Goal: Task Accomplishment & Management: Manage account settings

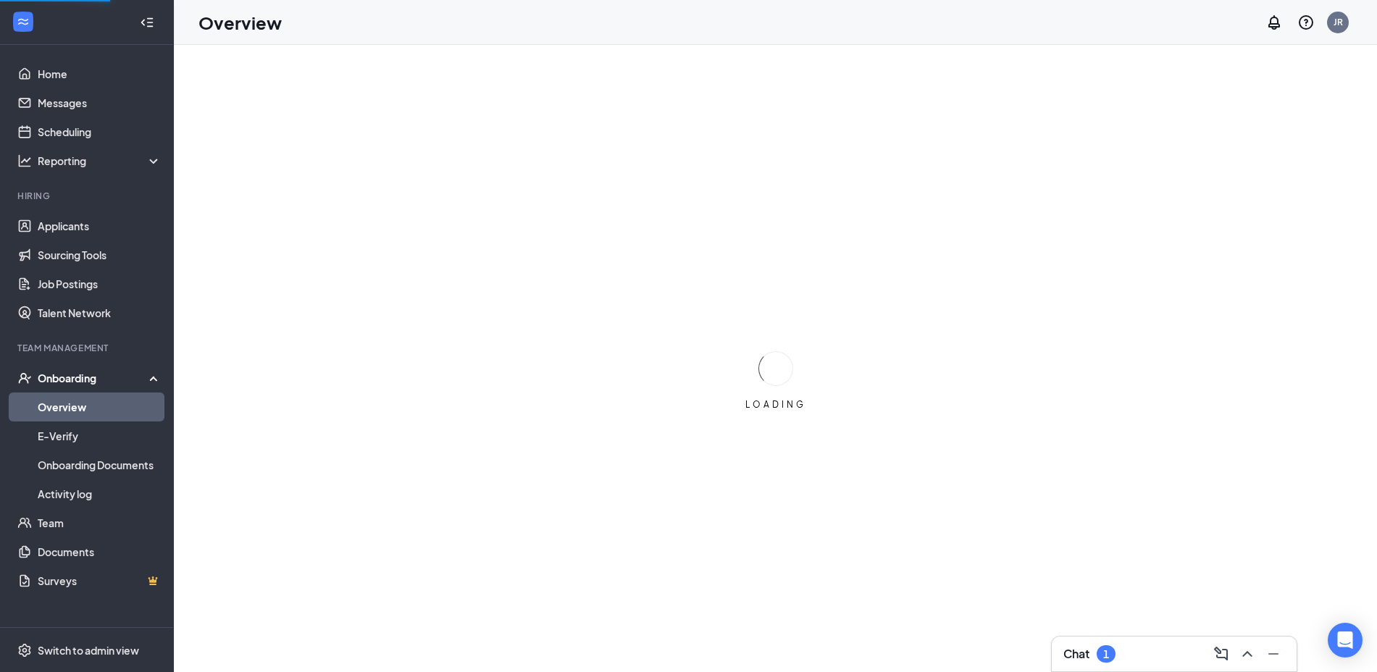
click at [1112, 657] on div "1" at bounding box center [1106, 653] width 19 height 17
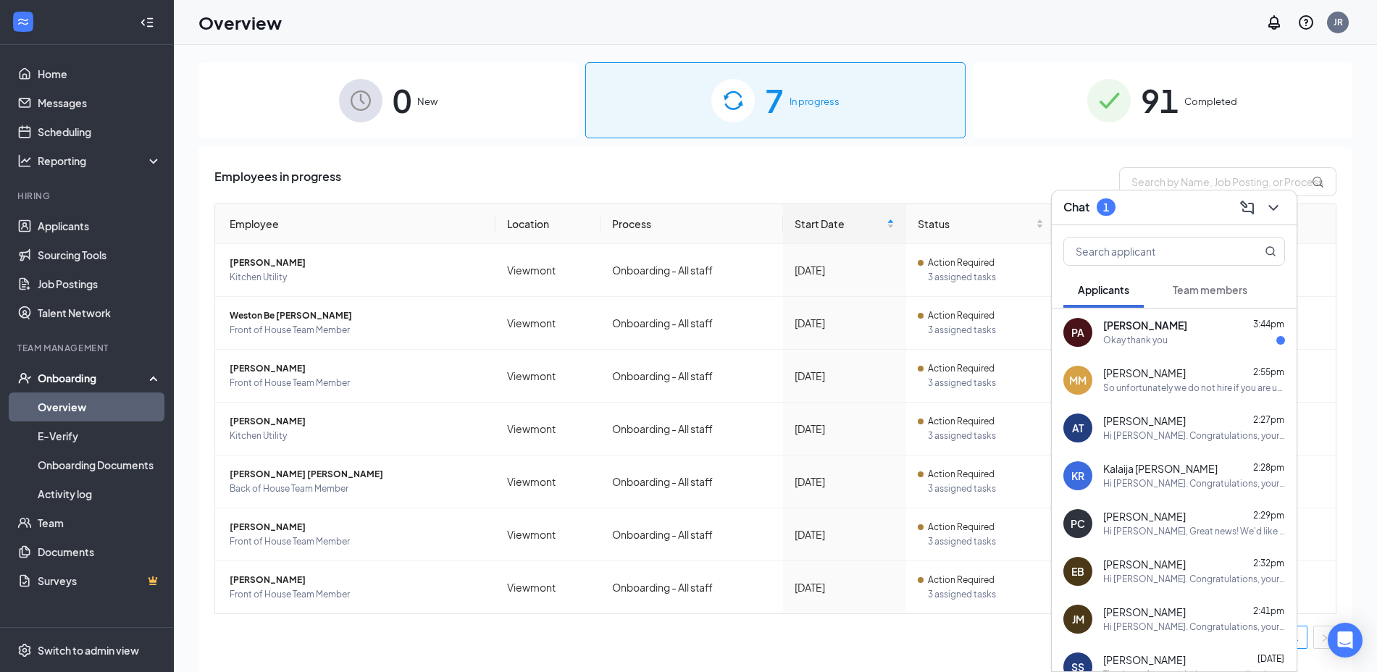
click at [1201, 385] on div "So unfortunately we do not hire if you are under [DEMOGRAPHIC_DATA], I can keep…" at bounding box center [1194, 388] width 182 height 12
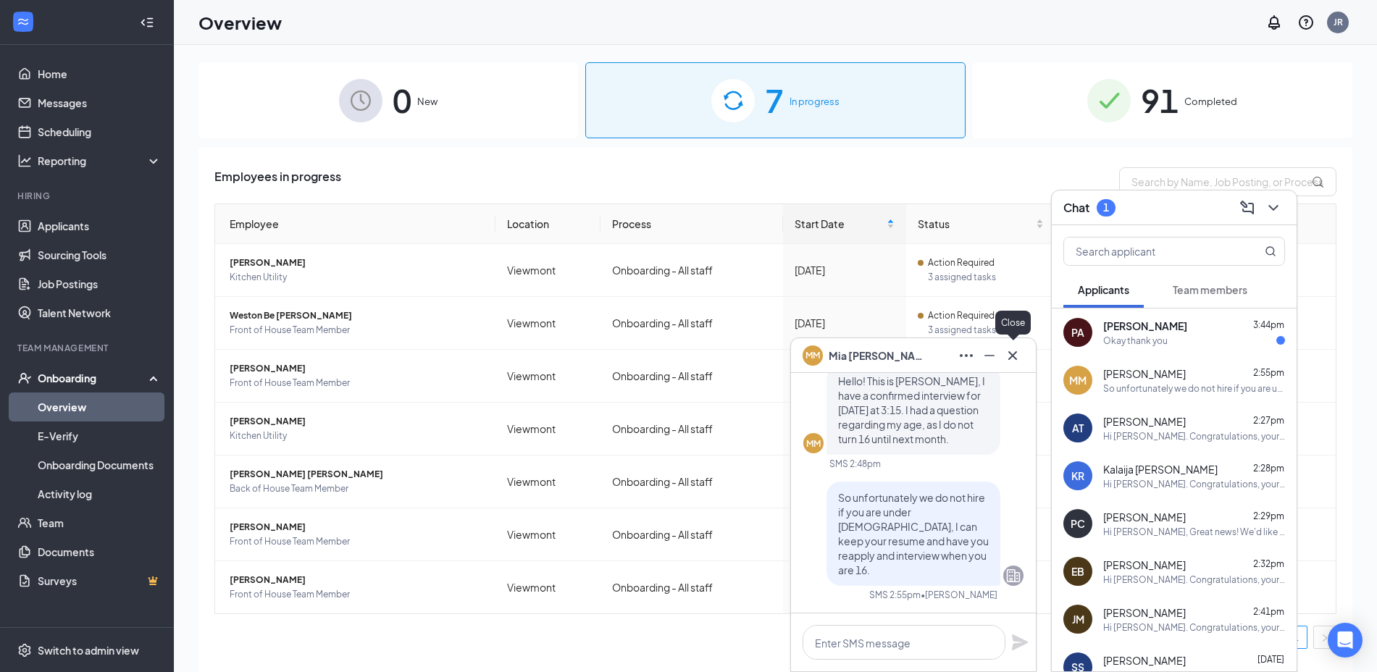
click at [1009, 360] on icon "Cross" at bounding box center [1012, 355] width 17 height 17
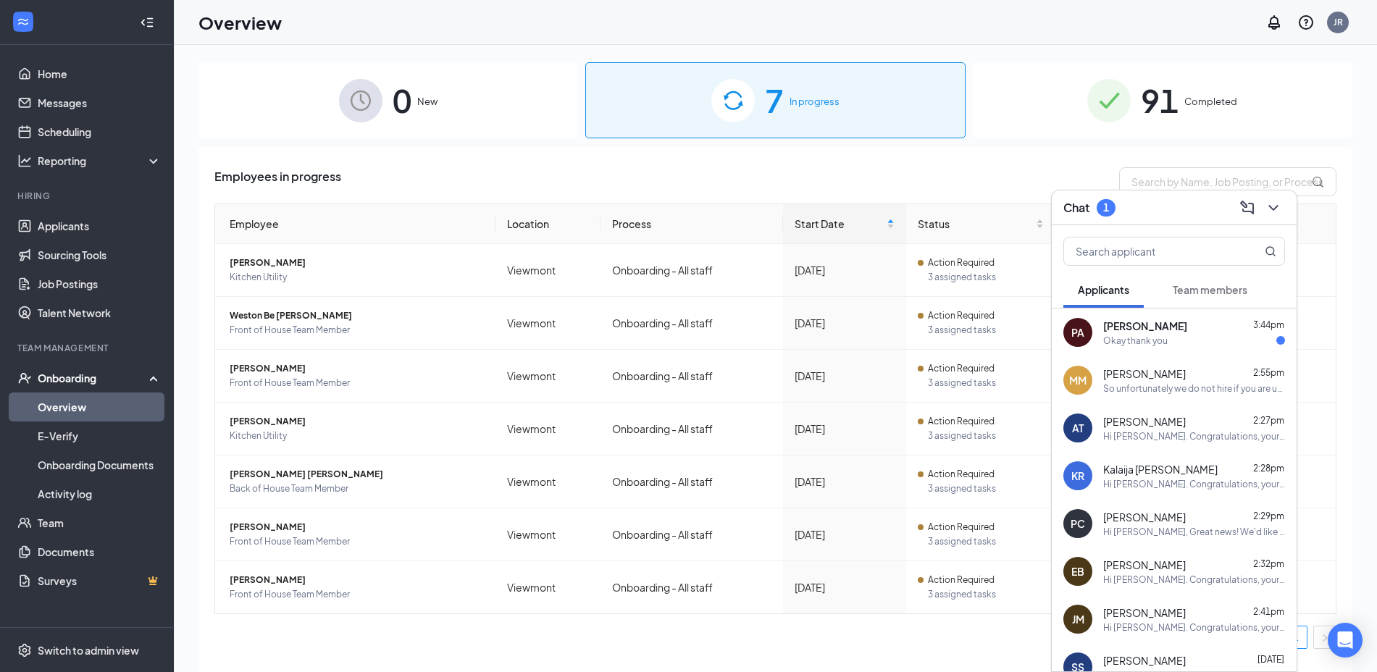
click at [1169, 327] on span "[PERSON_NAME]" at bounding box center [1145, 326] width 84 height 14
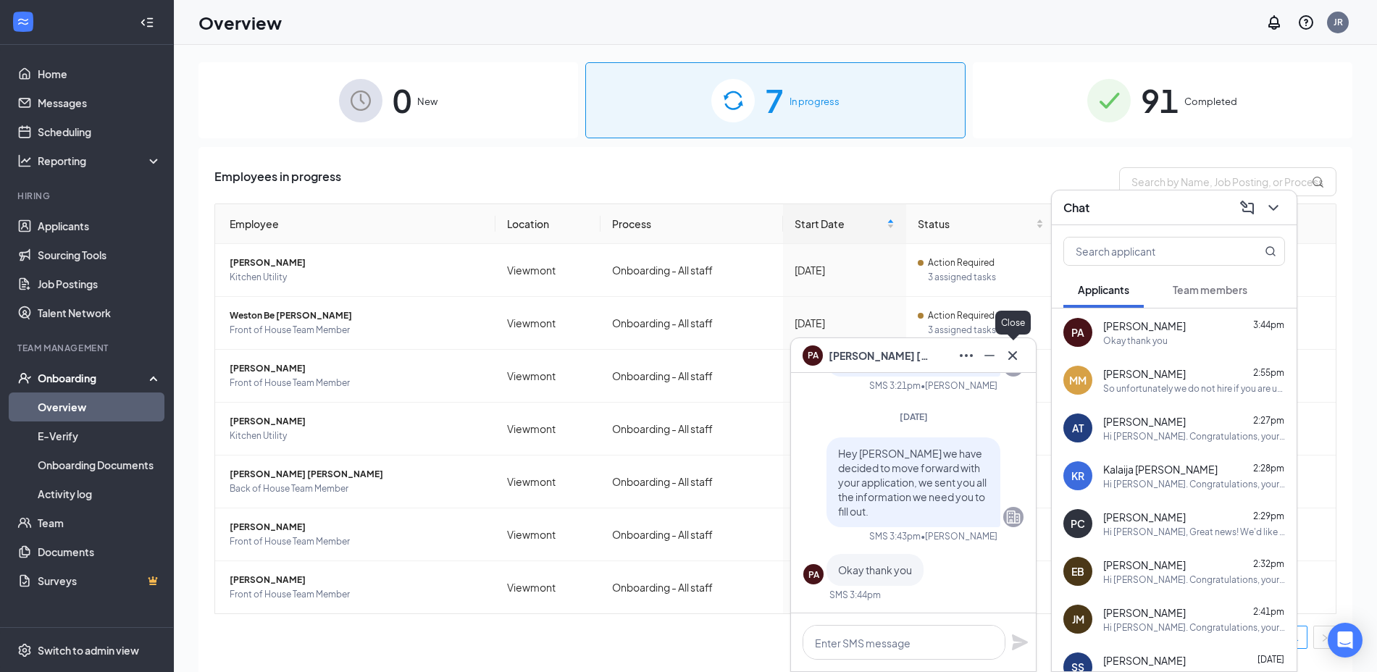
click at [1011, 356] on icon "Cross" at bounding box center [1012, 355] width 9 height 9
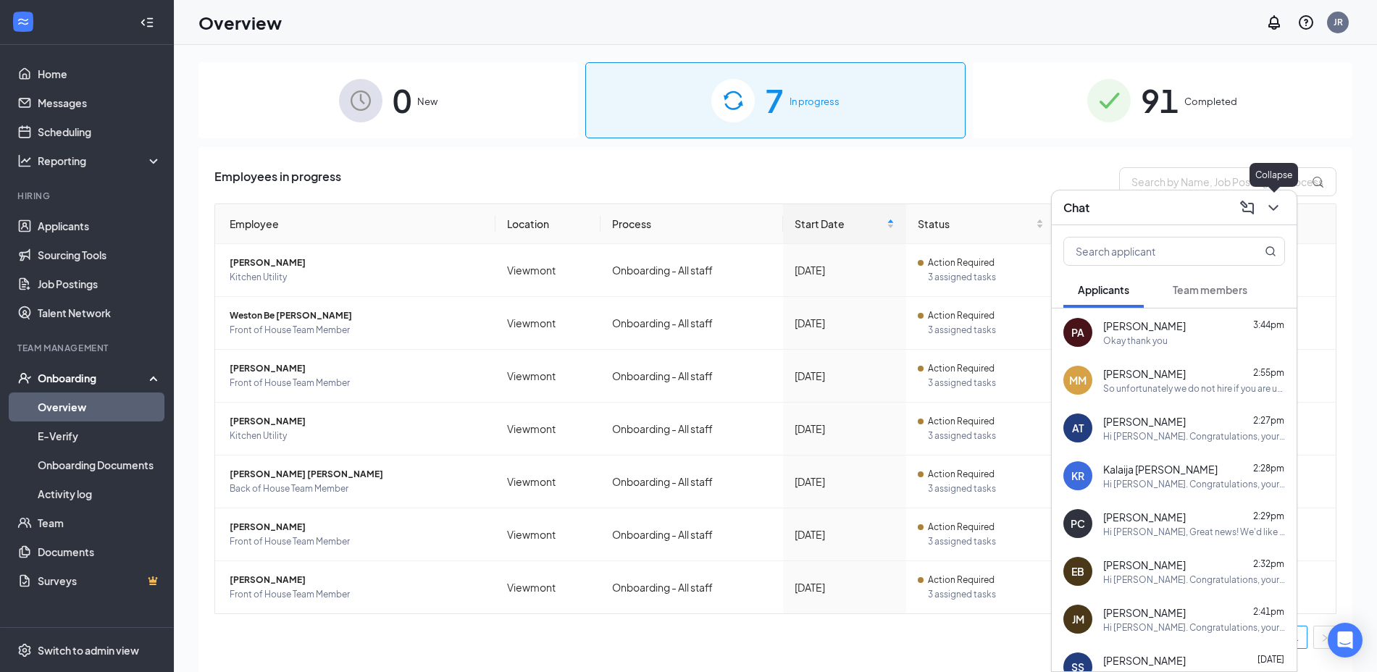
click at [1273, 209] on icon "ChevronDown" at bounding box center [1272, 208] width 9 height 6
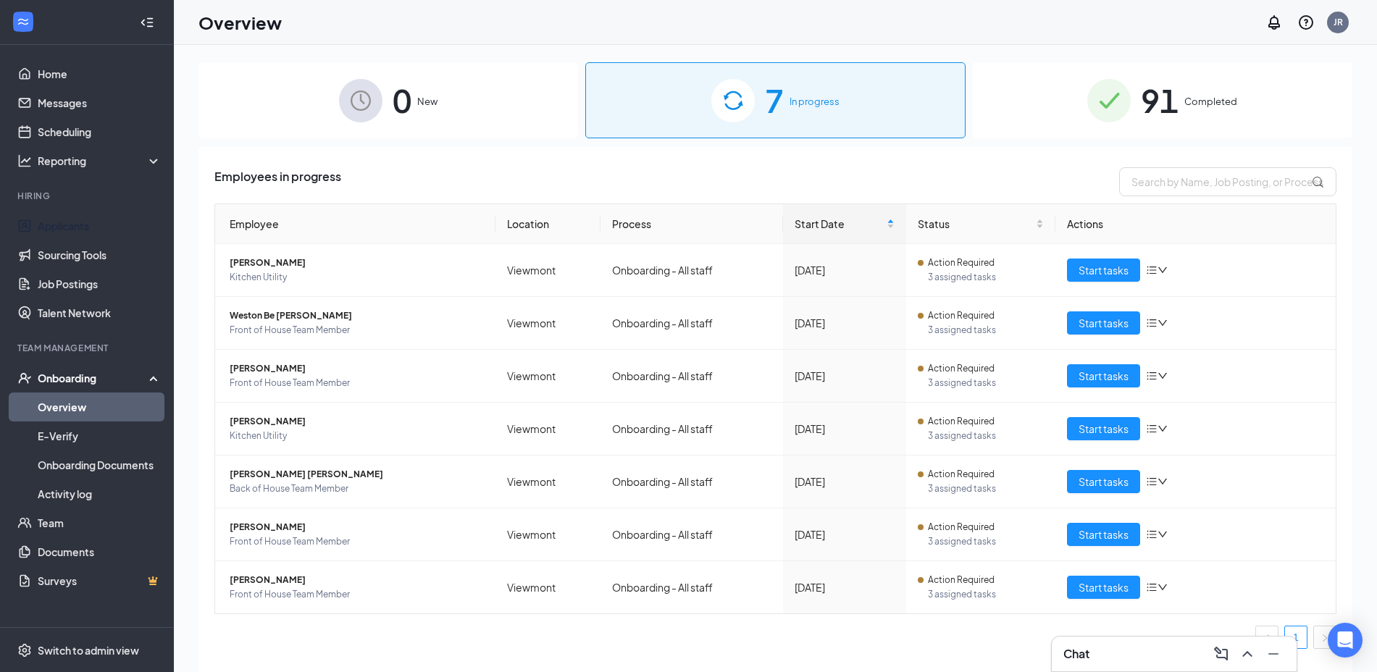
click at [77, 213] on link "Applicants" at bounding box center [100, 225] width 124 height 29
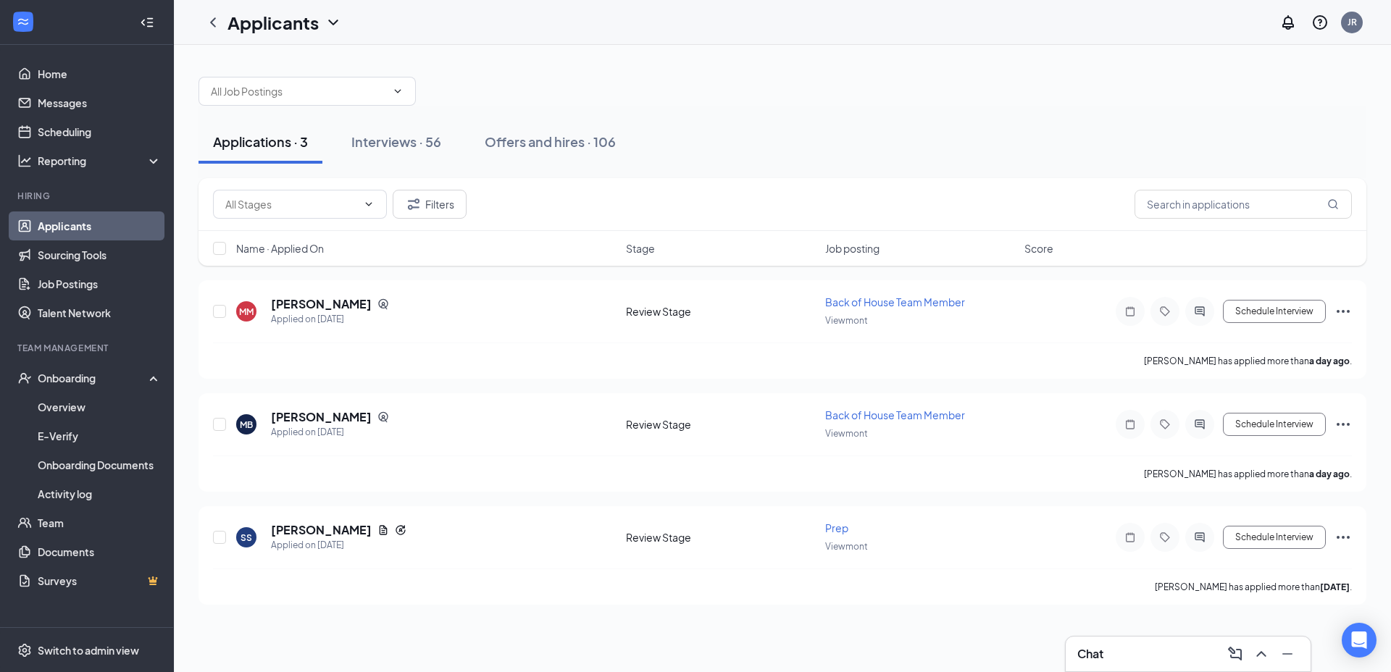
click at [434, 146] on div "Interviews · 56" at bounding box center [396, 142] width 90 height 18
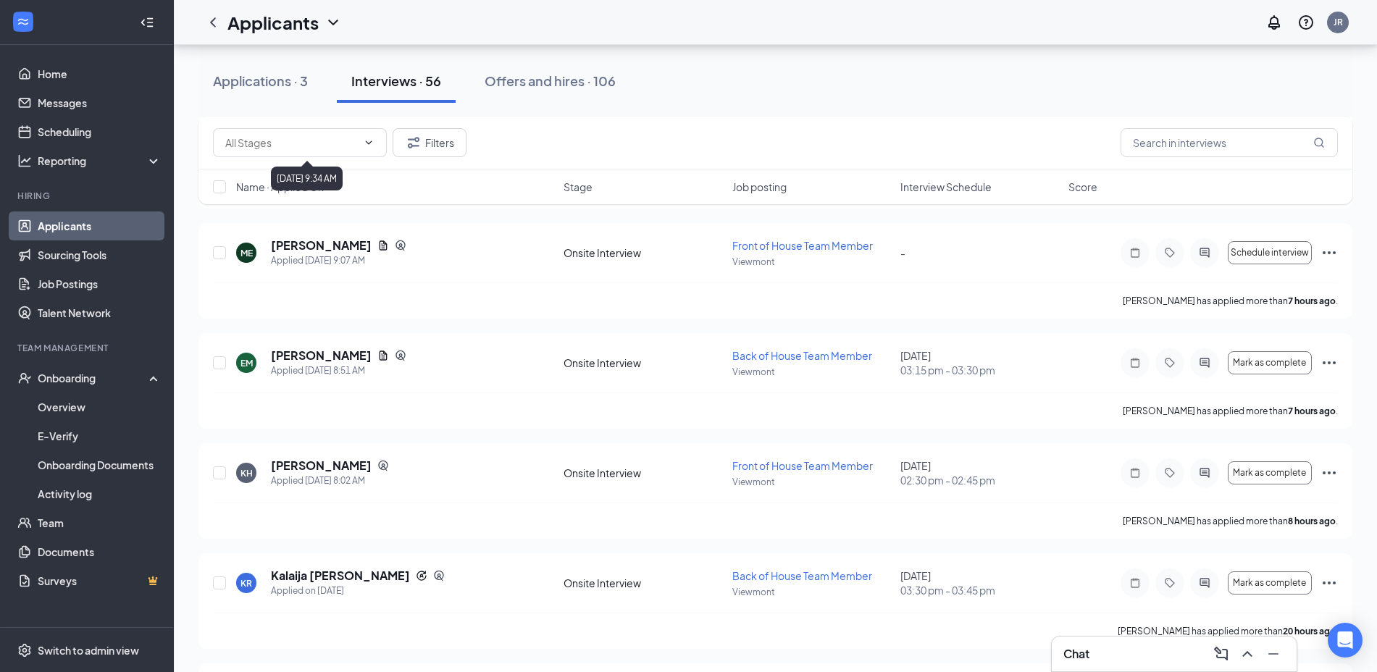
scroll to position [180, 0]
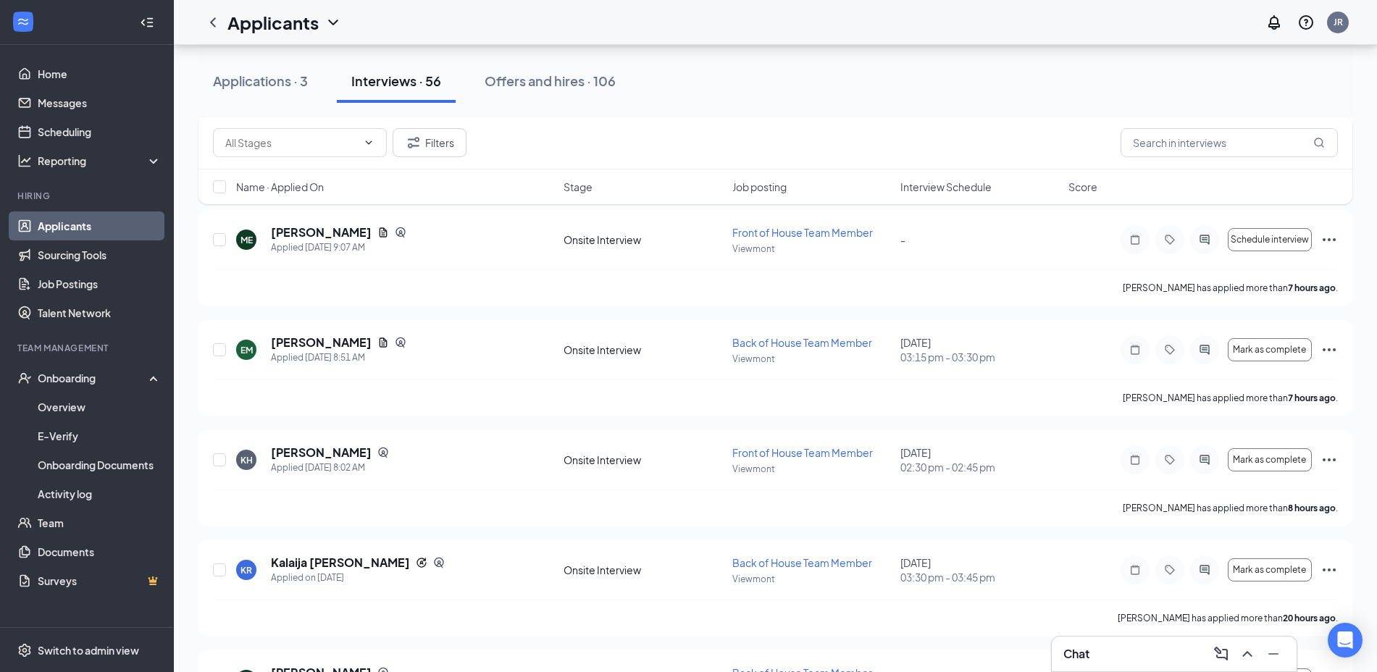
click at [274, 88] on div "Applications · 3" at bounding box center [260, 81] width 95 height 18
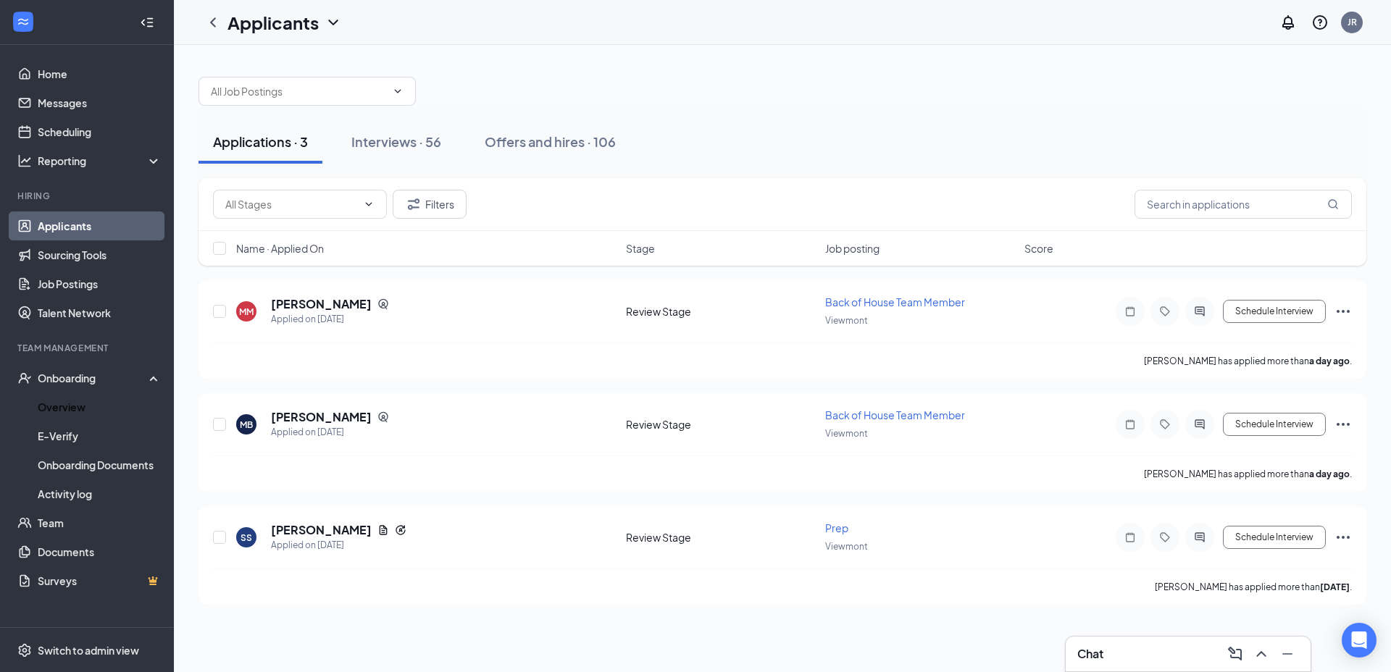
click at [79, 408] on link "Overview" at bounding box center [100, 407] width 124 height 29
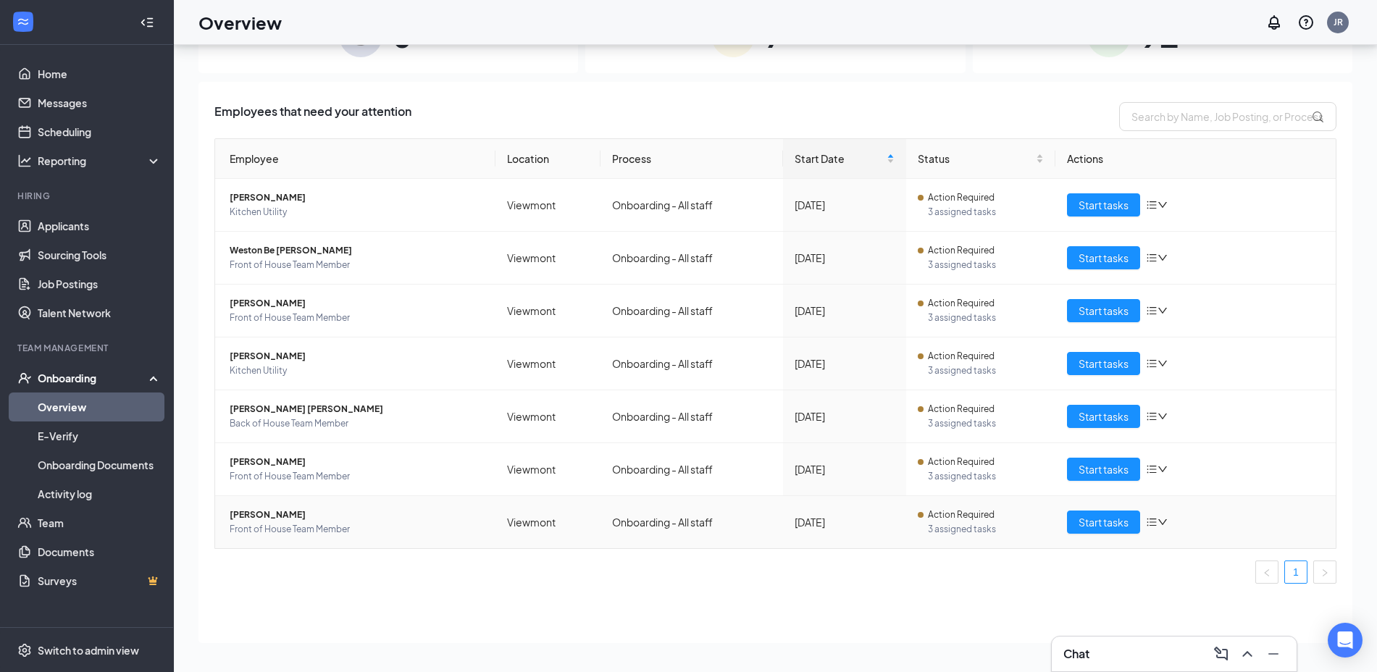
scroll to position [64, 0]
click at [1104, 665] on div "Chat" at bounding box center [1174, 653] width 222 height 23
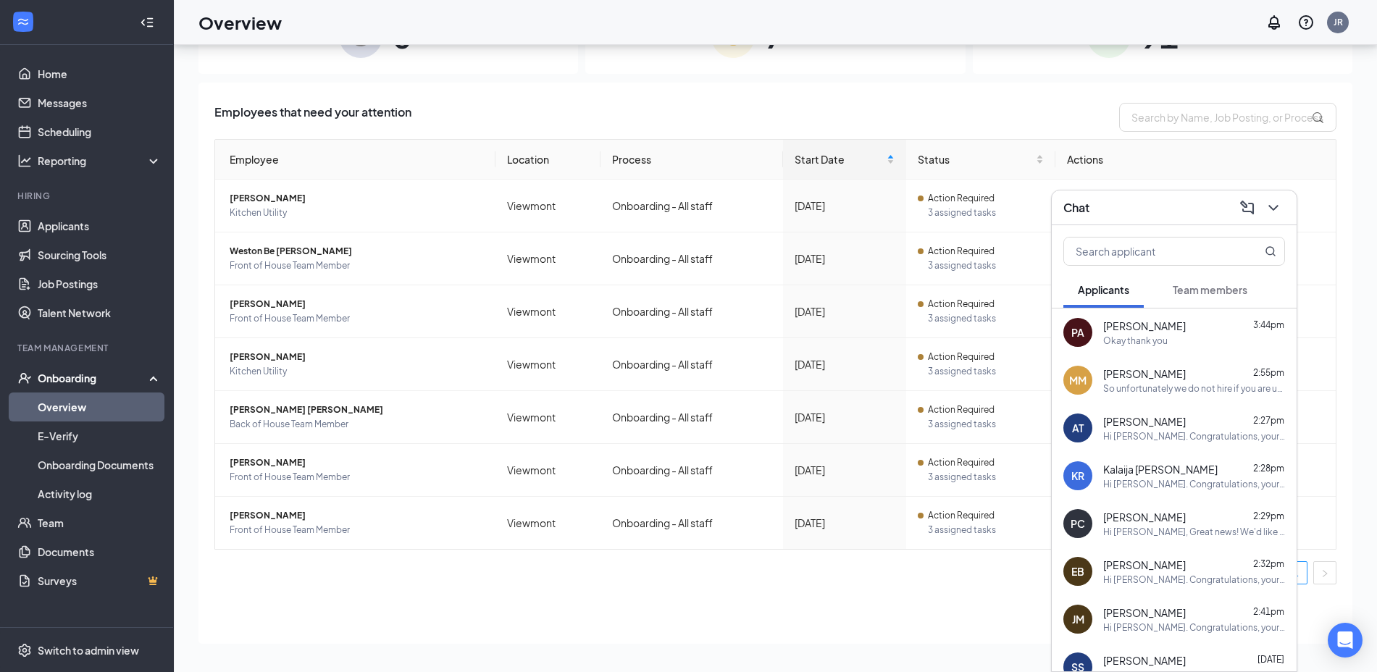
click at [1179, 285] on span "Team members" at bounding box center [1210, 289] width 75 height 13
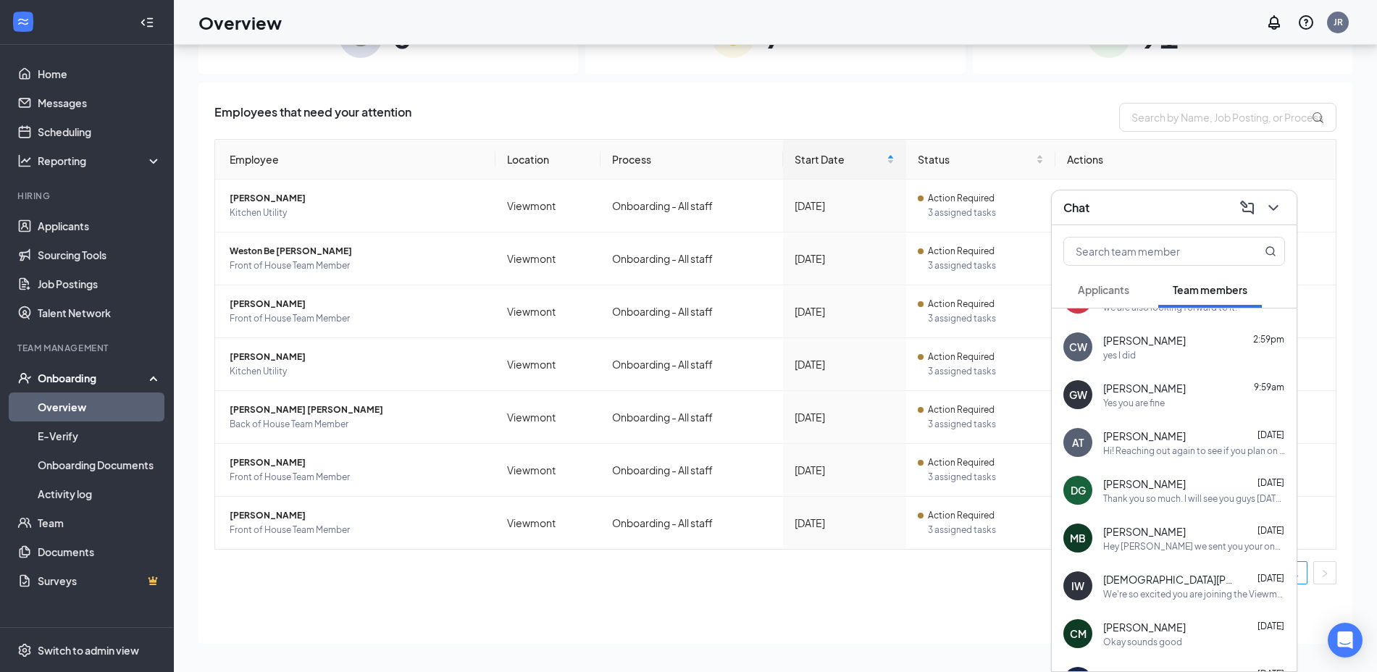
scroll to position [0, 0]
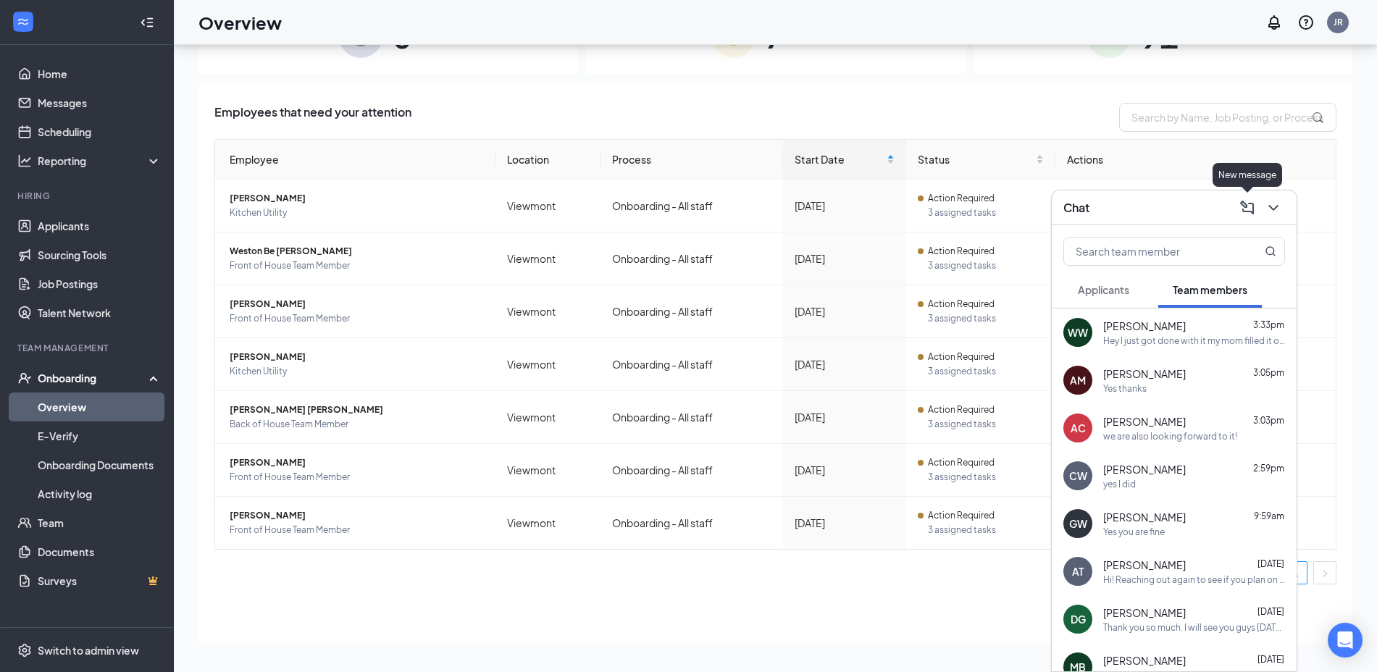
click at [1240, 206] on icon "ComposeMessage" at bounding box center [1246, 207] width 17 height 17
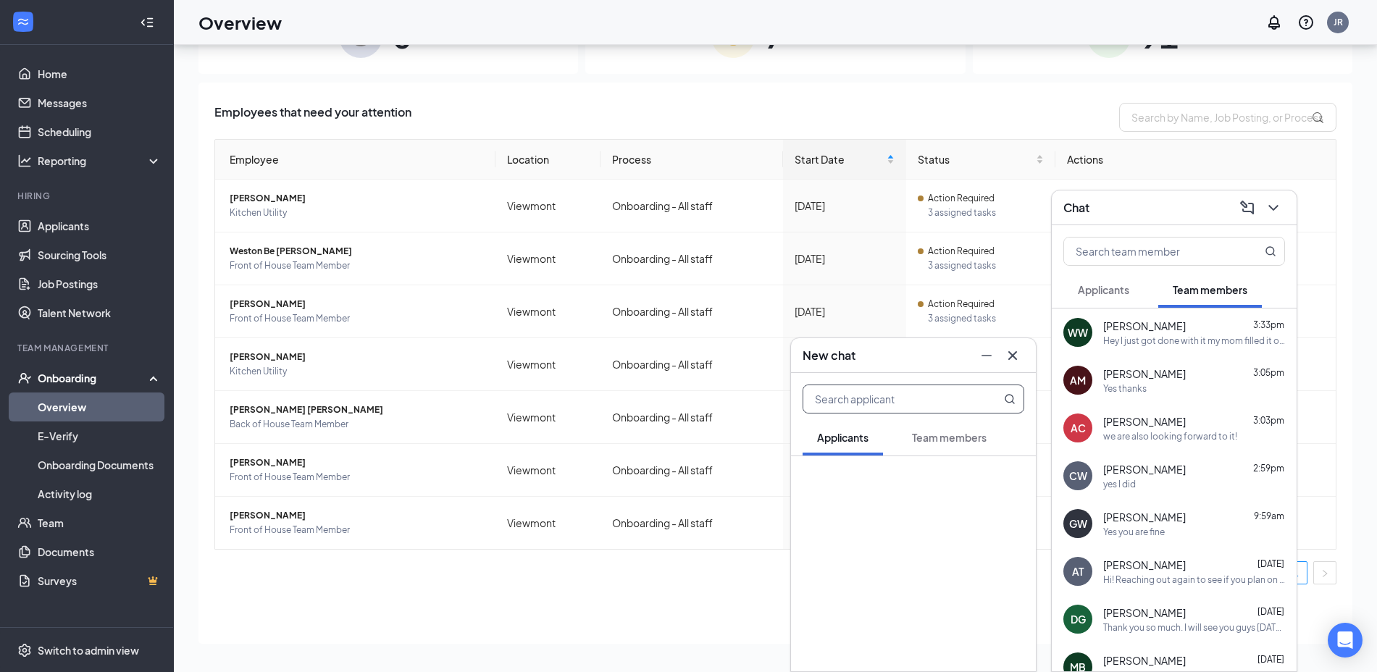
click at [1012, 358] on icon "Cross" at bounding box center [1012, 355] width 17 height 17
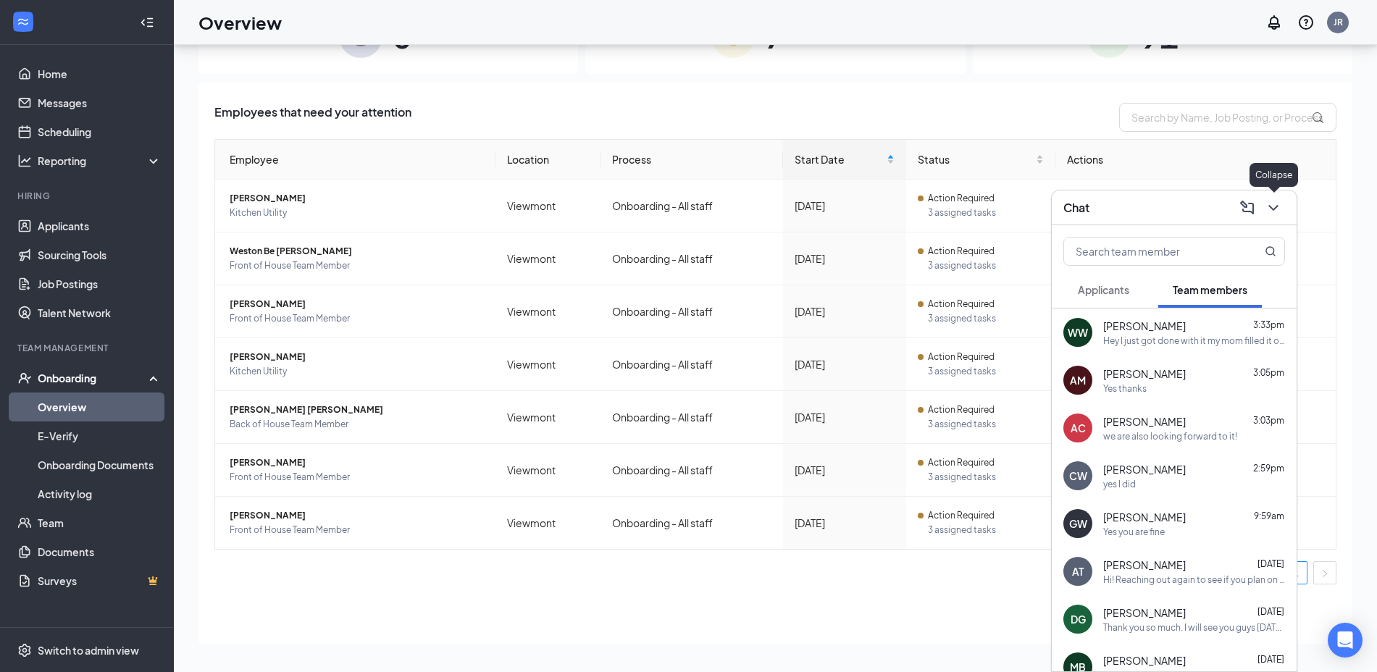
click at [1270, 207] on icon "ChevronDown" at bounding box center [1272, 208] width 9 height 6
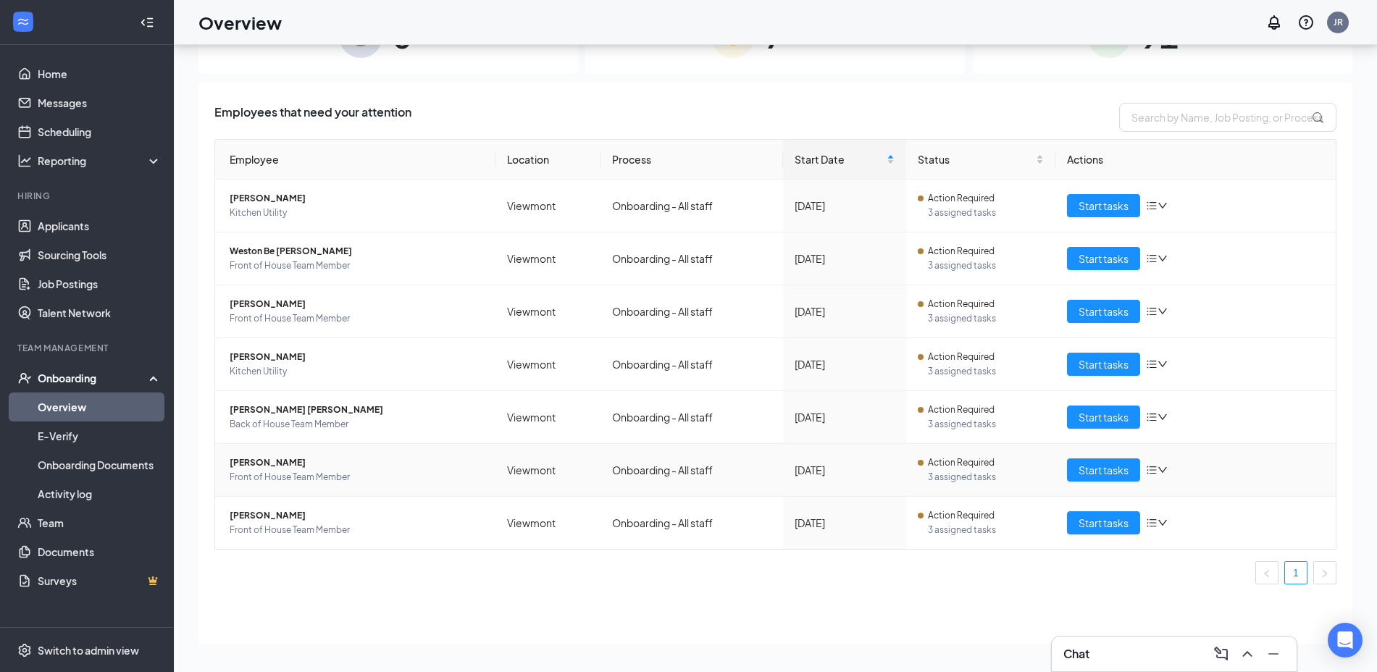
click at [1151, 466] on icon "bars" at bounding box center [1152, 470] width 12 height 12
click at [1191, 561] on div "Remove from onboarding" at bounding box center [1233, 564] width 156 height 14
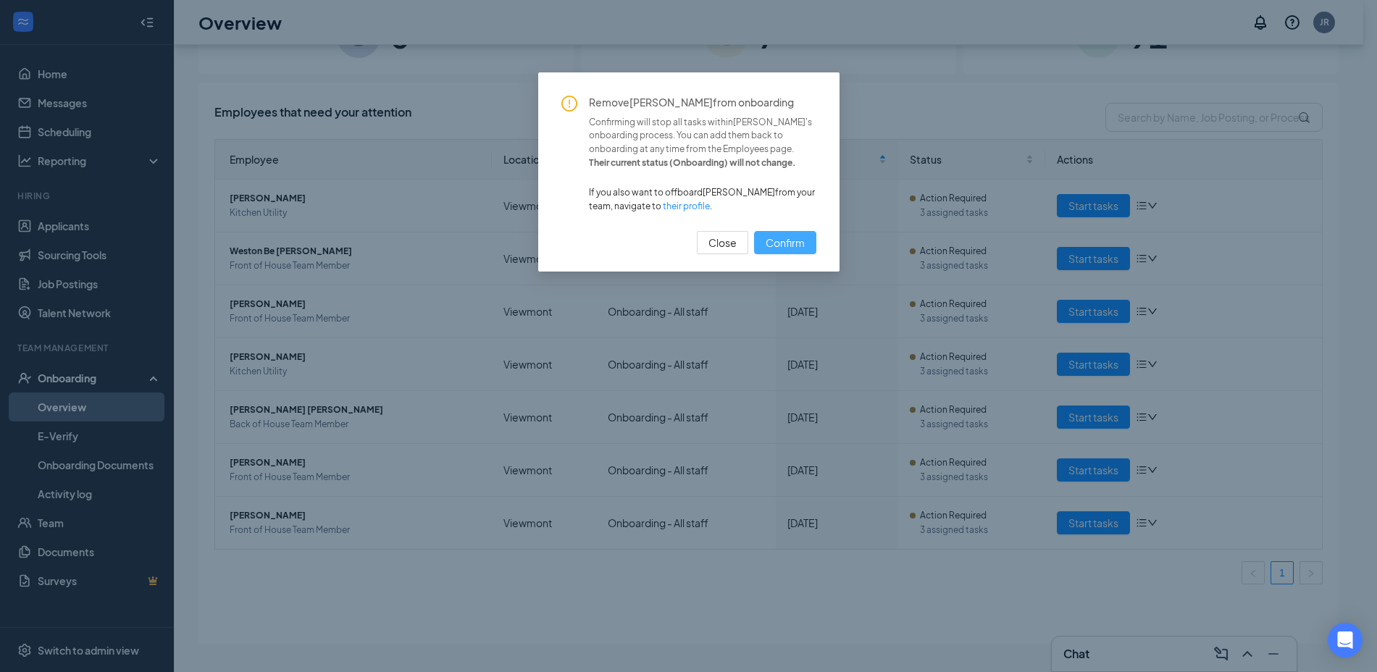
click at [776, 247] on span "Confirm" at bounding box center [785, 243] width 39 height 16
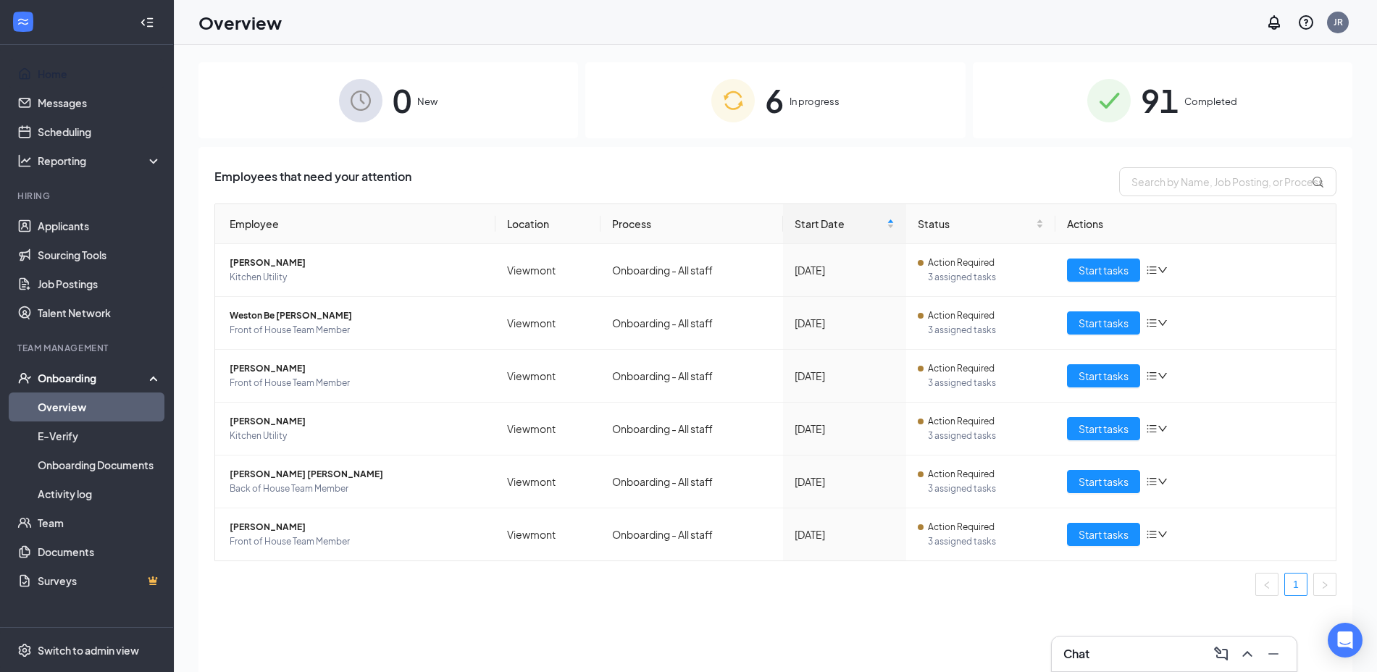
click at [59, 68] on link "Home" at bounding box center [100, 73] width 124 height 29
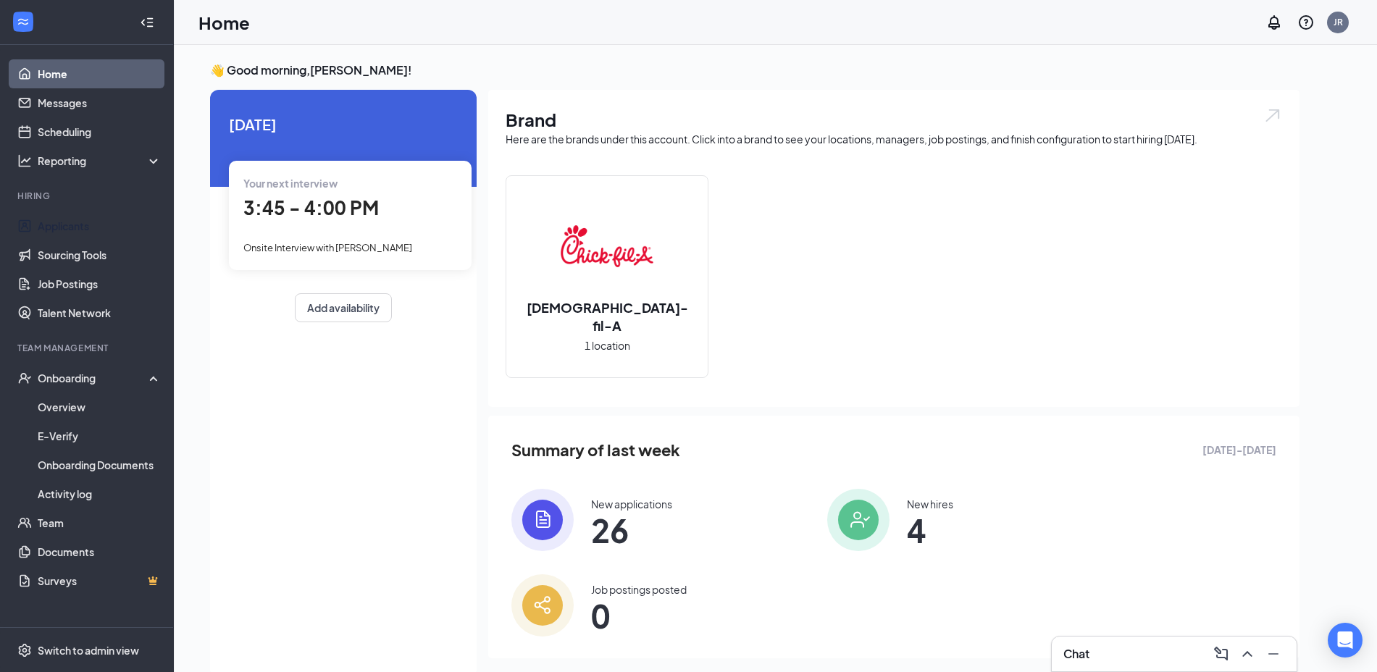
click at [74, 215] on link "Applicants" at bounding box center [100, 225] width 124 height 29
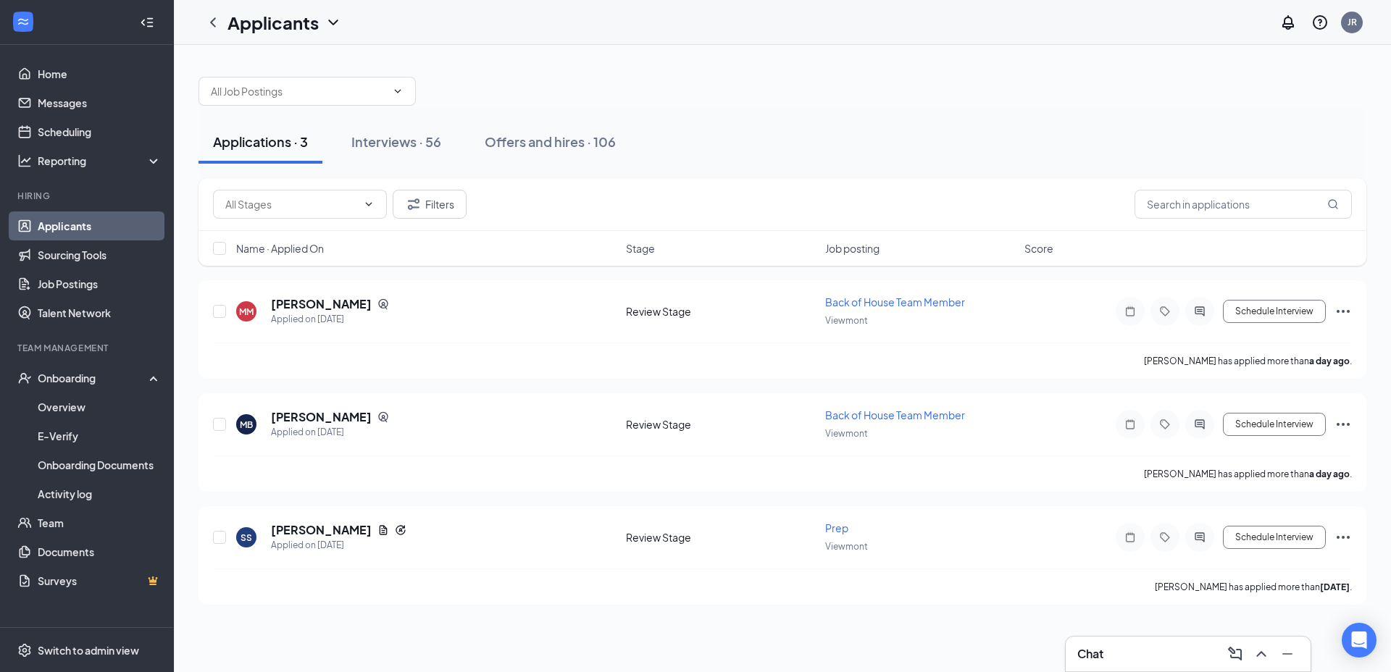
click at [398, 133] on div "Interviews · 56" at bounding box center [396, 142] width 90 height 18
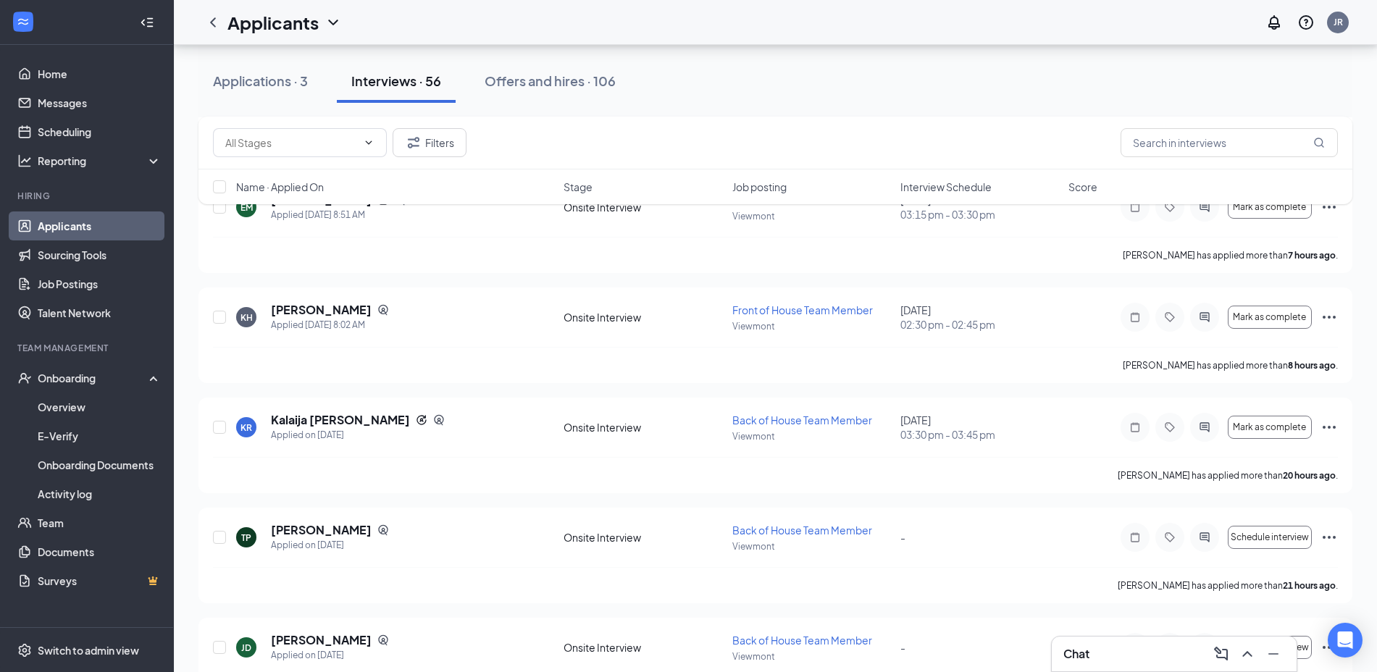
scroll to position [324, 0]
click at [556, 72] on div "Offers and hires · 106" at bounding box center [550, 81] width 131 height 18
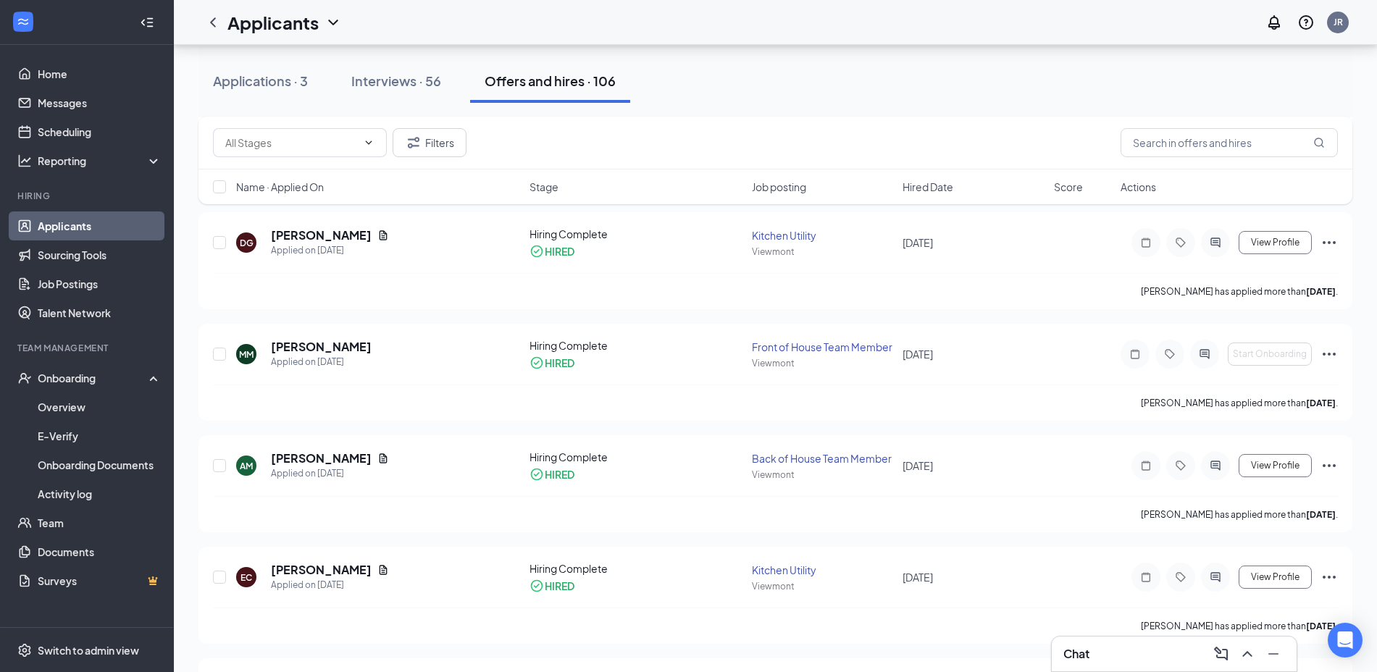
scroll to position [863, 0]
click at [1330, 352] on icon "Ellipses" at bounding box center [1328, 353] width 17 height 17
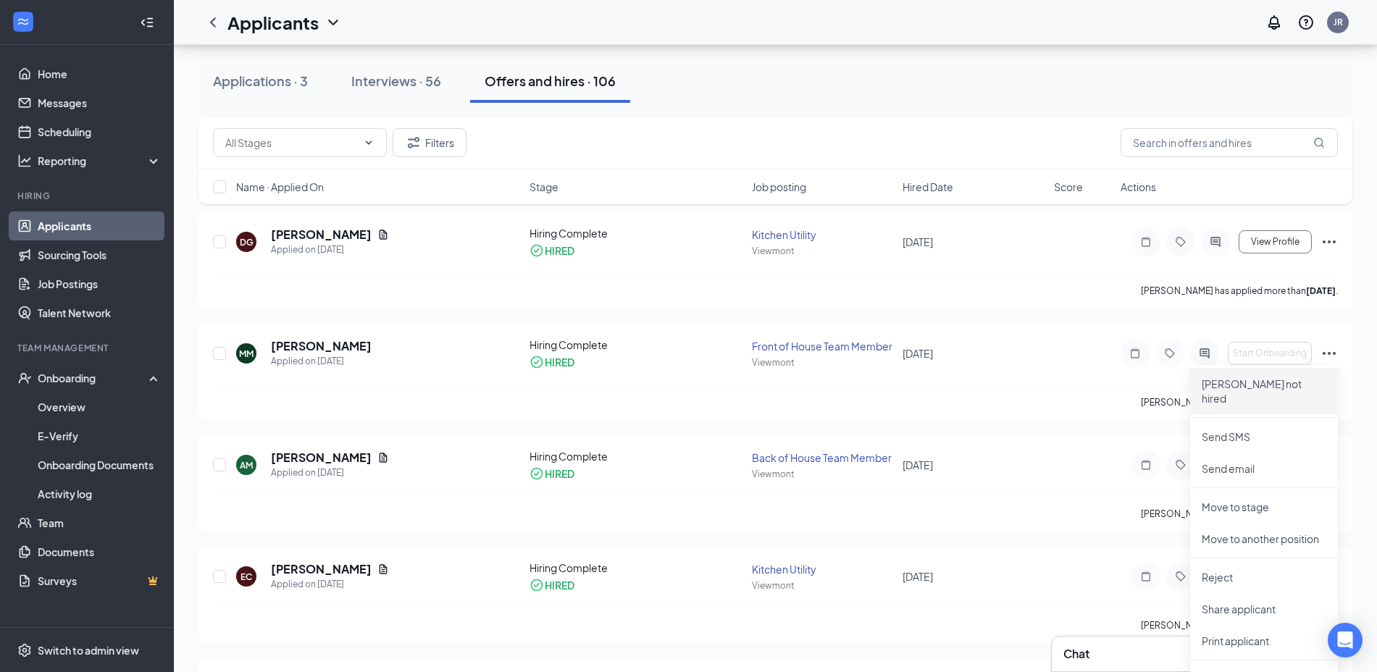
click at [1252, 385] on p "[PERSON_NAME] not hired" at bounding box center [1264, 391] width 125 height 29
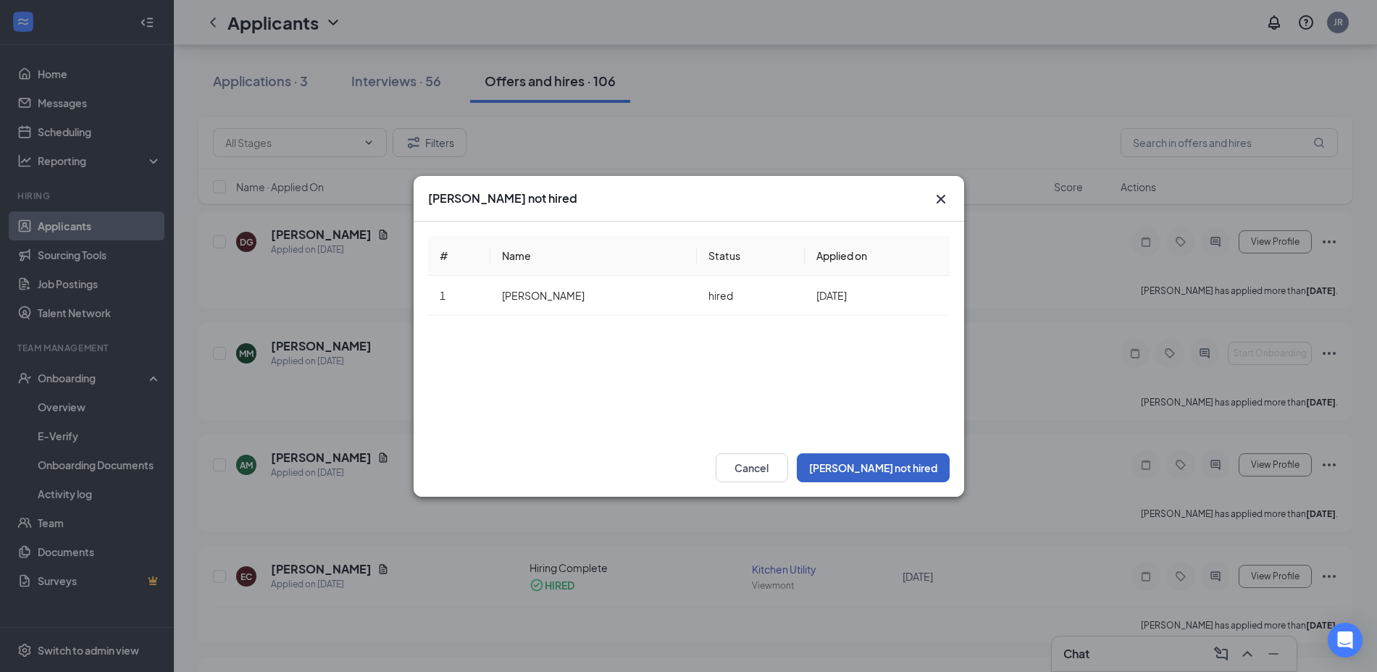
click at [915, 469] on button "[PERSON_NAME] not hired" at bounding box center [873, 467] width 153 height 29
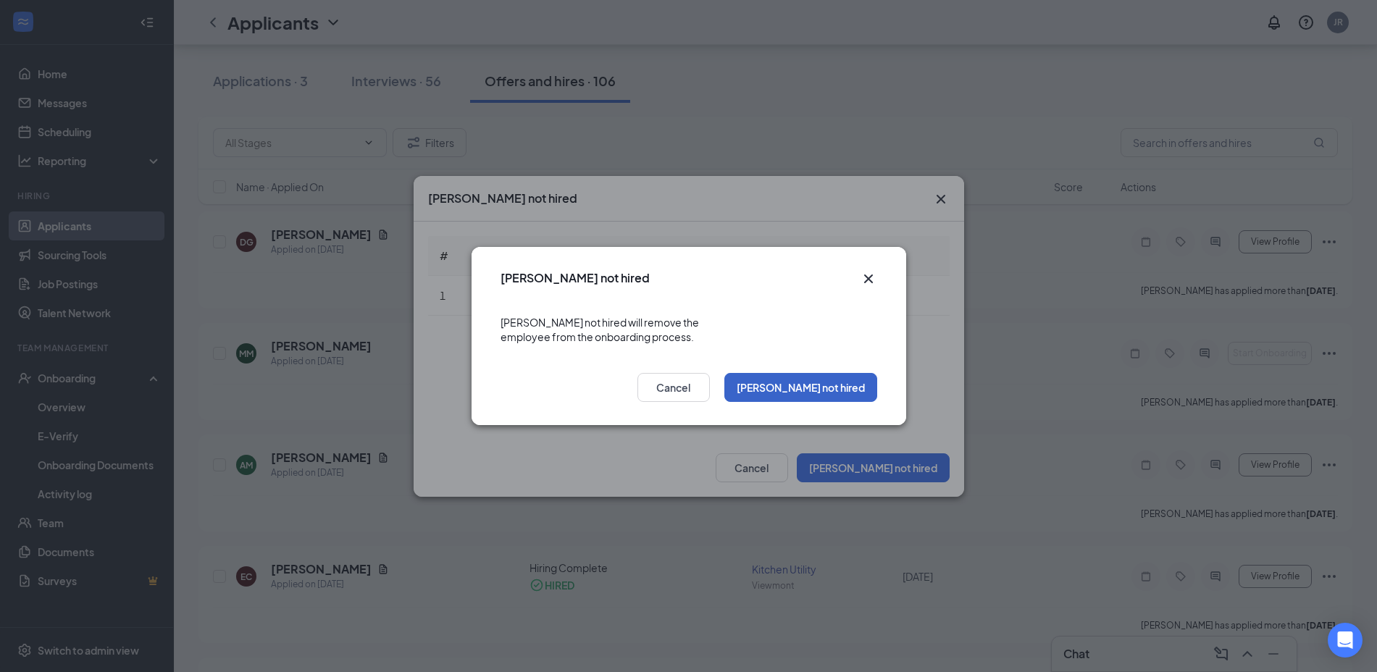
click at [858, 387] on button "[PERSON_NAME] not hired" at bounding box center [800, 387] width 153 height 29
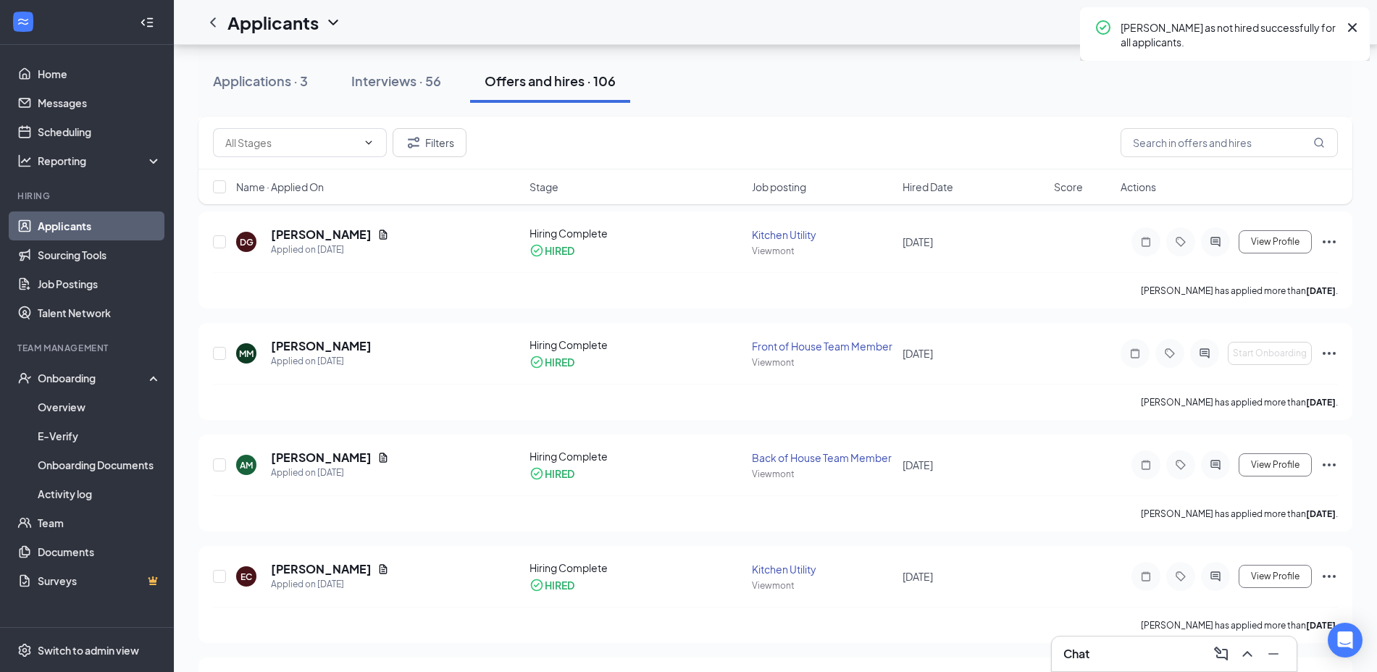
click at [1088, 653] on h3 "Chat" at bounding box center [1076, 654] width 26 height 16
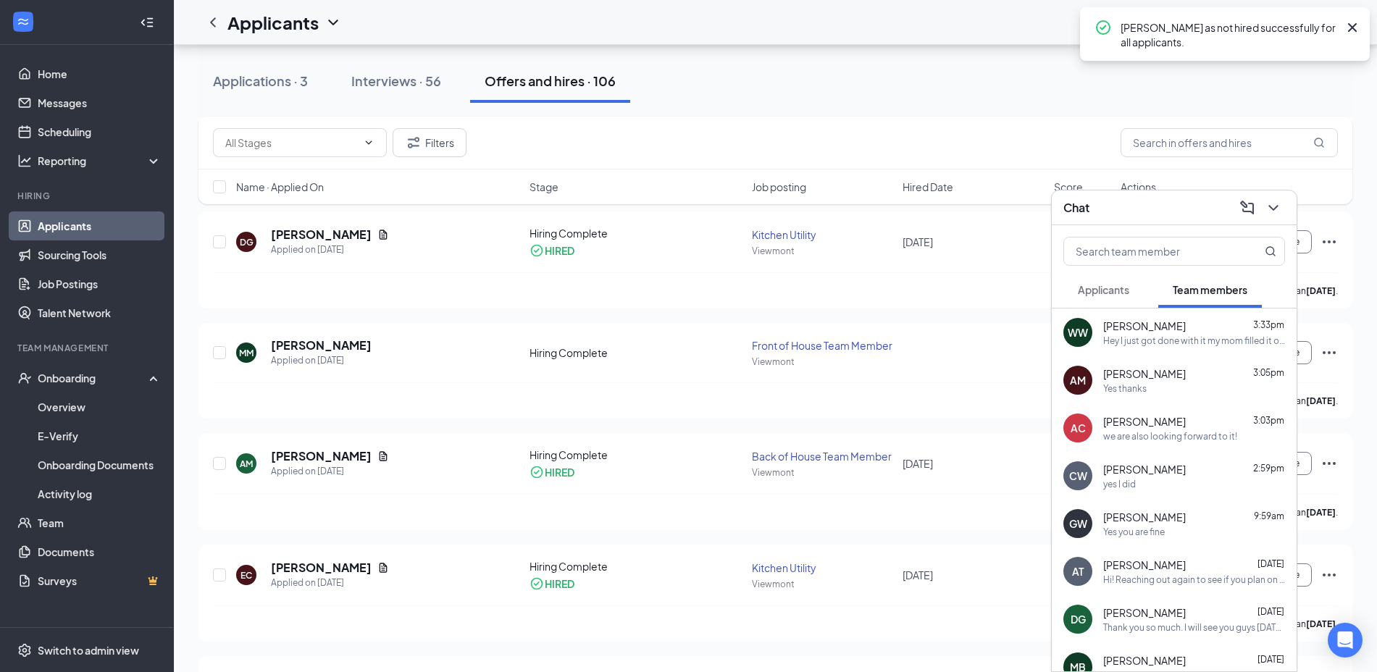
click at [1098, 293] on span "Applicants" at bounding box center [1103, 289] width 51 height 13
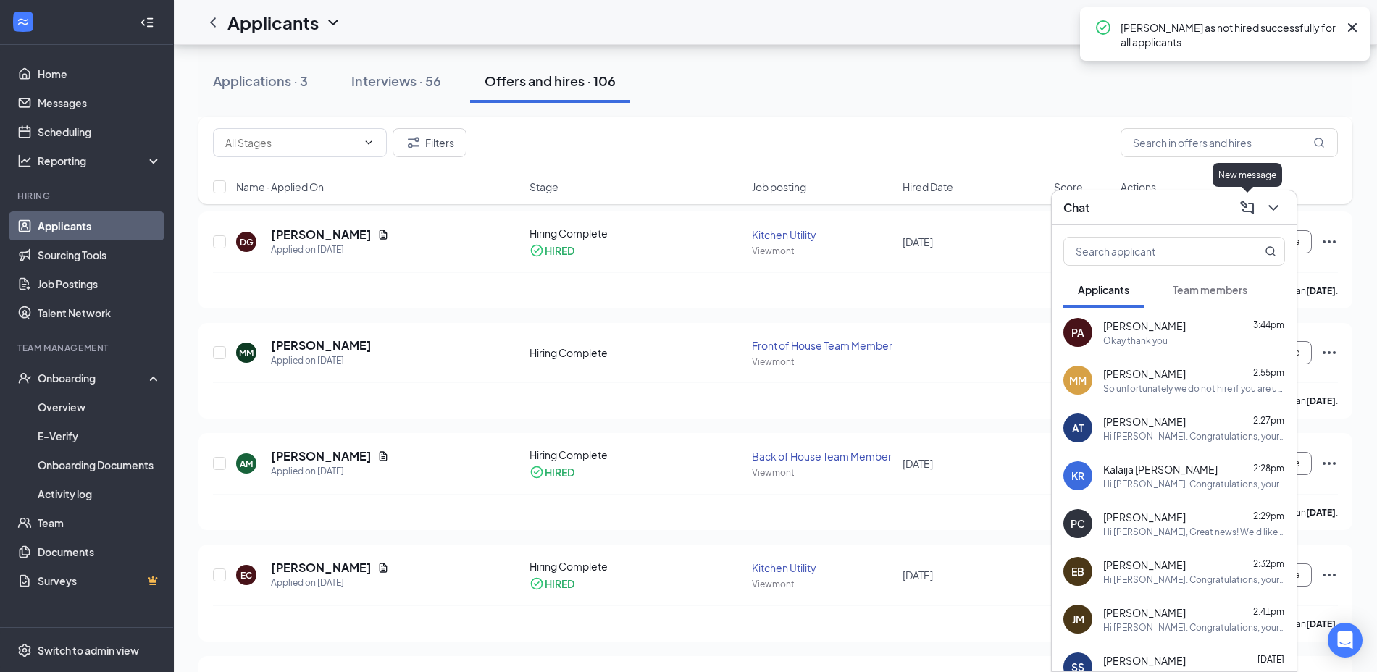
click at [1244, 206] on icon "ComposeMessage" at bounding box center [1246, 207] width 17 height 17
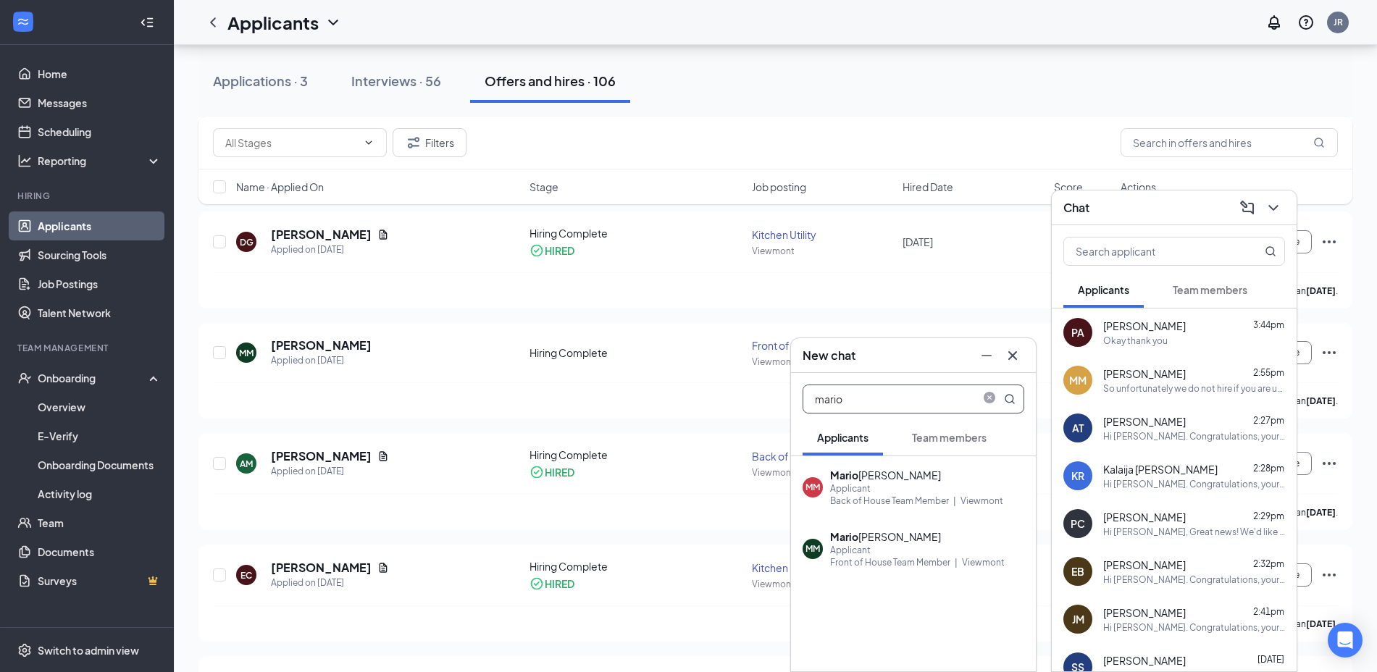
type input "mario"
click at [876, 568] on div "MM [PERSON_NAME] Applicant Front of House Team Member | [GEOGRAPHIC_DATA]" at bounding box center [913, 549] width 245 height 62
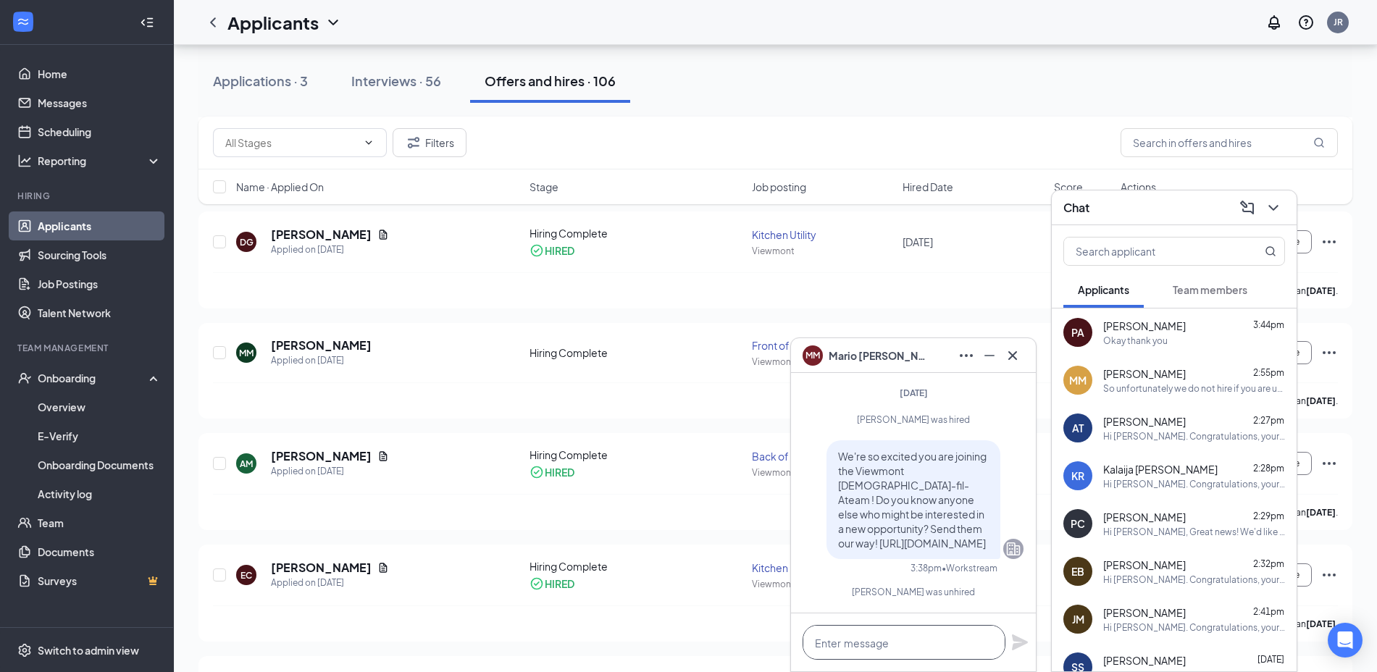
click at [842, 638] on textarea at bounding box center [903, 642] width 203 height 35
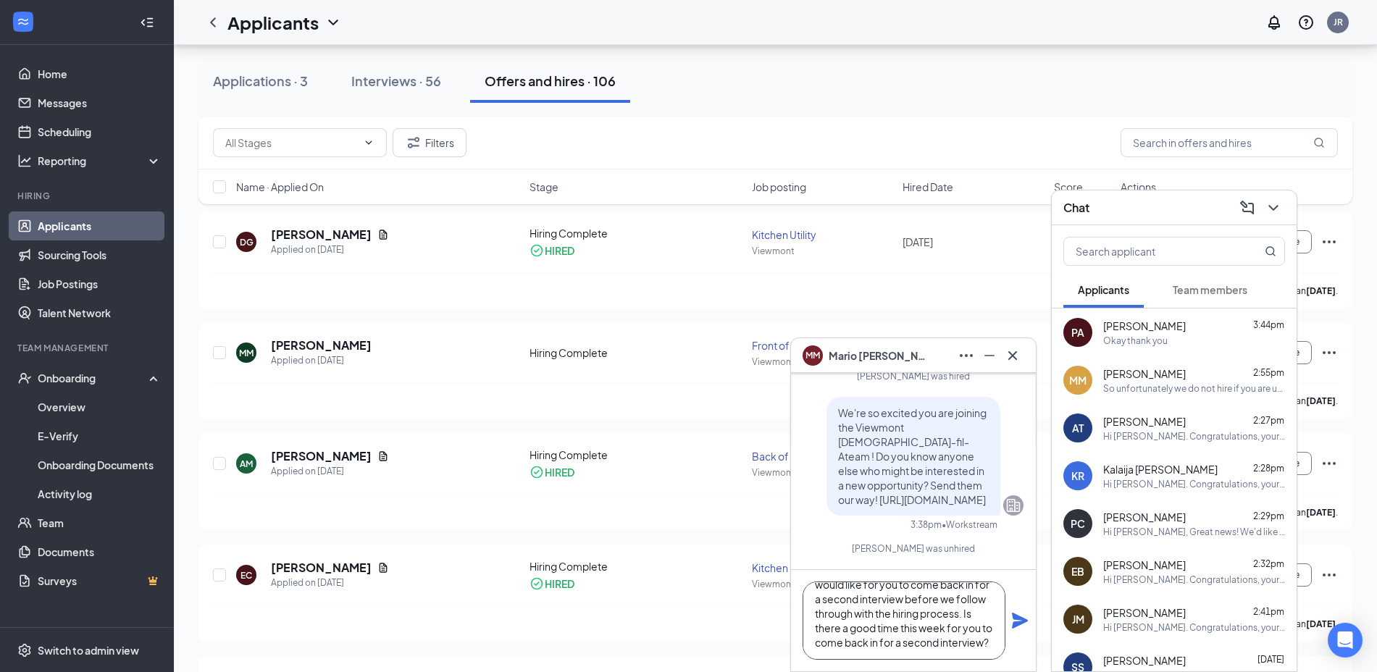
scroll to position [0, 0]
click at [879, 600] on textarea "Hi [PERSON_NAME]! Our director would like for you to come back in for a second …" at bounding box center [903, 621] width 203 height 78
click at [965, 604] on textarea "Hi [PERSON_NAME]! Our Back of House Director would like for you to come back in…" at bounding box center [903, 621] width 203 height 78
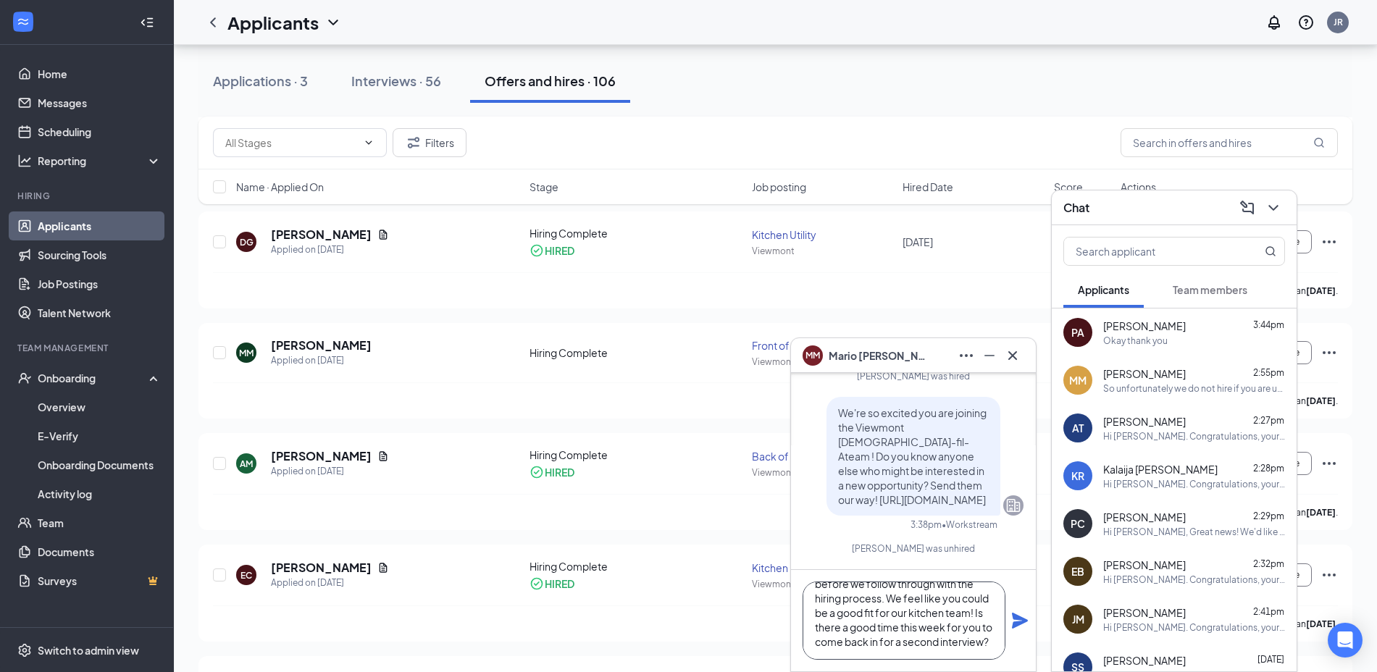
type textarea "Hi [PERSON_NAME]! Our Back of House Director would like for you to come back in…"
click at [1018, 624] on icon "Plane" at bounding box center [1020, 621] width 16 height 16
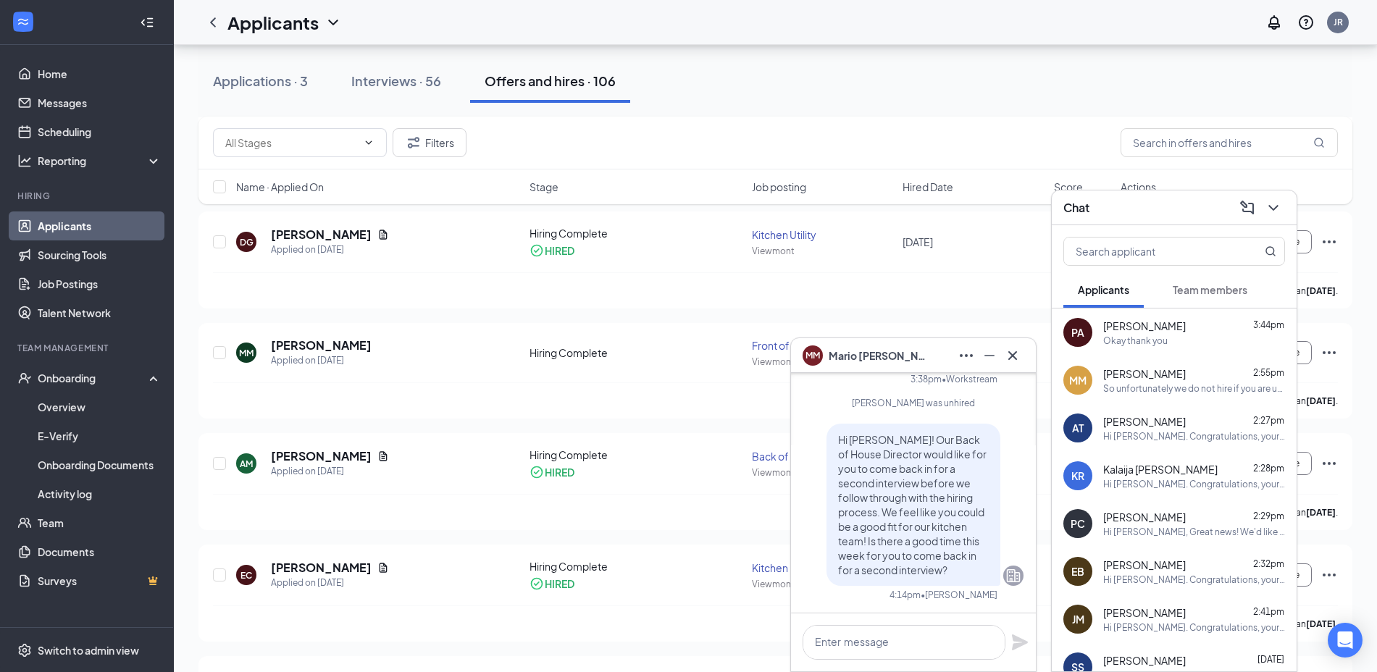
scroll to position [0, 0]
click at [1016, 350] on icon "Cross" at bounding box center [1012, 355] width 17 height 17
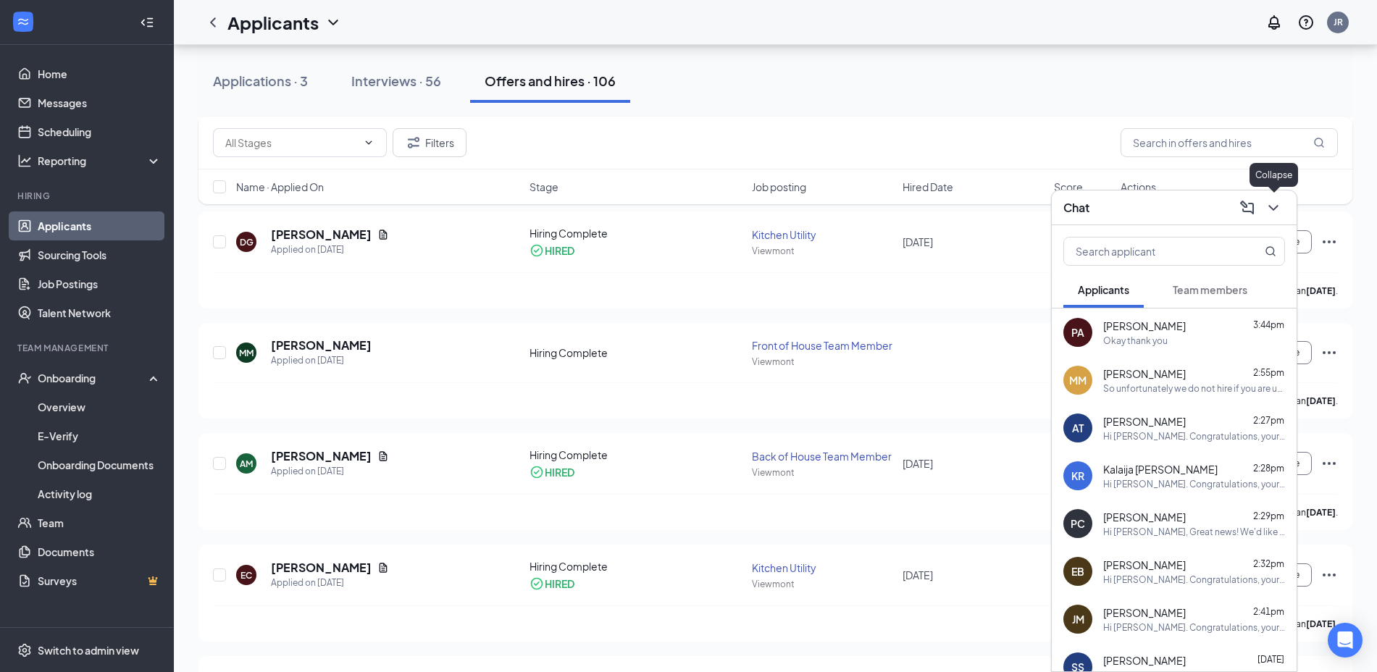
click at [1283, 208] on button at bounding box center [1273, 207] width 23 height 23
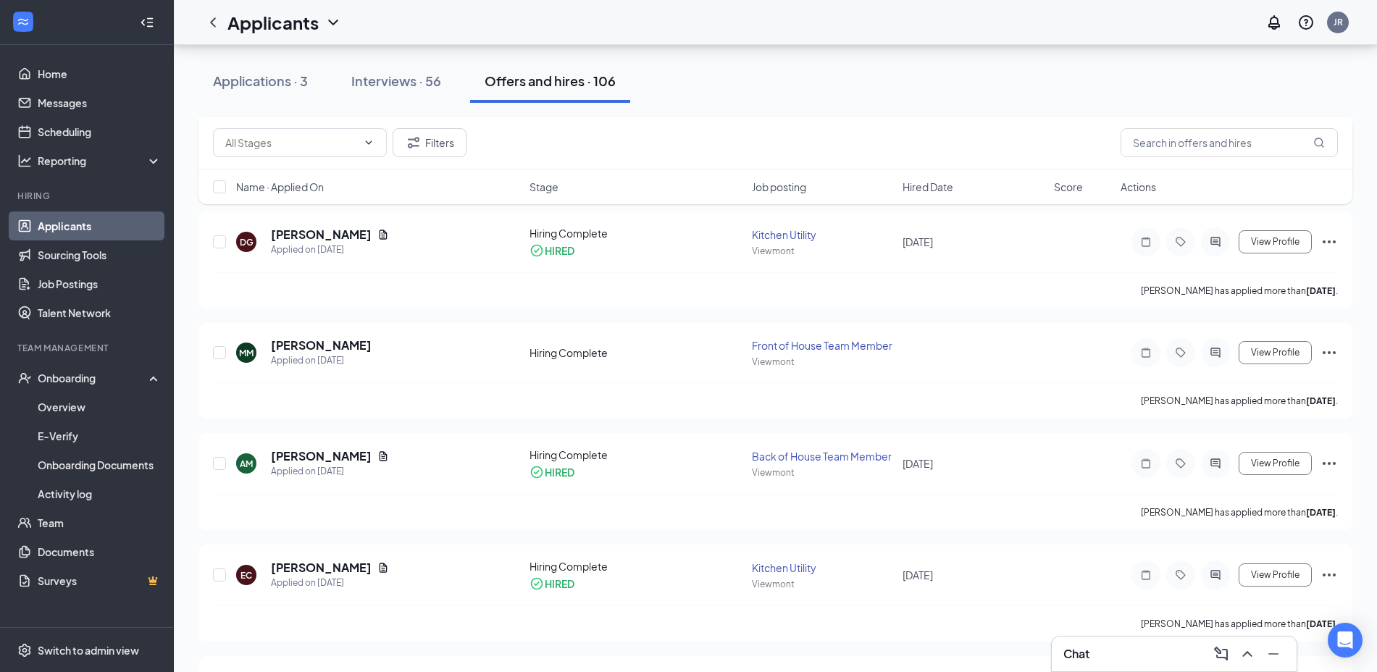
click at [364, 87] on div "Interviews · 56" at bounding box center [396, 81] width 90 height 18
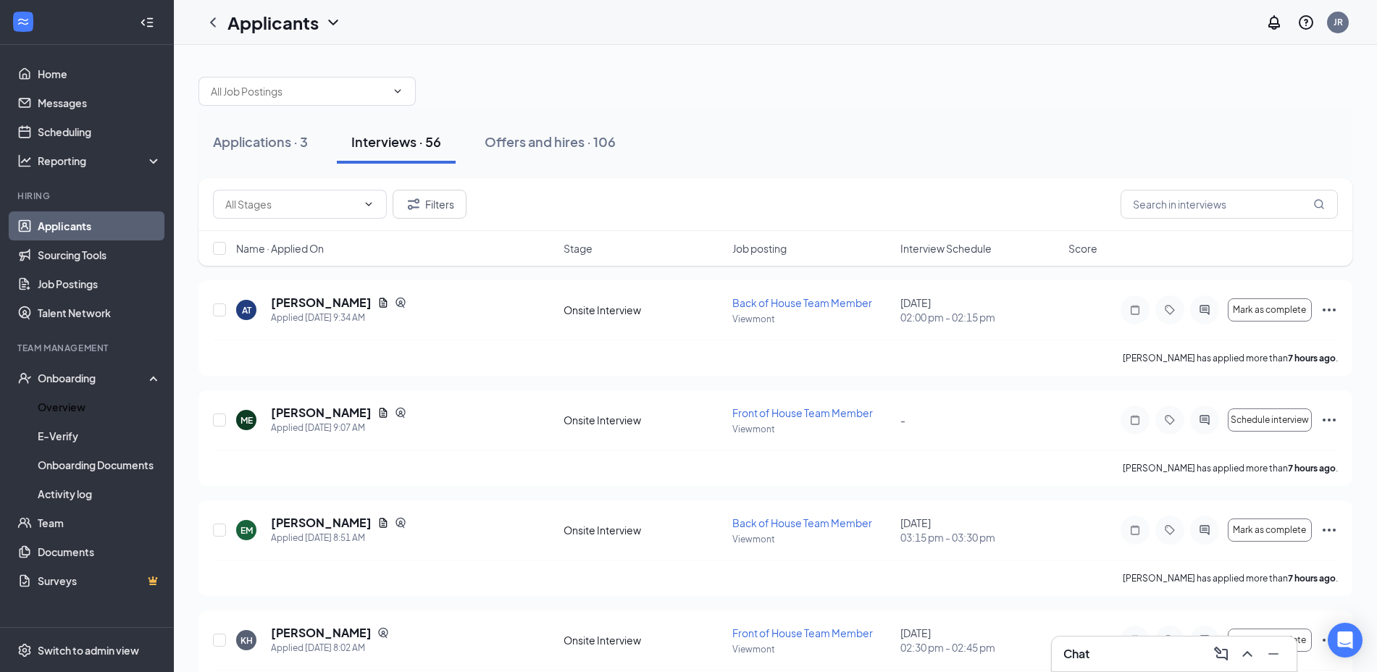
click at [67, 396] on link "Overview" at bounding box center [100, 407] width 124 height 29
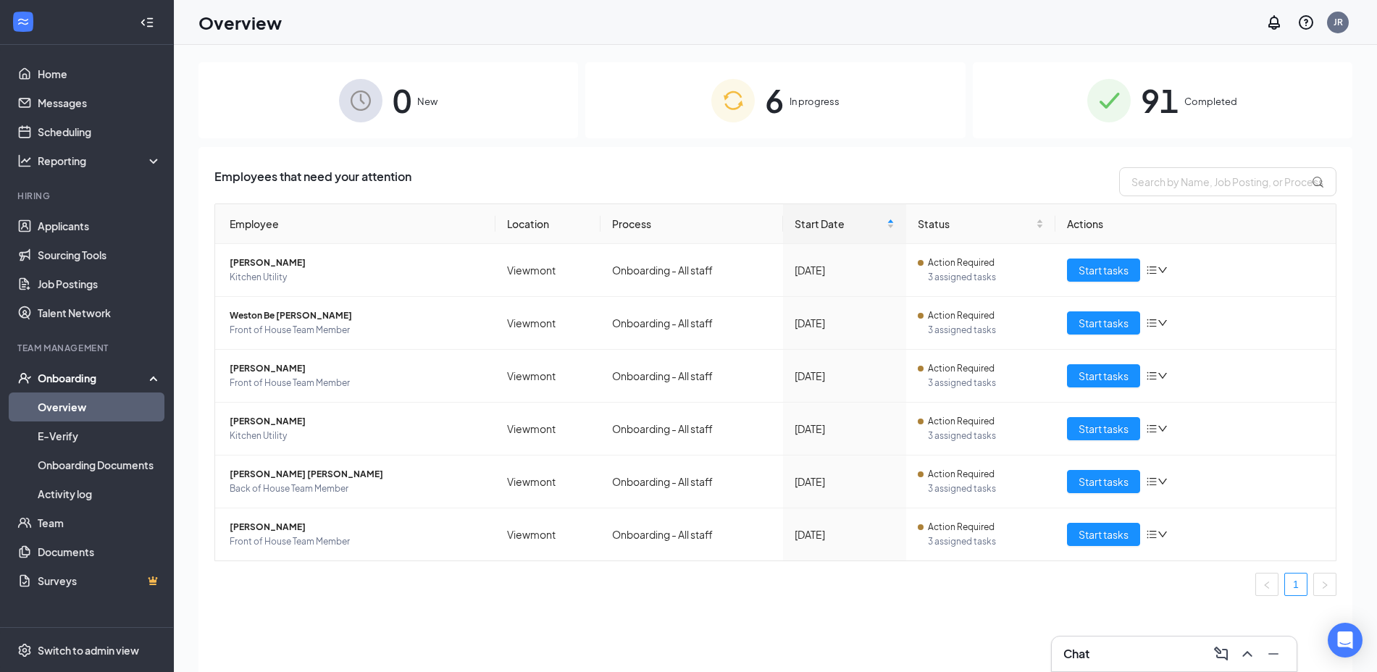
click at [1089, 666] on div "Chat" at bounding box center [1174, 654] width 245 height 35
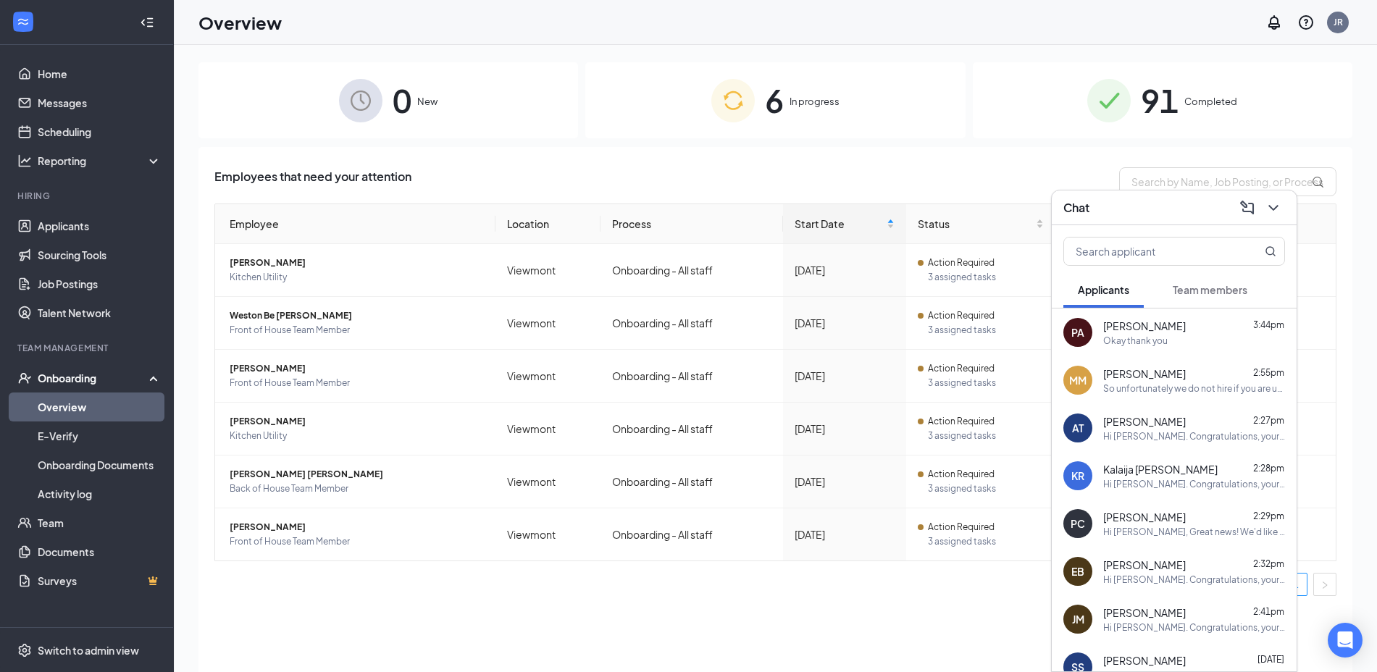
click at [1146, 321] on span "[PERSON_NAME]" at bounding box center [1144, 326] width 83 height 14
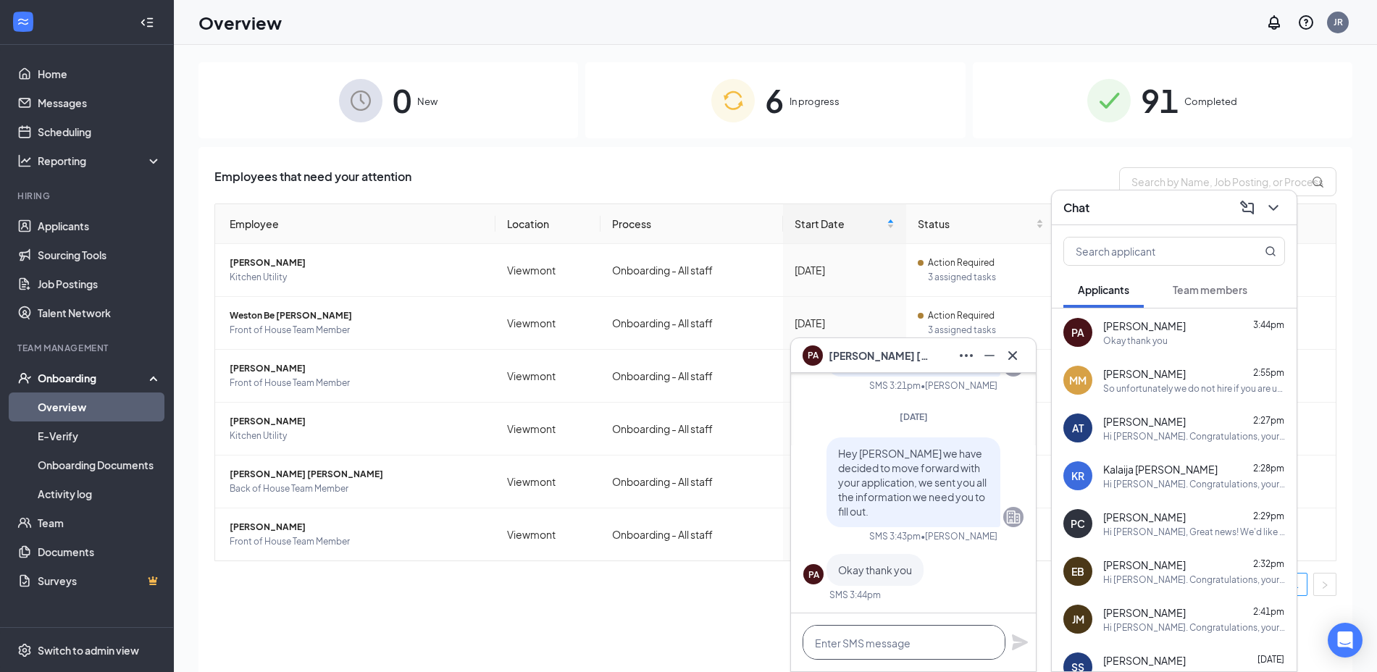
click at [888, 633] on textarea at bounding box center [903, 642] width 203 height 35
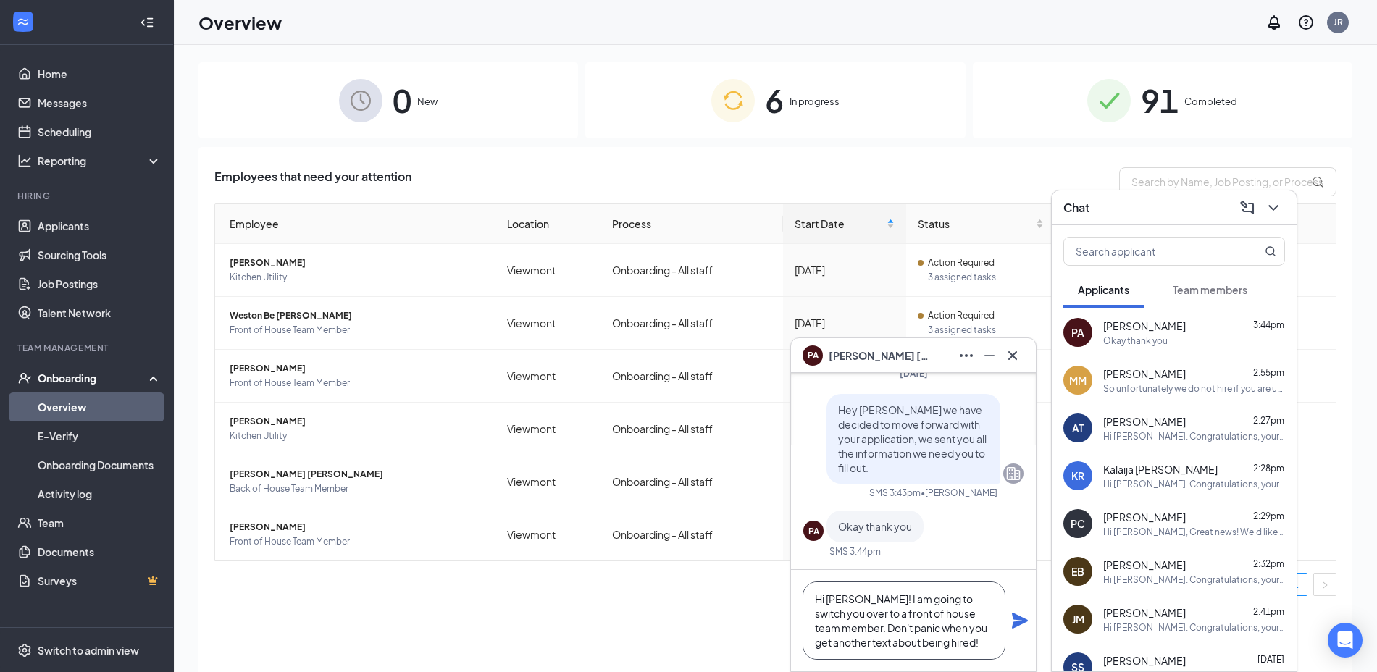
type textarea "Hi [PERSON_NAME]! I am going to switch you over to a front of house team member…"
click at [1018, 616] on icon "Plane" at bounding box center [1020, 621] width 16 height 16
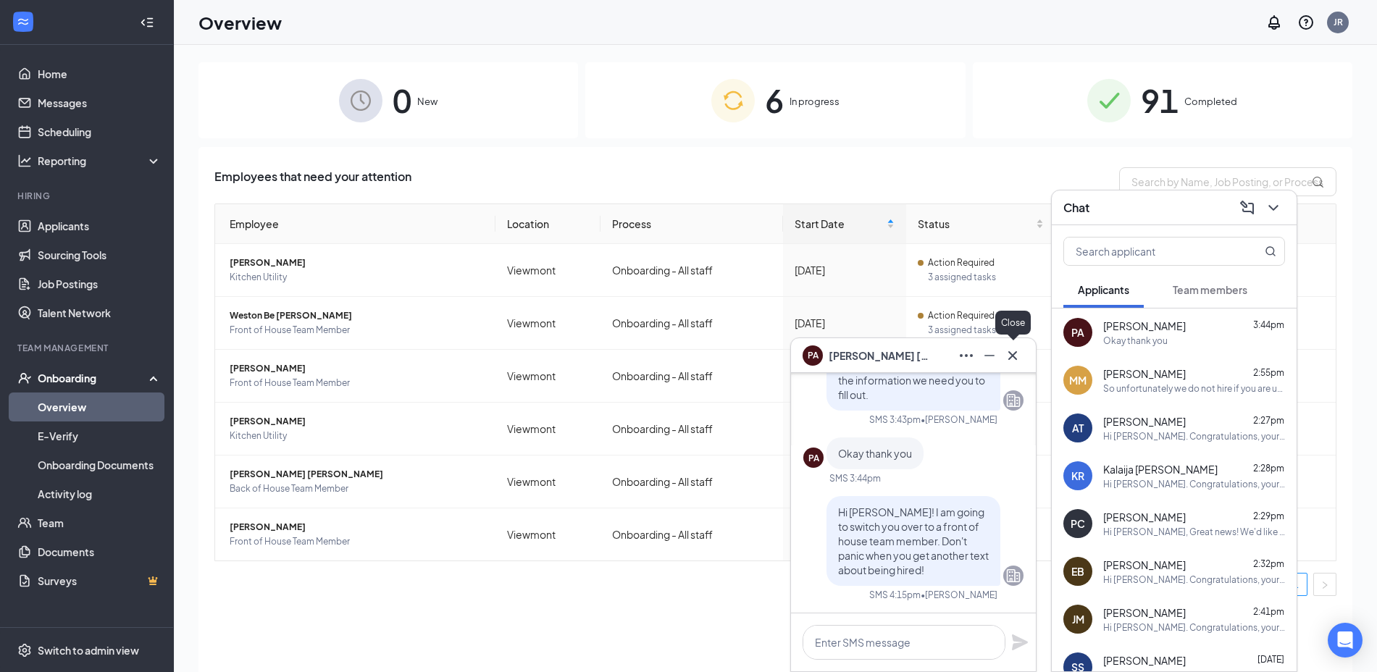
scroll to position [0, 0]
click at [1012, 357] on icon "Cross" at bounding box center [1012, 355] width 17 height 17
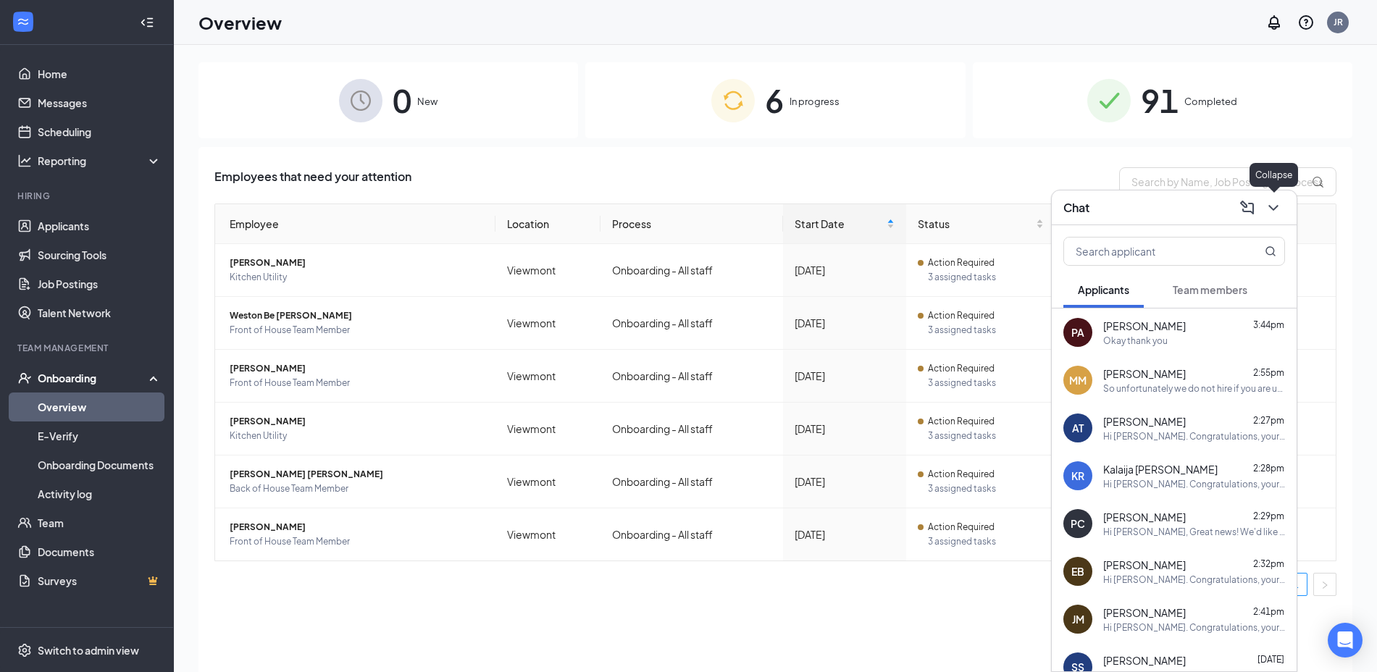
click at [1278, 201] on icon "ChevronDown" at bounding box center [1273, 207] width 17 height 17
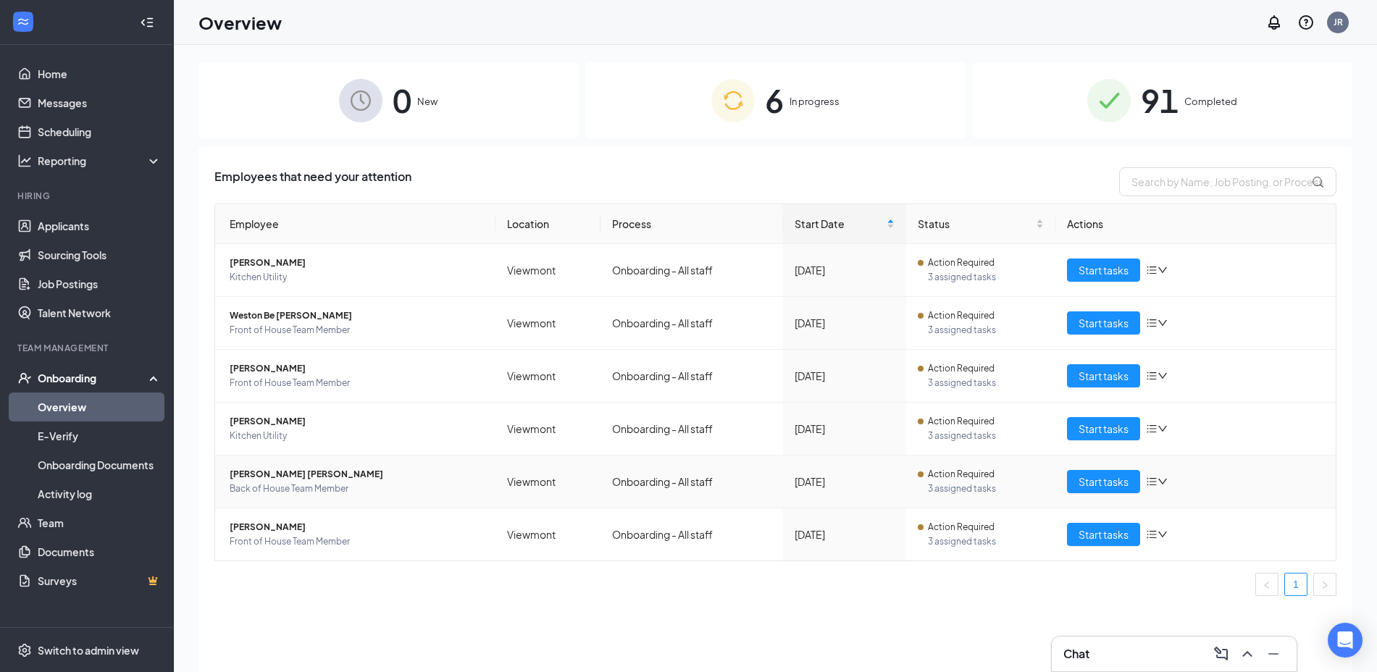
click at [1144, 485] on div "Start tasks" at bounding box center [1195, 481] width 257 height 23
click at [1156, 482] on icon "bars" at bounding box center [1152, 482] width 12 height 12
click at [1183, 571] on div "Remove from onboarding" at bounding box center [1233, 576] width 156 height 14
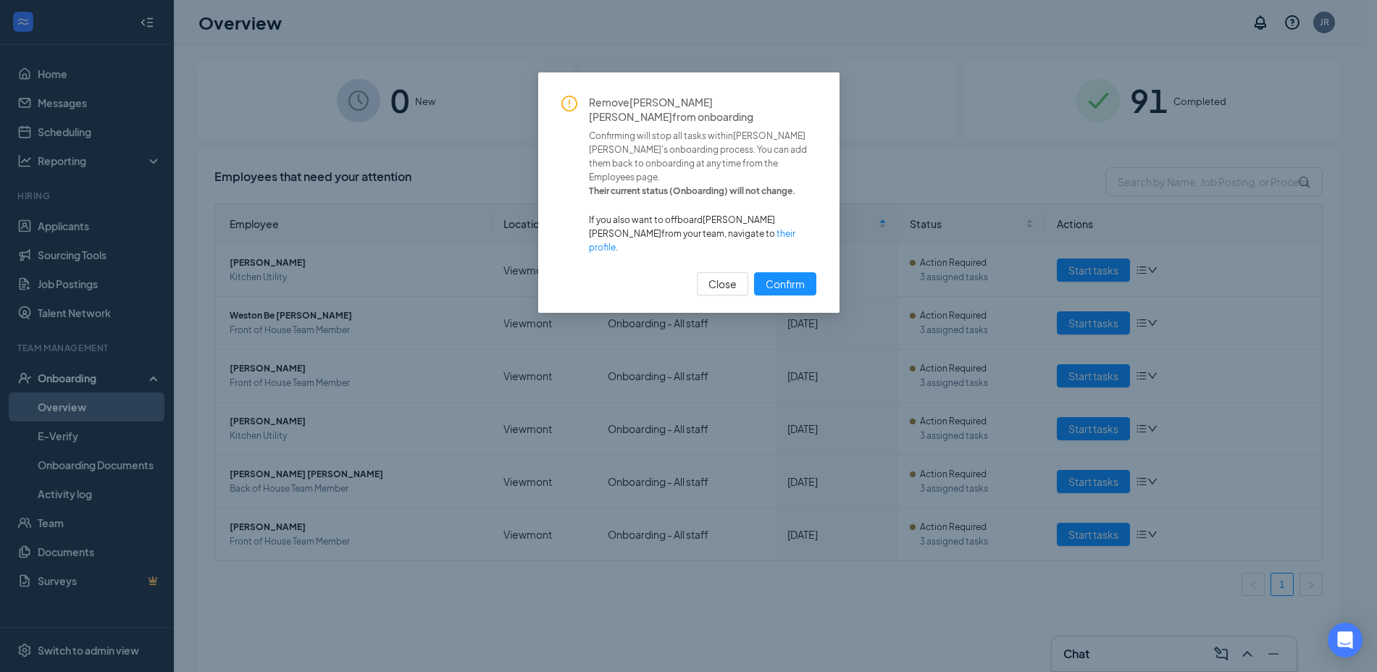
click at [803, 276] on span "Confirm" at bounding box center [785, 284] width 39 height 16
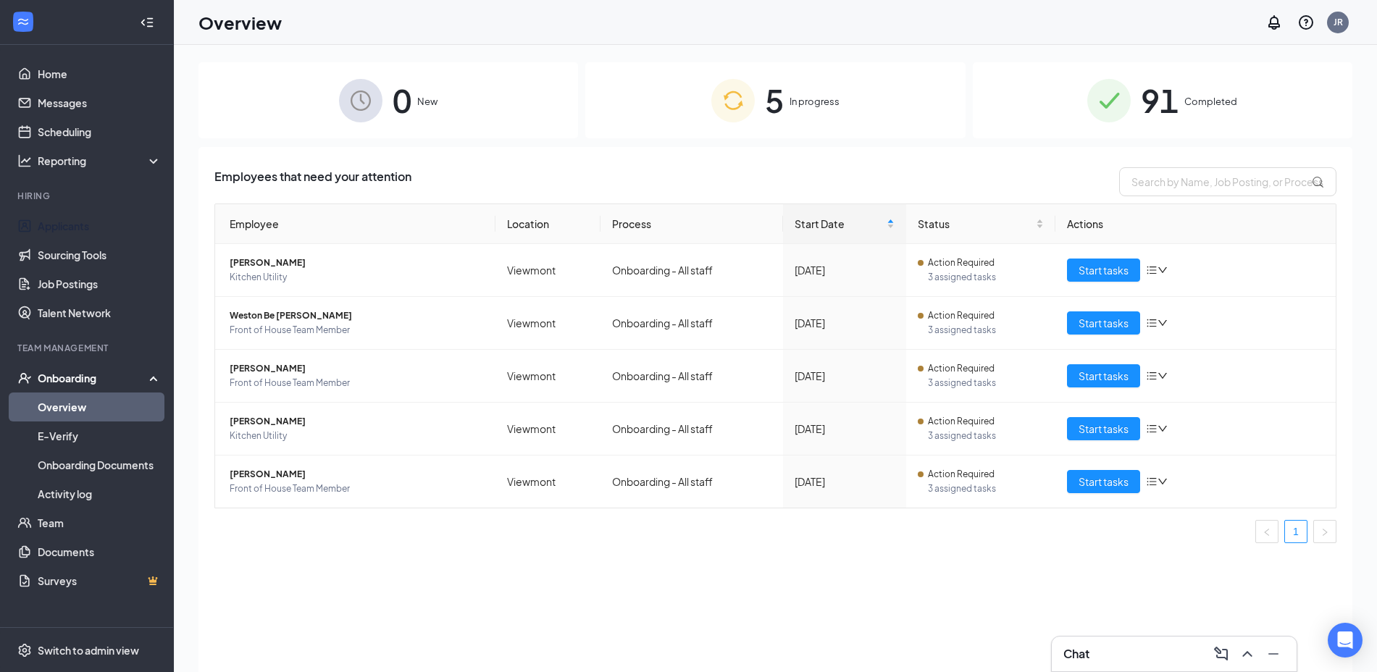
click at [50, 228] on link "Applicants" at bounding box center [100, 225] width 124 height 29
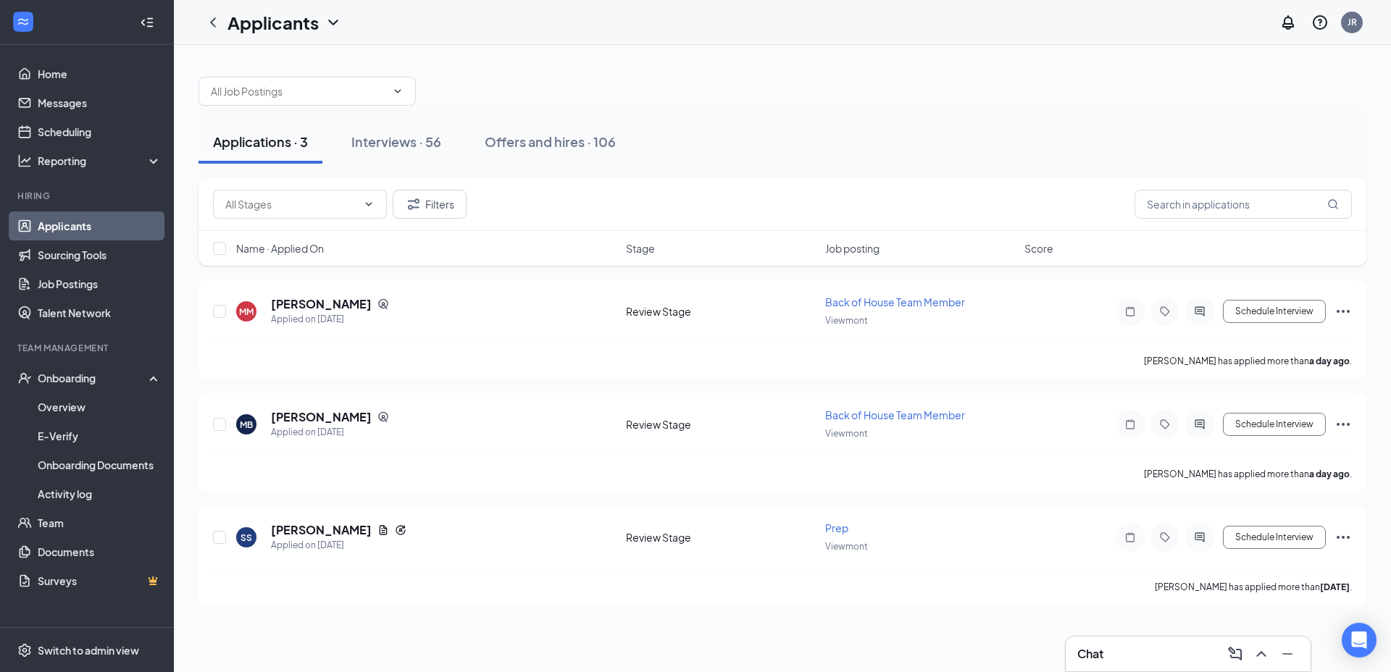
click at [580, 145] on div "Offers and hires · 106" at bounding box center [550, 142] width 131 height 18
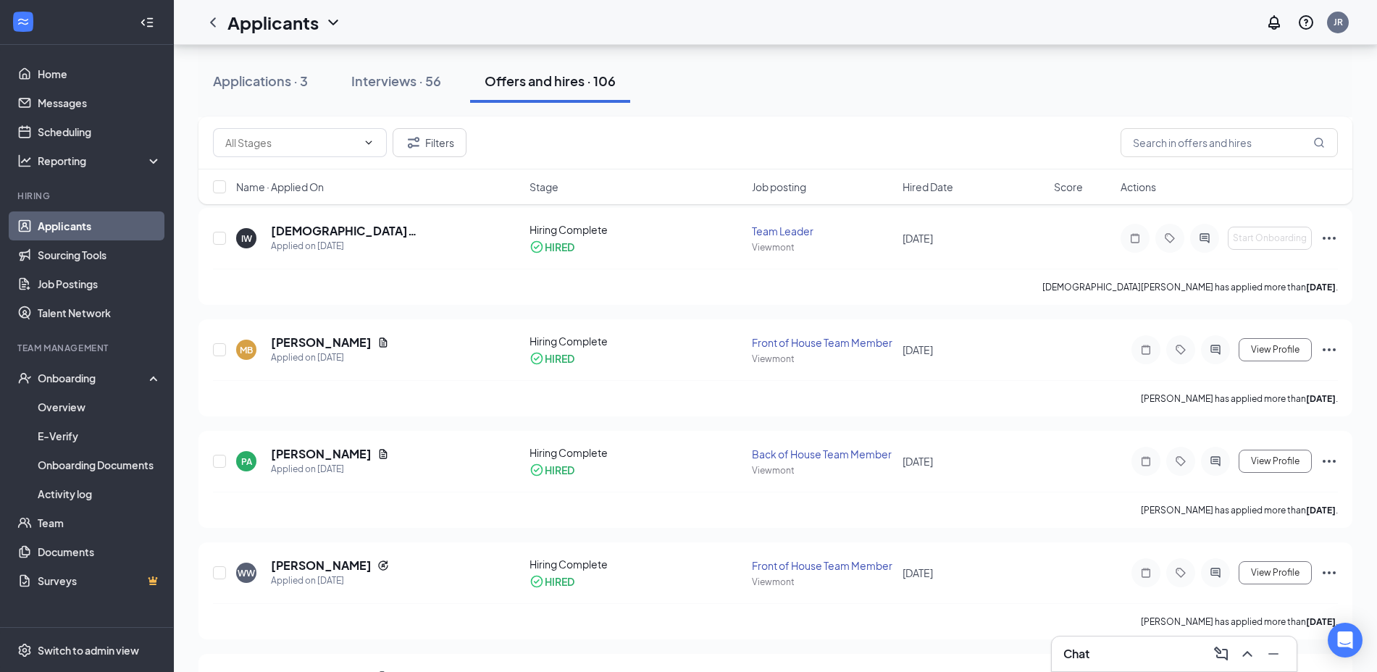
scroll to position [362, 0]
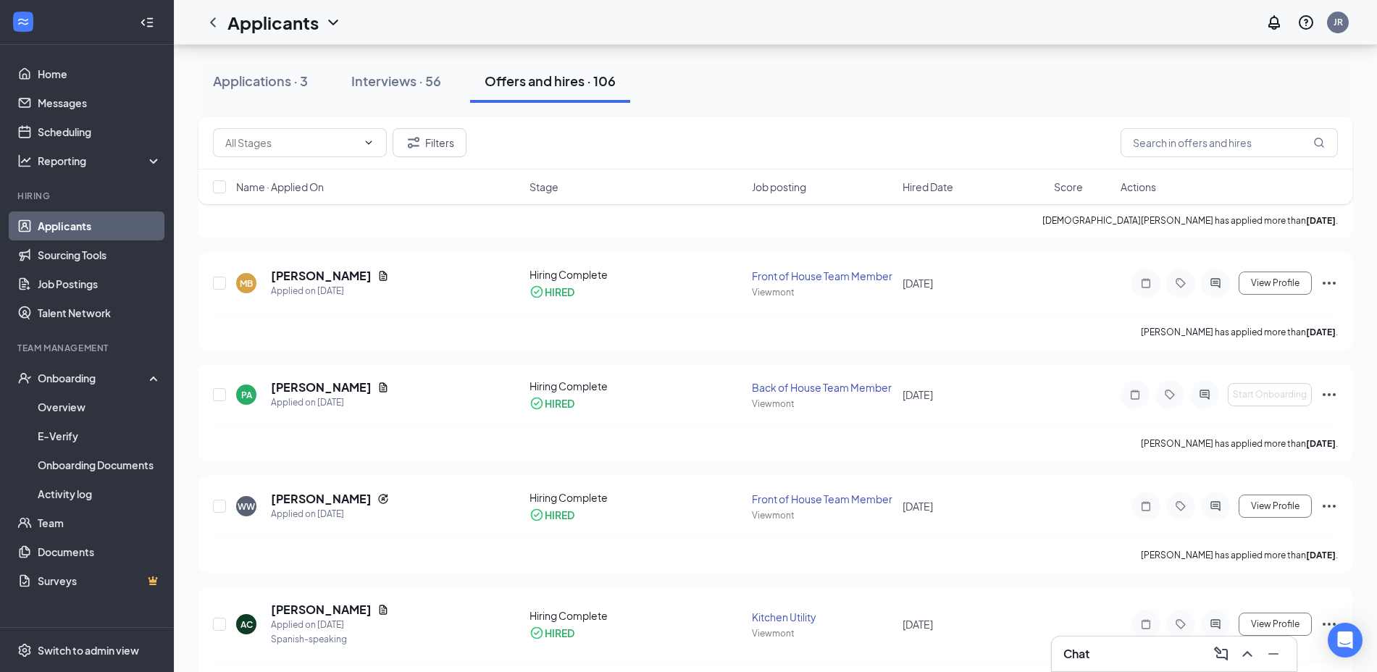
click at [1325, 398] on icon "Ellipses" at bounding box center [1328, 394] width 17 height 17
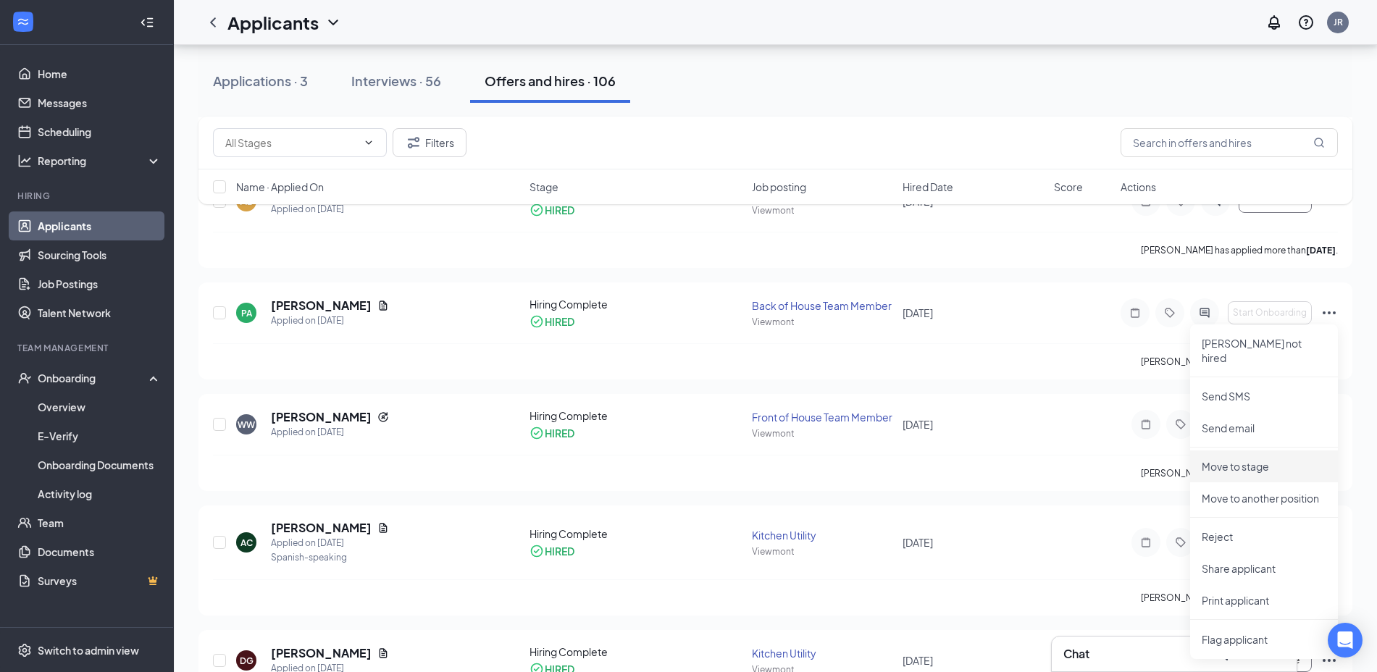
scroll to position [478, 0]
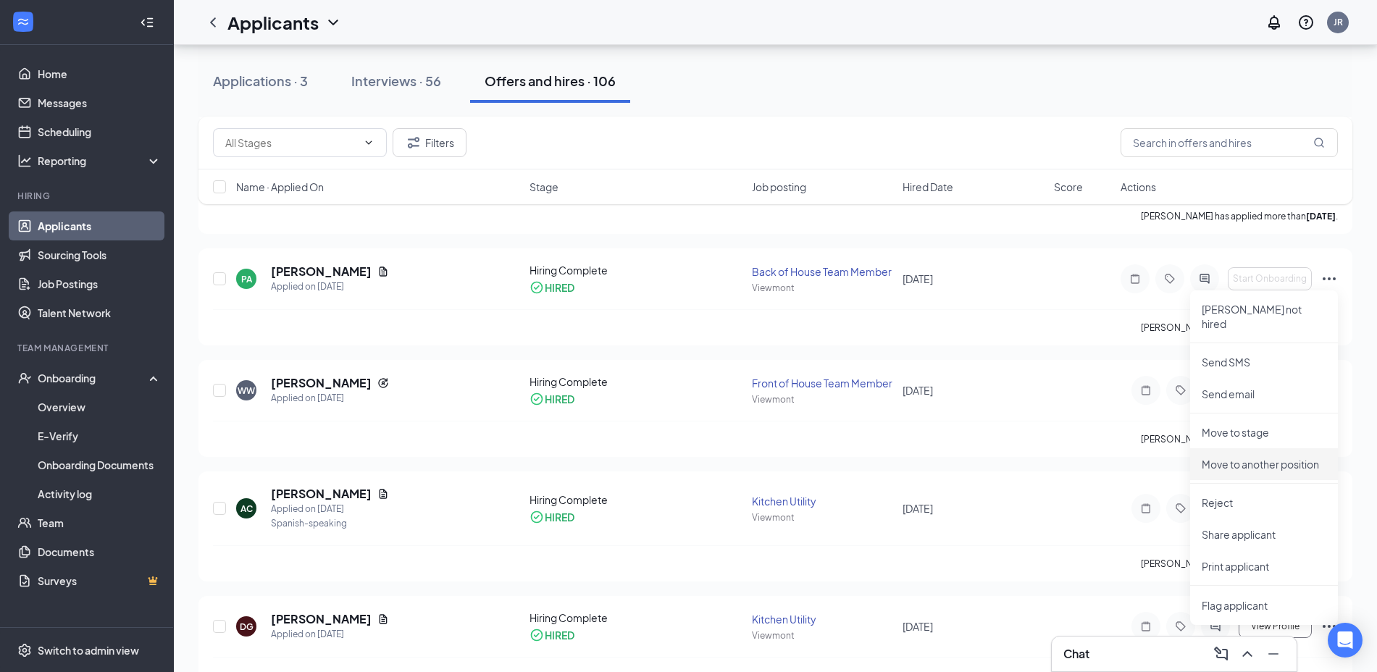
click at [1237, 457] on p "Move to another position" at bounding box center [1264, 464] width 125 height 14
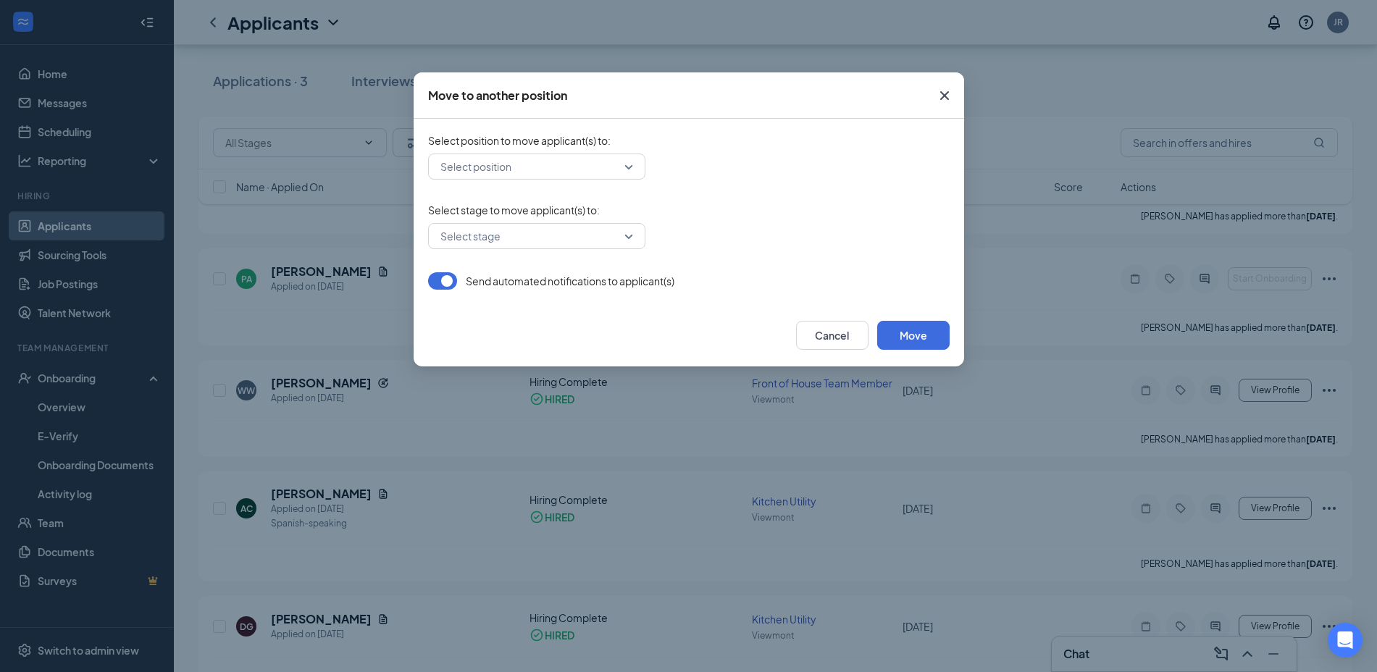
click at [548, 169] on input "search" at bounding box center [532, 166] width 190 height 25
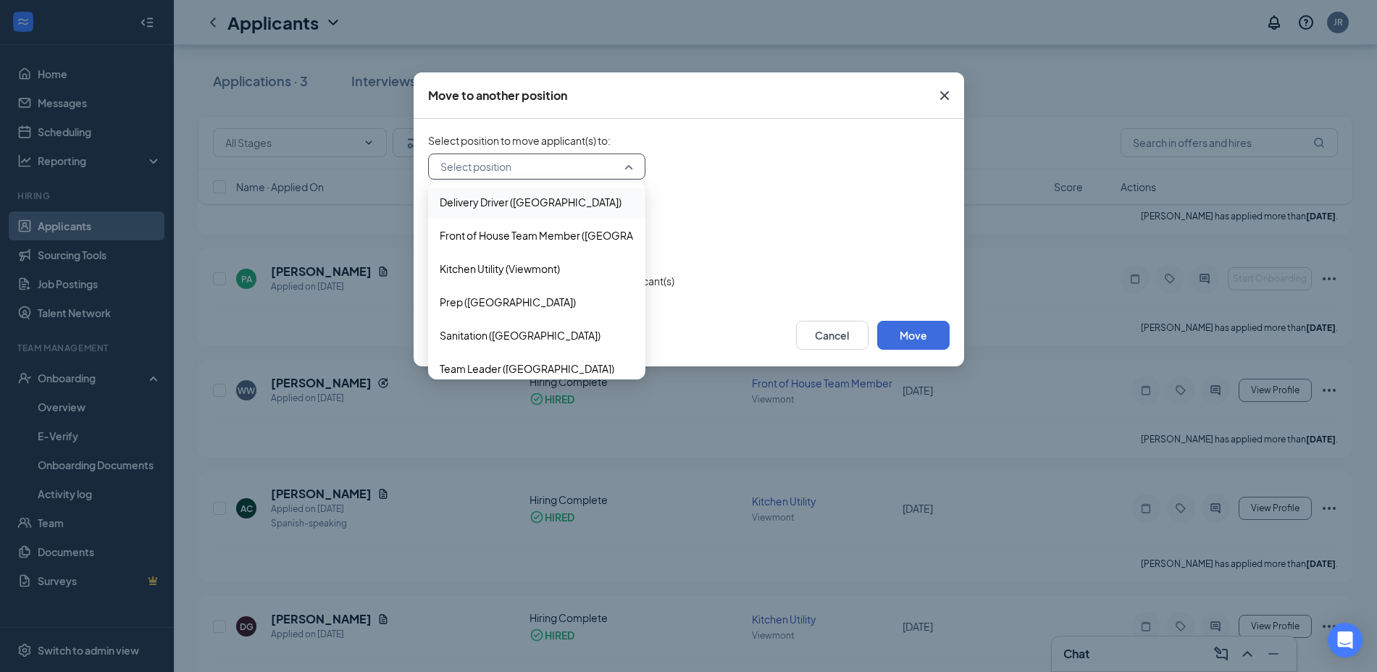
scroll to position [71, 0]
click at [536, 237] on div "Kitchen Utility (Viewmont)" at bounding box center [499, 234] width 132 height 25
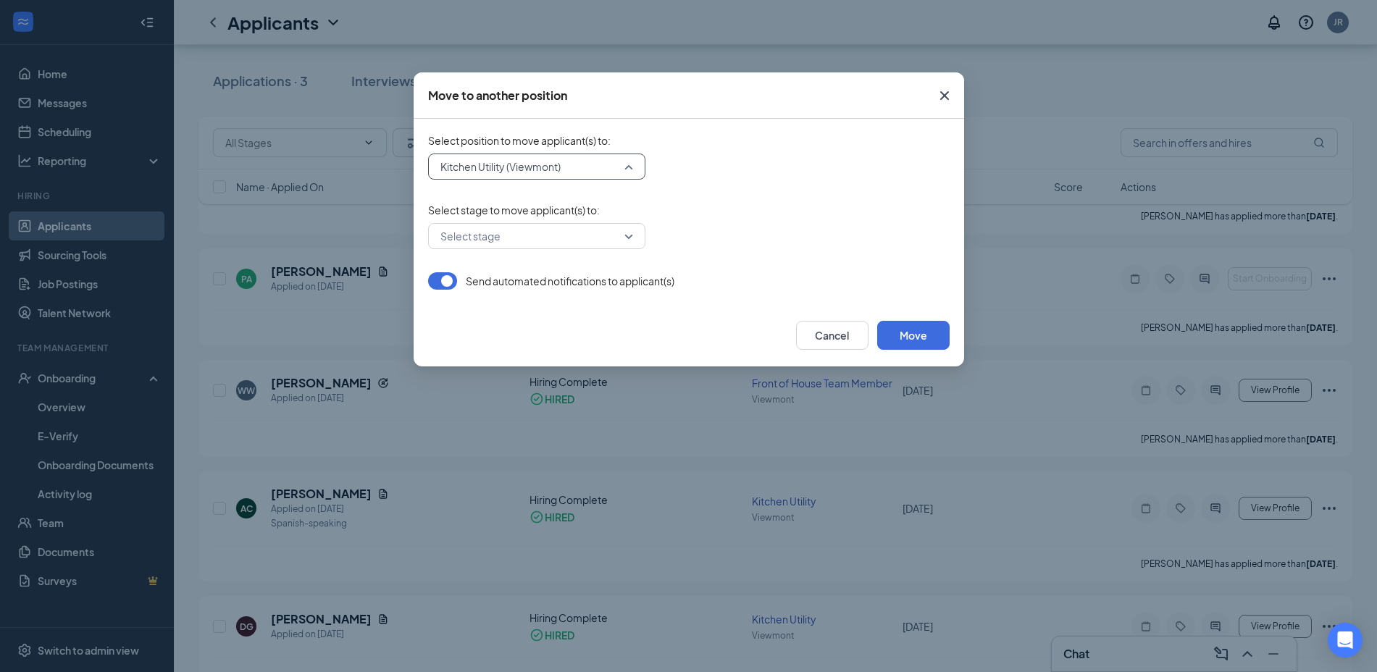
click at [582, 169] on span "Kitchen Utility (Viewmont)" at bounding box center [530, 167] width 180 height 22
click at [542, 230] on div "Kitchen Utility (Viewmont)" at bounding box center [502, 234] width 132 height 25
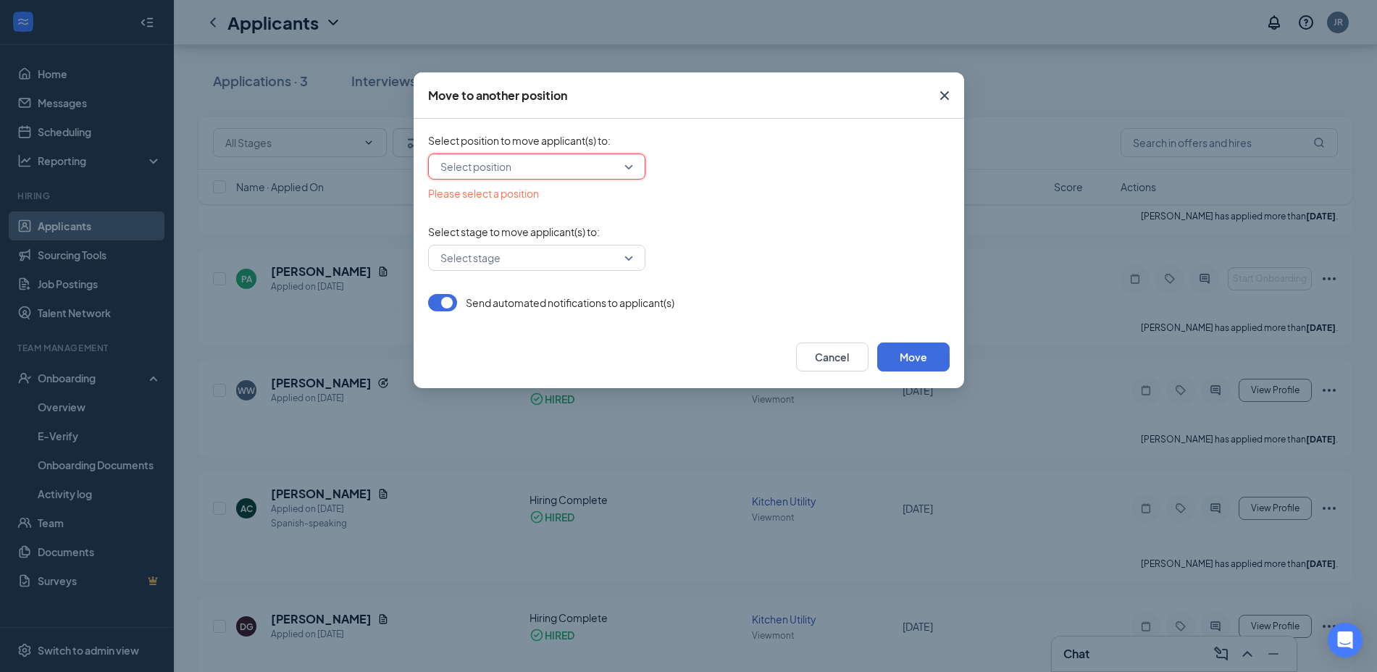
click at [632, 157] on div "Select position" at bounding box center [536, 167] width 217 height 26
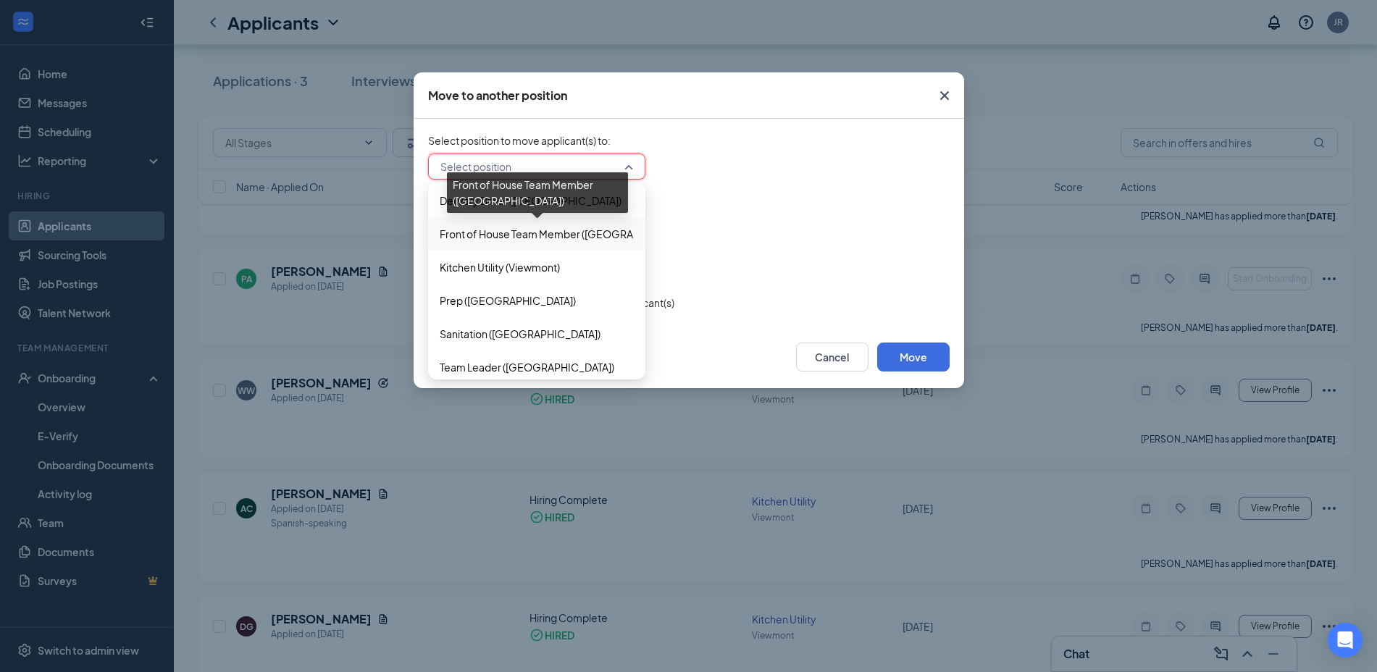
click at [565, 232] on span "Front of House Team Member ([GEOGRAPHIC_DATA])" at bounding box center [566, 234] width 253 height 16
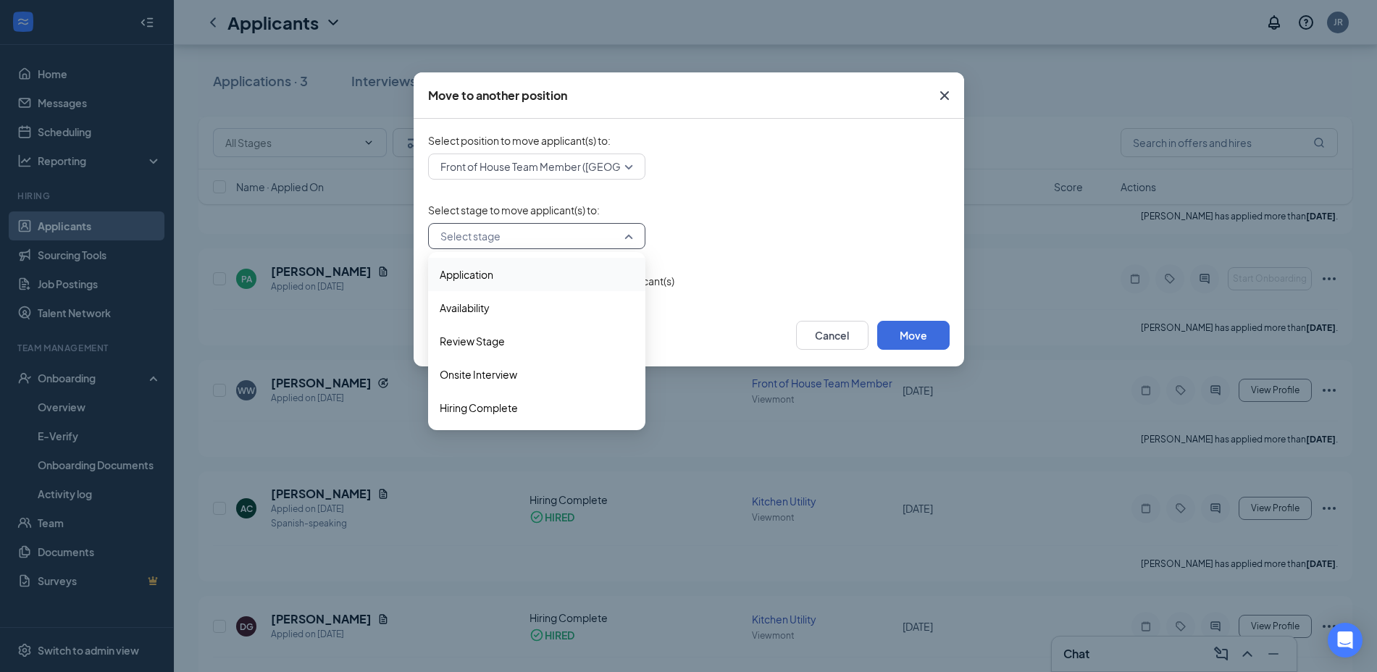
click at [565, 237] on input "search" at bounding box center [532, 236] width 190 height 25
click at [498, 408] on span "Hiring Complete" at bounding box center [479, 408] width 78 height 16
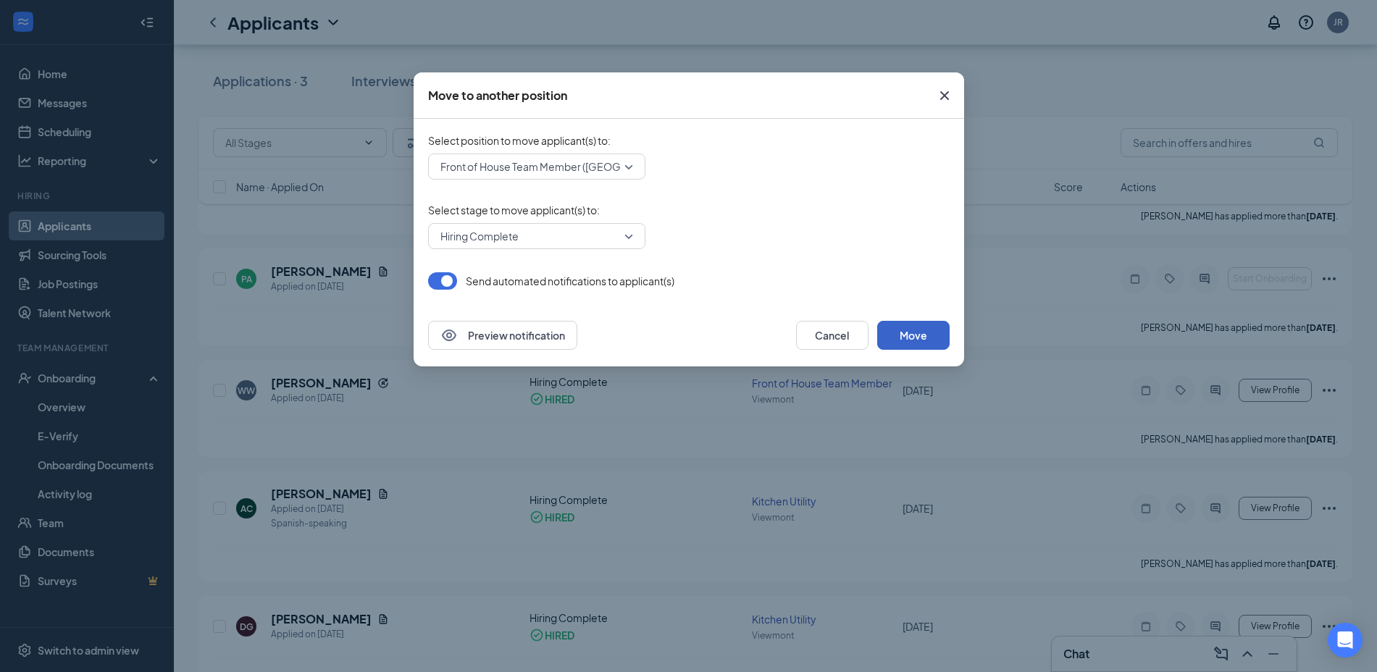
click at [923, 327] on button "Move" at bounding box center [913, 335] width 72 height 29
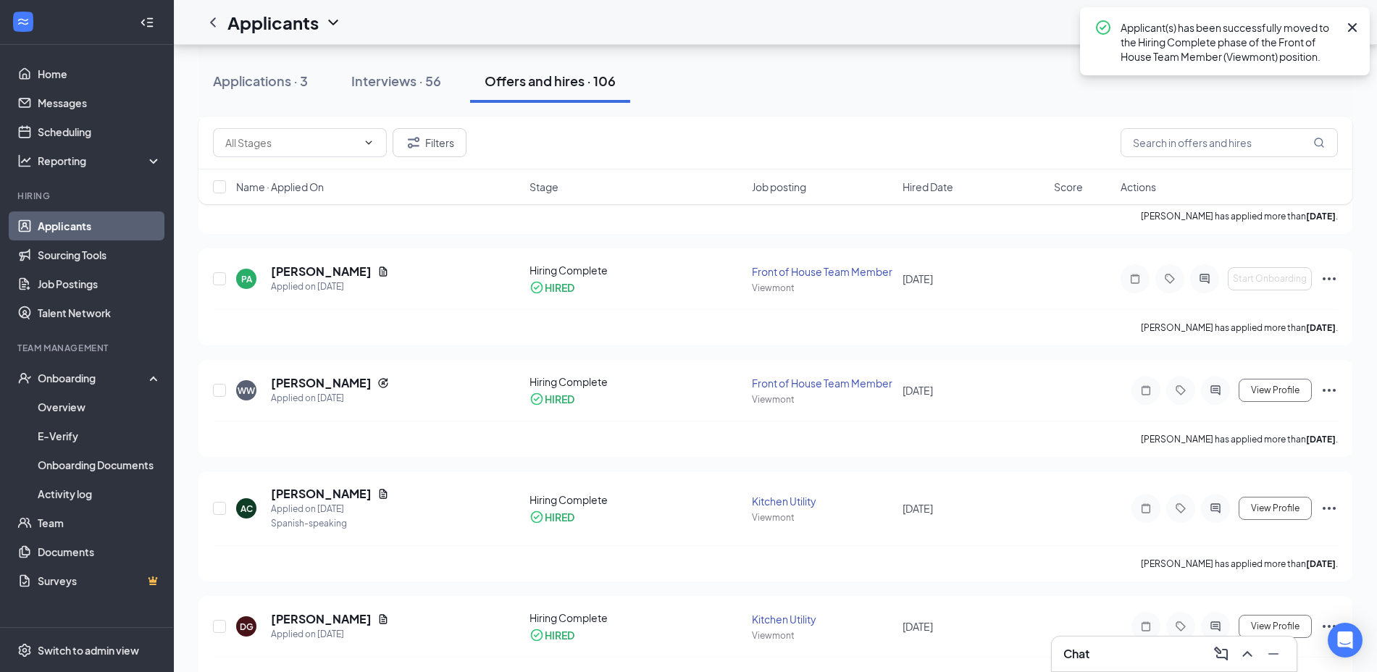
click at [393, 80] on div "Interviews · 56" at bounding box center [396, 81] width 90 height 18
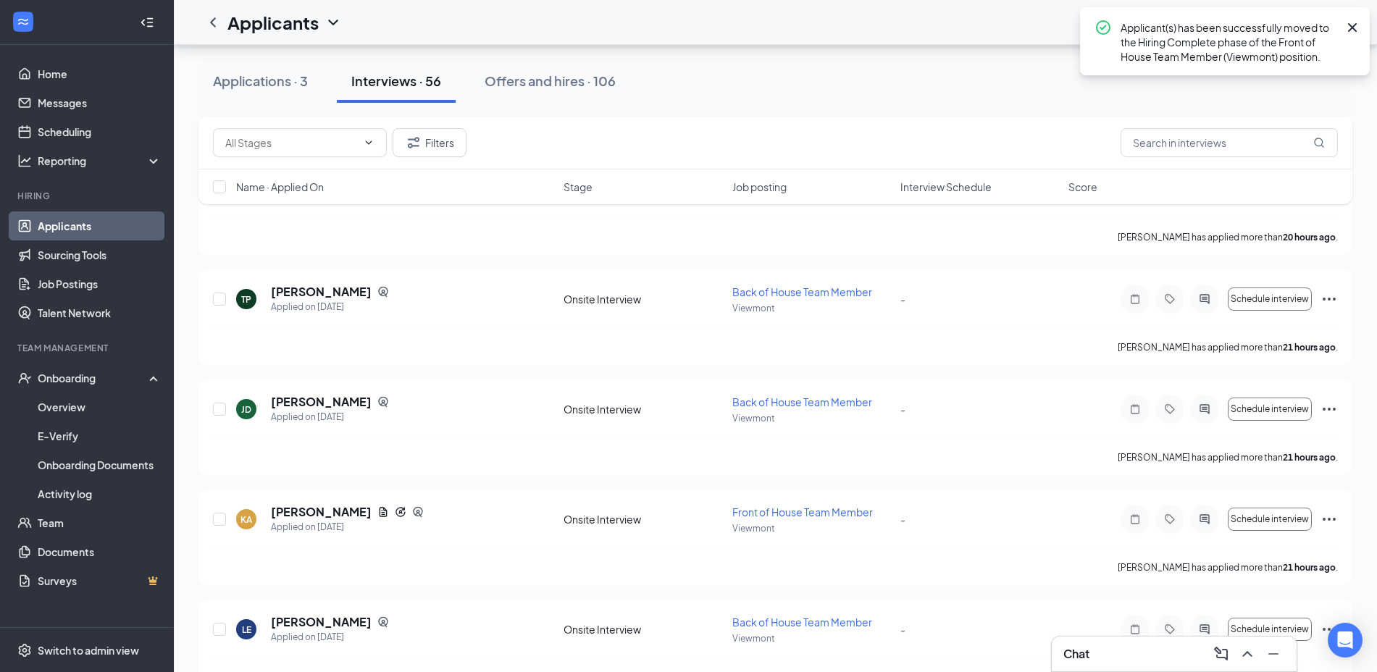
scroll to position [712, 0]
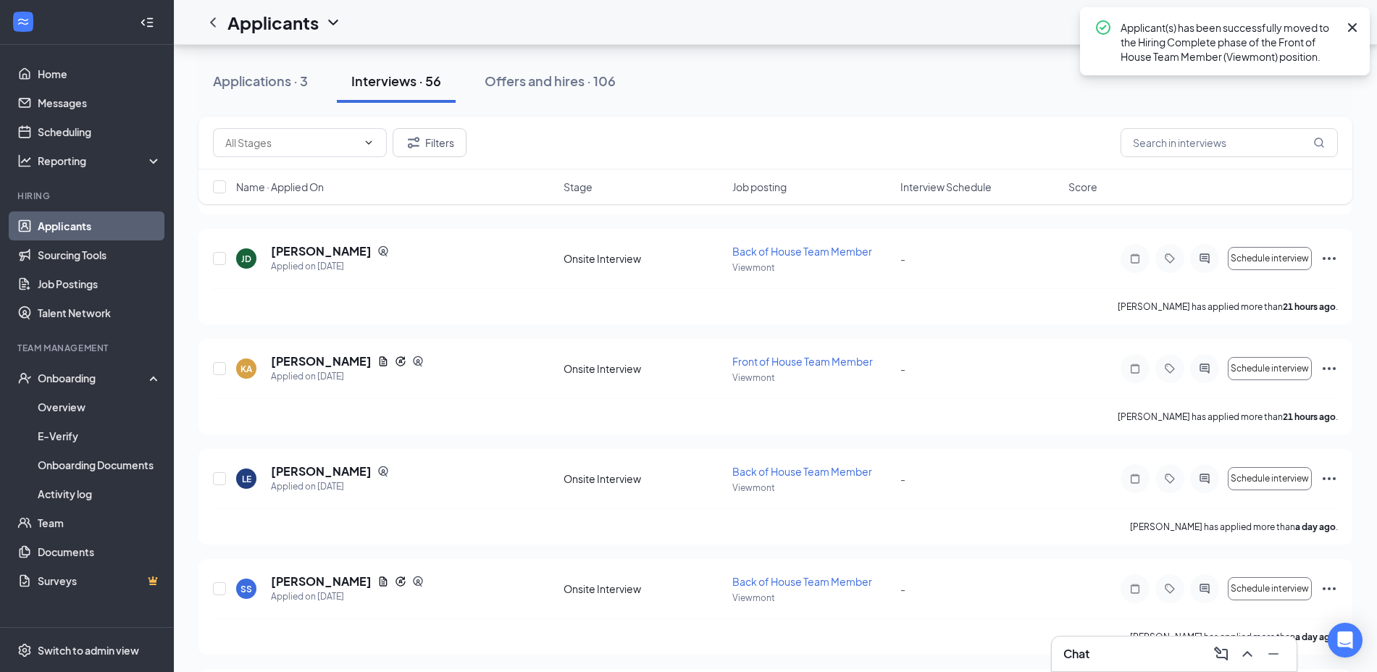
click at [538, 79] on div "Offers and hires · 106" at bounding box center [550, 81] width 131 height 18
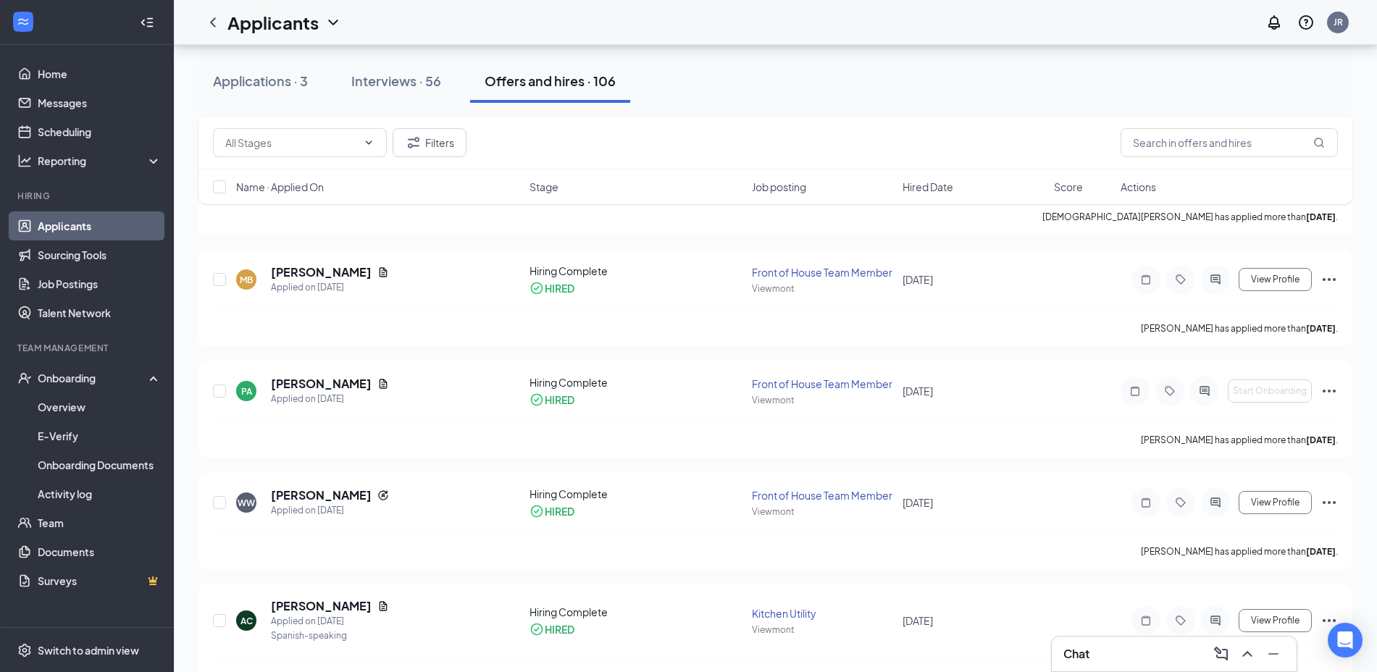
scroll to position [384, 0]
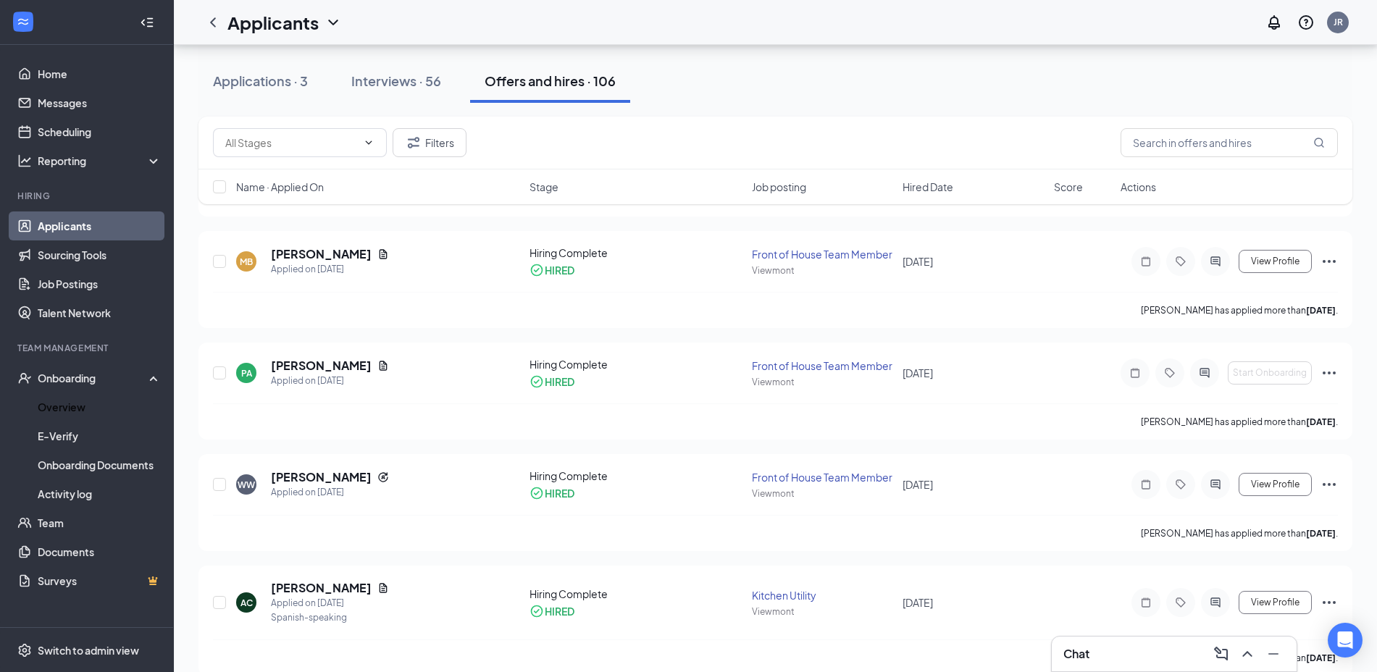
click at [62, 403] on link "Overview" at bounding box center [100, 407] width 124 height 29
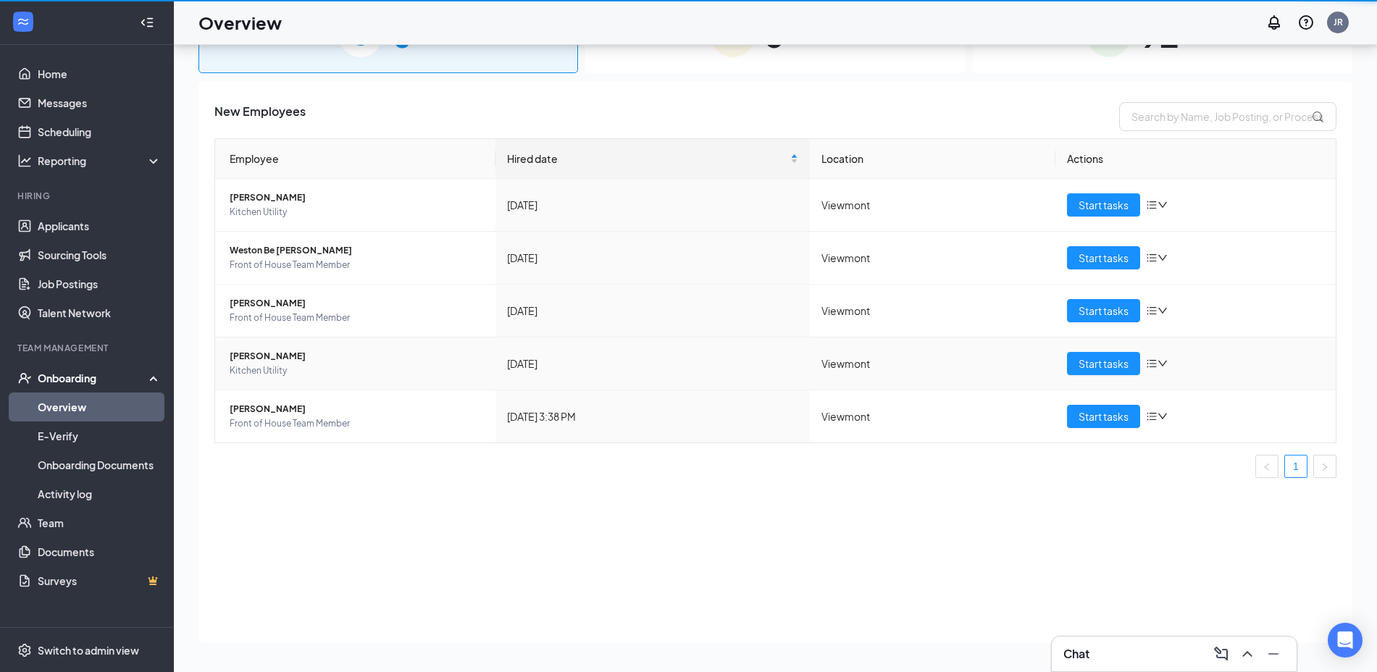
scroll to position [65, 0]
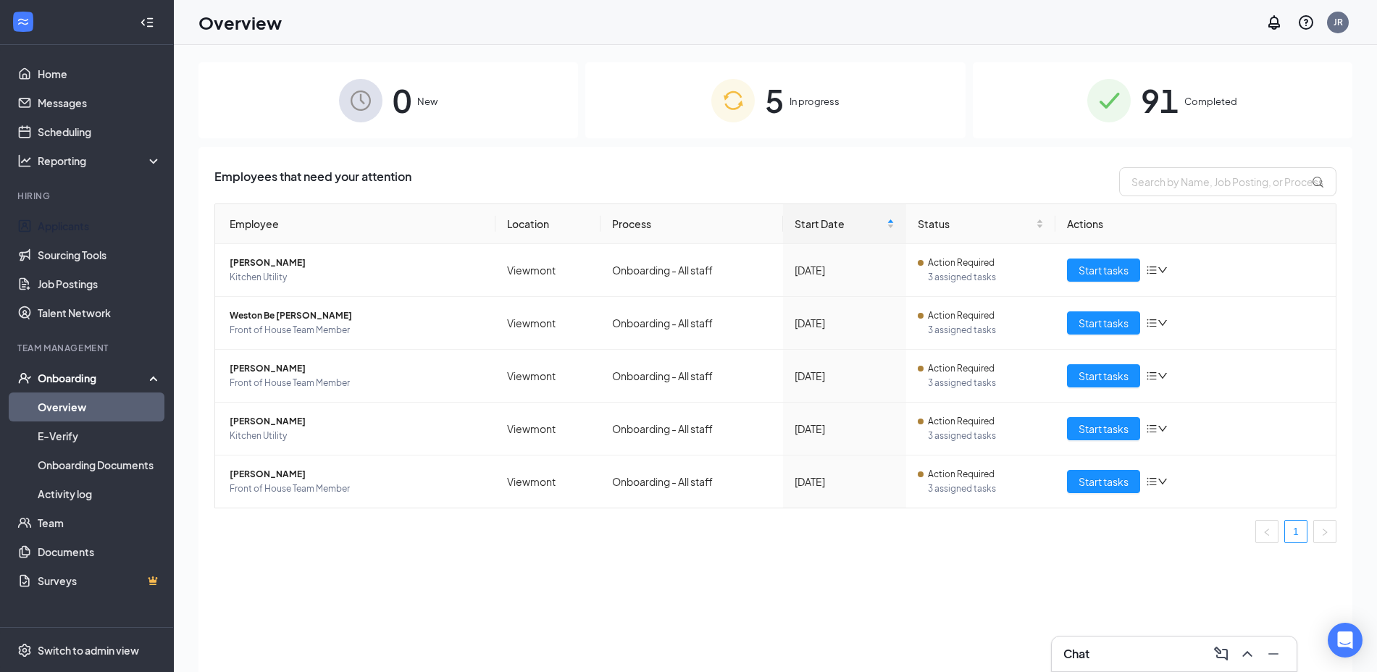
click at [72, 234] on link "Applicants" at bounding box center [100, 225] width 124 height 29
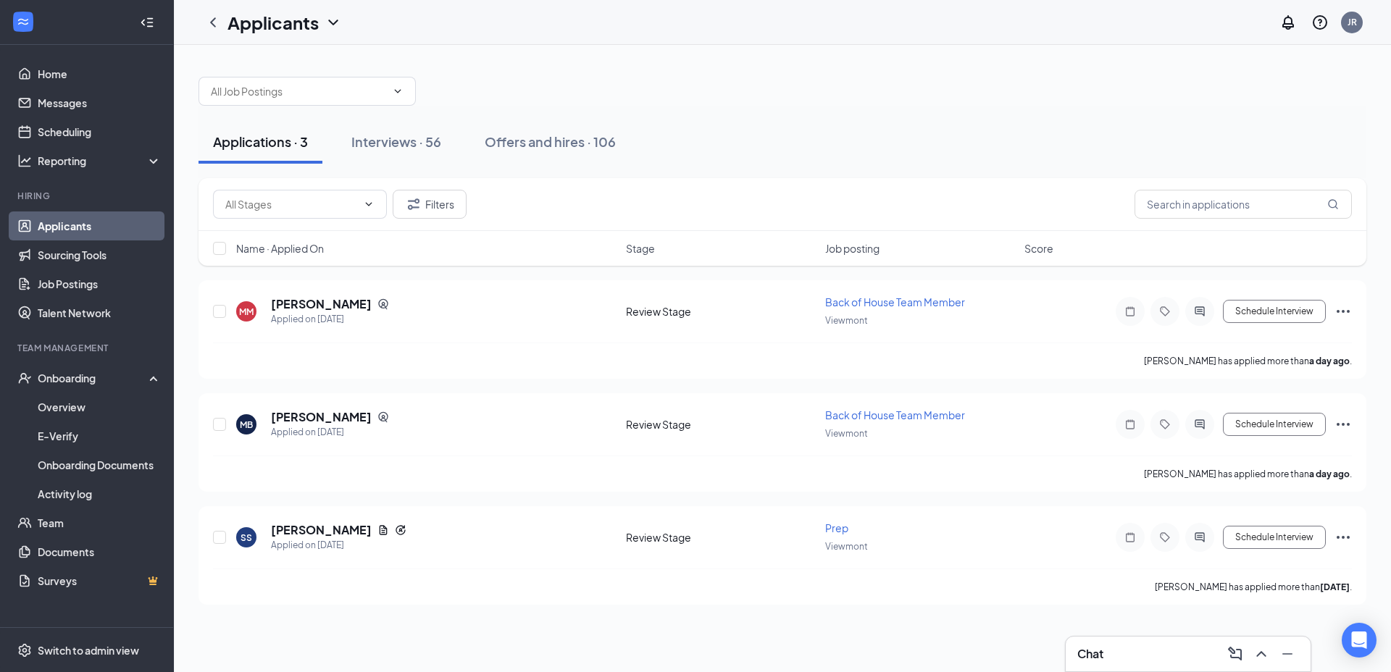
click at [418, 143] on div "Interviews · 56" at bounding box center [396, 142] width 90 height 18
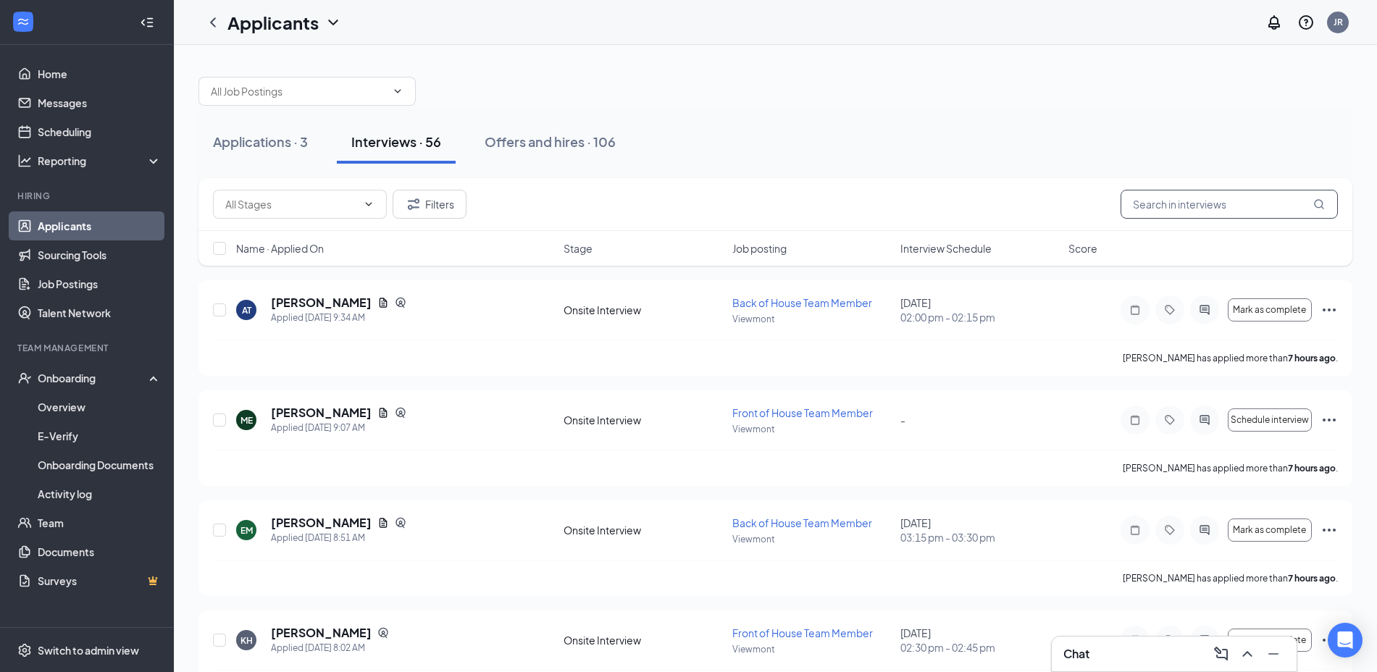
click at [1149, 203] on input "text" at bounding box center [1228, 204] width 217 height 29
click at [540, 127] on button "Offers and hires · 106" at bounding box center [550, 141] width 160 height 43
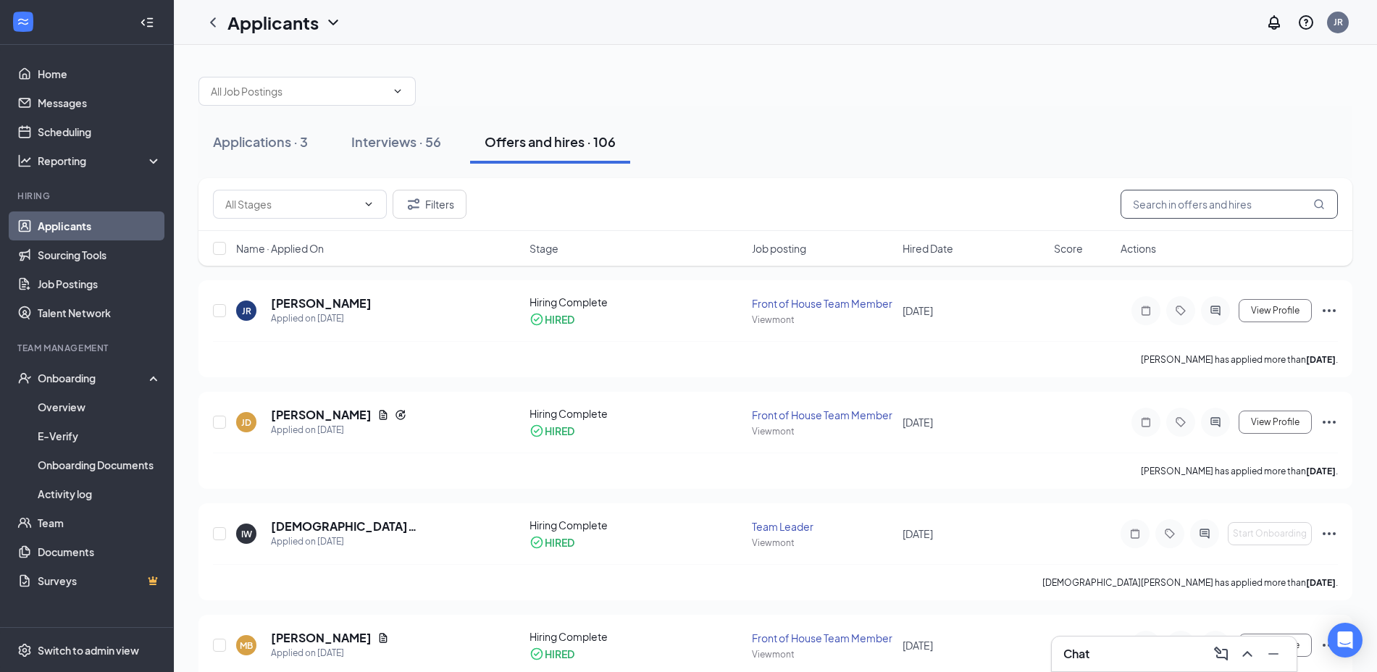
click at [1165, 206] on input "text" at bounding box center [1228, 204] width 217 height 29
type input "[PERSON_NAME]"
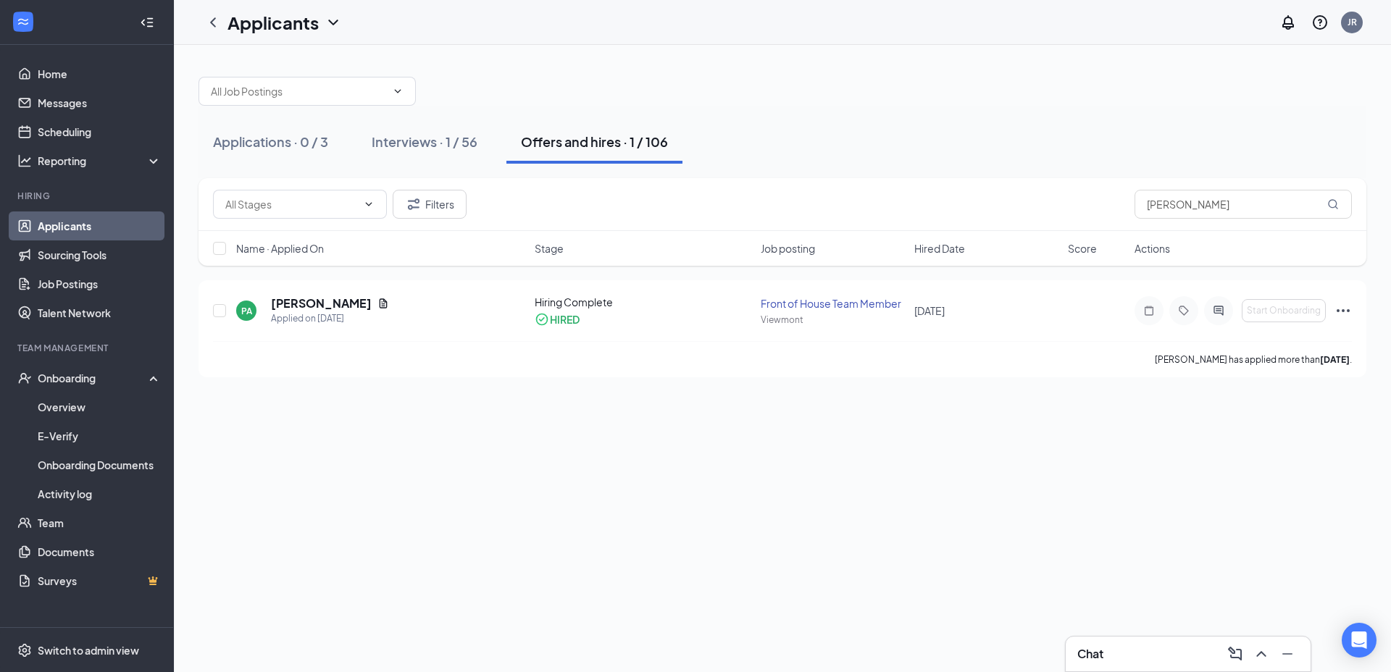
click at [1341, 311] on icon "Ellipses" at bounding box center [1342, 310] width 17 height 17
click at [1252, 448] on li "Move to stage" at bounding box center [1278, 464] width 148 height 32
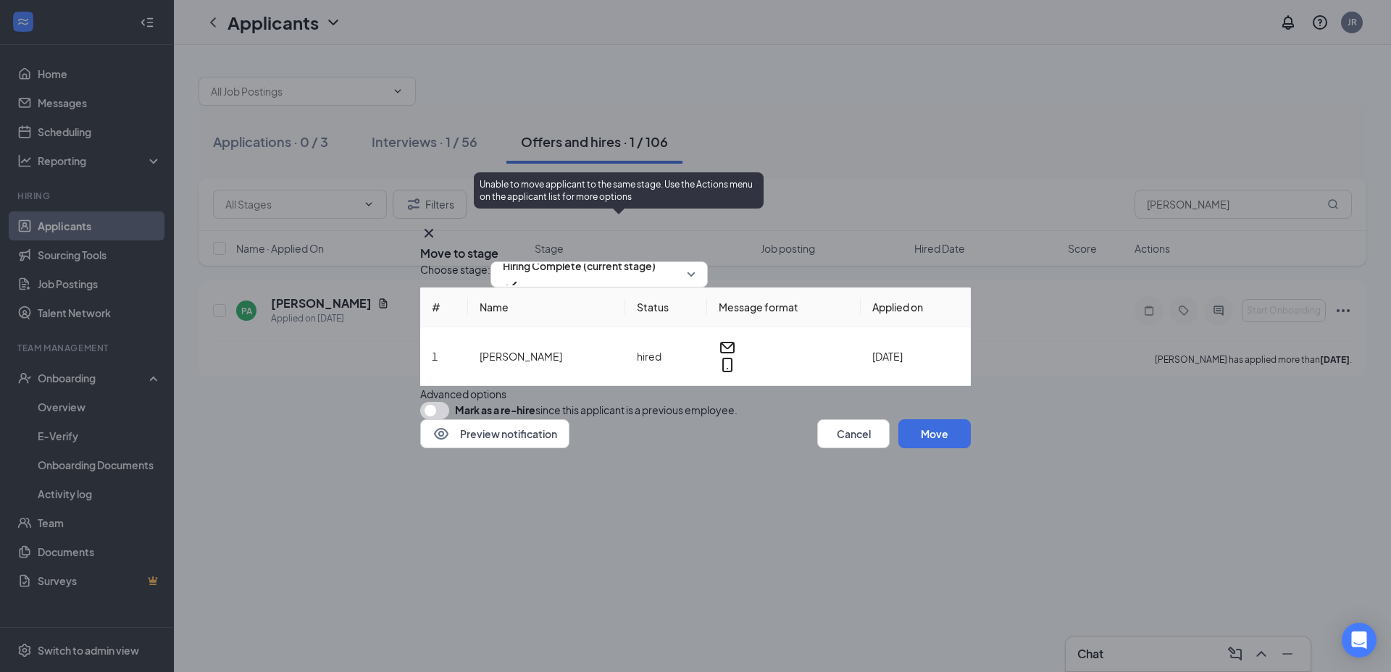
click at [655, 255] on span "Hiring Complete (current stage)" at bounding box center [579, 266] width 153 height 22
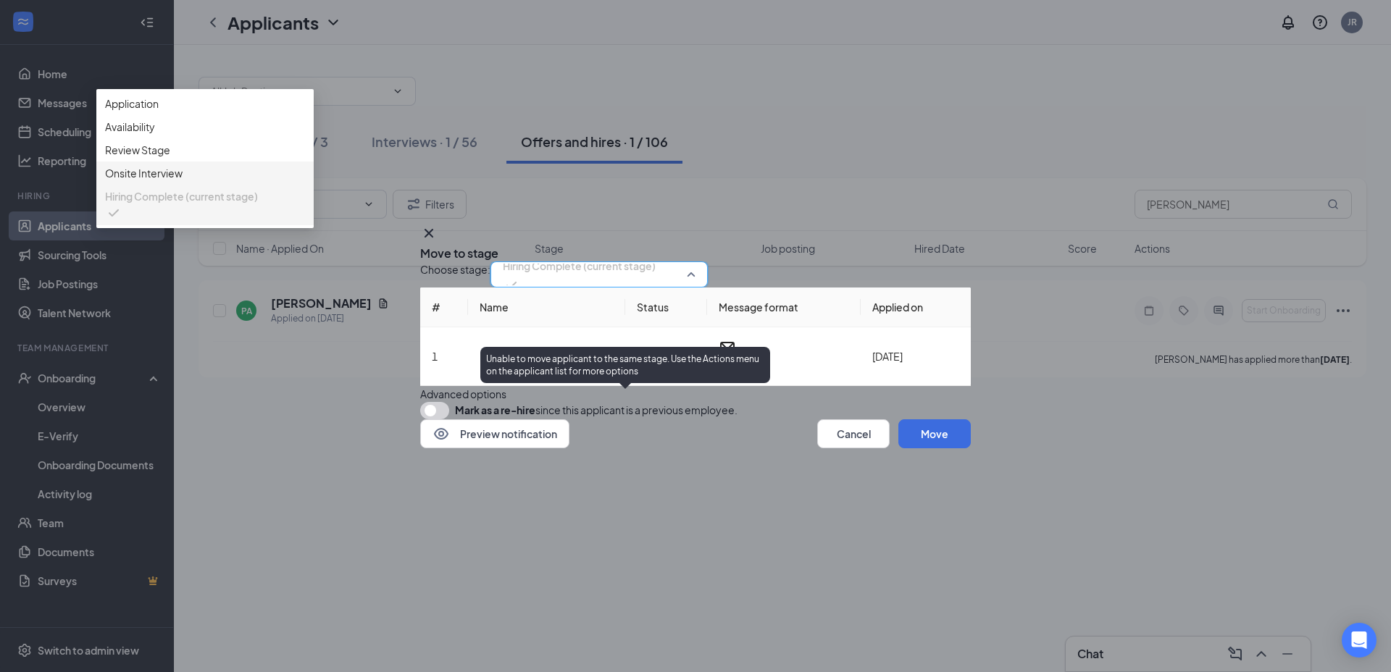
click at [258, 204] on span "Hiring Complete (current stage)" at bounding box center [181, 196] width 153 height 16
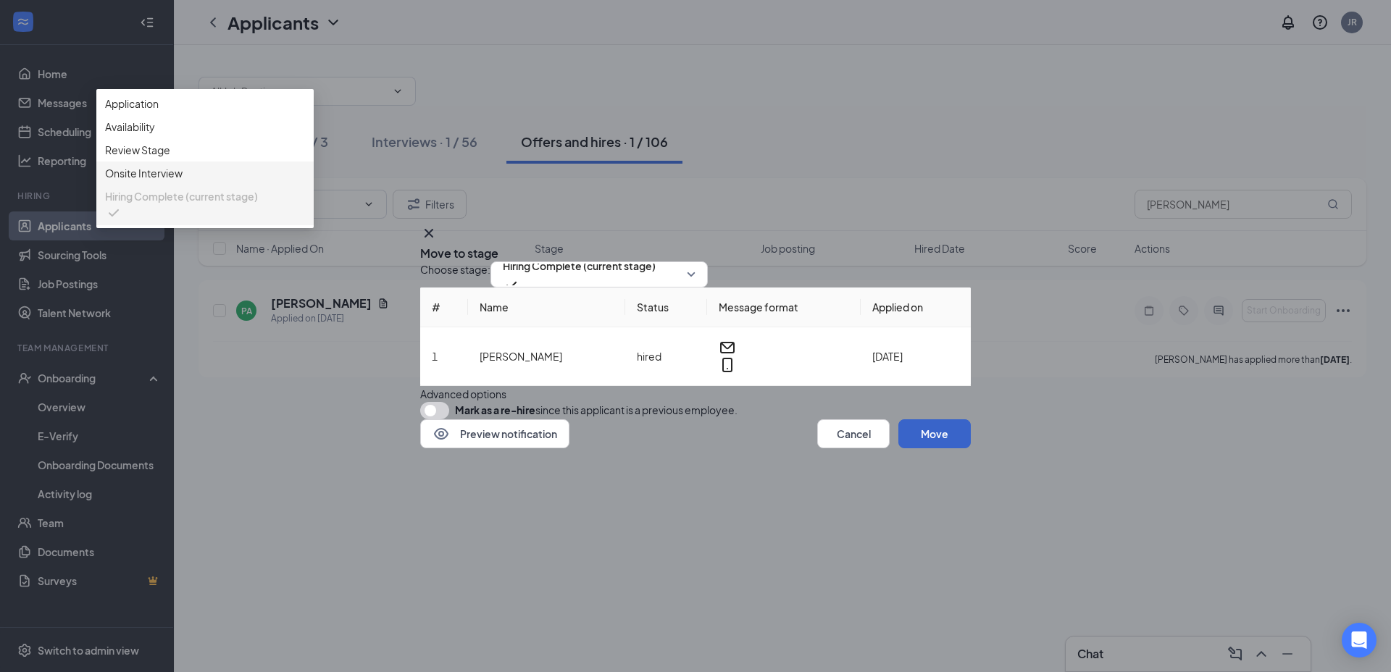
click at [915, 448] on button "Move" at bounding box center [934, 433] width 72 height 29
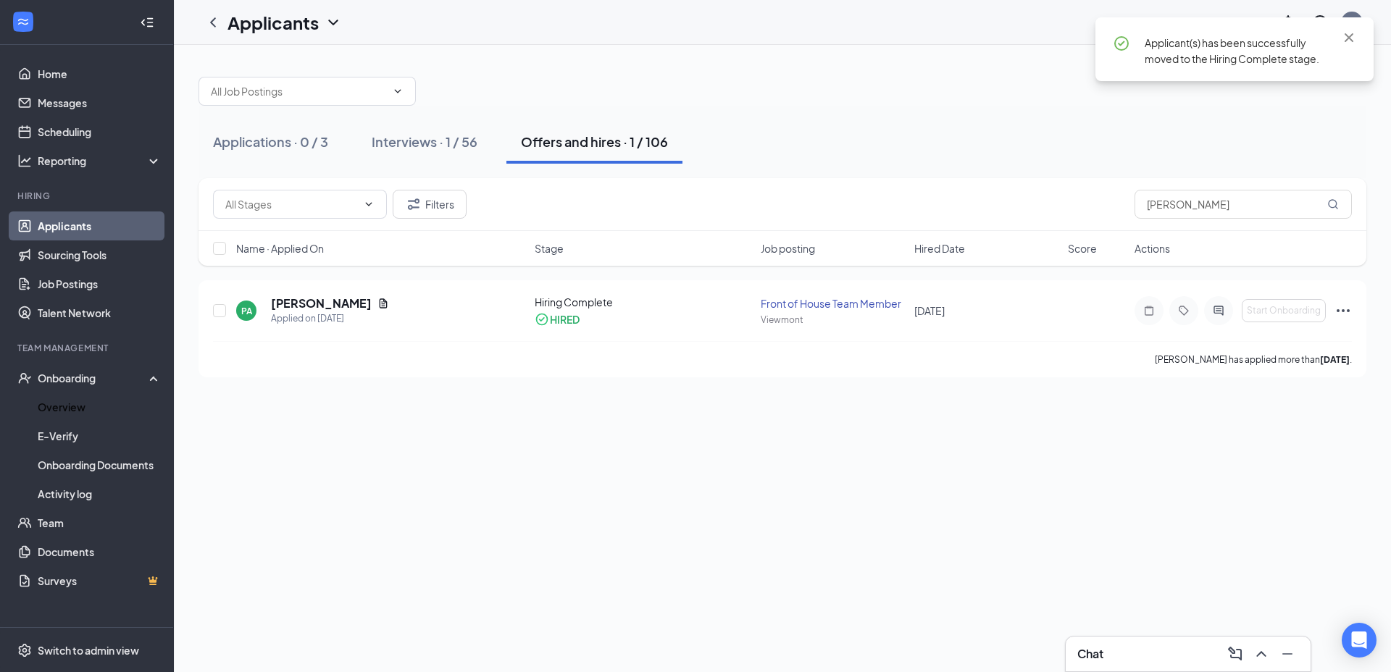
click at [71, 403] on link "Overview" at bounding box center [100, 407] width 124 height 29
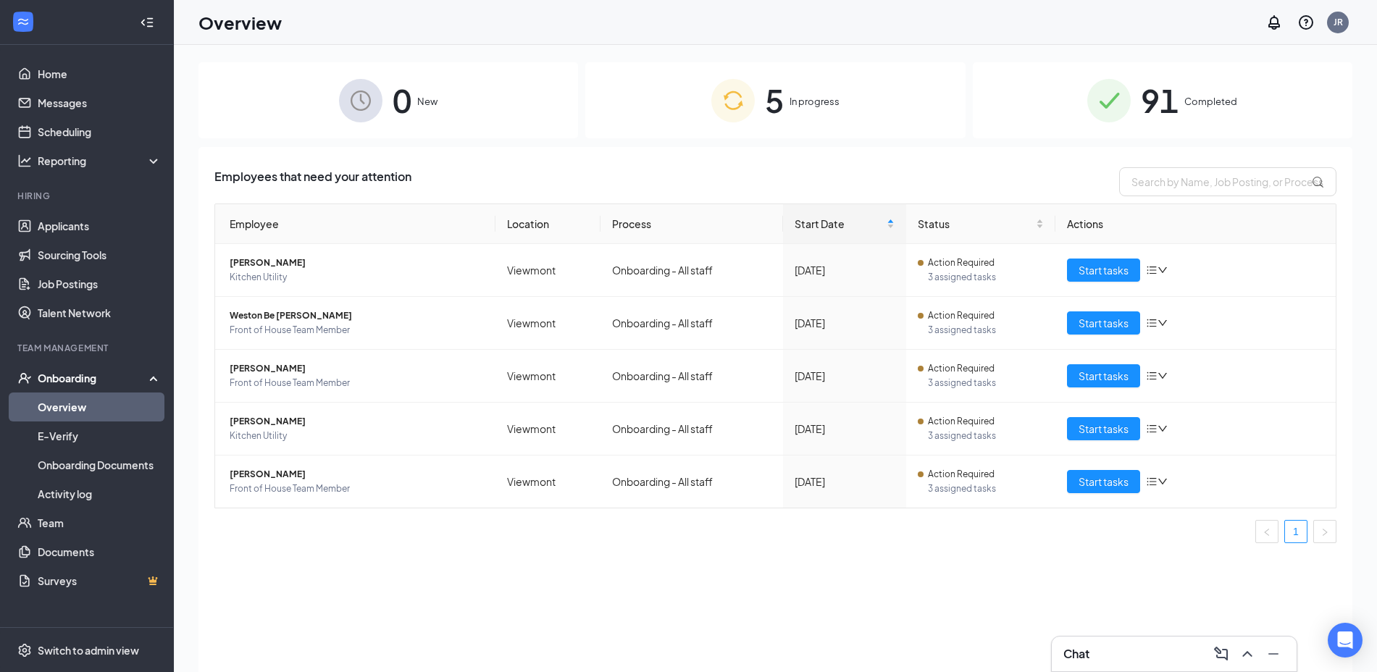
click at [315, 117] on div "0 New" at bounding box center [388, 100] width 380 height 76
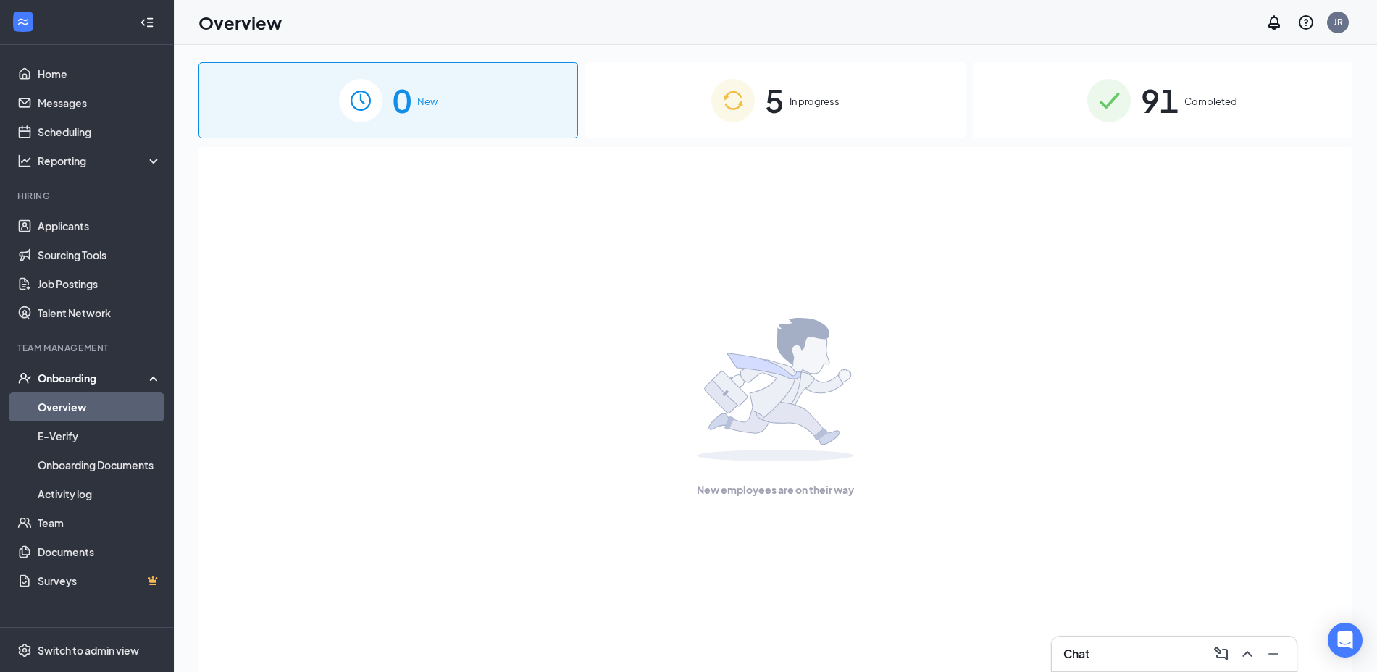
click at [710, 110] on div "5 In progress" at bounding box center [775, 100] width 380 height 76
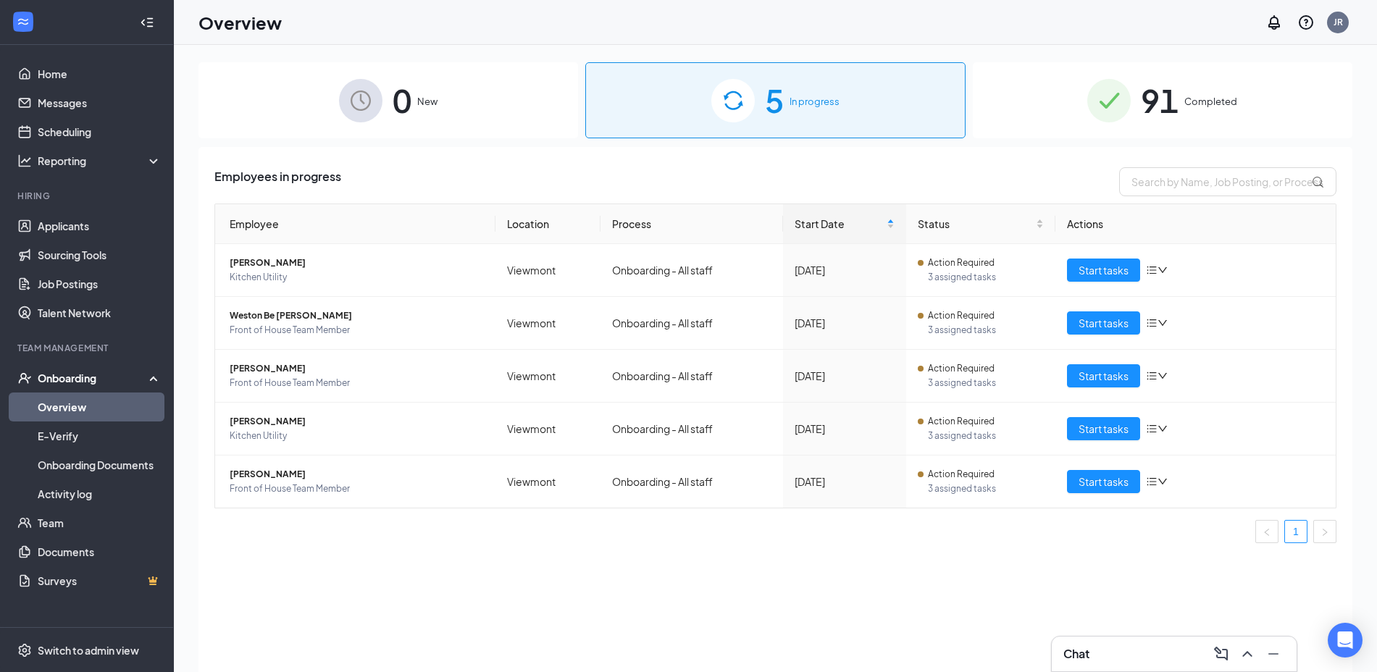
click at [1085, 91] on div "91 Completed" at bounding box center [1163, 100] width 380 height 76
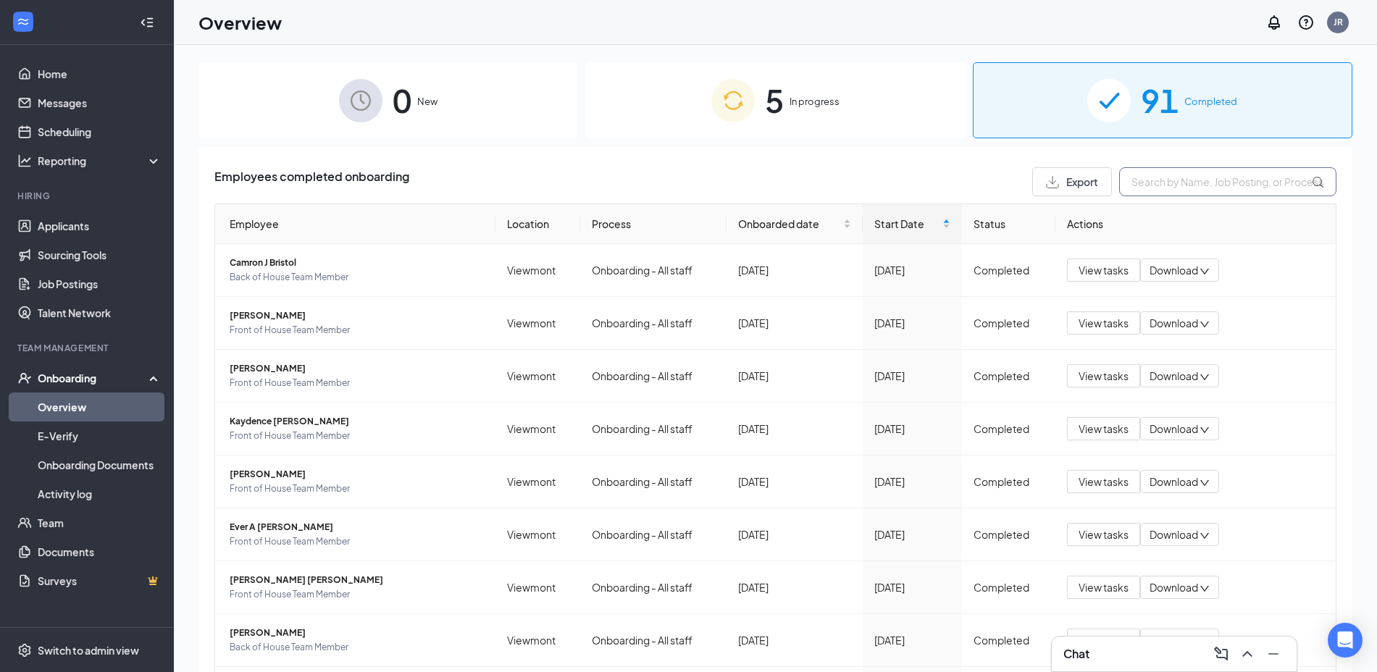
click at [1139, 172] on input "text" at bounding box center [1227, 181] width 217 height 29
type input "[PERSON_NAME]"
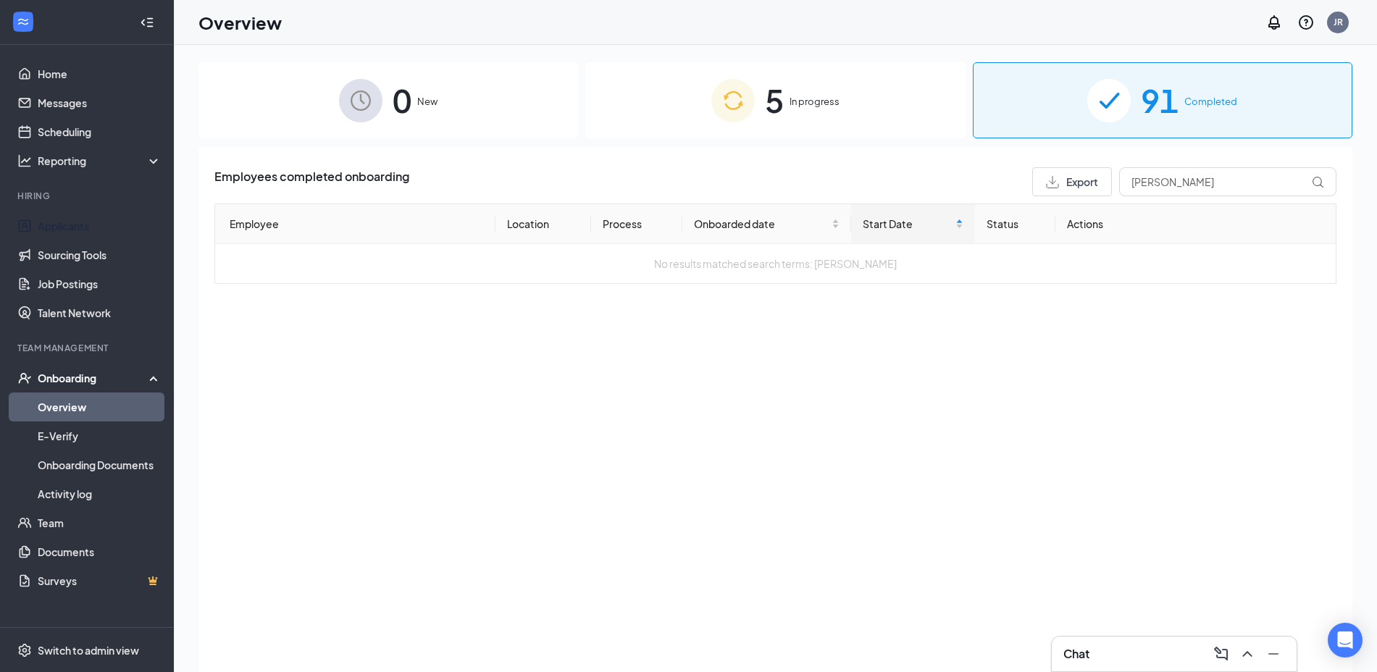
click at [72, 222] on link "Applicants" at bounding box center [100, 225] width 124 height 29
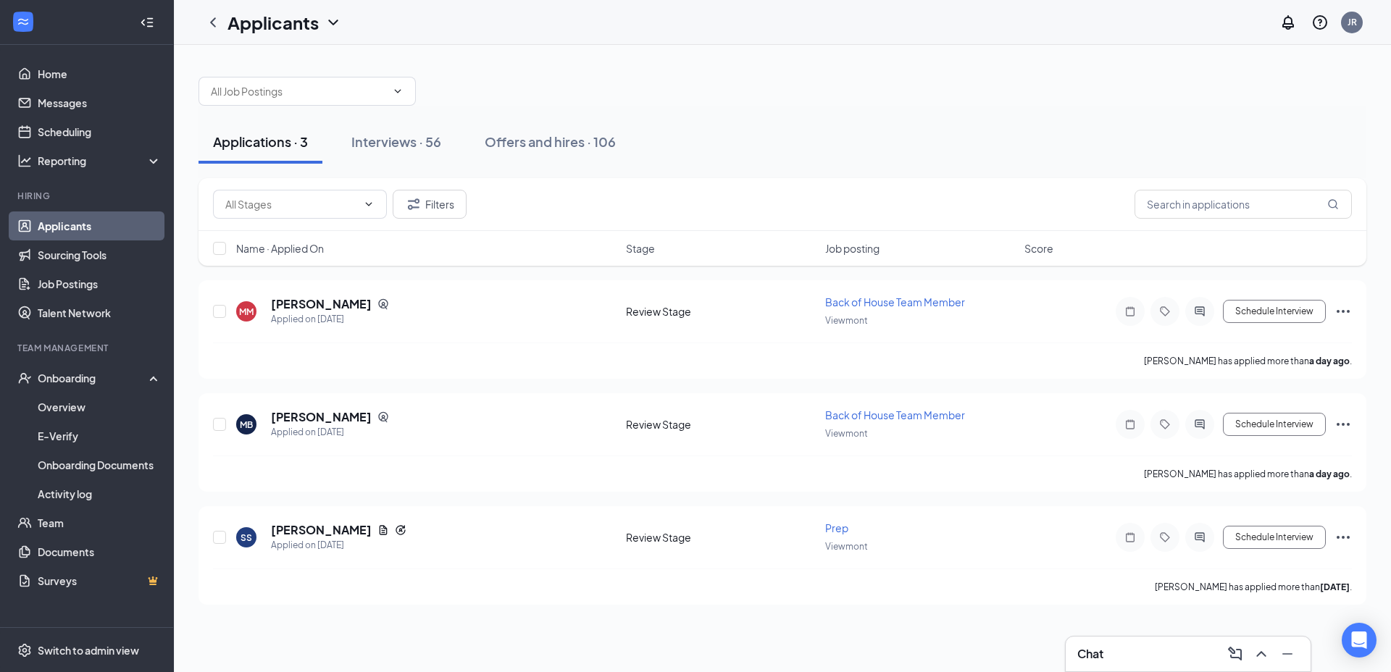
click at [427, 146] on div "Interviews · 56" at bounding box center [396, 142] width 90 height 18
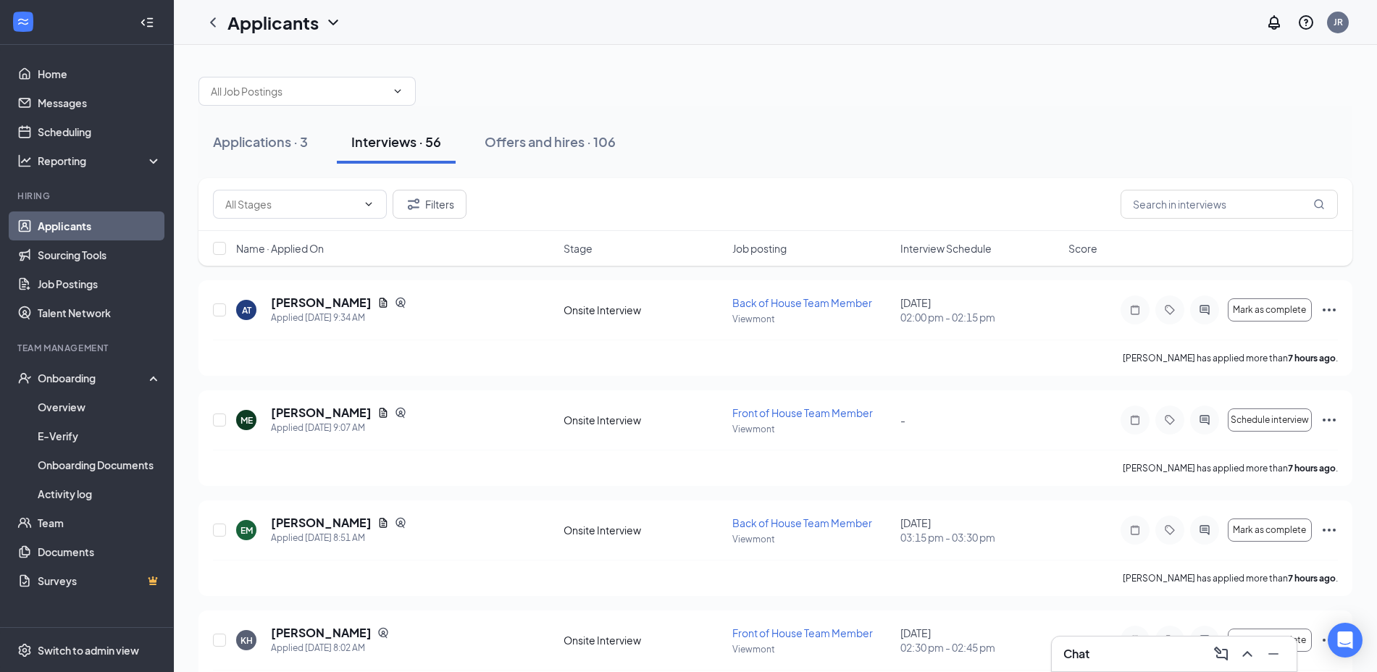
click at [528, 144] on div "Offers and hires · 106" at bounding box center [550, 142] width 131 height 18
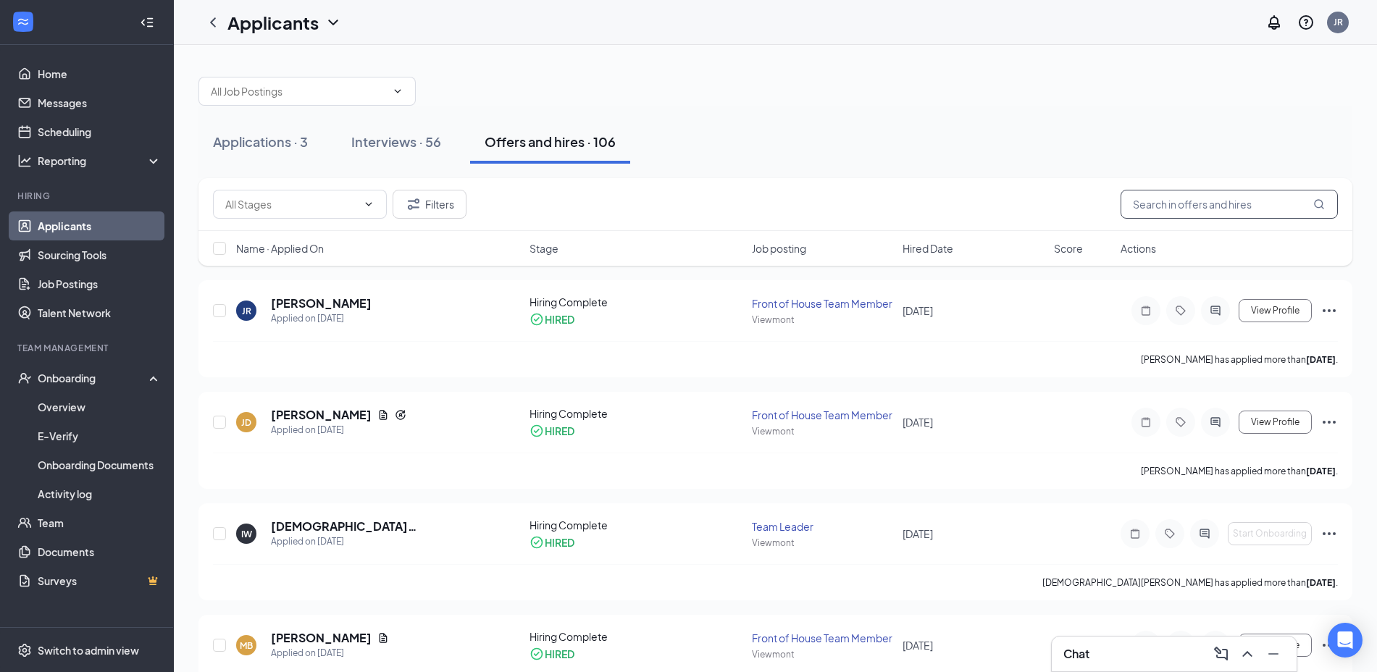
click at [1134, 203] on input "text" at bounding box center [1228, 204] width 217 height 29
type input "[PERSON_NAME]"
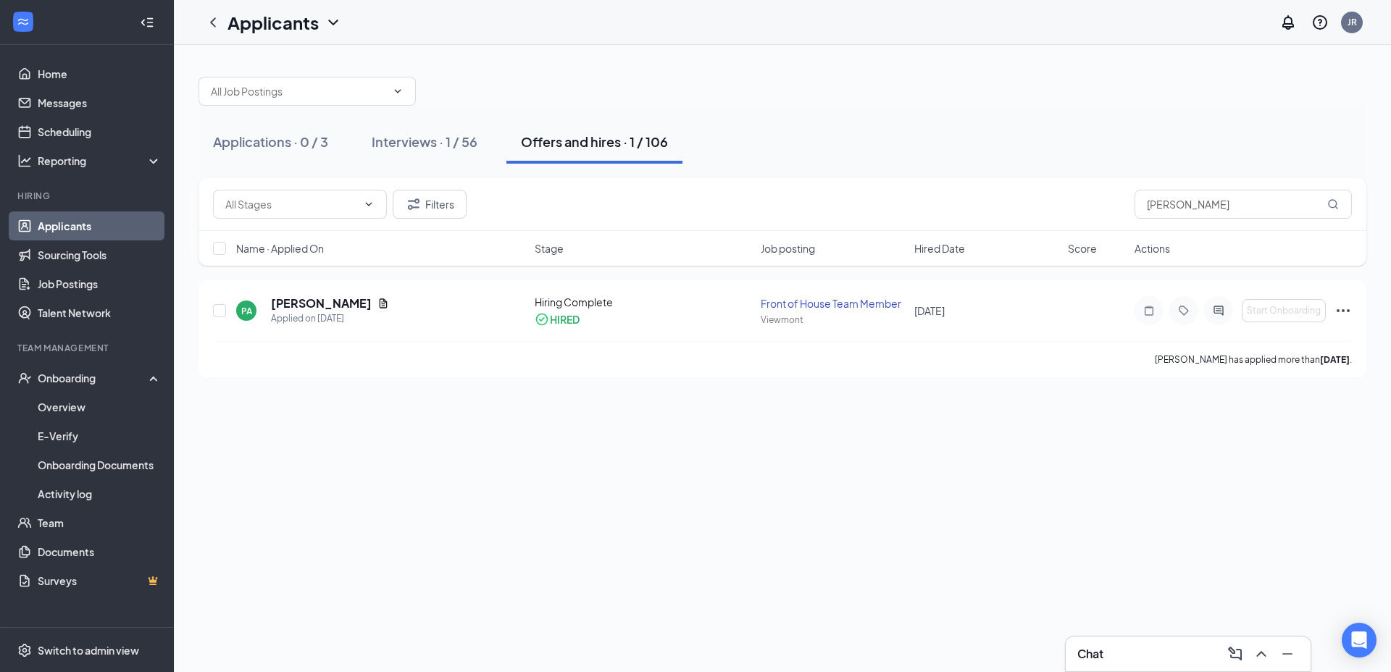
click at [1343, 311] on icon "Ellipses" at bounding box center [1342, 310] width 13 height 3
click at [1265, 457] on p "Move to stage" at bounding box center [1277, 464] width 125 height 14
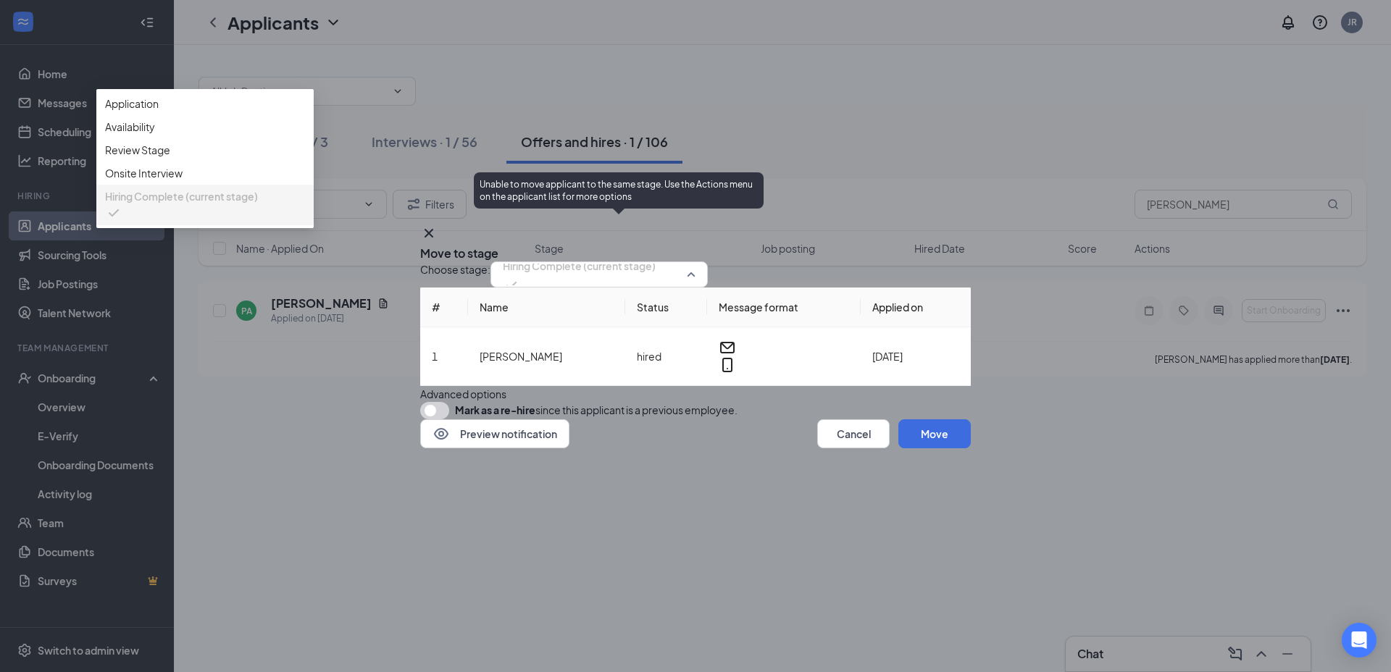
click at [655, 255] on span "Hiring Complete (current stage)" at bounding box center [579, 266] width 153 height 22
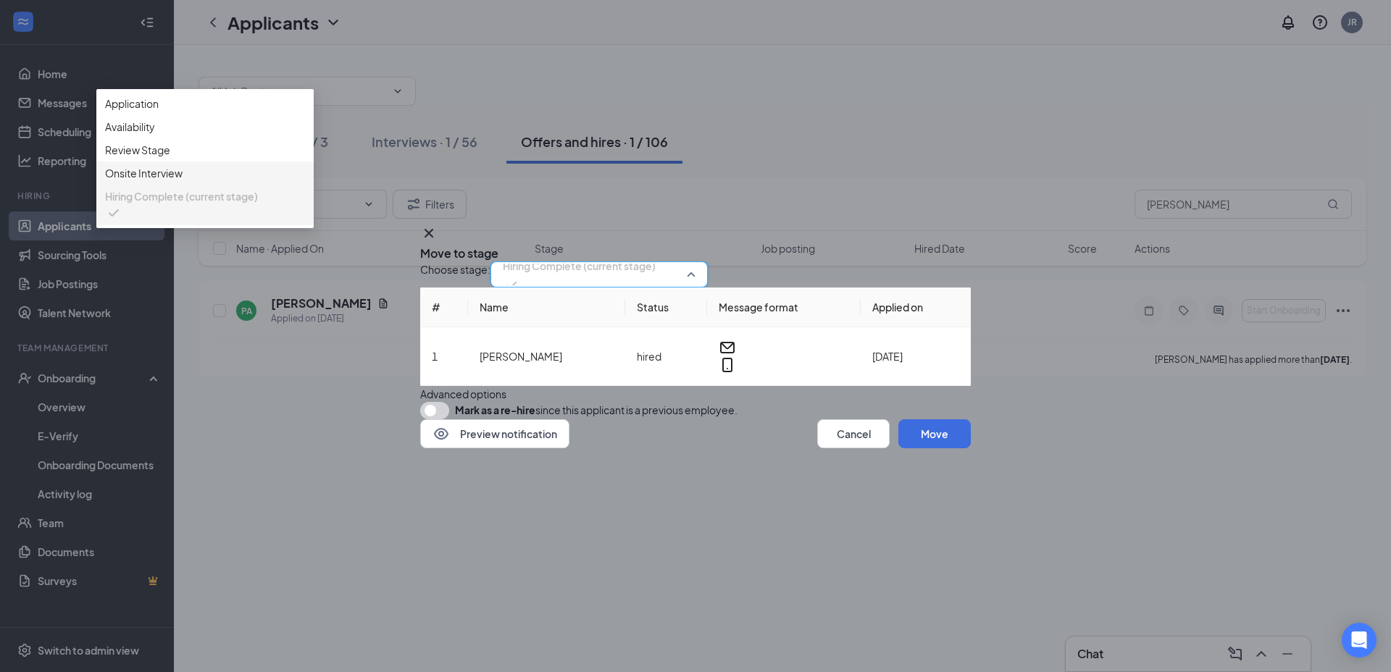
click at [183, 181] on span "Onsite Interview" at bounding box center [143, 173] width 77 height 16
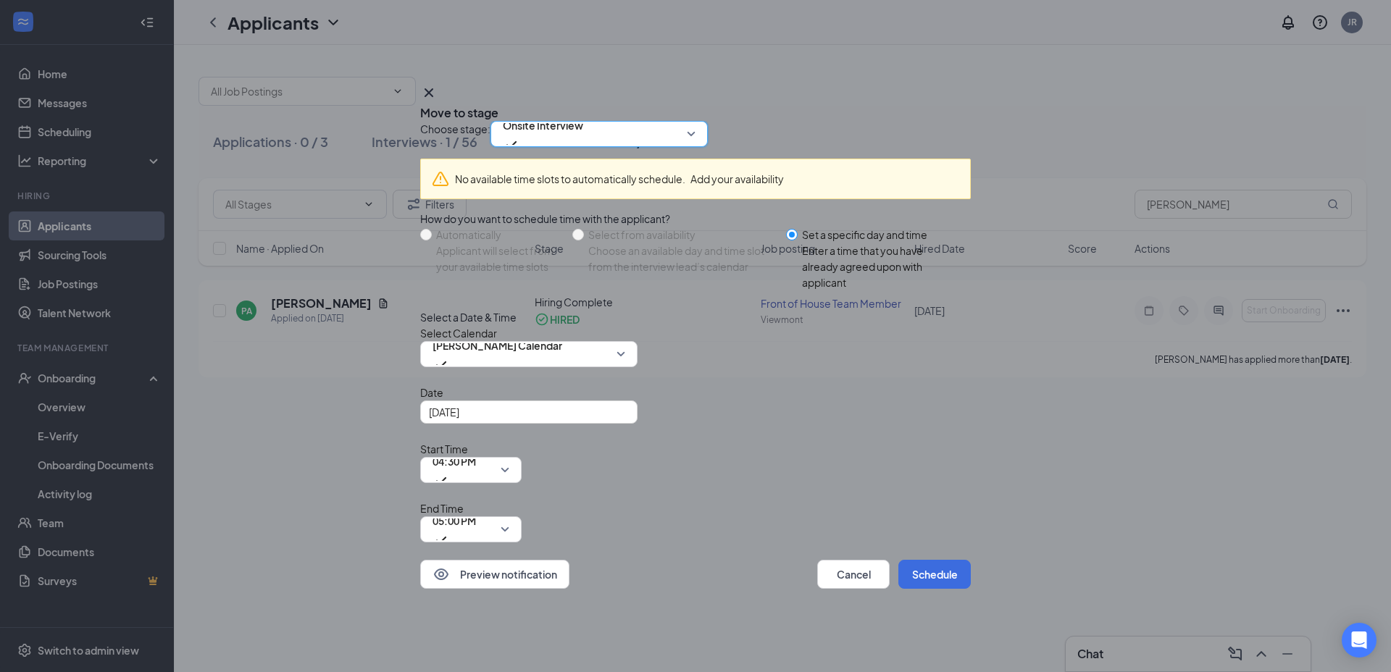
click at [664, 146] on input "search" at bounding box center [594, 134] width 190 height 25
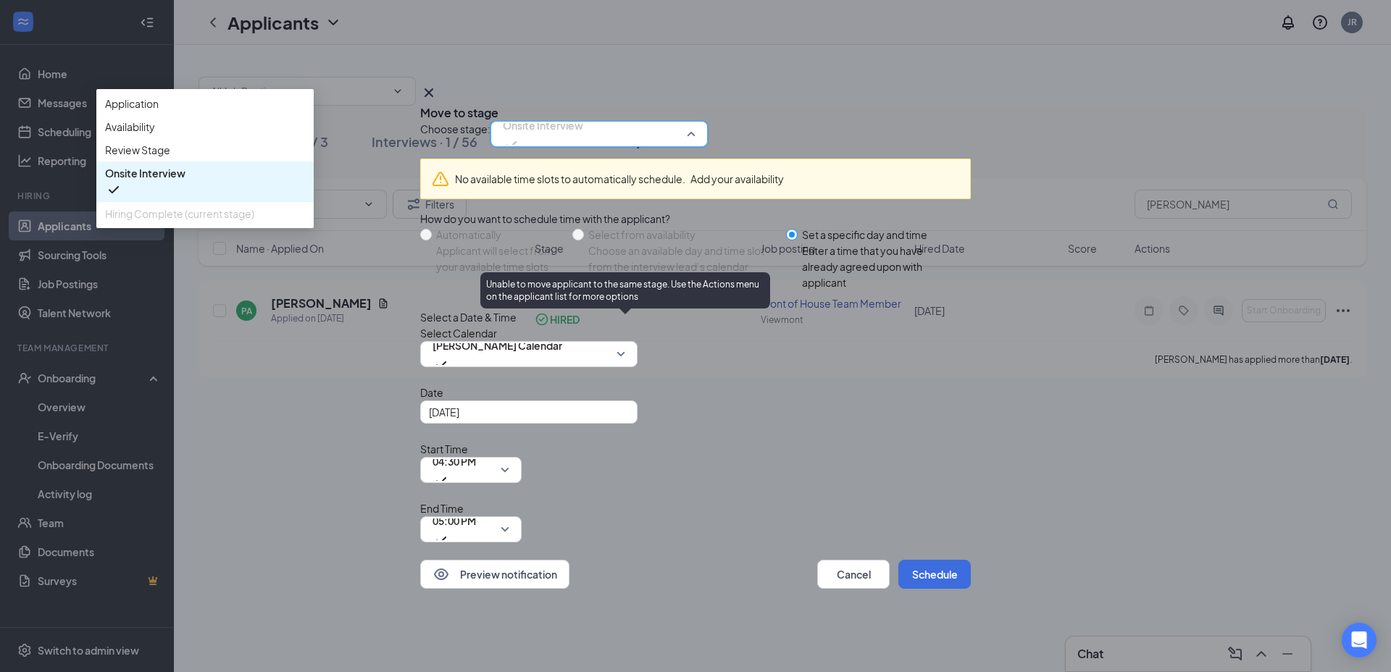
click at [254, 222] on span "Hiring Complete (current stage)" at bounding box center [179, 214] width 149 height 16
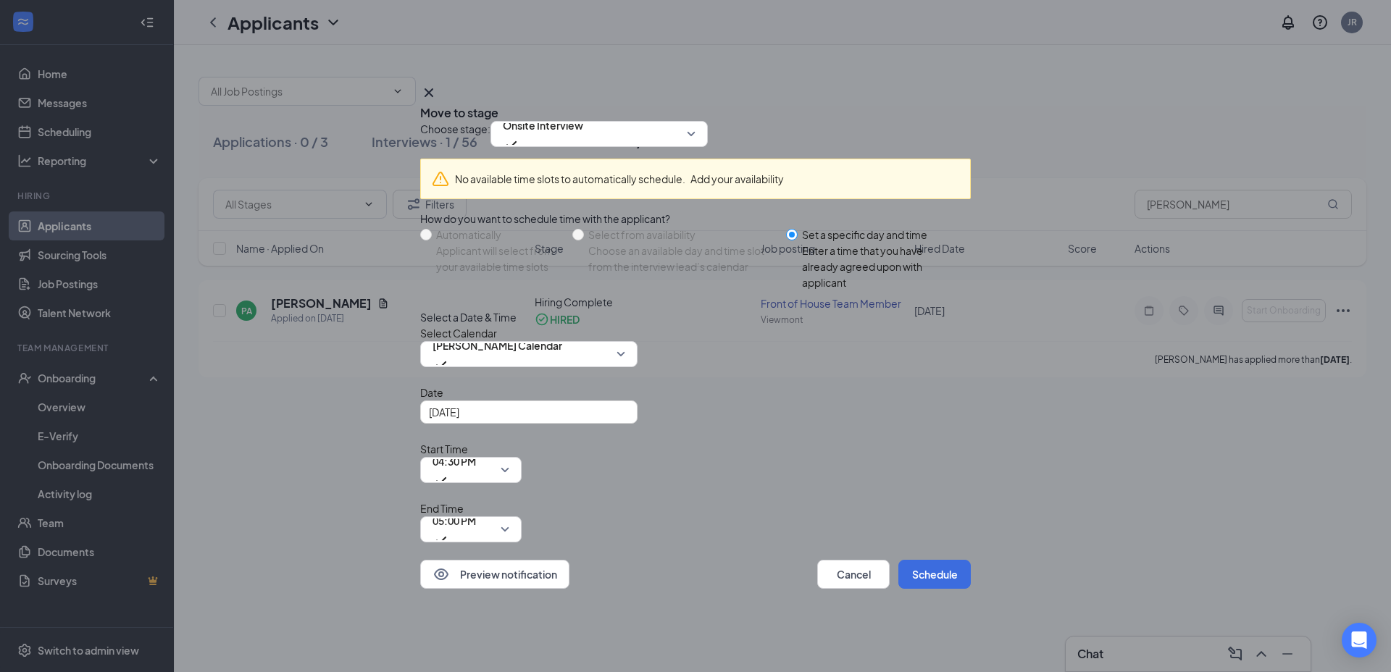
click at [860, 560] on div "Preview notification Cancel Schedule" at bounding box center [695, 574] width 550 height 29
click at [850, 560] on button "Cancel" at bounding box center [853, 574] width 72 height 29
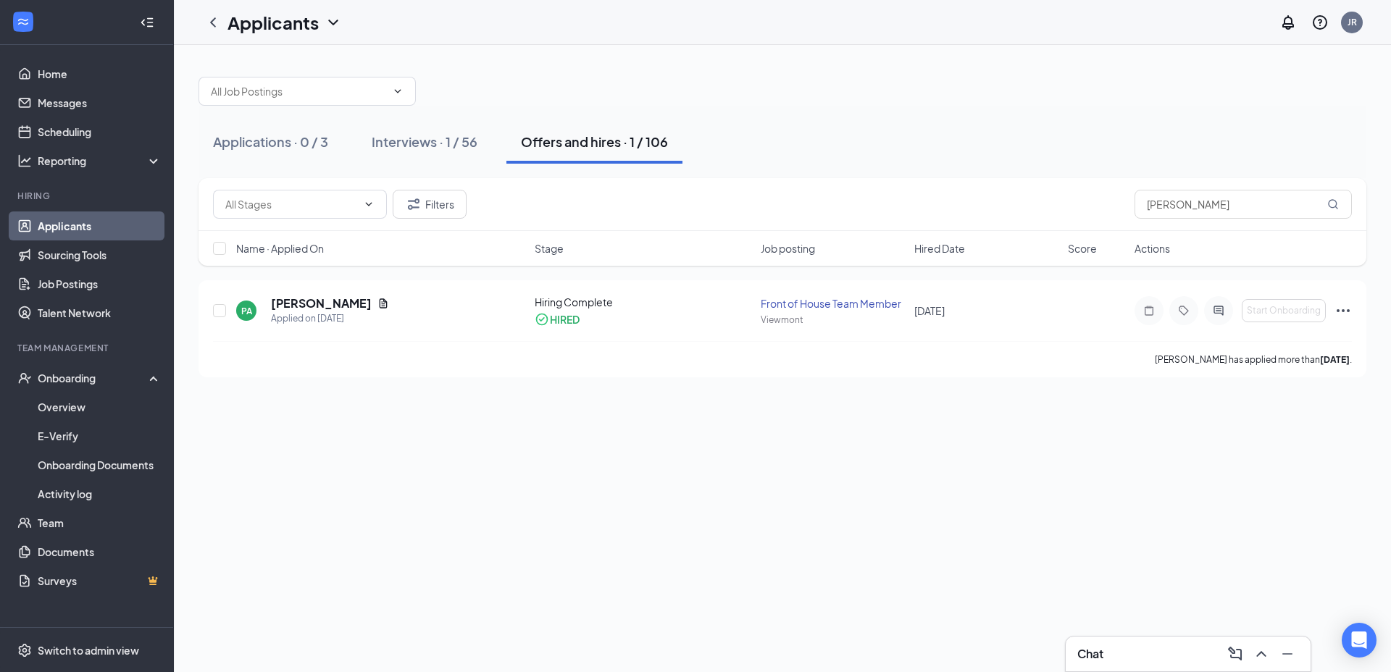
click at [1340, 311] on icon "Ellipses" at bounding box center [1342, 310] width 17 height 17
click at [682, 414] on div "Applications · 0 / 3 Interviews · 1 / 56 Offers and hires · 1 / 106 Filters [PE…" at bounding box center [782, 358] width 1217 height 627
click at [76, 404] on link "Overview" at bounding box center [100, 407] width 124 height 29
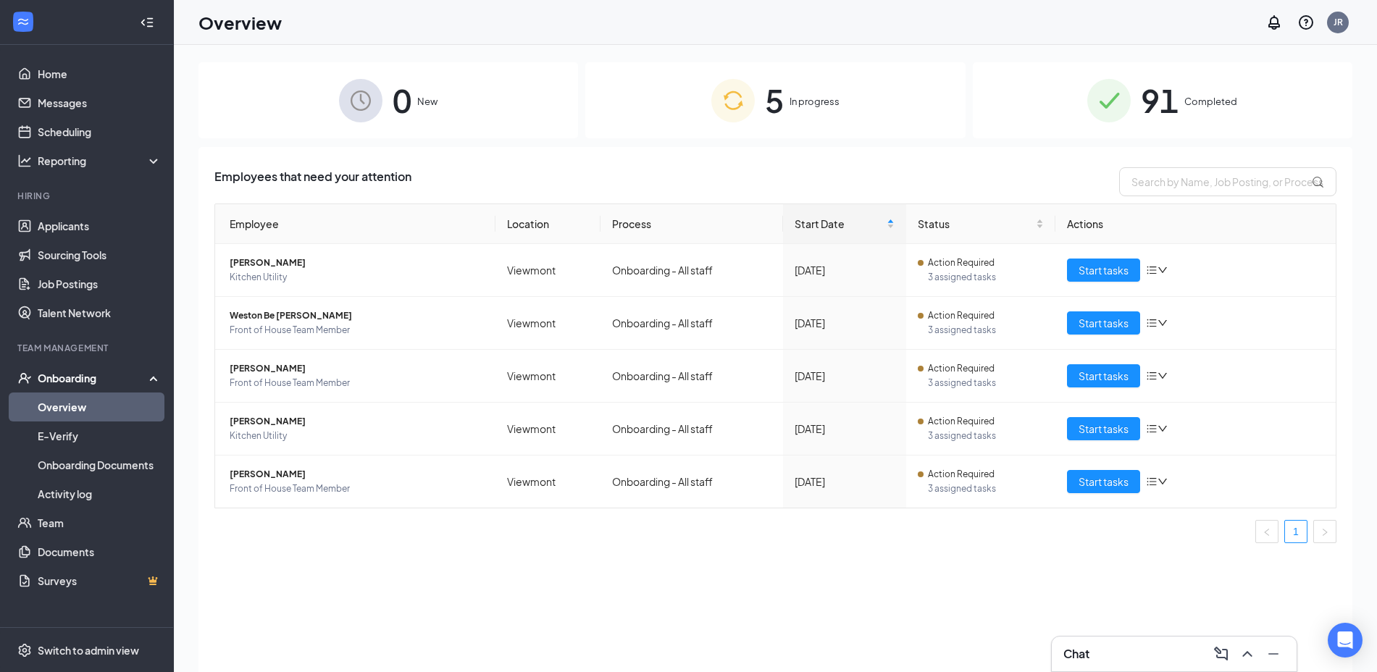
click at [795, 112] on div "5 In progress" at bounding box center [775, 100] width 380 height 76
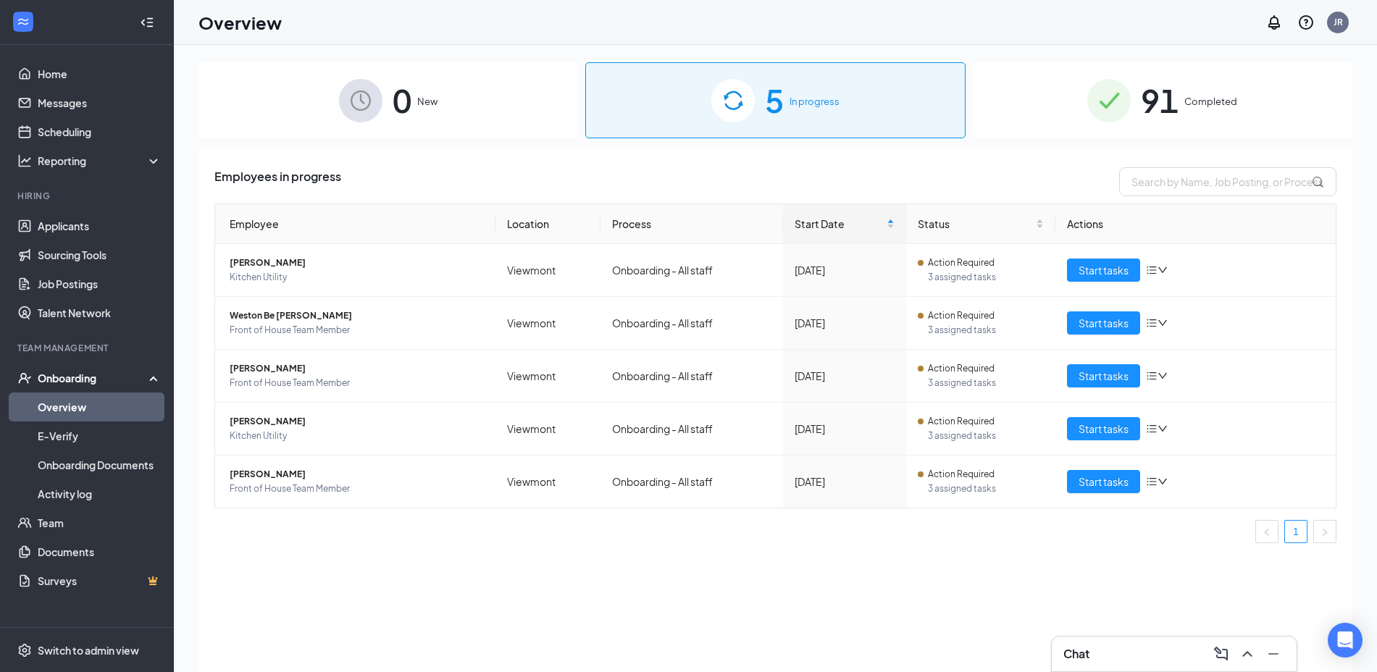
click at [1102, 95] on img at bounding box center [1108, 100] width 43 height 43
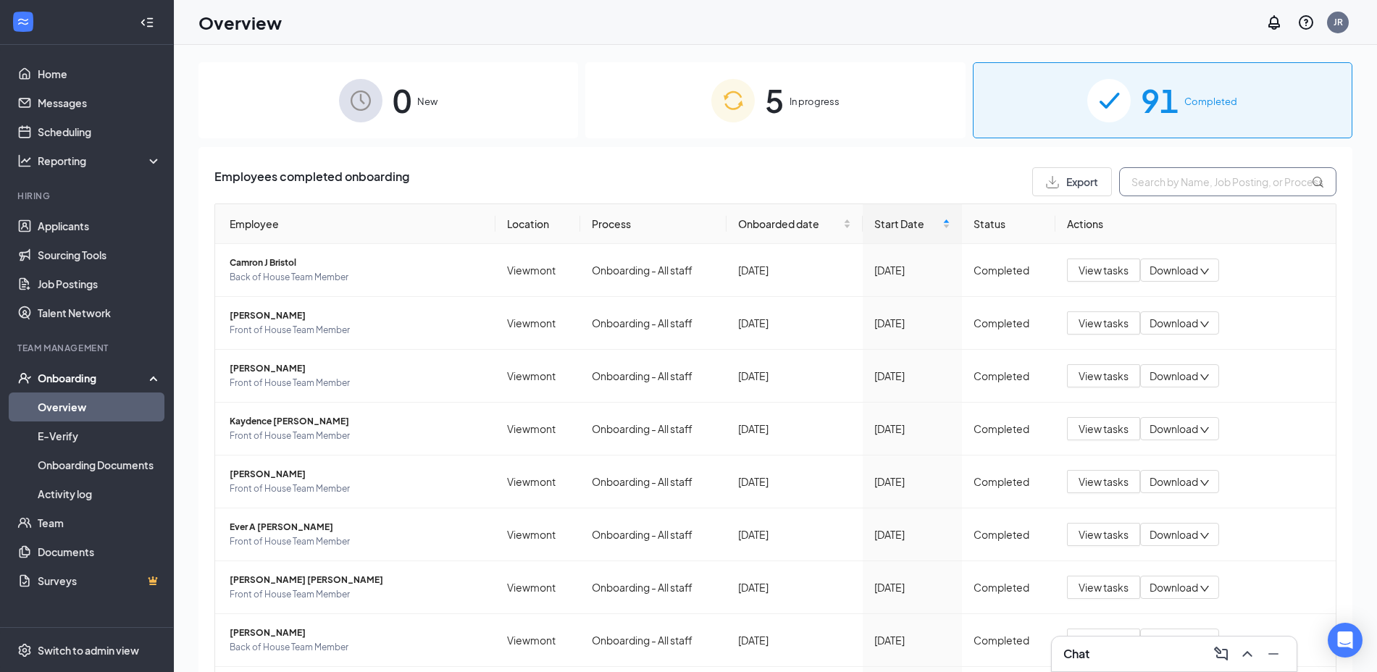
click at [1131, 183] on input "text" at bounding box center [1227, 181] width 217 height 29
type input "[PERSON_NAME]"
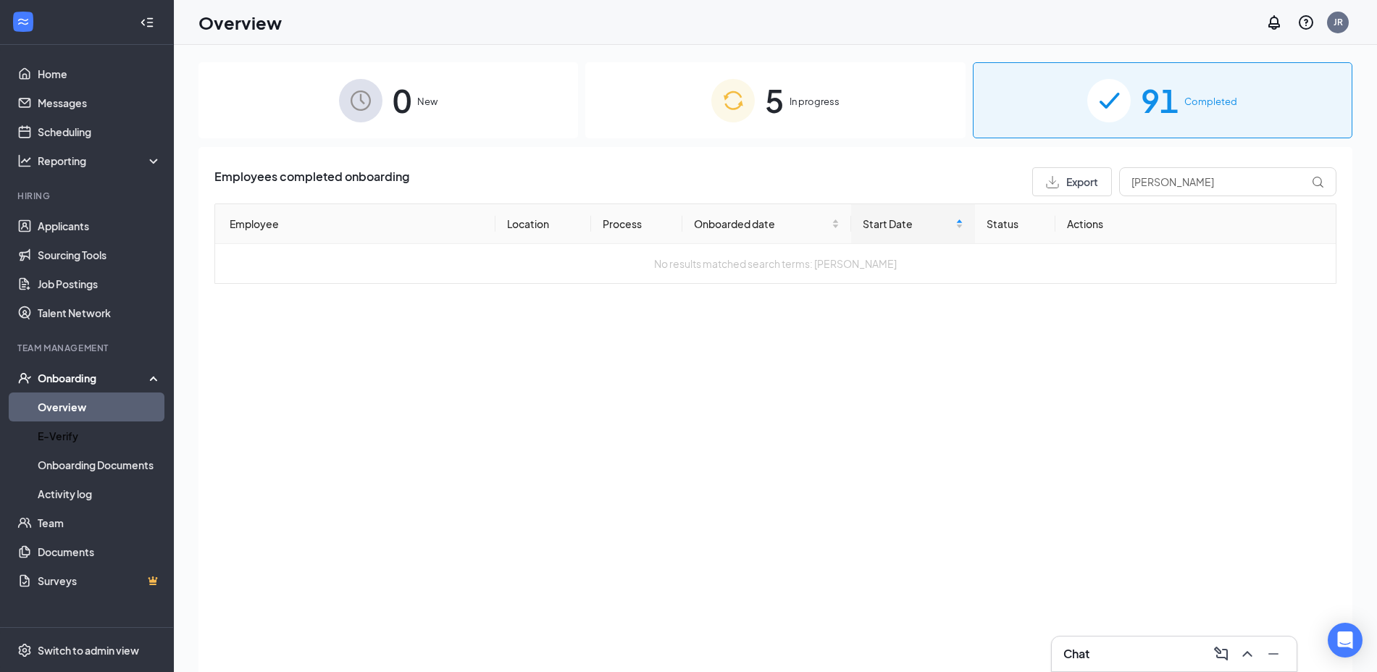
click at [82, 430] on link "E-Verify" at bounding box center [100, 436] width 124 height 29
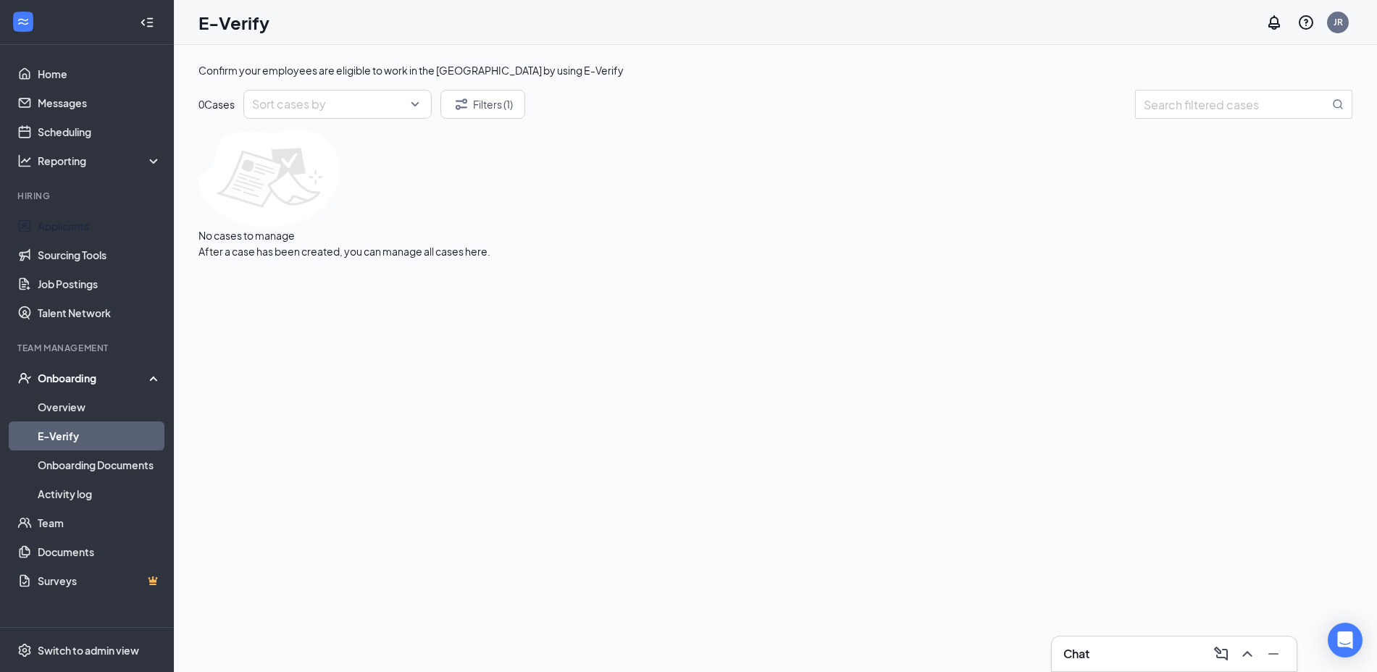
click at [104, 223] on link "Applicants" at bounding box center [100, 225] width 124 height 29
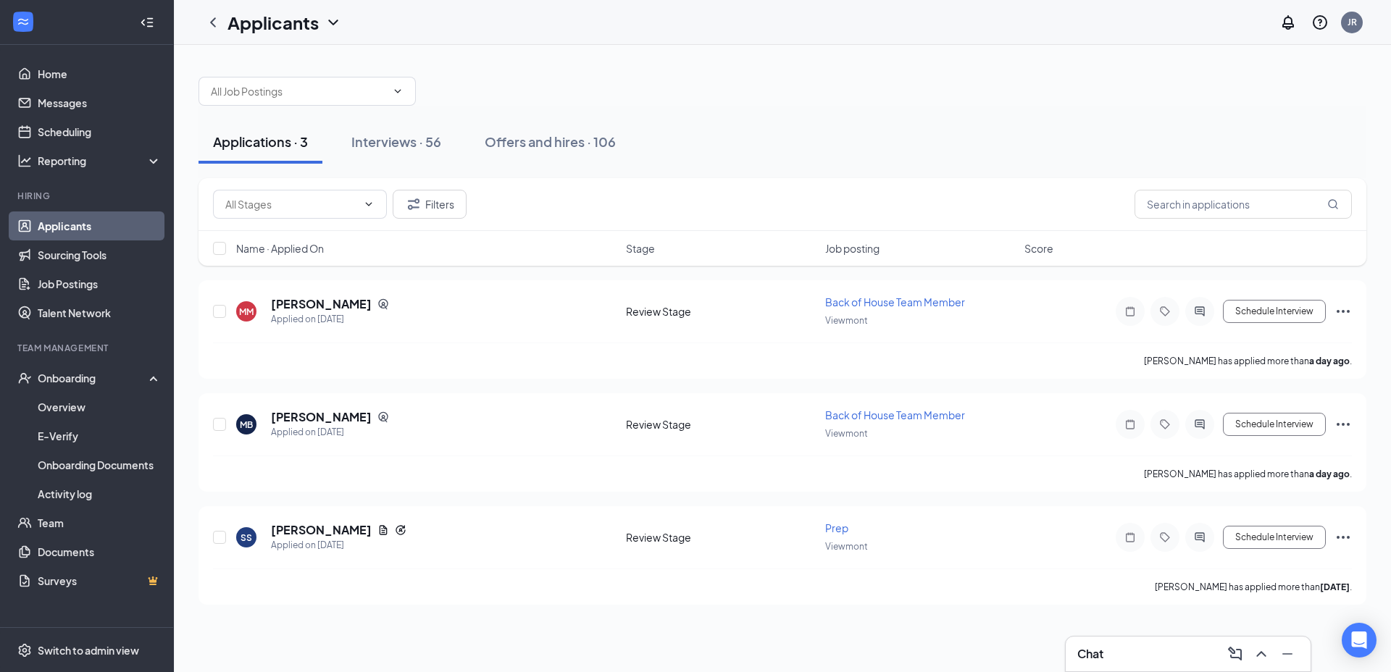
click at [416, 146] on div "Interviews · 56" at bounding box center [396, 142] width 90 height 18
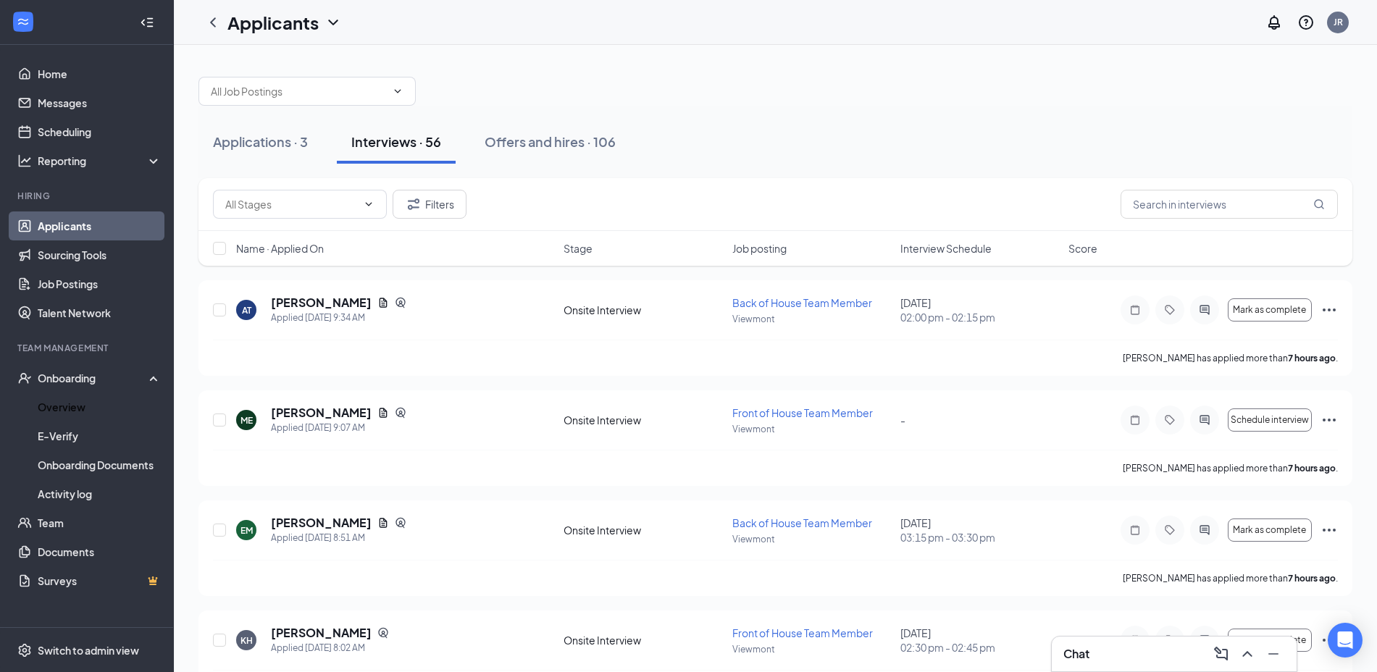
click at [83, 403] on link "Overview" at bounding box center [100, 407] width 124 height 29
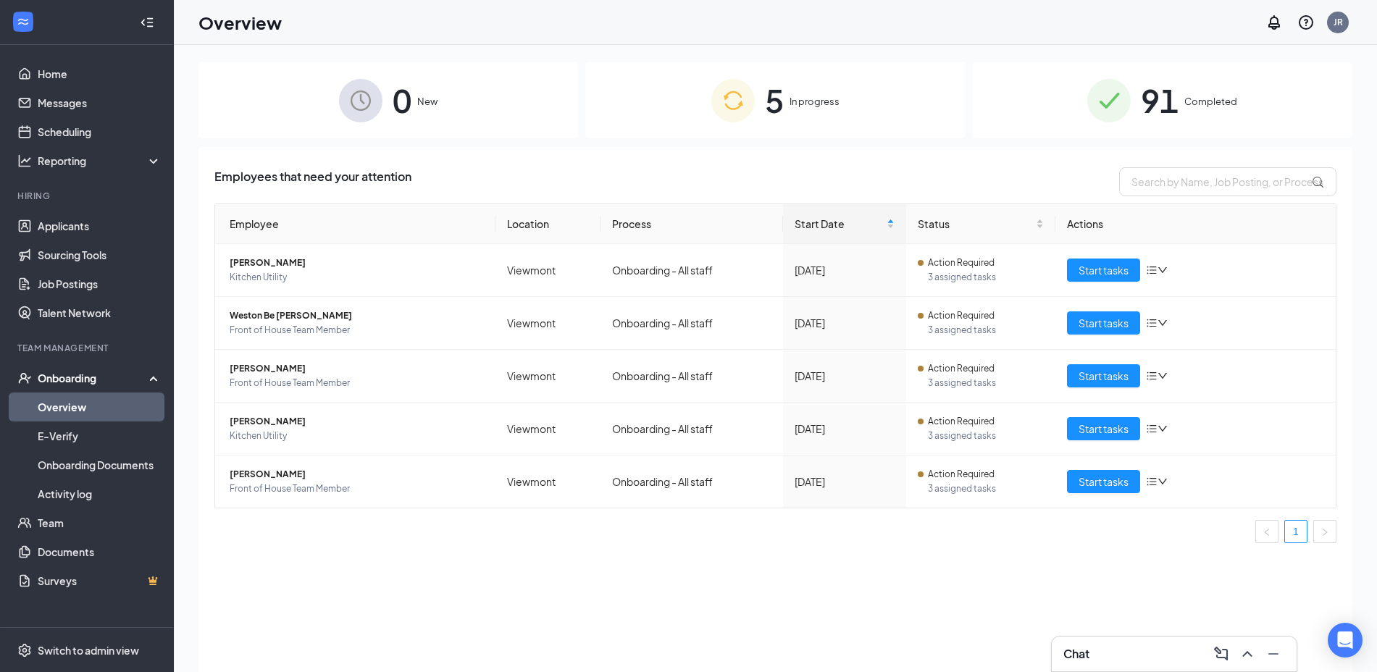
click at [1154, 71] on div "91 Completed" at bounding box center [1163, 100] width 380 height 76
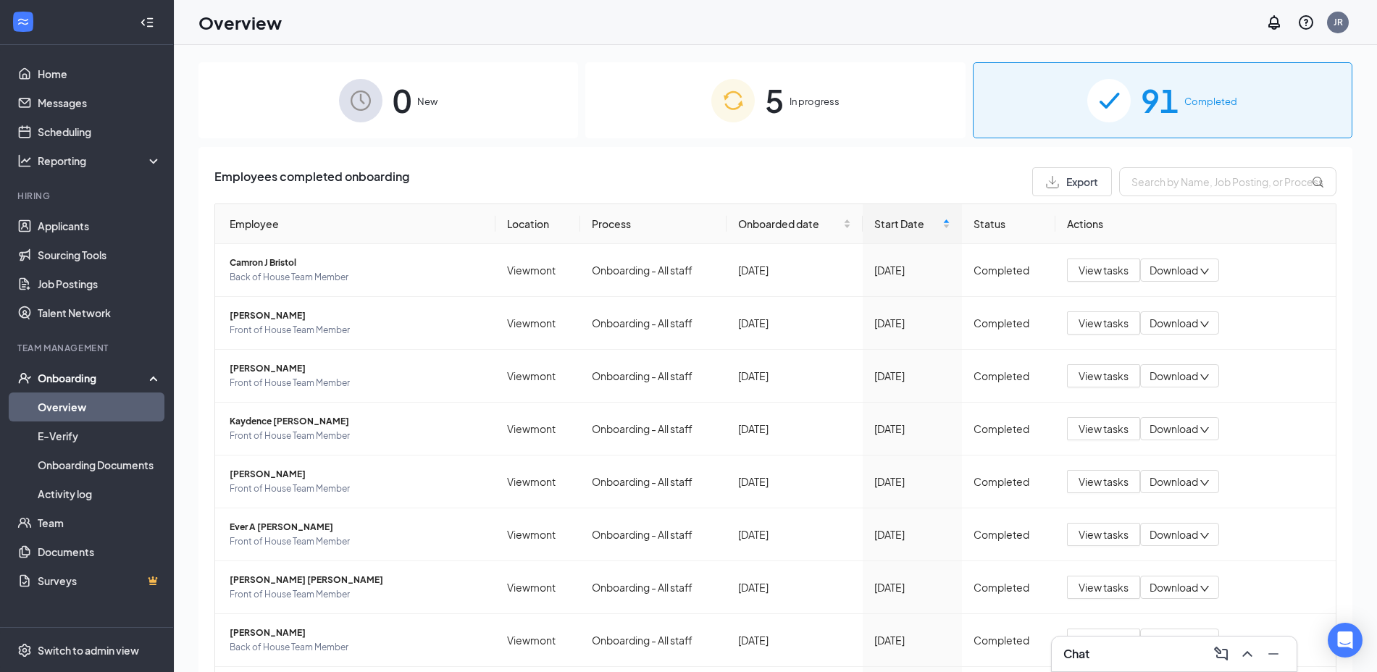
click at [722, 111] on img at bounding box center [732, 100] width 43 height 43
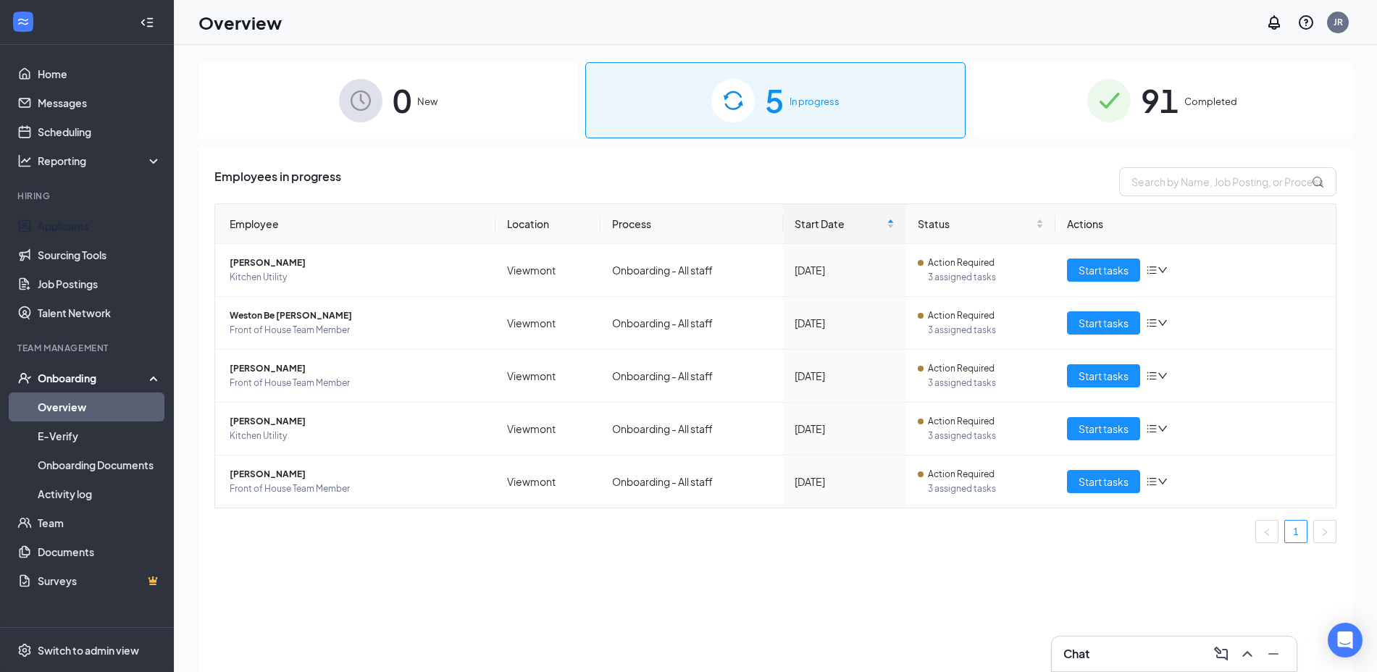
click at [73, 222] on link "Applicants" at bounding box center [100, 225] width 124 height 29
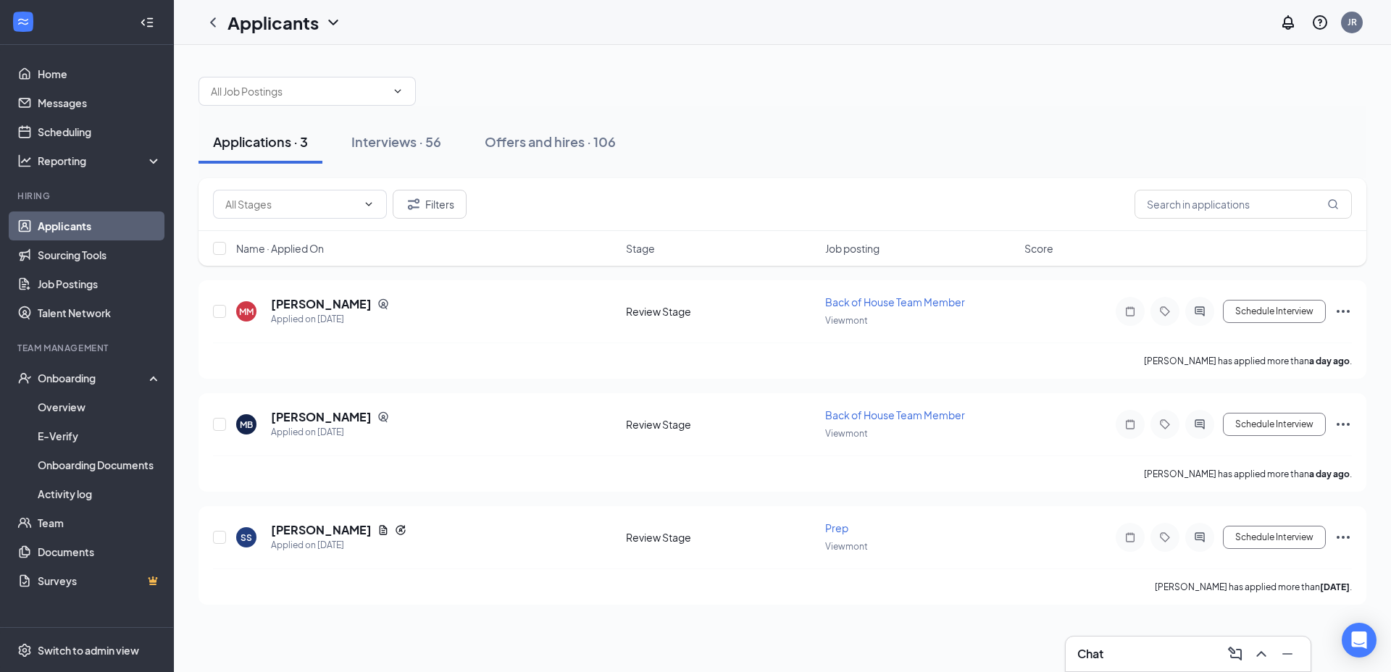
click at [576, 146] on div "Offers and hires · 106" at bounding box center [550, 142] width 131 height 18
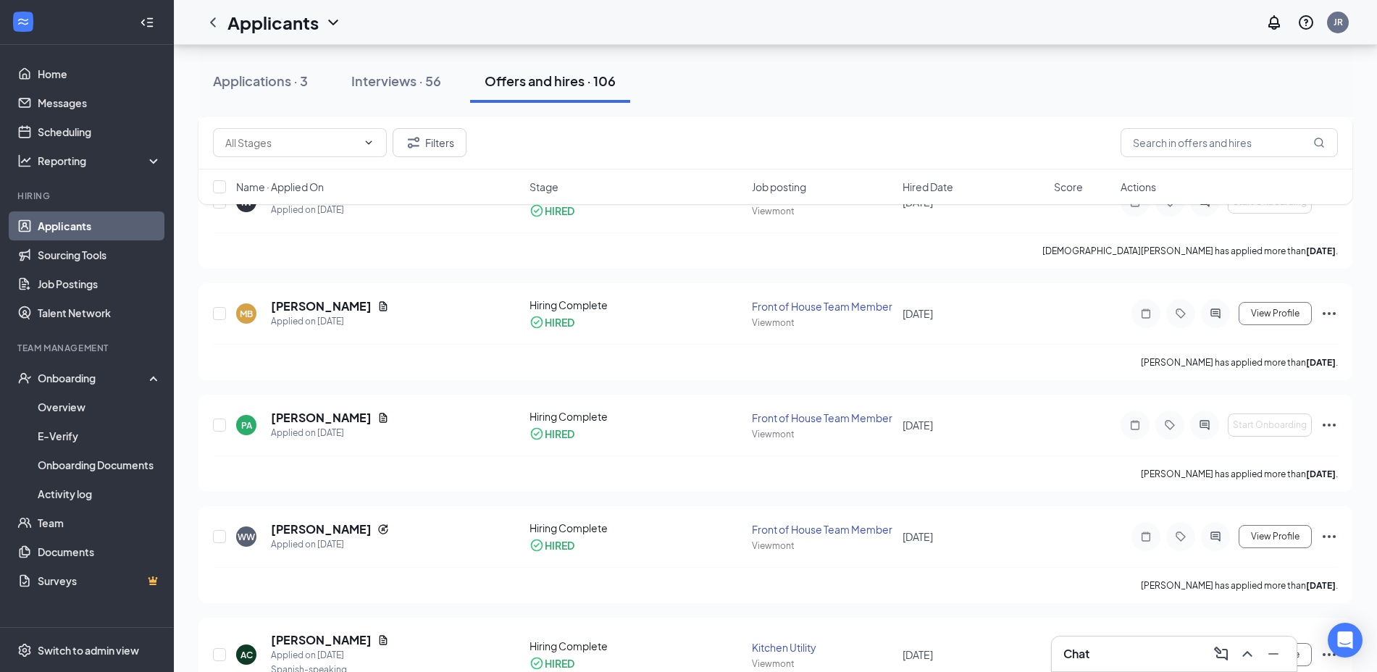
scroll to position [430, 0]
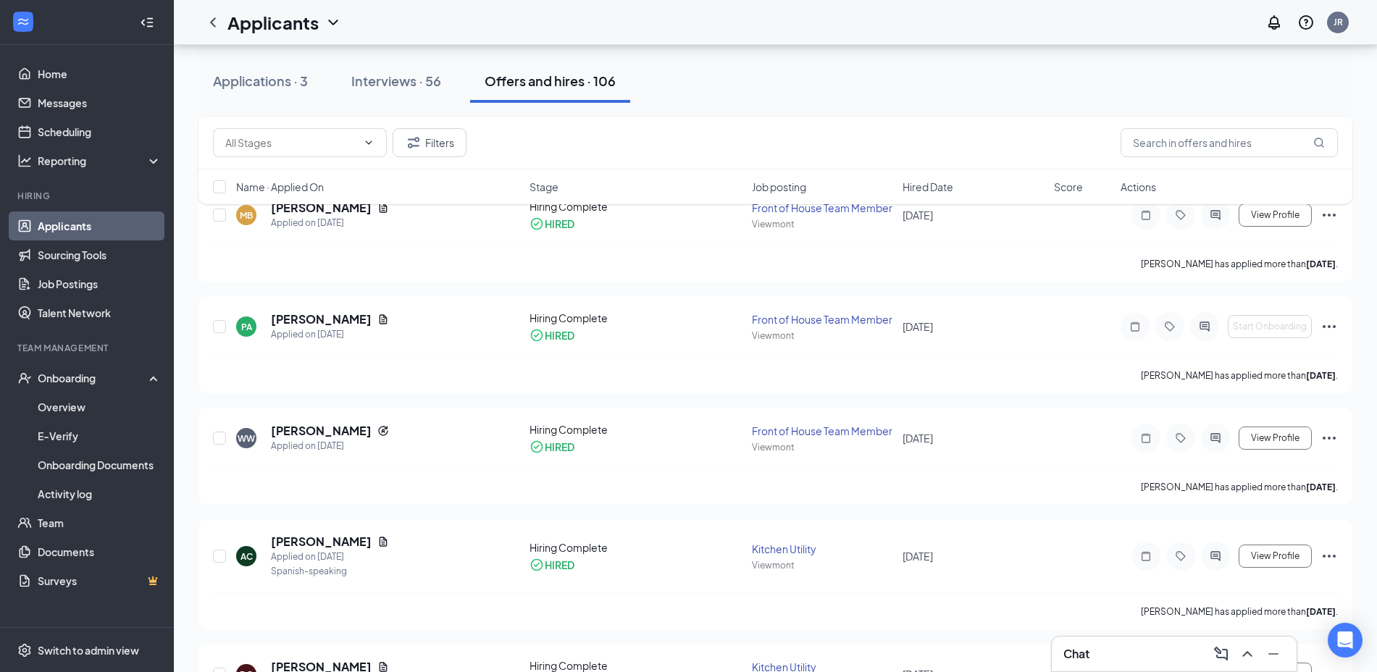
click at [1331, 326] on icon "Ellipses" at bounding box center [1328, 326] width 17 height 17
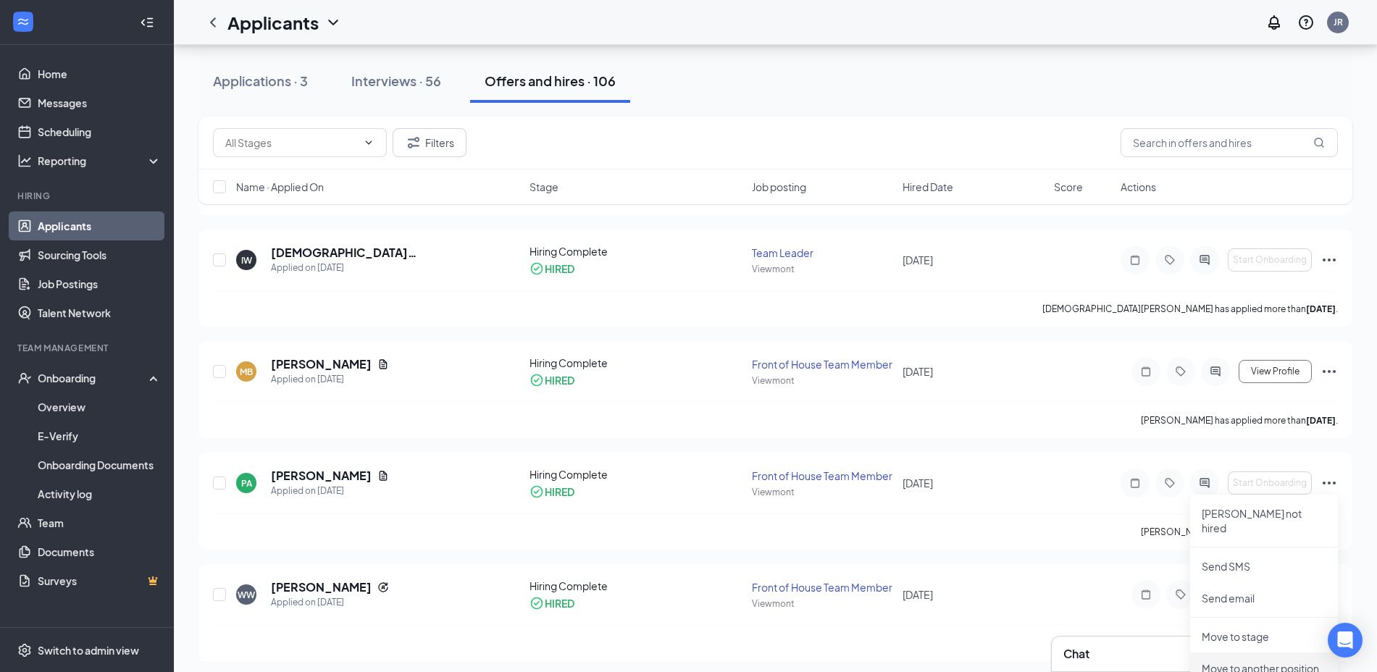
scroll to position [246, 0]
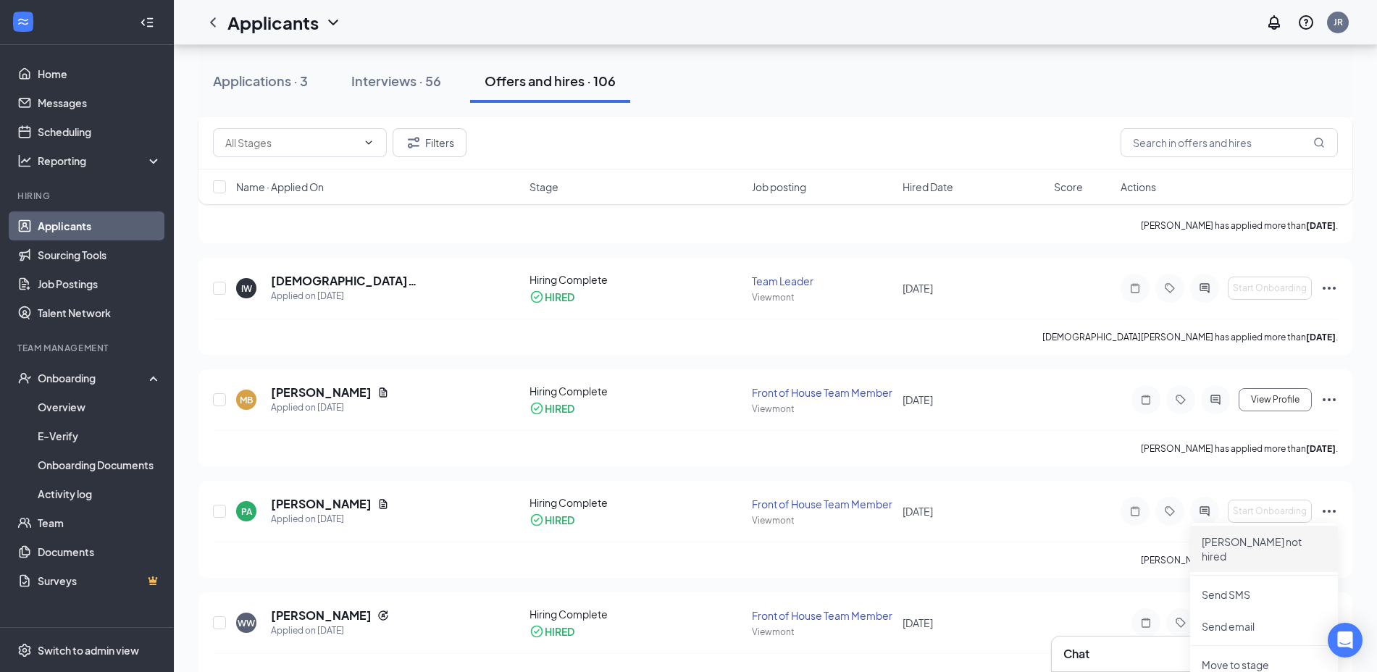
click at [1227, 546] on p "[PERSON_NAME] not hired" at bounding box center [1264, 549] width 125 height 29
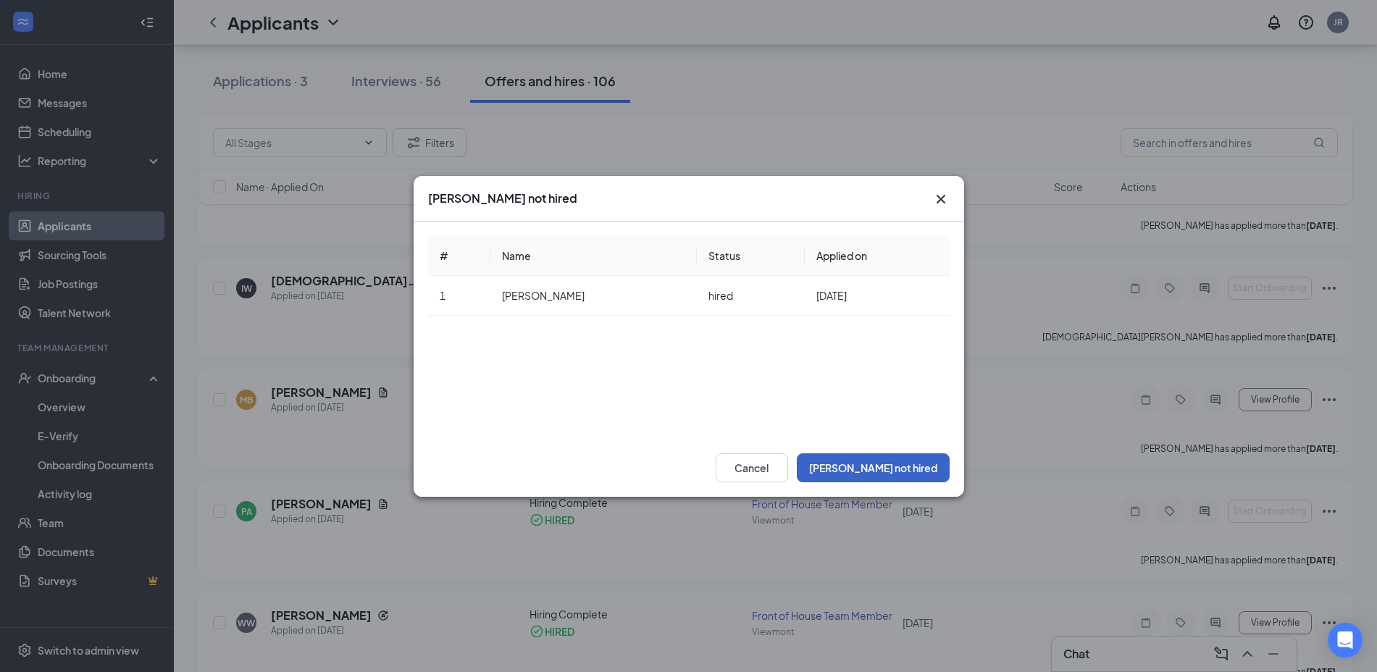
click at [916, 458] on button "[PERSON_NAME] not hired" at bounding box center [873, 467] width 153 height 29
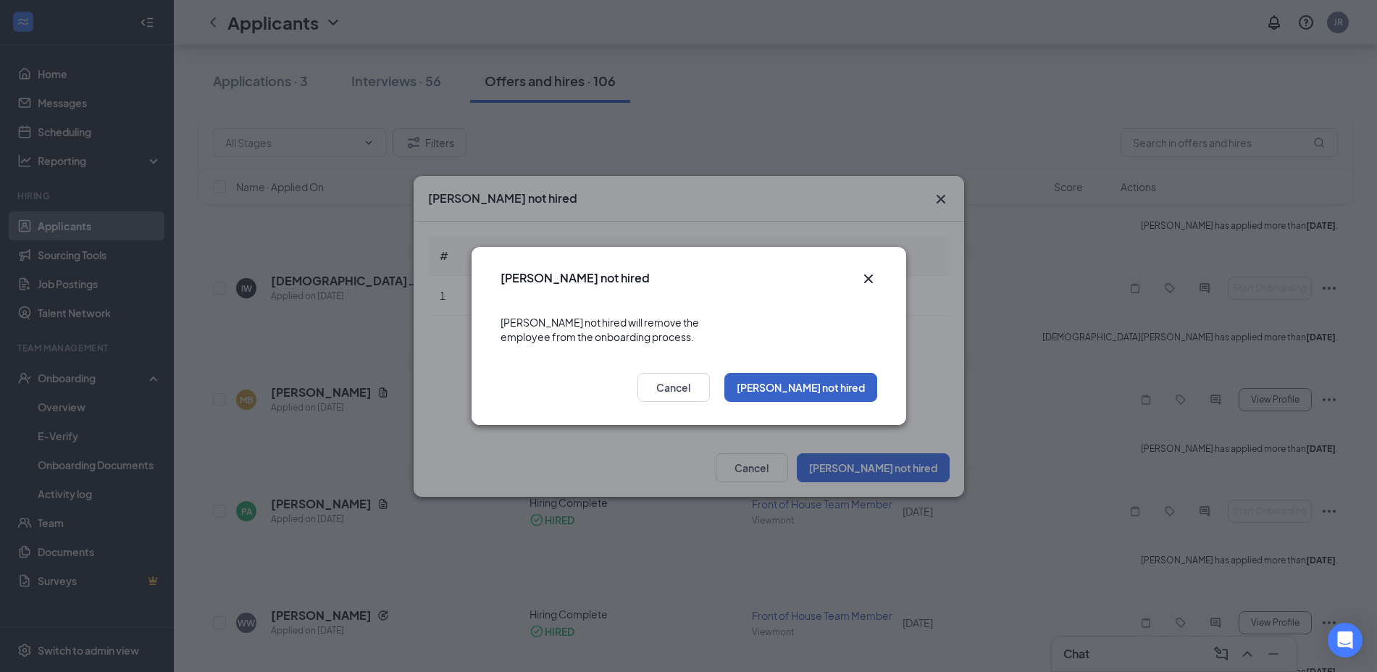
click at [844, 380] on button "[PERSON_NAME] not hired" at bounding box center [800, 387] width 153 height 29
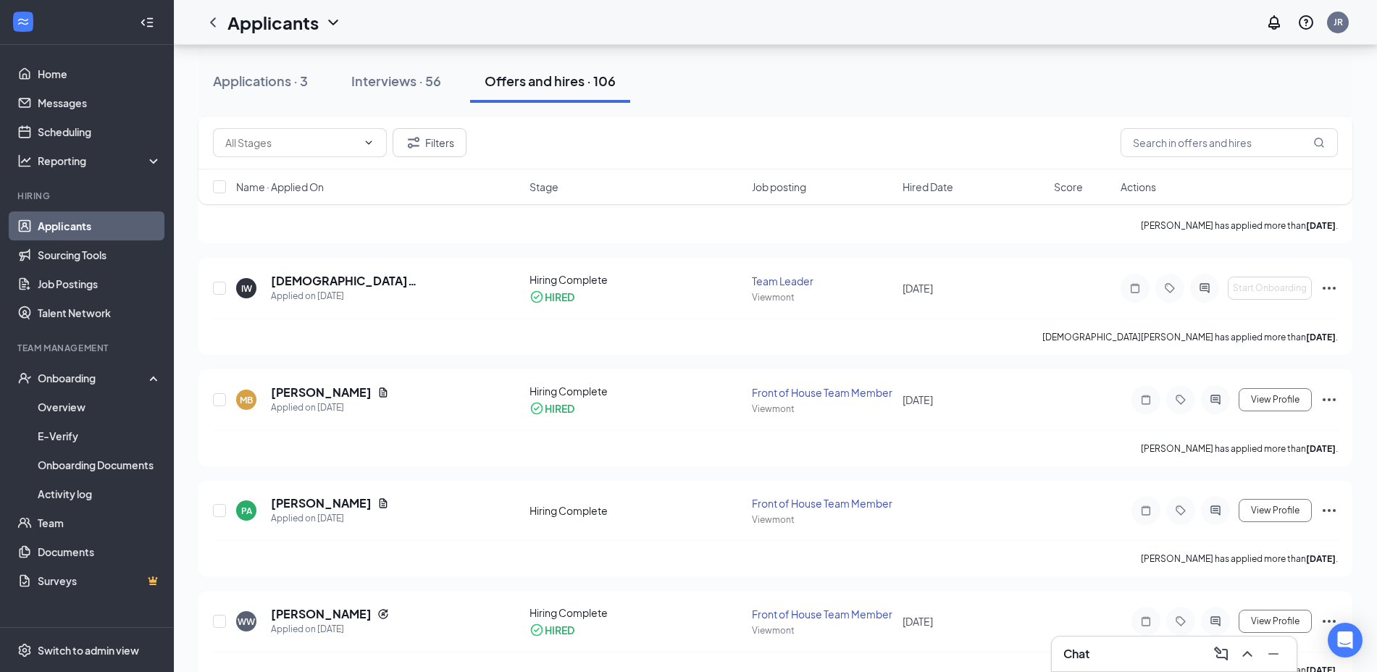
click at [990, 280] on div "[DATE]" at bounding box center [973, 288] width 143 height 16
click at [1333, 506] on icon "Ellipses" at bounding box center [1328, 510] width 17 height 17
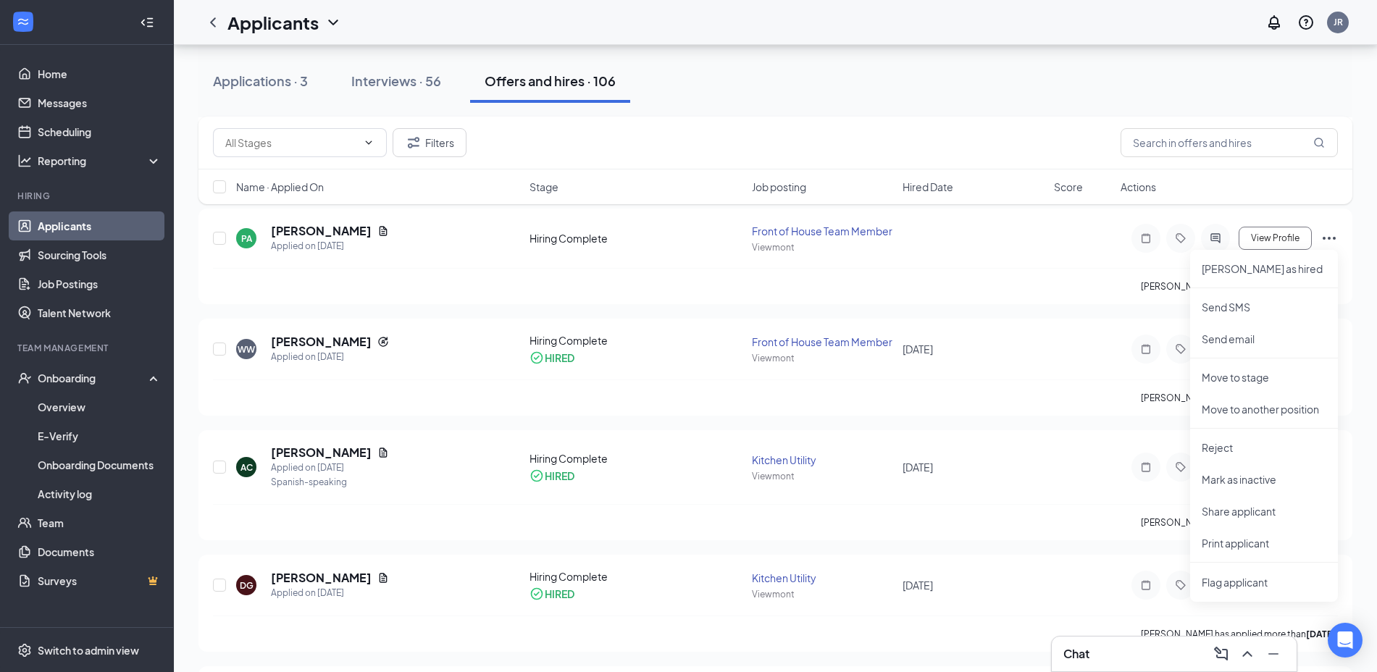
scroll to position [540, 0]
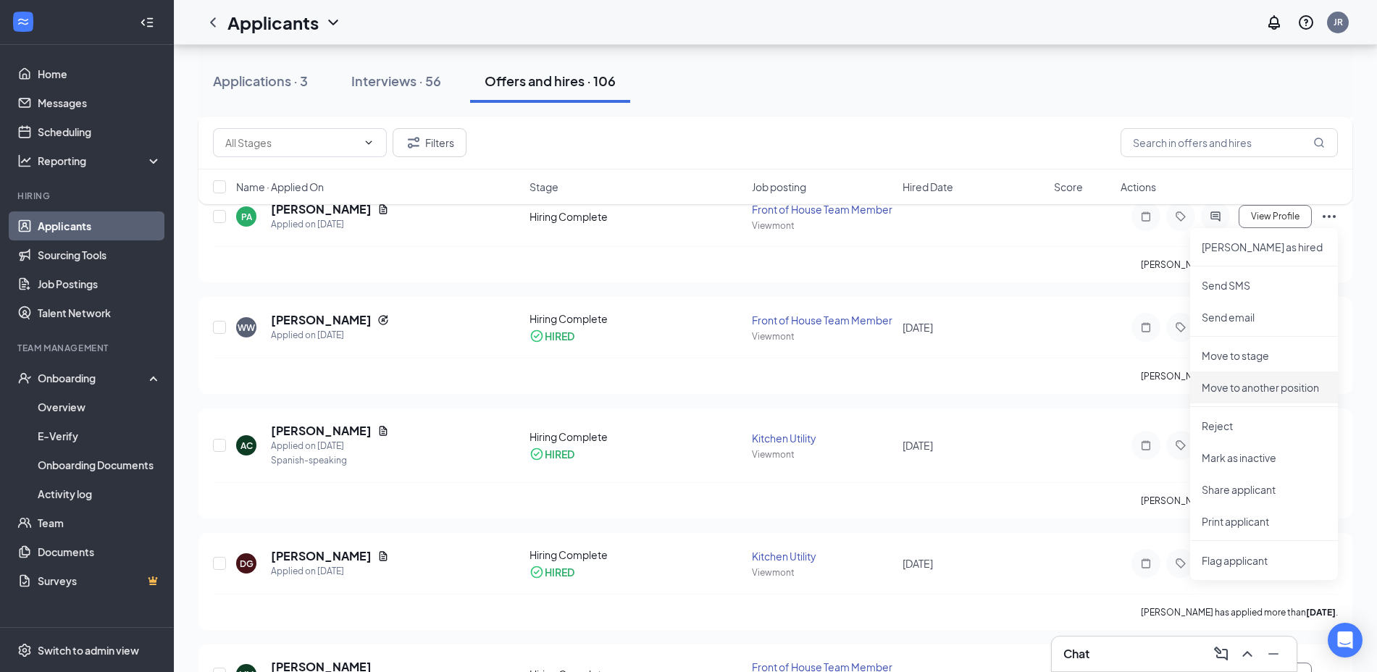
click at [1249, 383] on p "Move to another position" at bounding box center [1264, 387] width 125 height 14
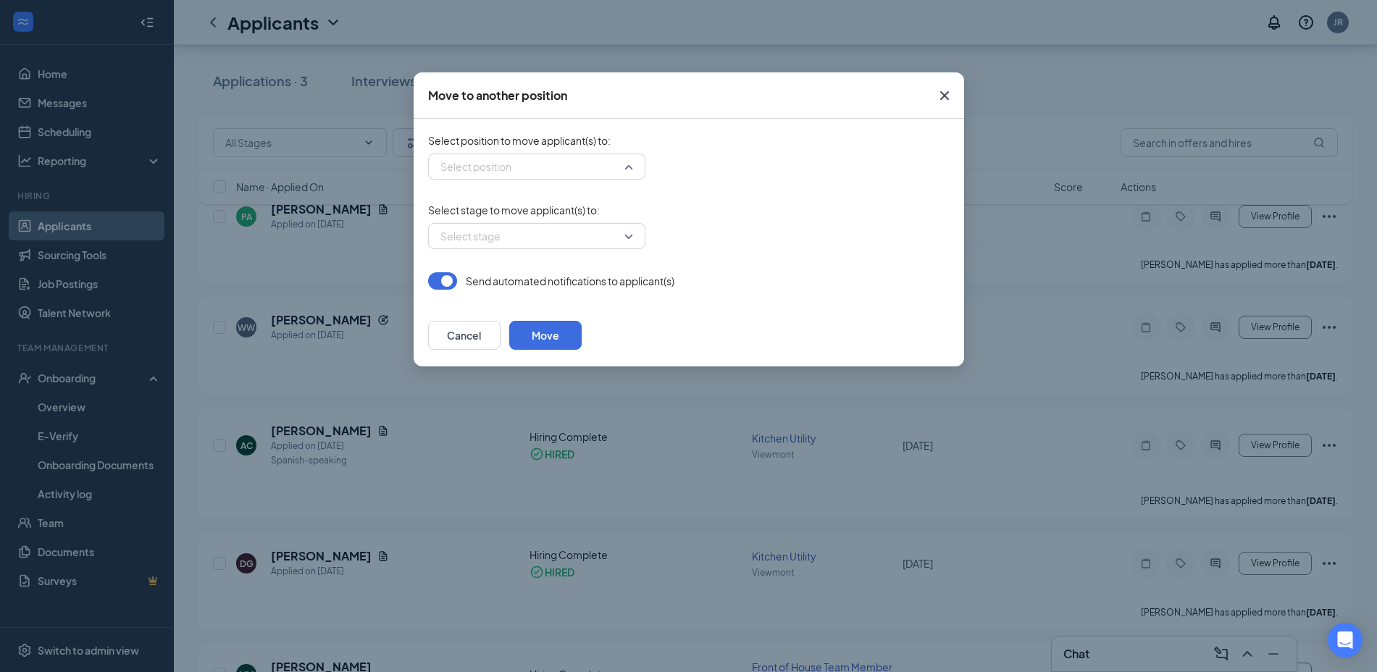
click at [623, 159] on input "search" at bounding box center [532, 166] width 190 height 25
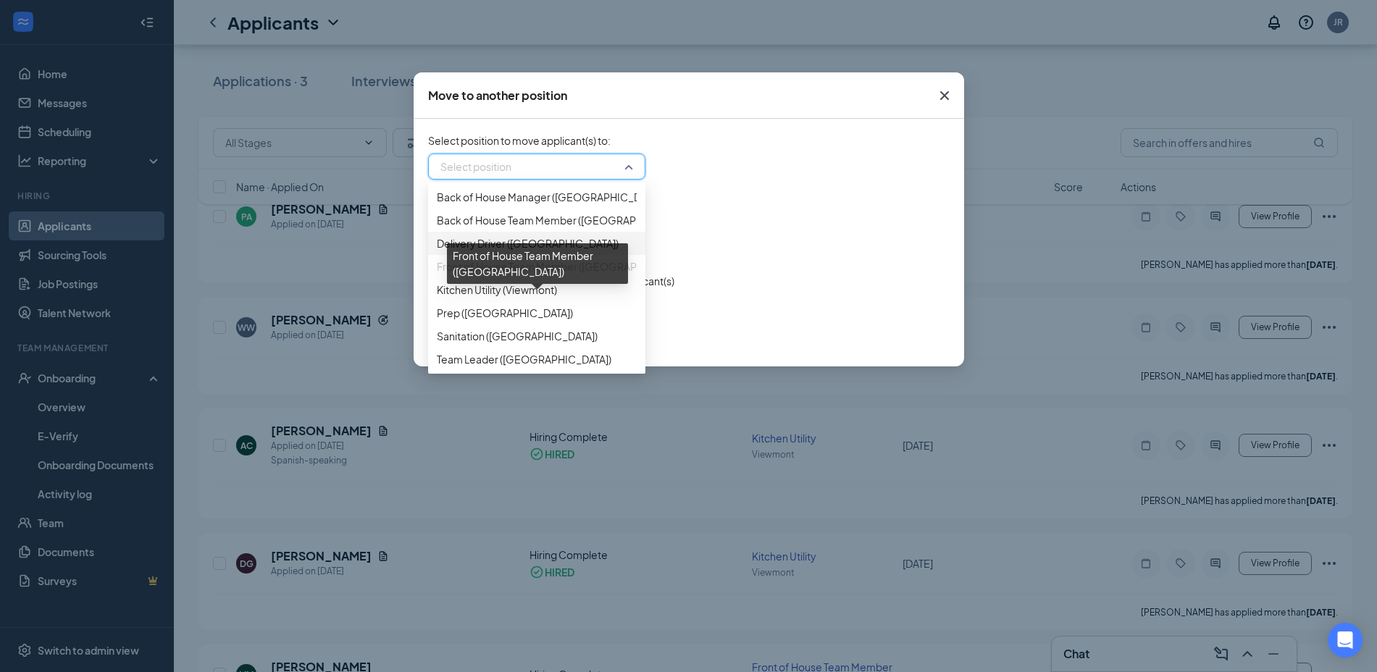
click at [555, 274] on span "Front of House Team Member ([GEOGRAPHIC_DATA])" at bounding box center [563, 267] width 253 height 16
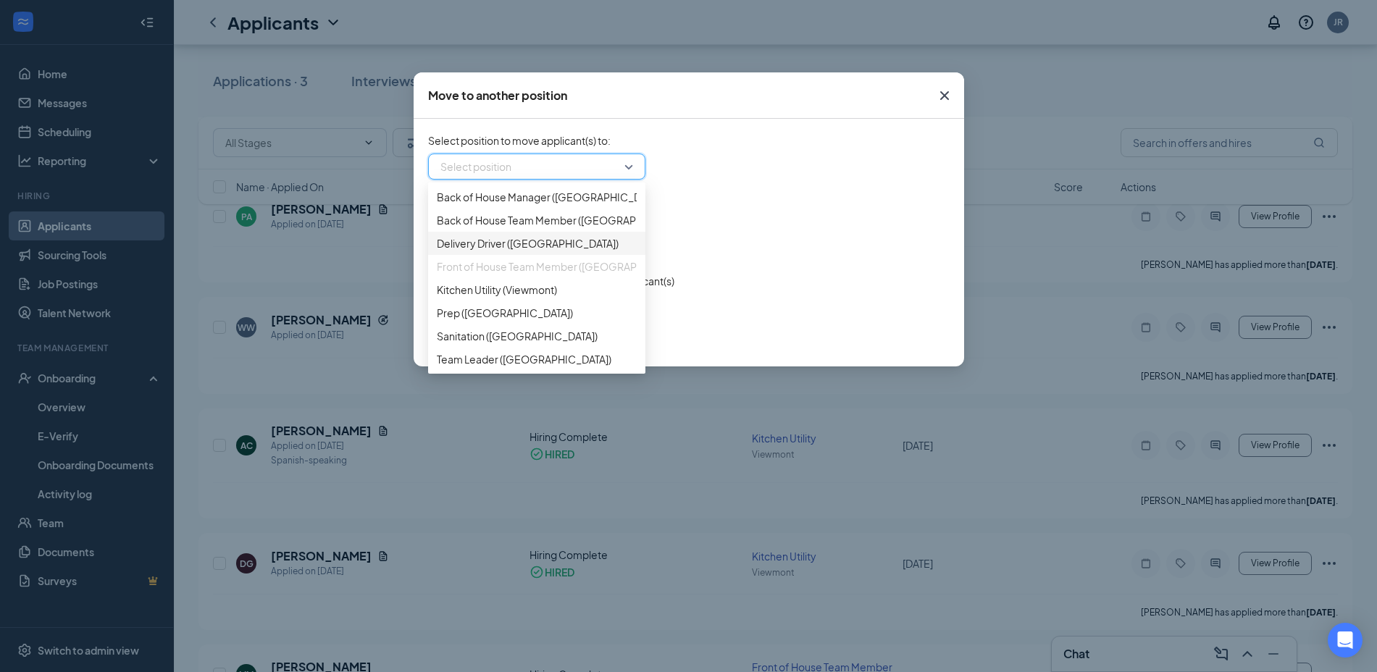
click at [688, 286] on div "Send automated notifications to applicant(s)" at bounding box center [688, 280] width 521 height 17
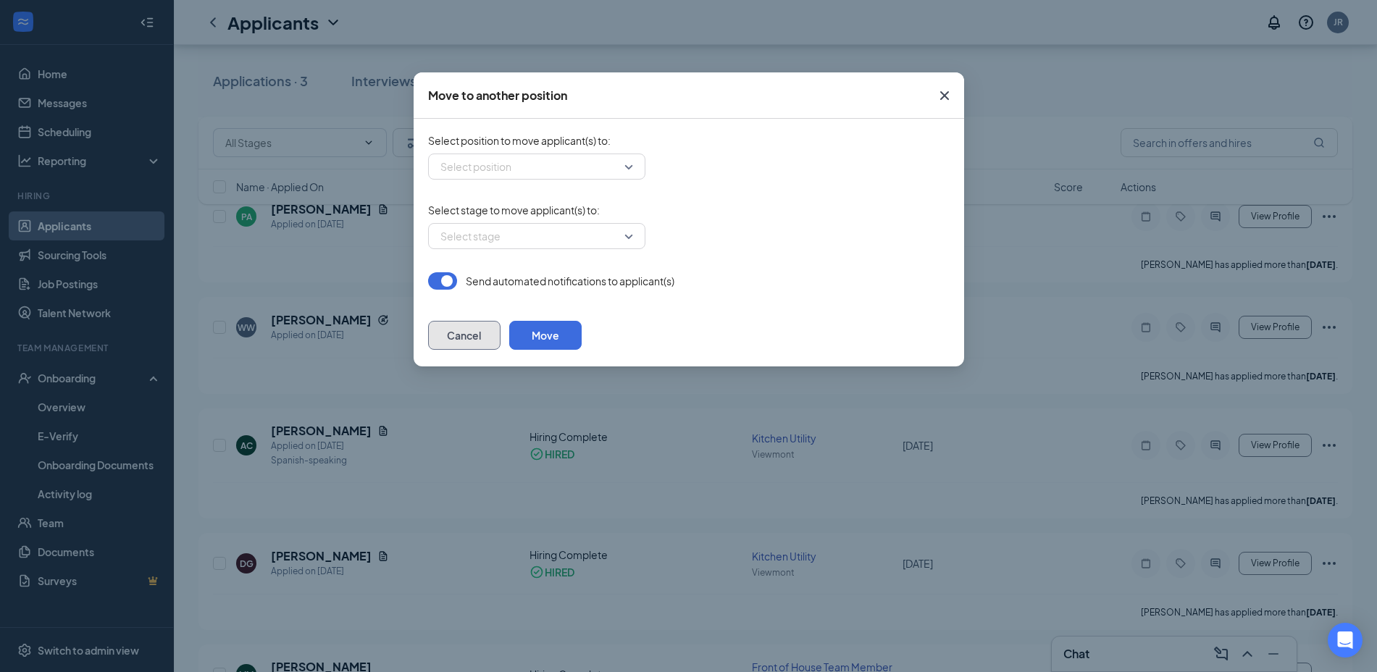
click at [500, 324] on button "Cancel" at bounding box center [464, 335] width 72 height 29
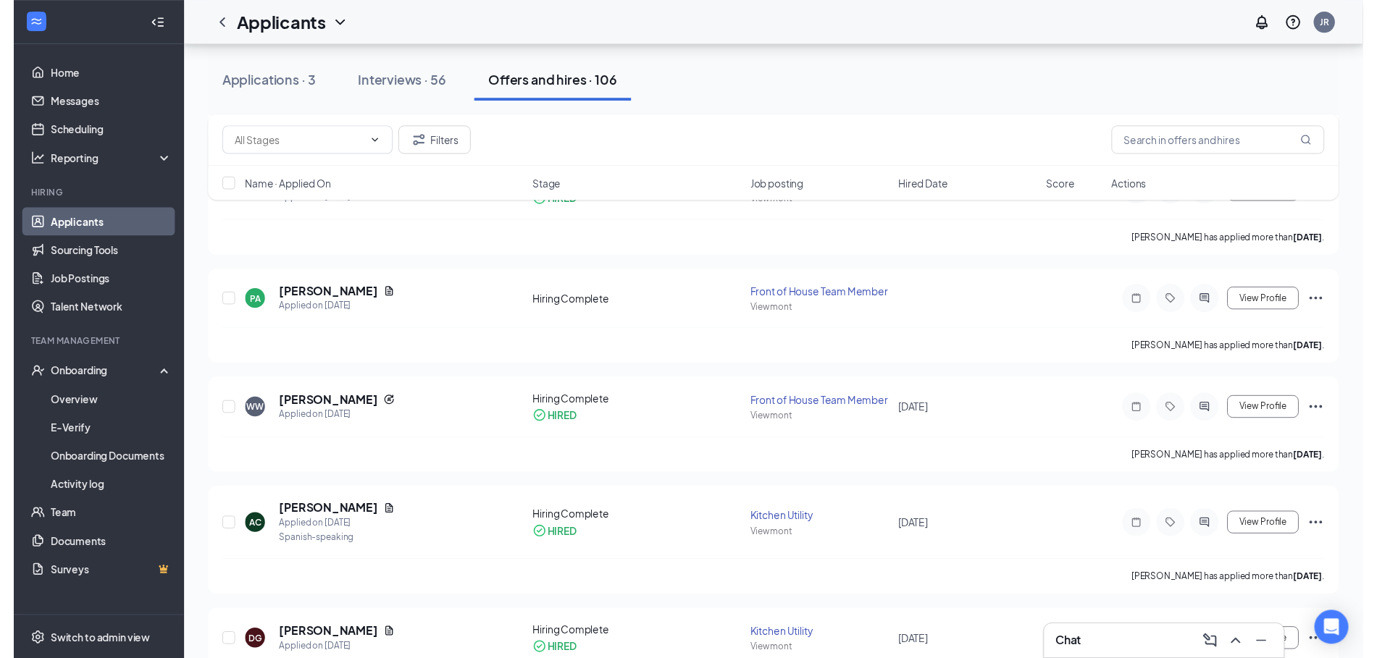
scroll to position [444, 0]
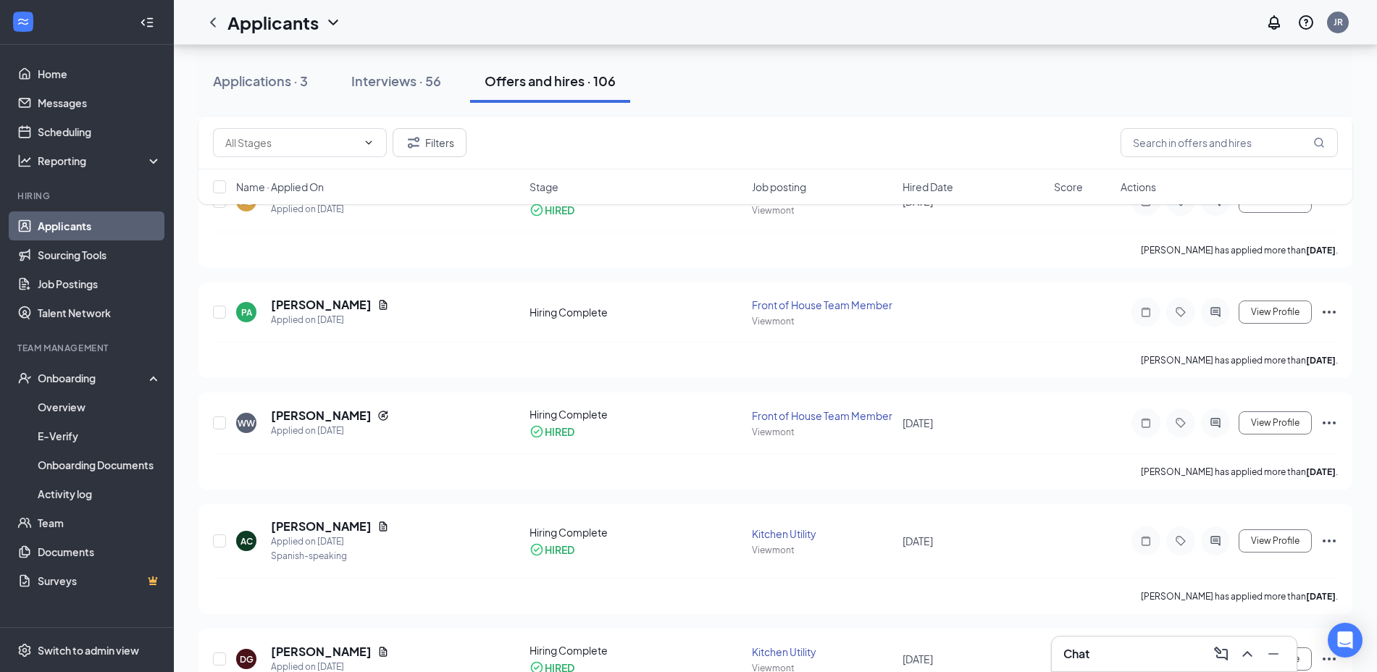
click at [1269, 294] on div "PA [PERSON_NAME] Applied on [DATE] Hiring Complete Front of House Team Member V…" at bounding box center [775, 330] width 1154 height 96
click at [1265, 307] on span "View Profile" at bounding box center [1275, 312] width 49 height 10
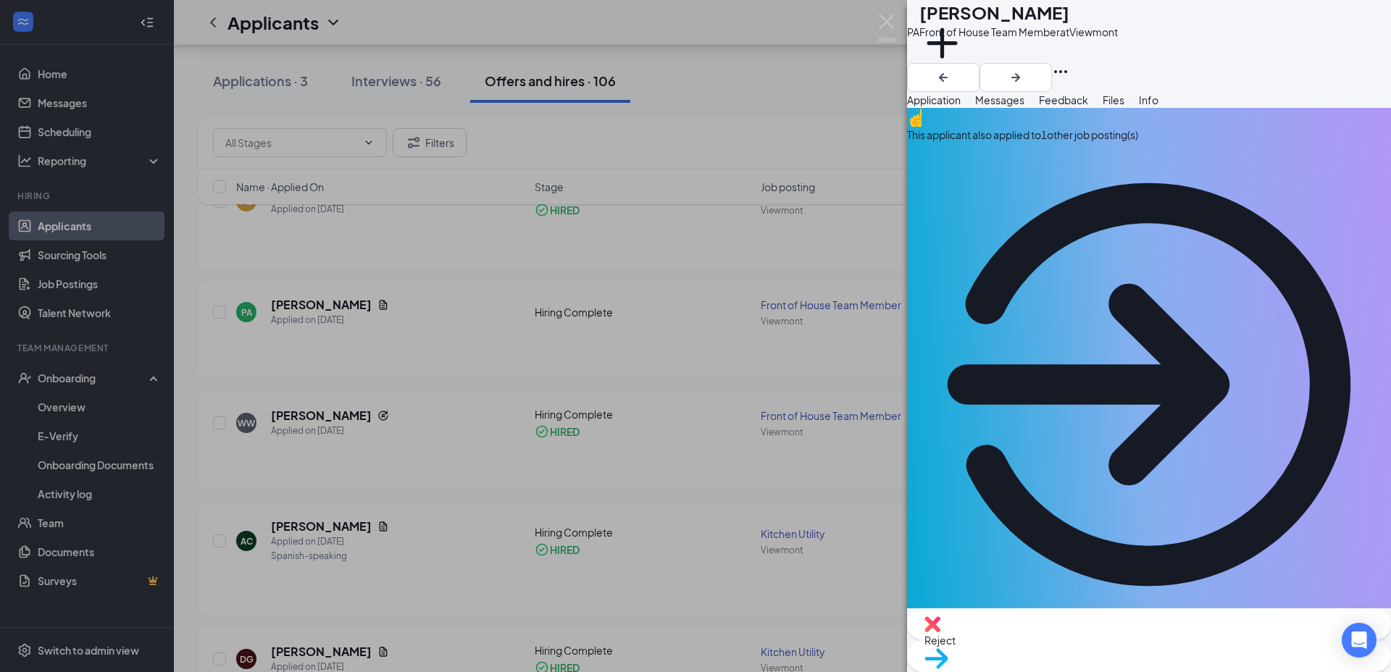
click at [1174, 640] on div "Move to stage" at bounding box center [1149, 656] width 484 height 32
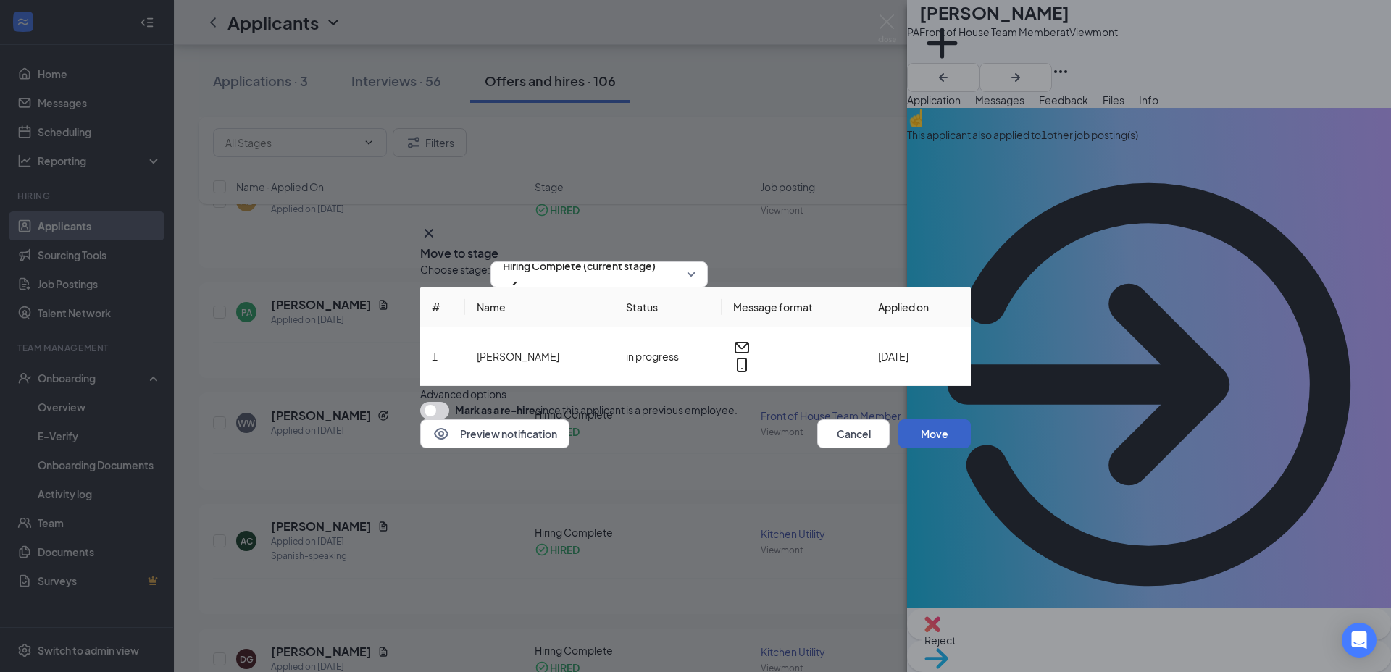
click at [934, 448] on button "Move" at bounding box center [934, 433] width 72 height 29
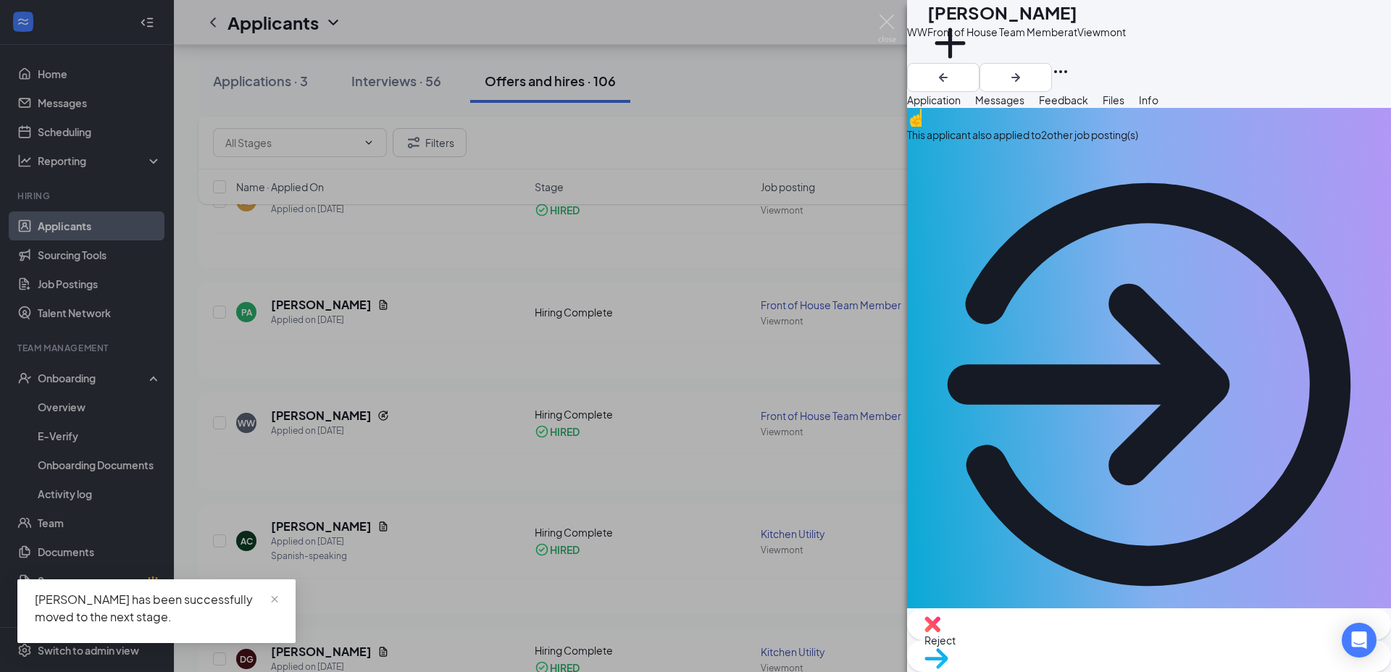
click at [14, 331] on div "[PERSON_NAME] Front of House Team Member at [GEOGRAPHIC_DATA] Add a tag Applica…" at bounding box center [695, 336] width 1391 height 672
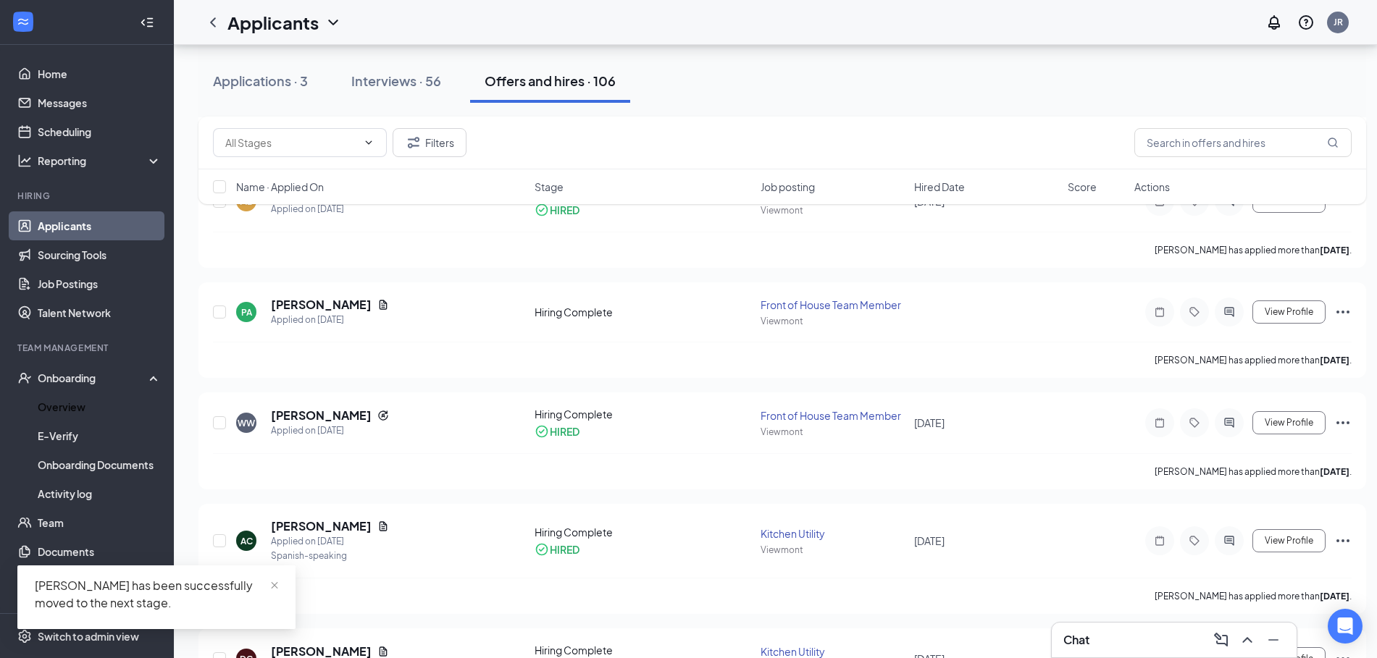
click at [59, 399] on link "Overview" at bounding box center [100, 407] width 124 height 29
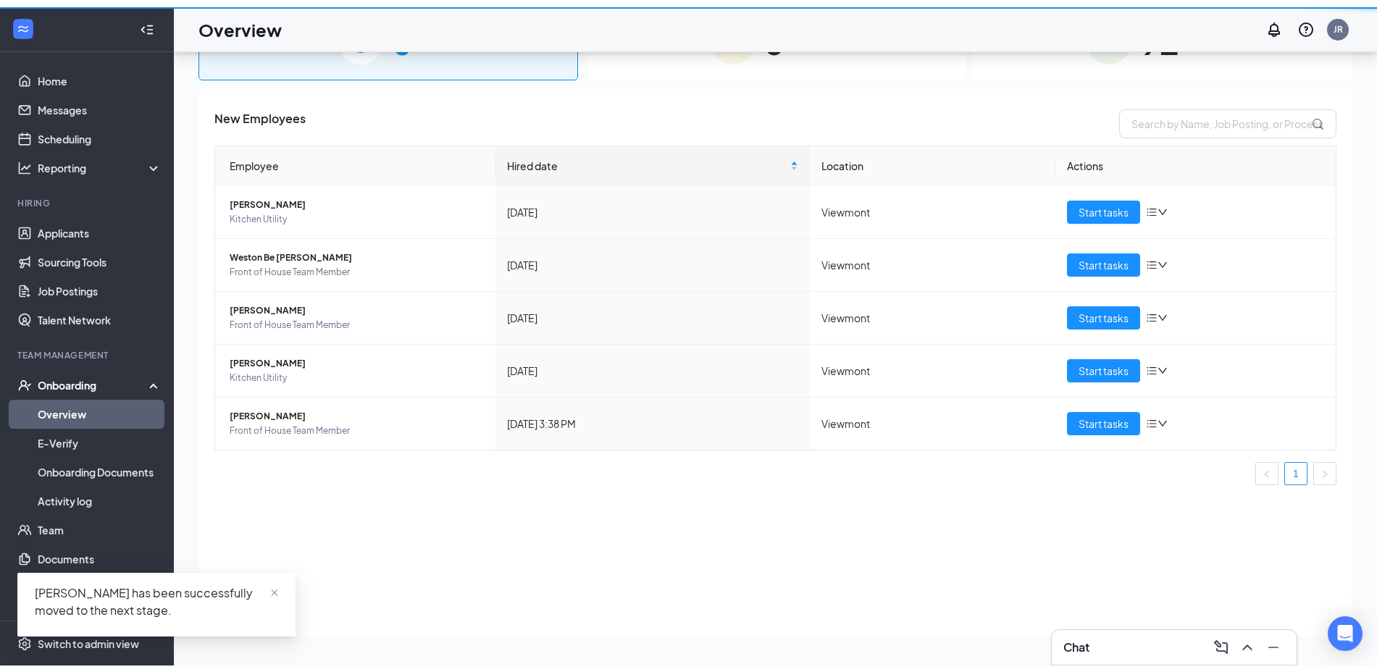
scroll to position [65, 0]
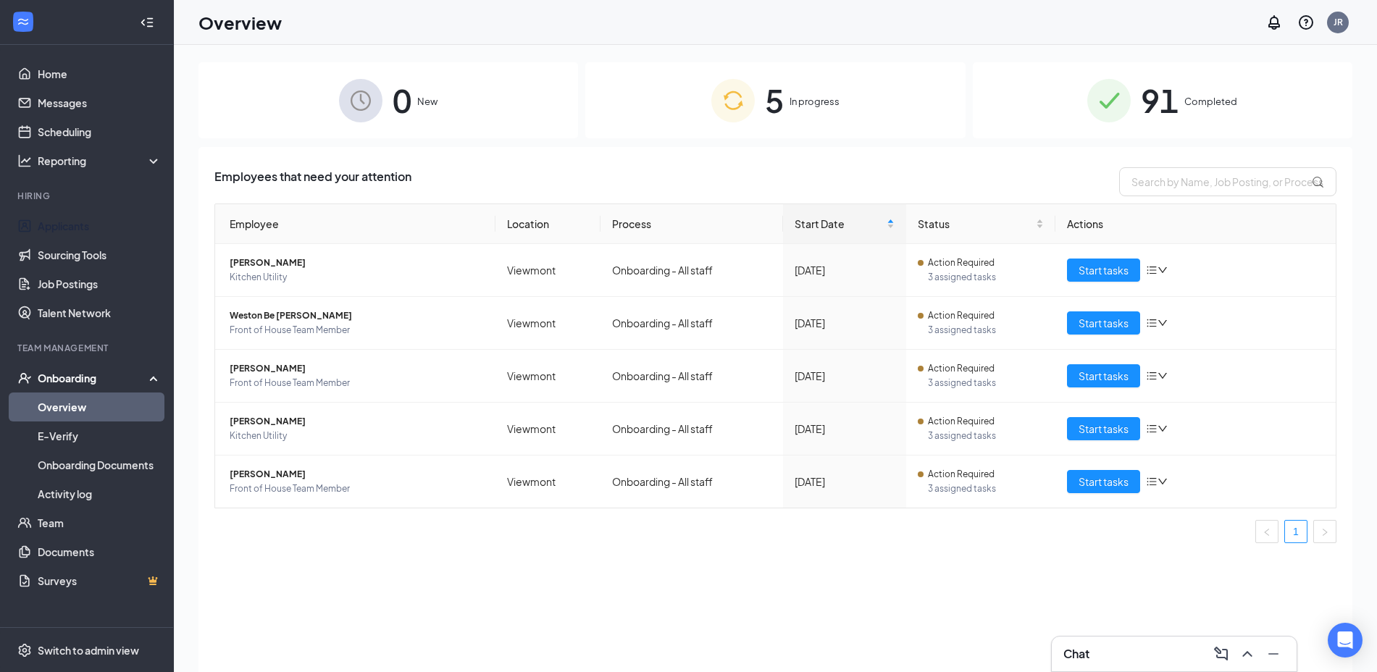
click at [47, 231] on link "Applicants" at bounding box center [100, 225] width 124 height 29
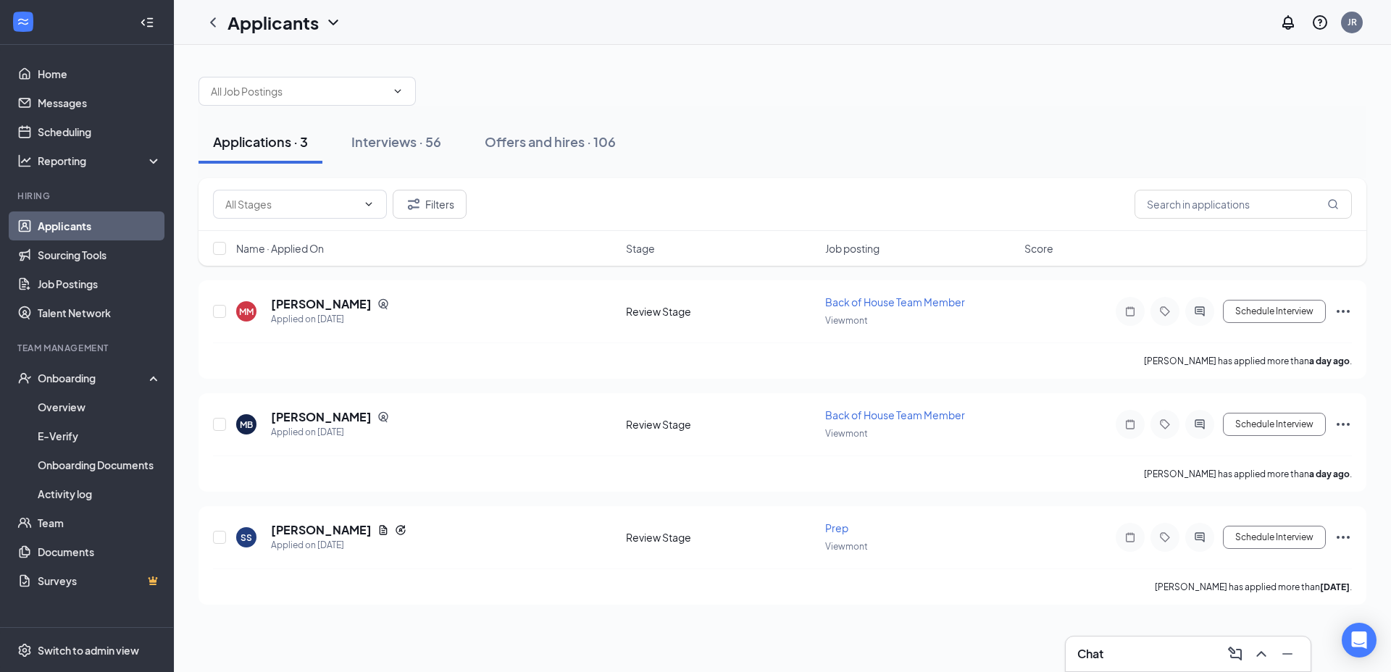
click at [384, 148] on div "Interviews · 56" at bounding box center [396, 142] width 90 height 18
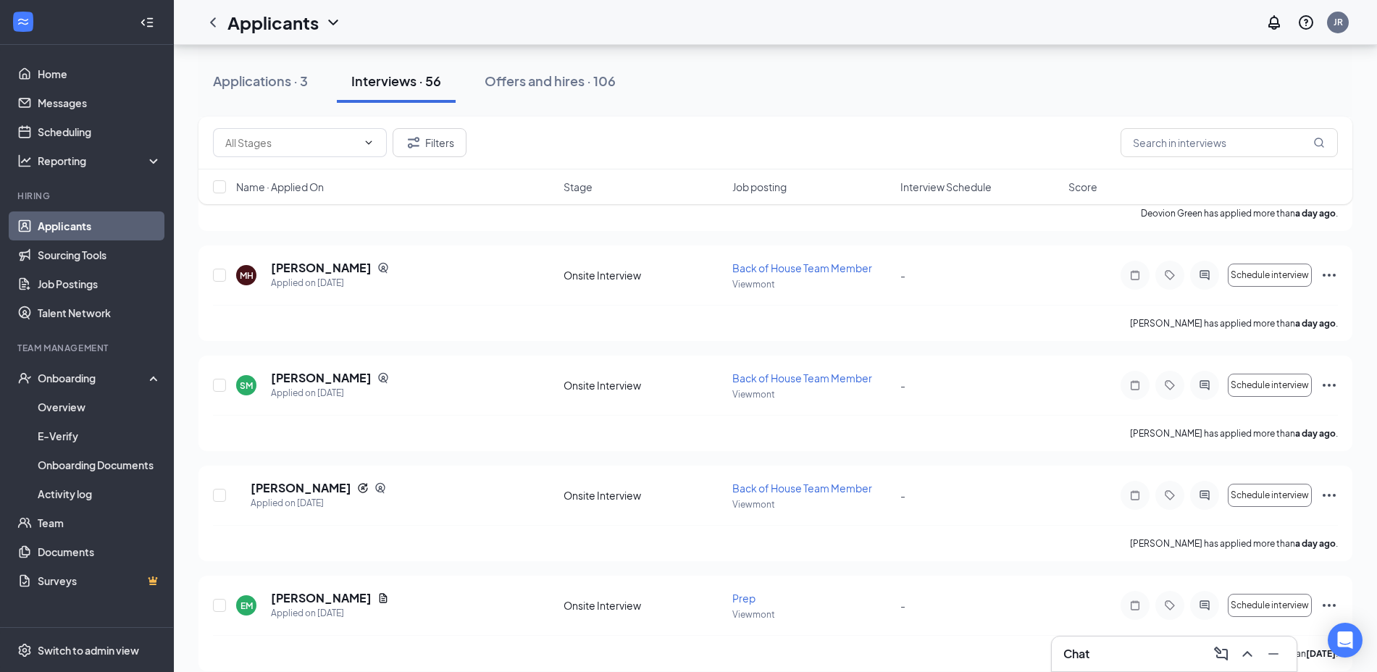
scroll to position [4330, 0]
click at [554, 76] on div "Offers and hires · 106" at bounding box center [550, 81] width 131 height 18
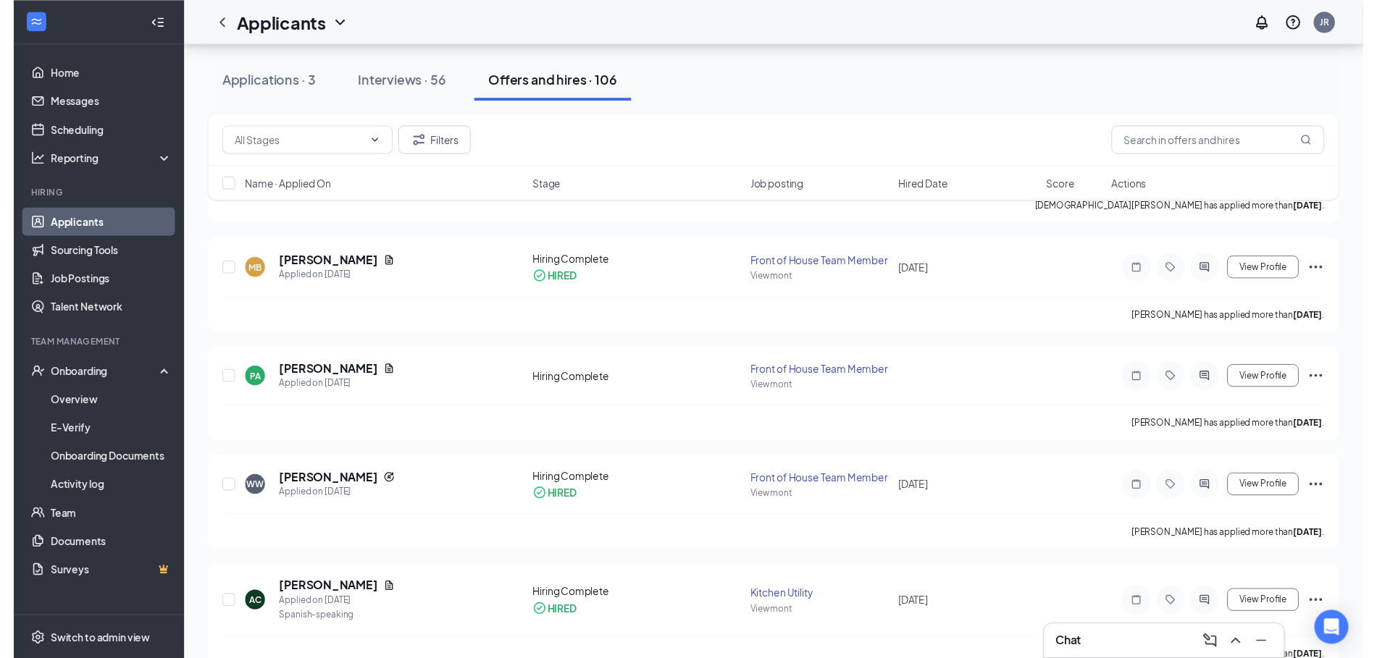
scroll to position [379, 0]
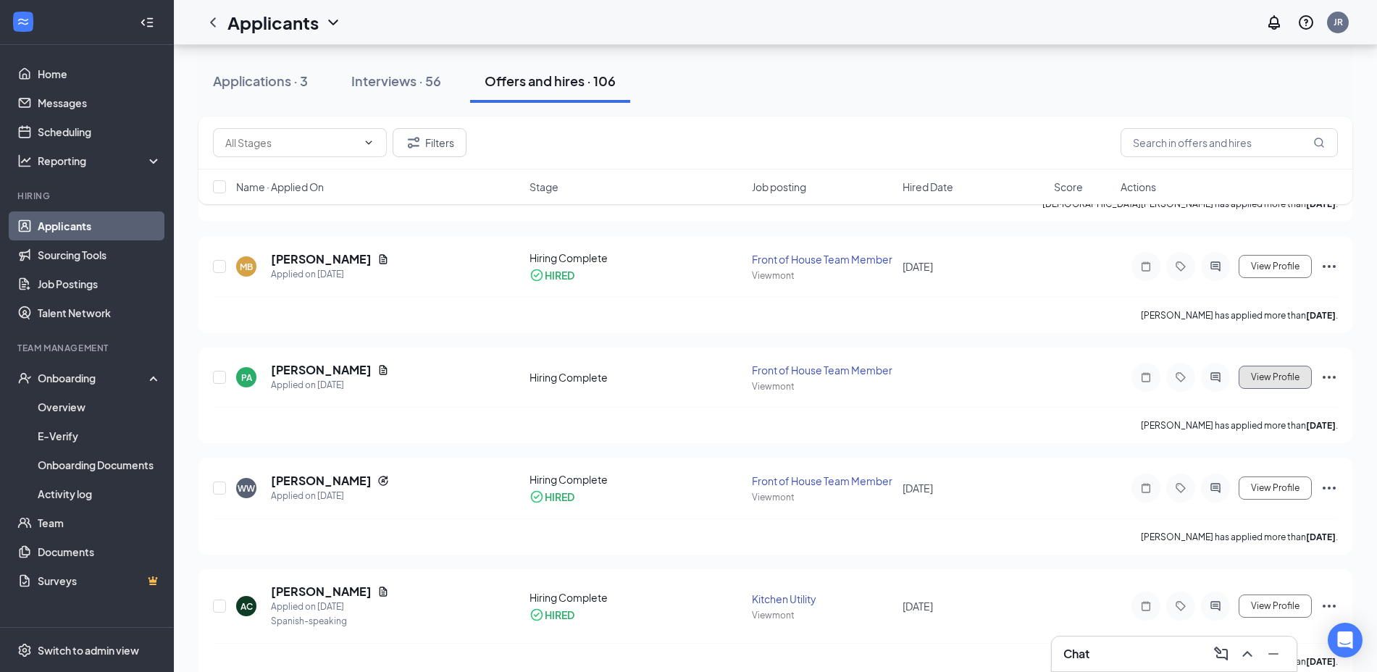
click at [1249, 382] on button "View Profile" at bounding box center [1274, 377] width 73 height 23
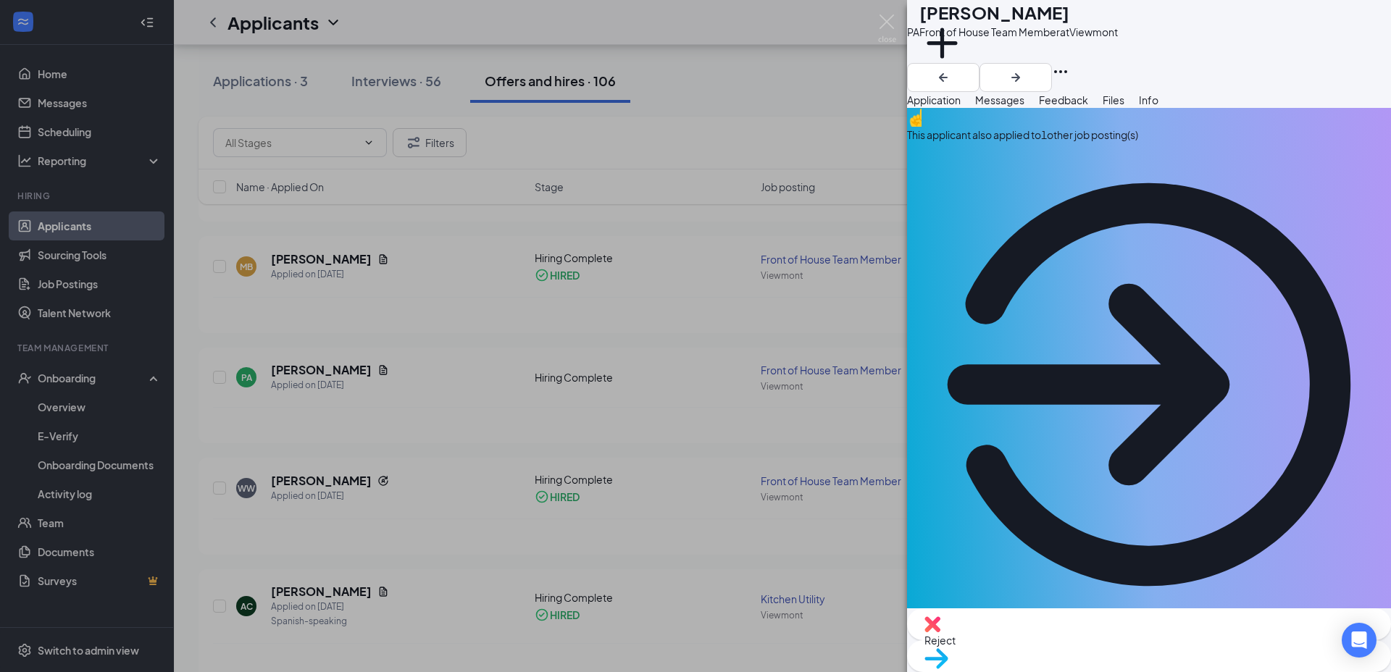
click at [1184, 657] on div "Move to stage" at bounding box center [1149, 656] width 484 height 32
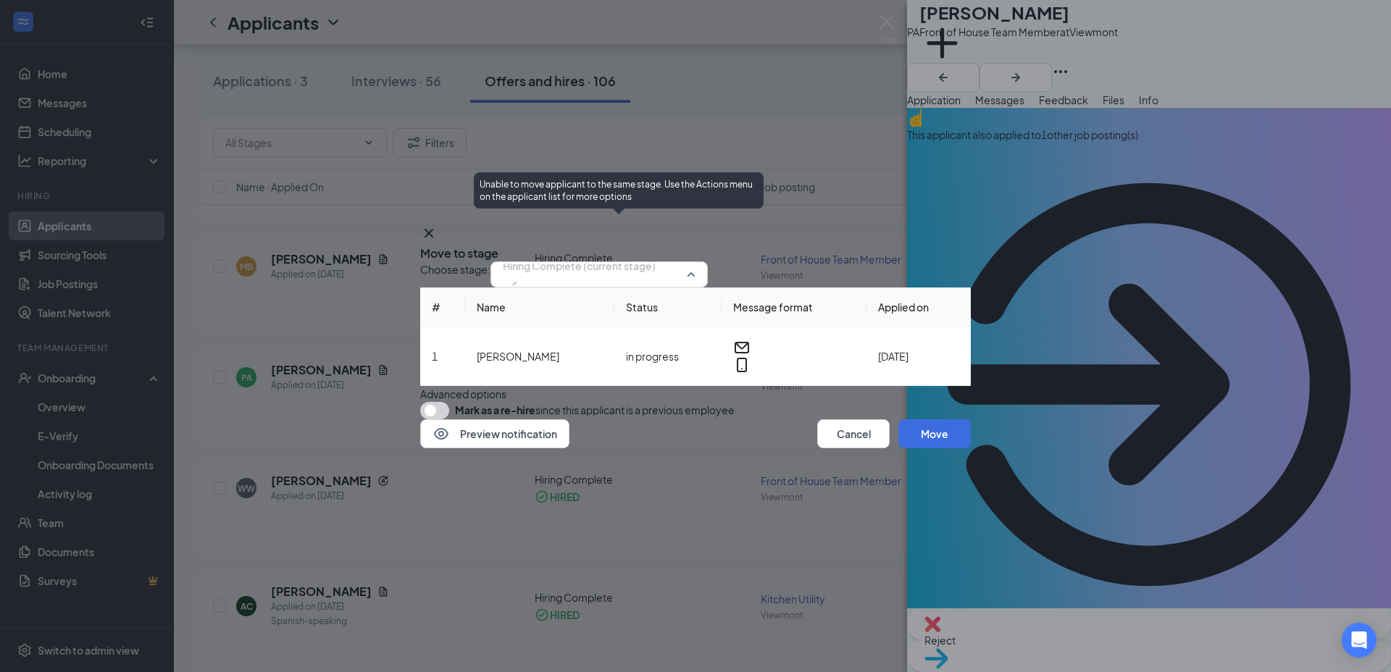
click at [655, 255] on span "Hiring Complete (current stage)" at bounding box center [579, 266] width 153 height 22
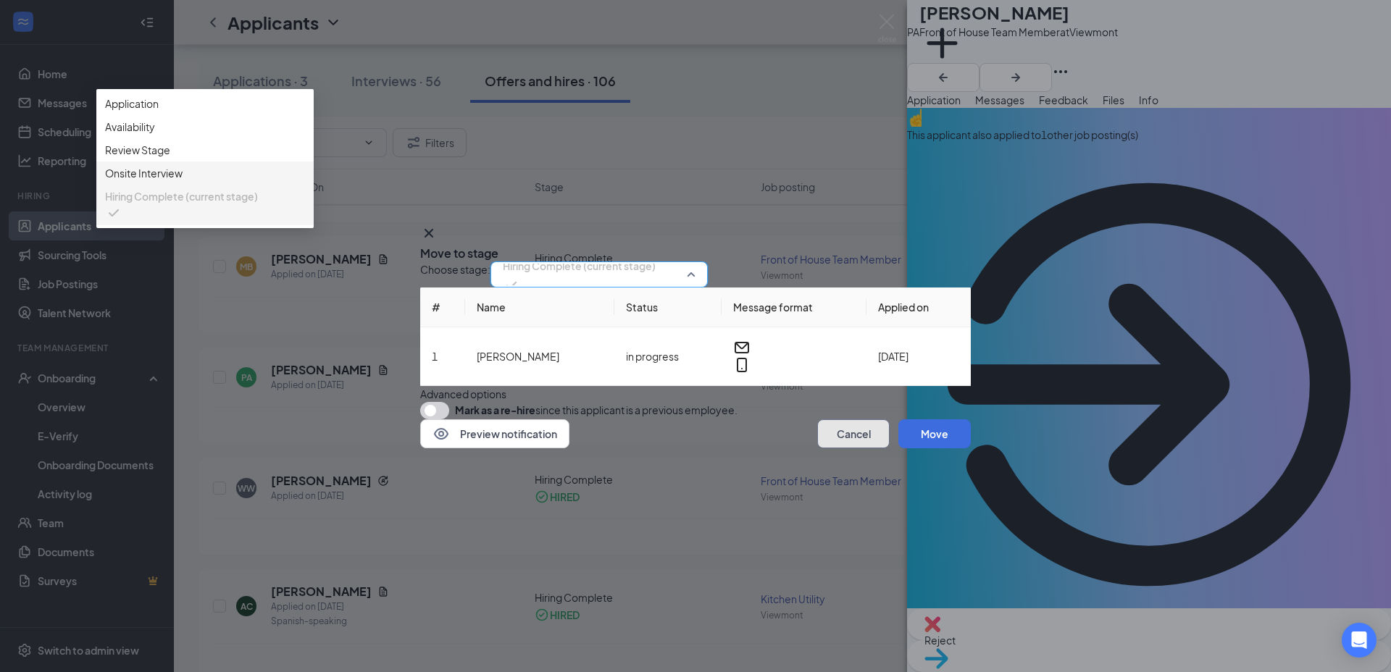
click at [829, 448] on button "Cancel" at bounding box center [853, 433] width 72 height 29
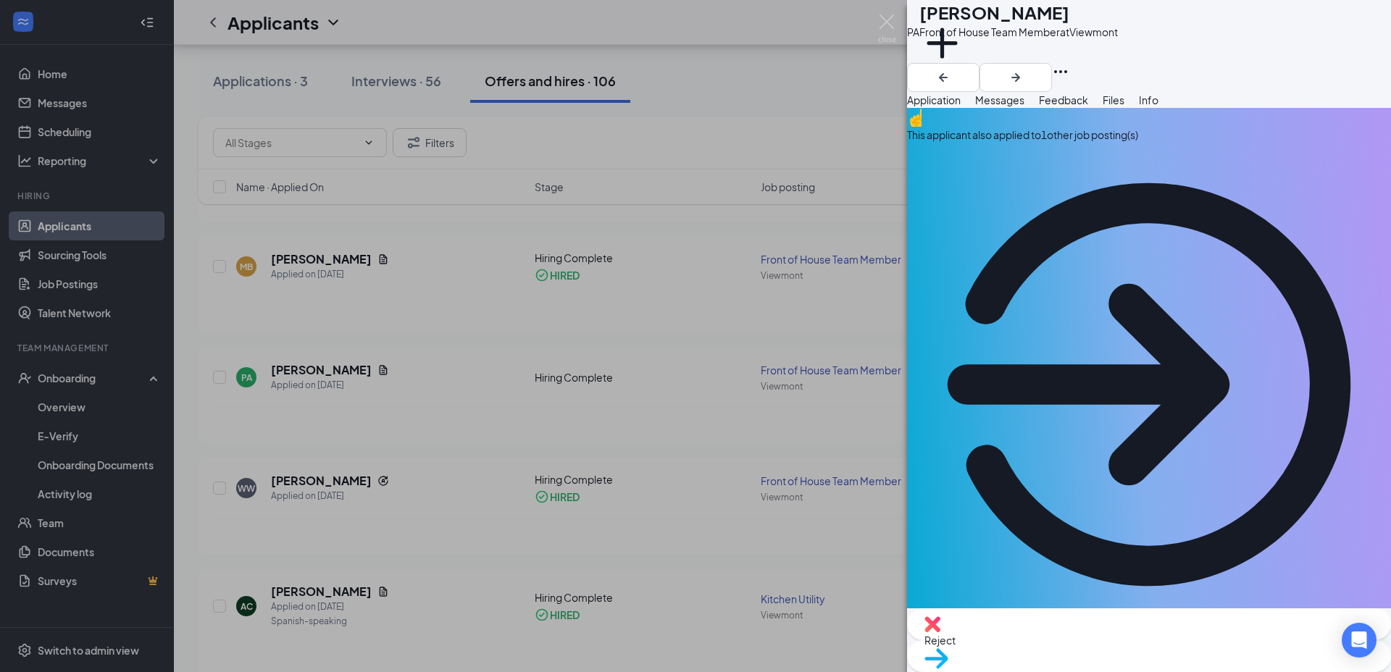
click at [790, 120] on div "PA [PERSON_NAME] Front of House Team Member at Viewmont Add a tag Application M…" at bounding box center [695, 336] width 1391 height 672
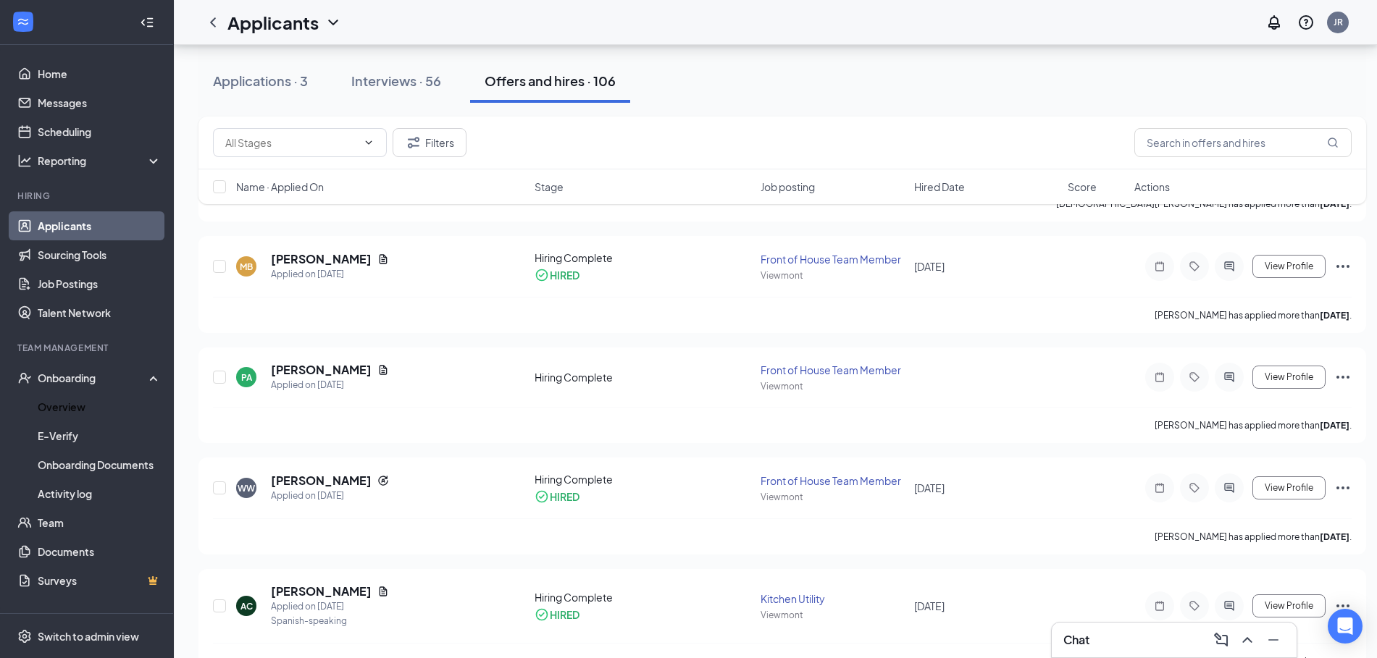
click at [96, 393] on link "Overview" at bounding box center [100, 407] width 124 height 29
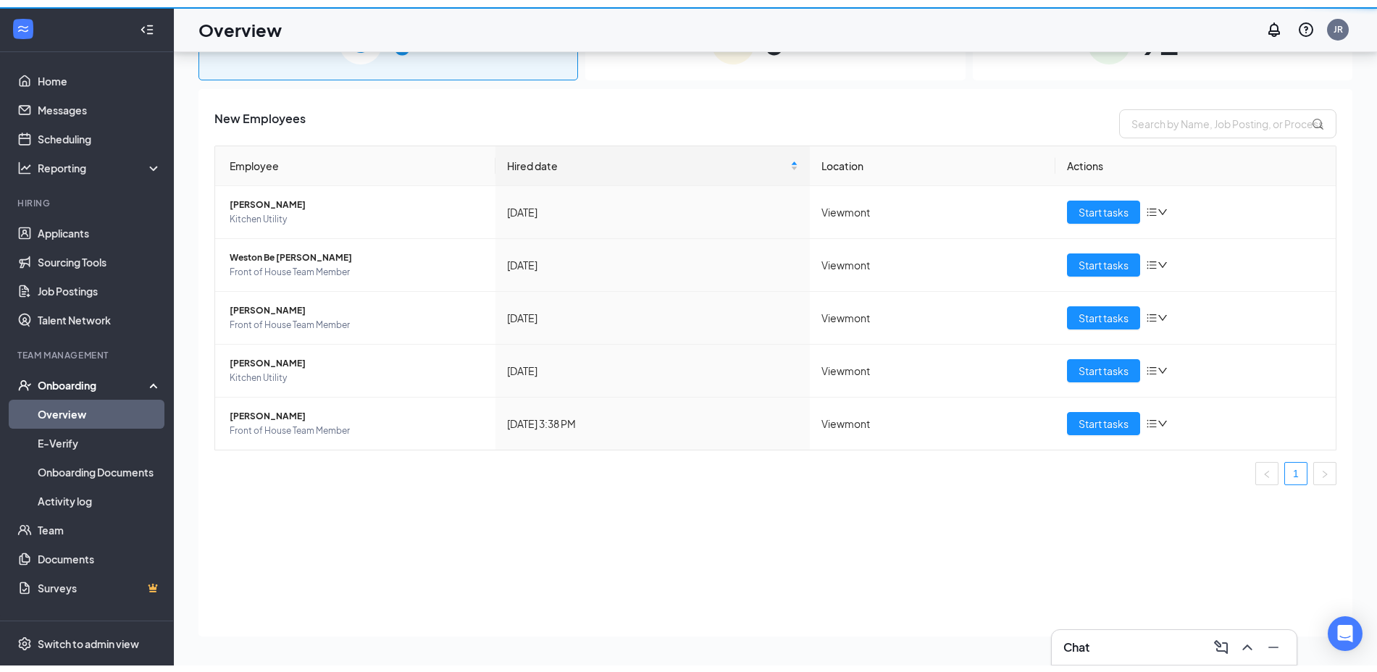
scroll to position [65, 0]
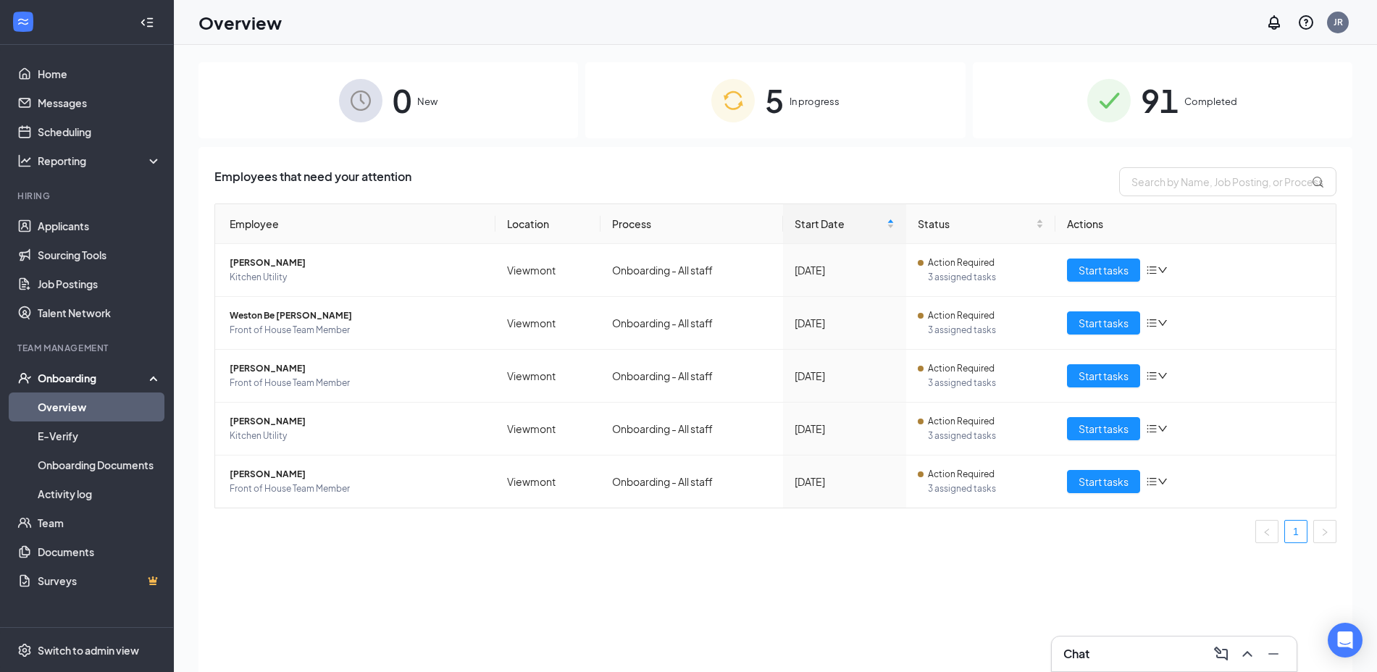
click at [727, 111] on img at bounding box center [732, 100] width 43 height 43
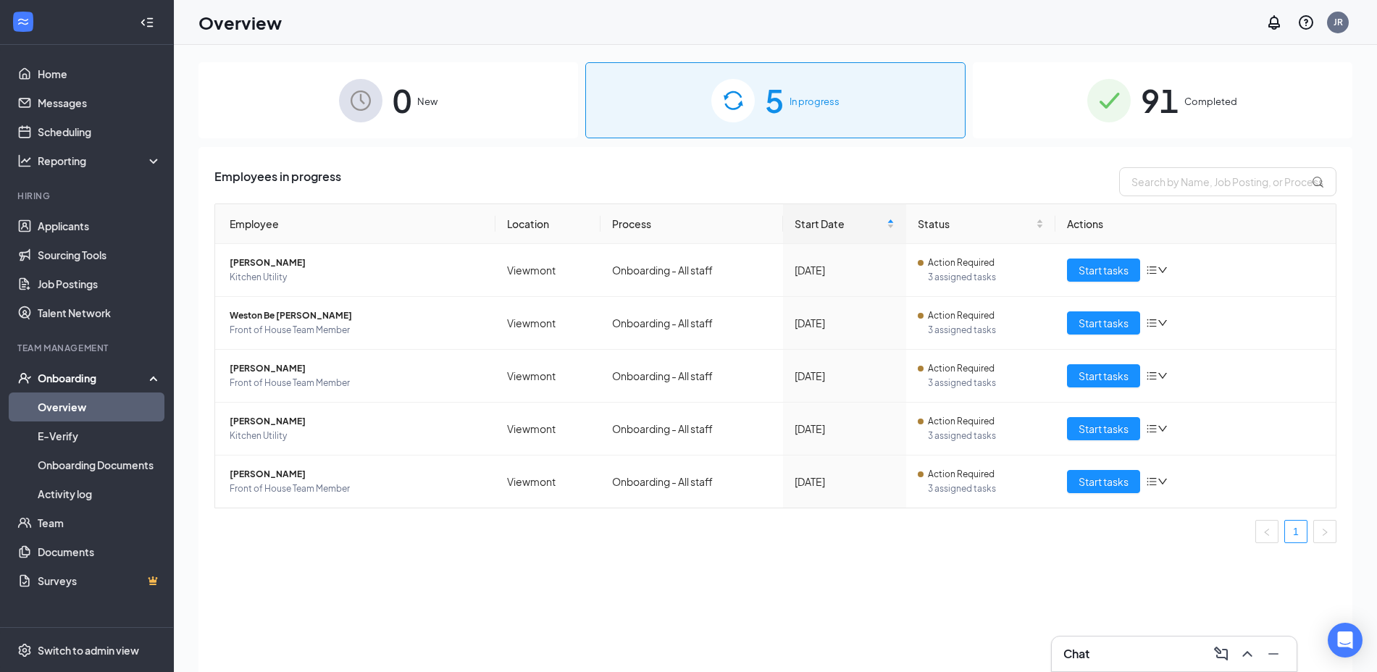
click at [1078, 90] on div "91 Completed" at bounding box center [1163, 100] width 380 height 76
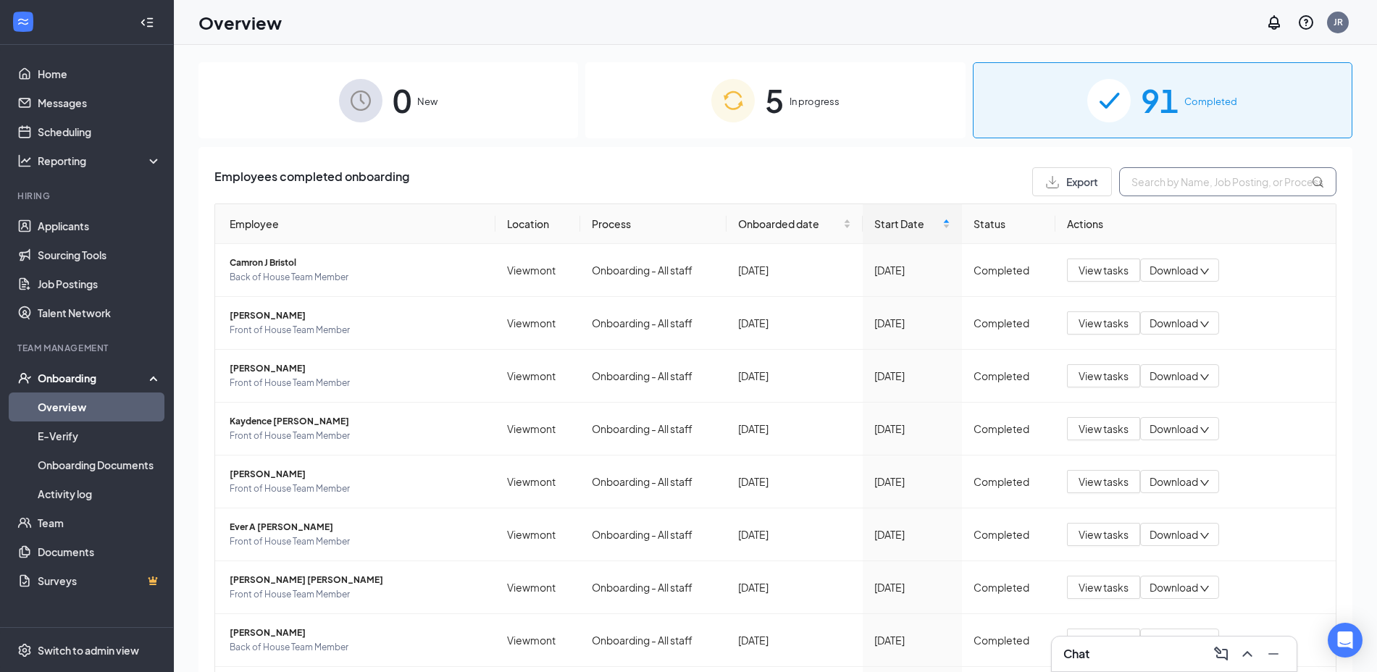
click at [1150, 175] on input "text" at bounding box center [1227, 181] width 217 height 29
click at [1101, 655] on div "Chat" at bounding box center [1174, 653] width 222 height 23
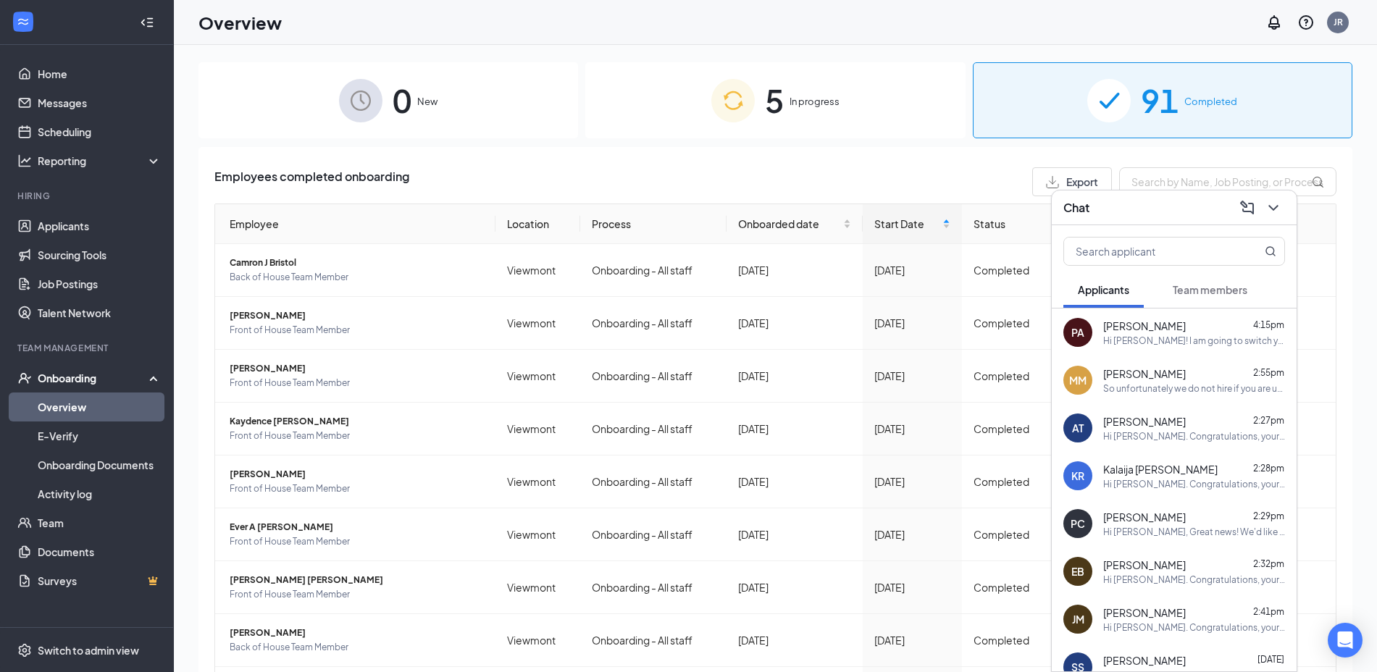
click at [1150, 325] on span "[PERSON_NAME]" at bounding box center [1144, 326] width 83 height 14
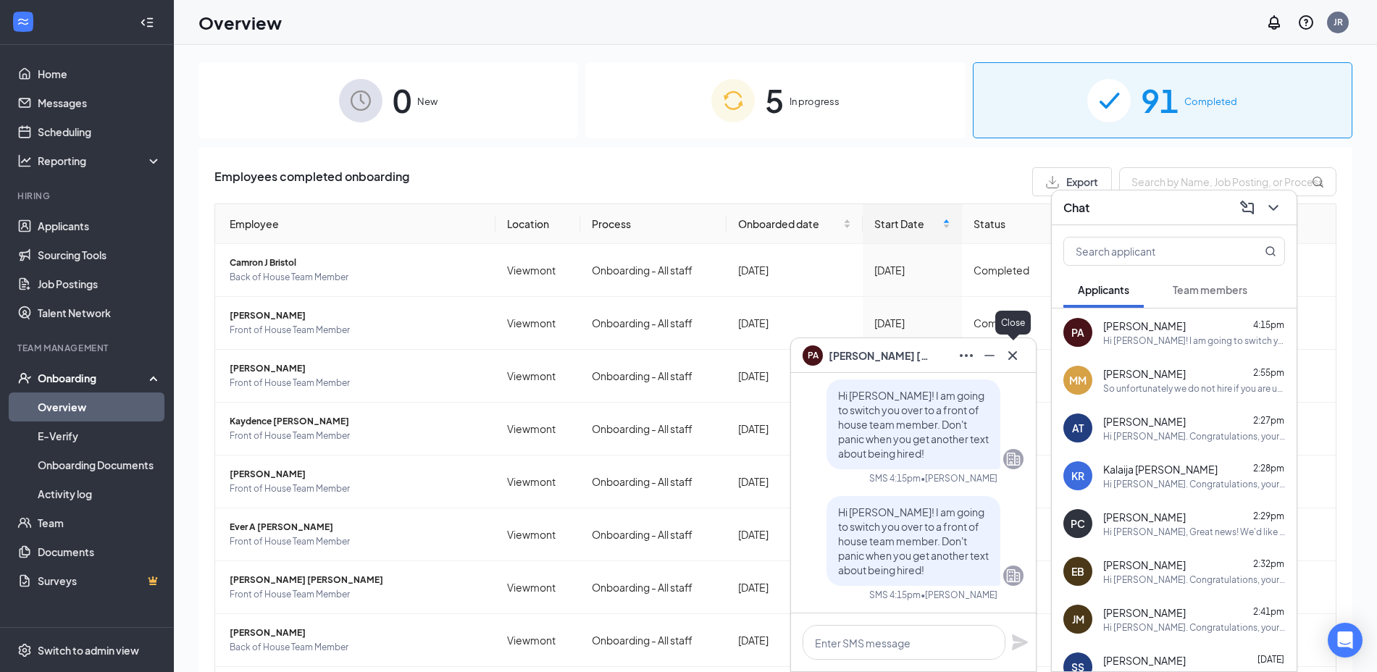
scroll to position [18, 0]
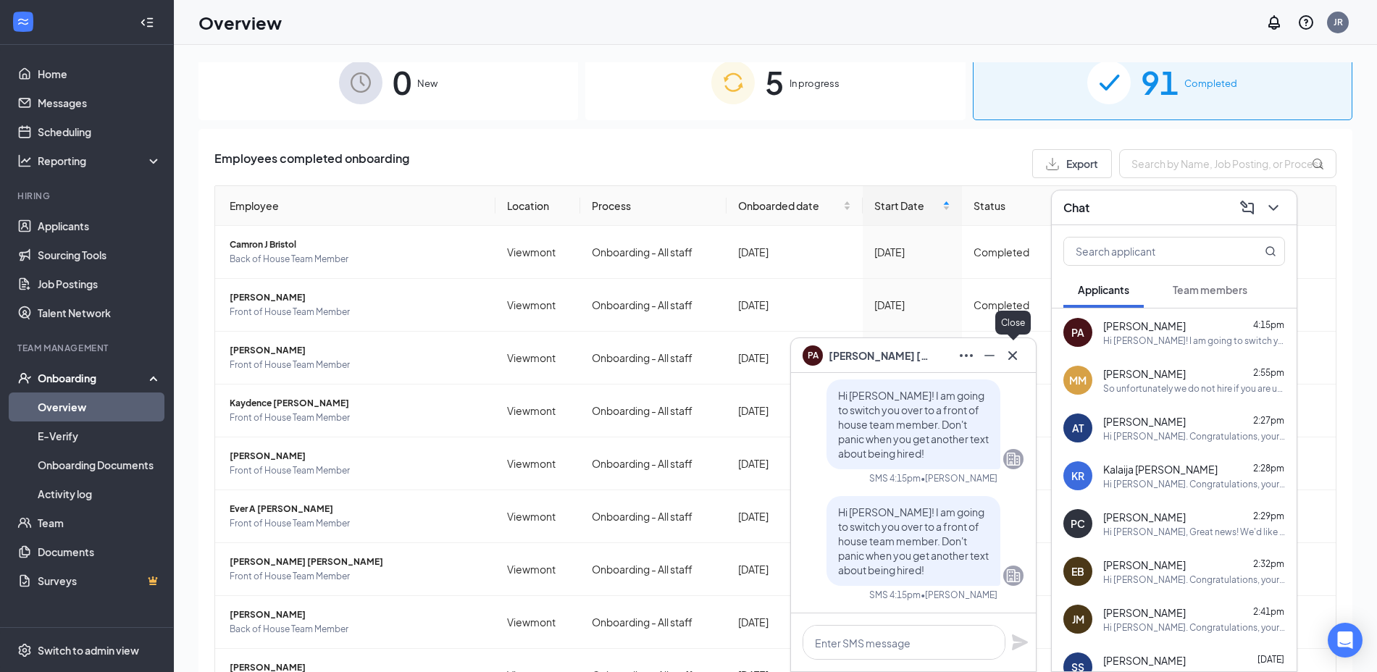
click at [1012, 344] on button at bounding box center [1012, 355] width 23 height 23
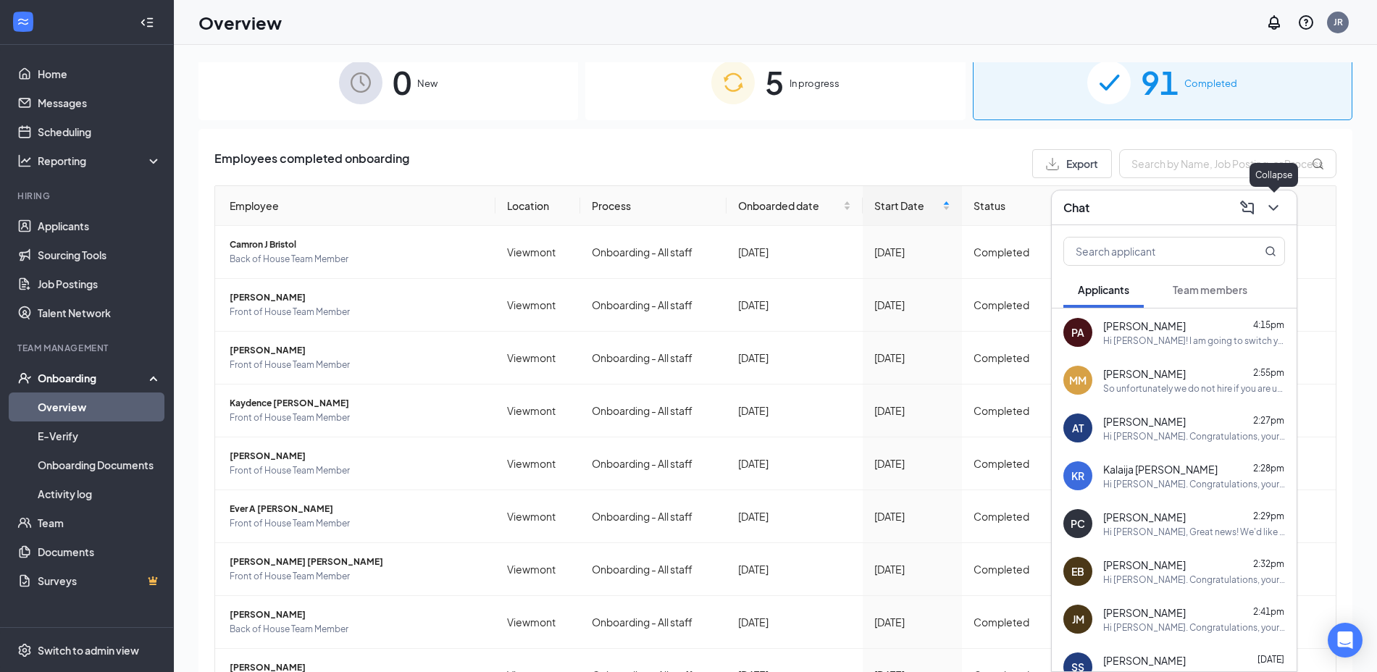
click at [1269, 203] on icon "ChevronDown" at bounding box center [1273, 207] width 17 height 17
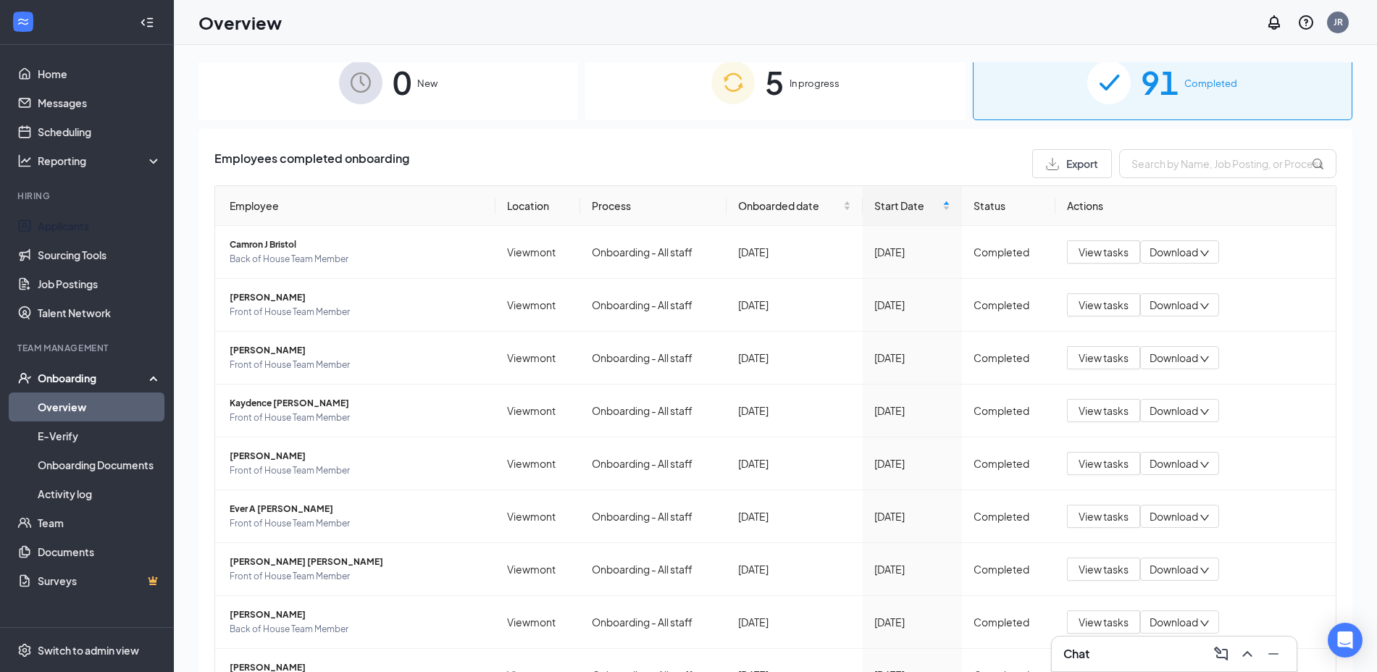
click at [56, 225] on link "Applicants" at bounding box center [100, 225] width 124 height 29
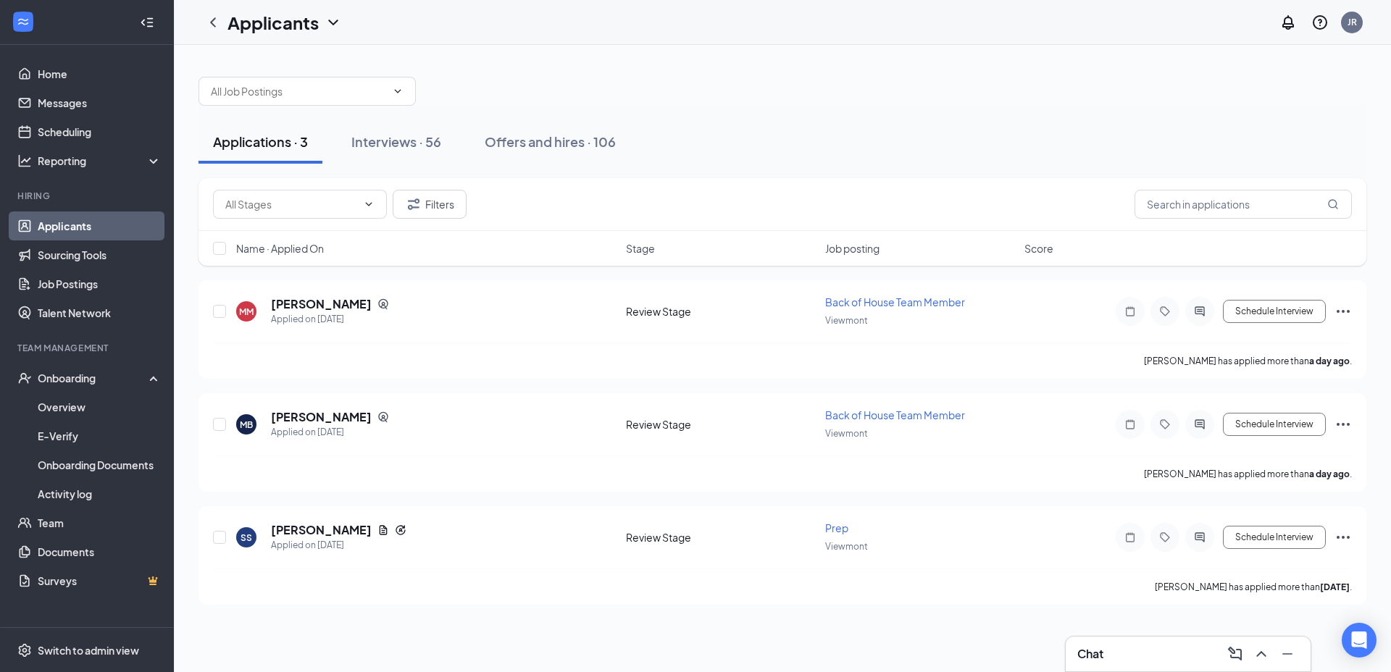
click at [547, 139] on div "Offers and hires · 106" at bounding box center [550, 142] width 131 height 18
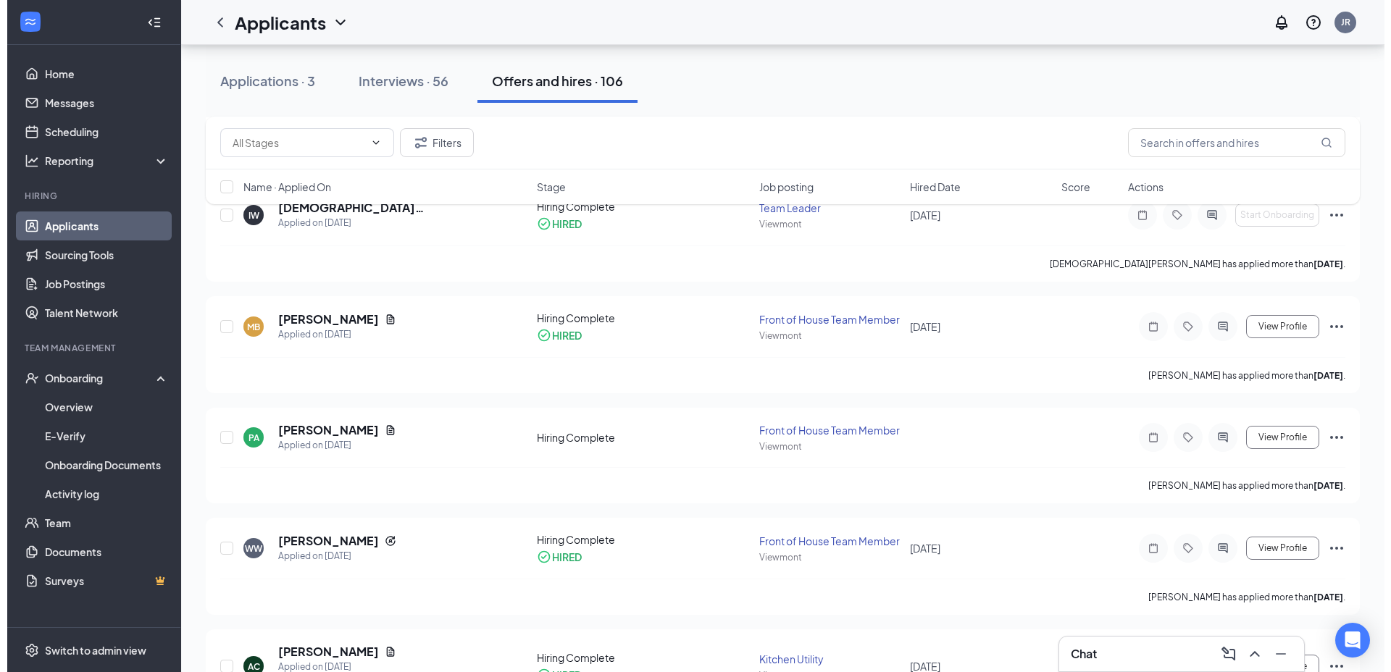
scroll to position [380, 0]
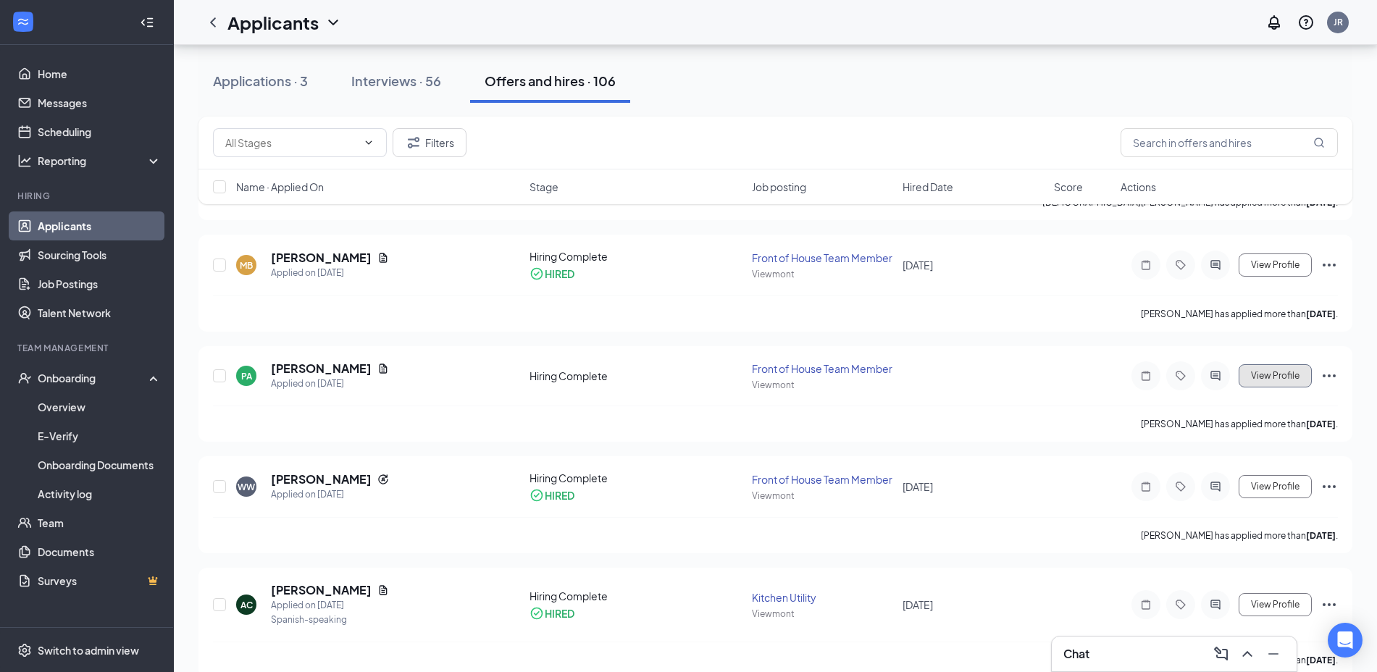
click at [1258, 378] on span "View Profile" at bounding box center [1275, 376] width 49 height 10
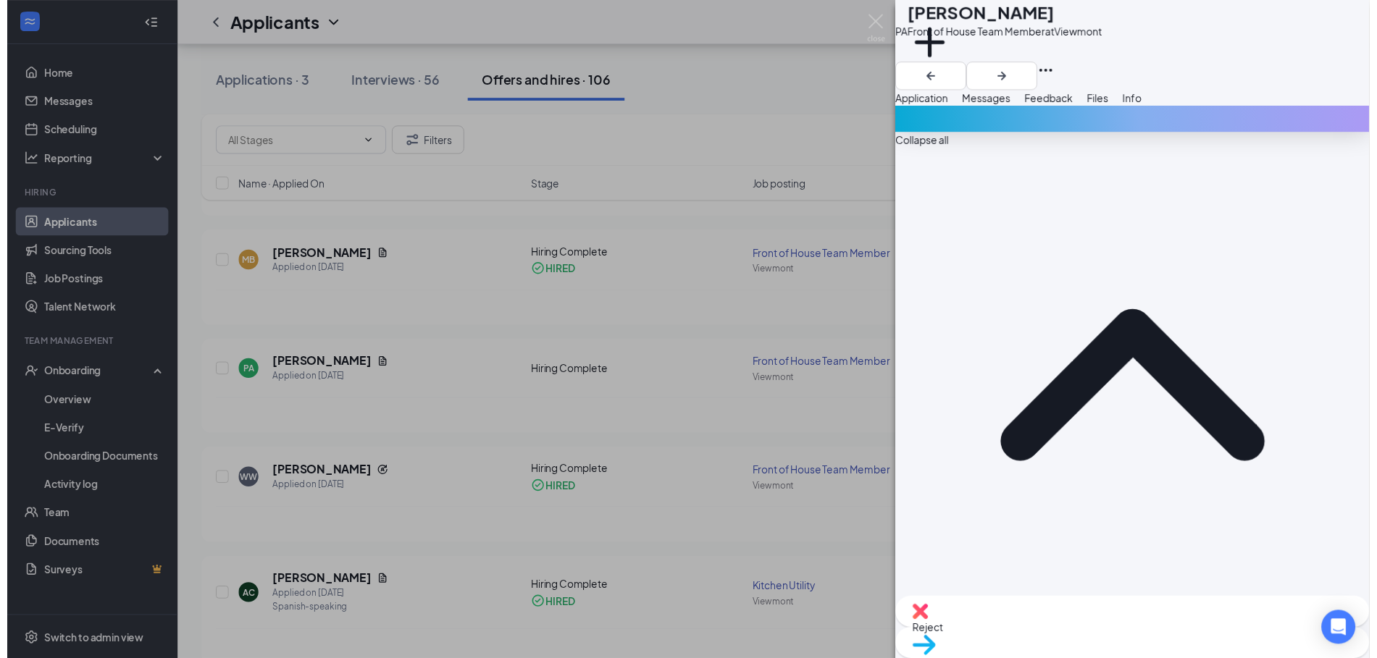
scroll to position [876, 0]
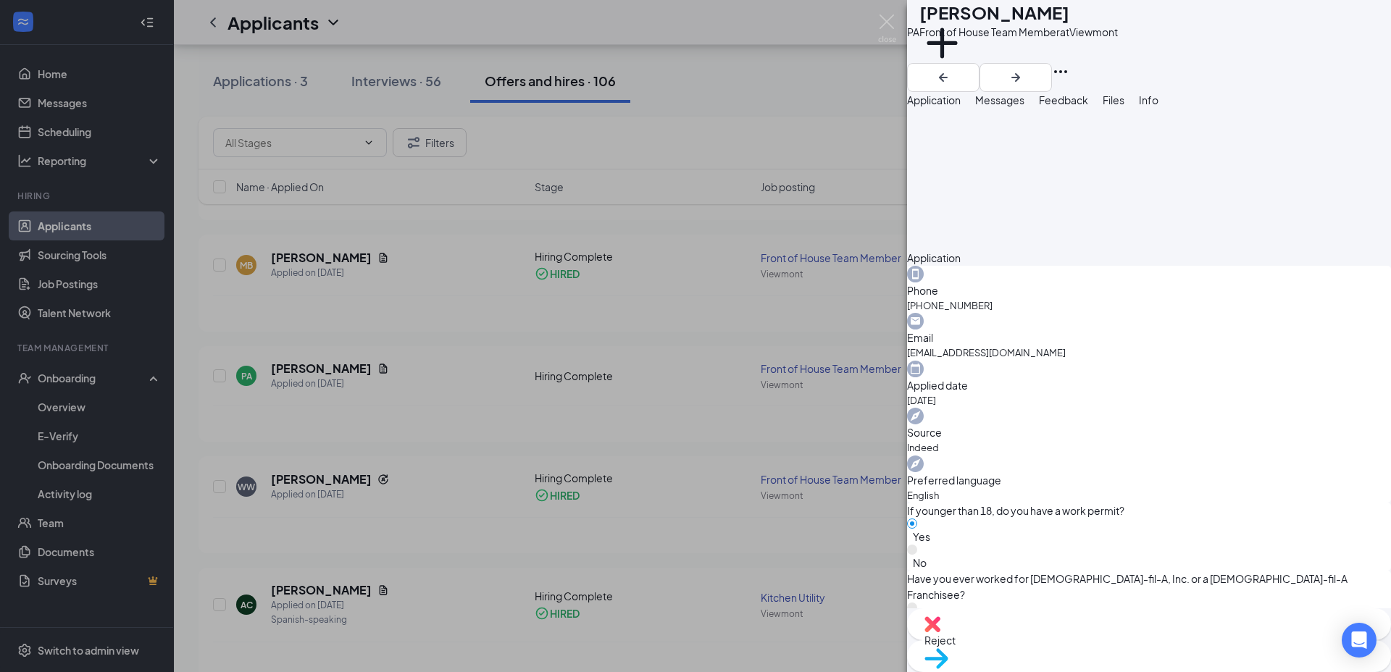
click at [850, 407] on div "PA [PERSON_NAME] Front of House Team Member at Viewmont Add a tag Application M…" at bounding box center [695, 336] width 1391 height 672
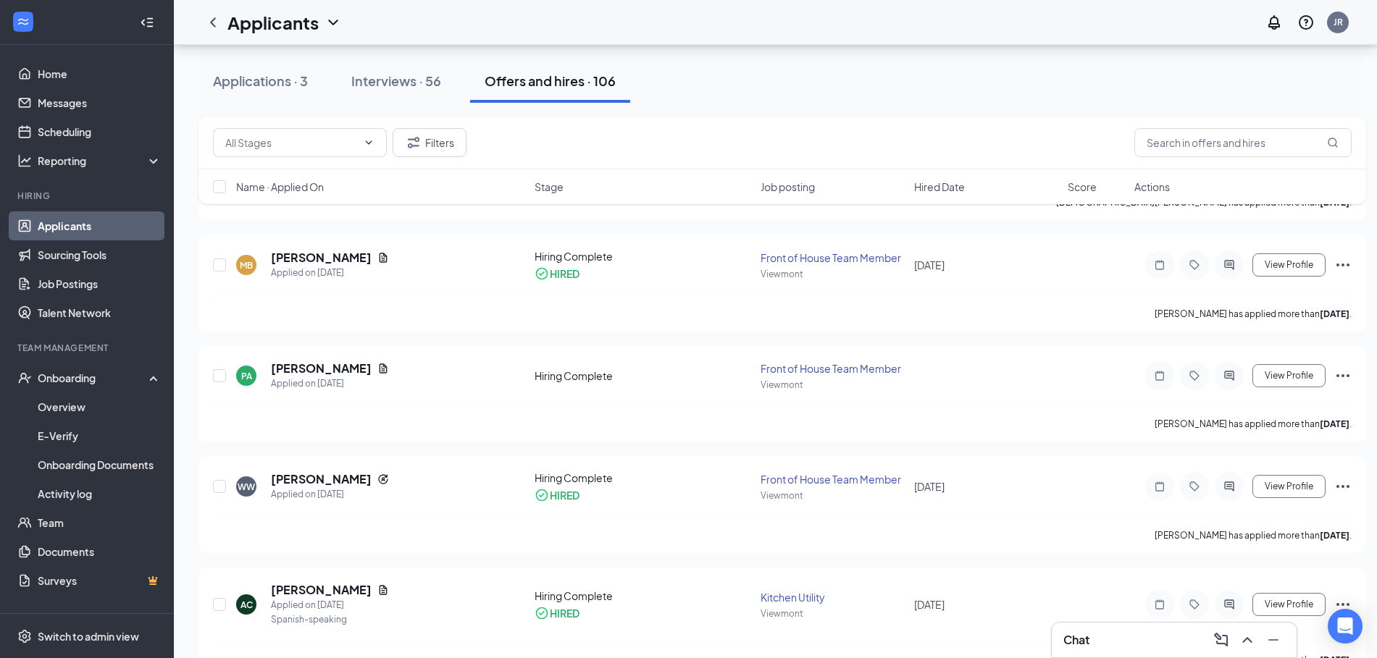
click at [1338, 378] on icon "Ellipses" at bounding box center [1342, 375] width 17 height 17
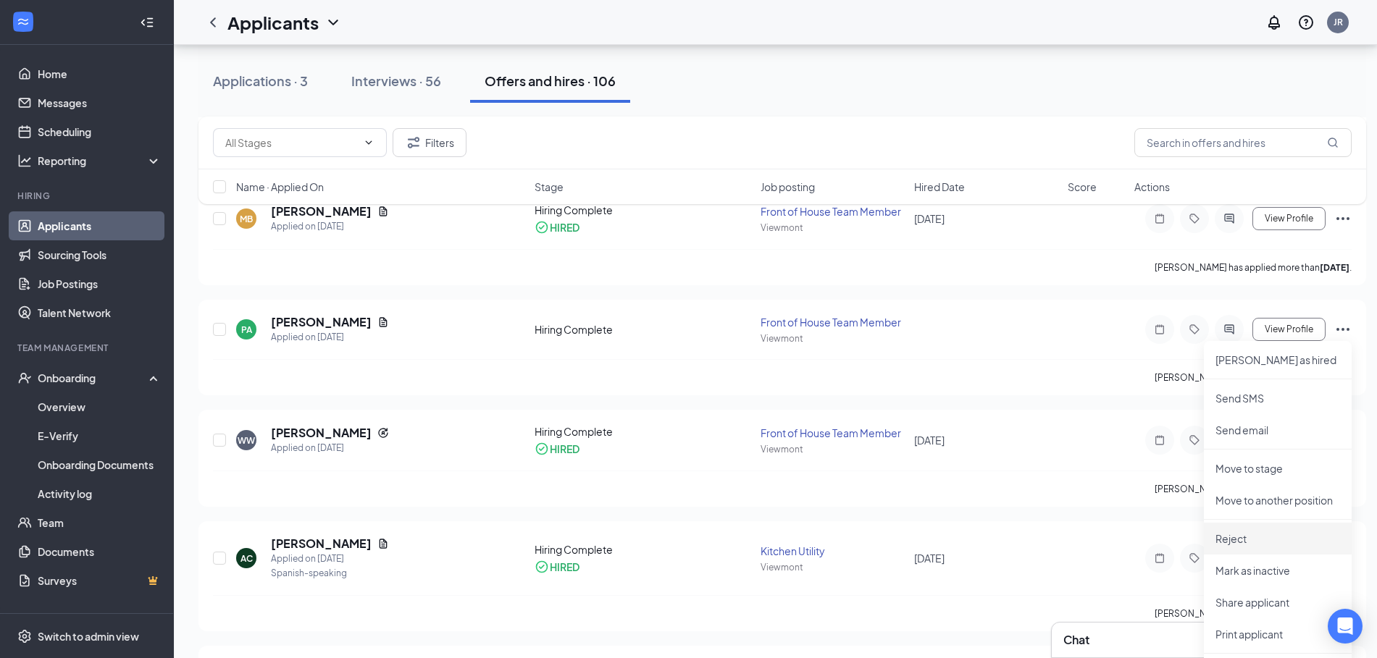
scroll to position [426, 0]
click at [1241, 542] on p "Reject" at bounding box center [1277, 539] width 125 height 14
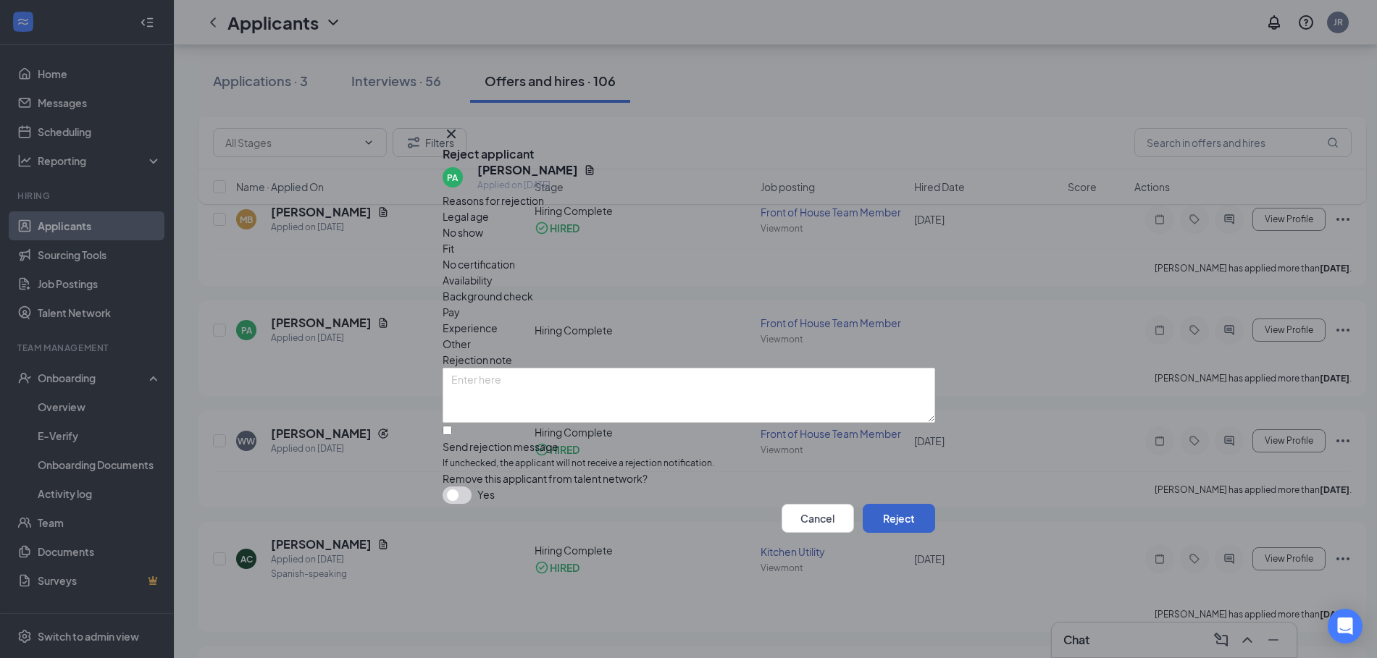
click at [867, 526] on button "Reject" at bounding box center [899, 518] width 72 height 29
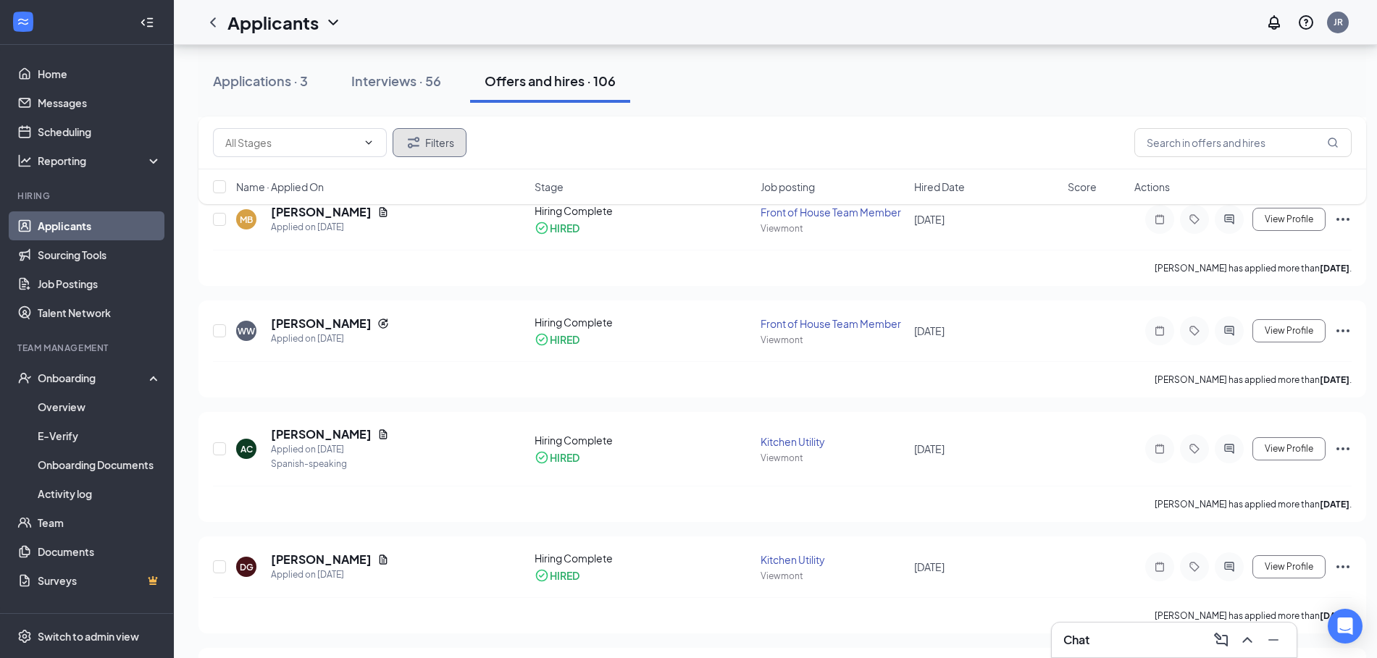
click at [428, 146] on button "Filters" at bounding box center [430, 142] width 74 height 29
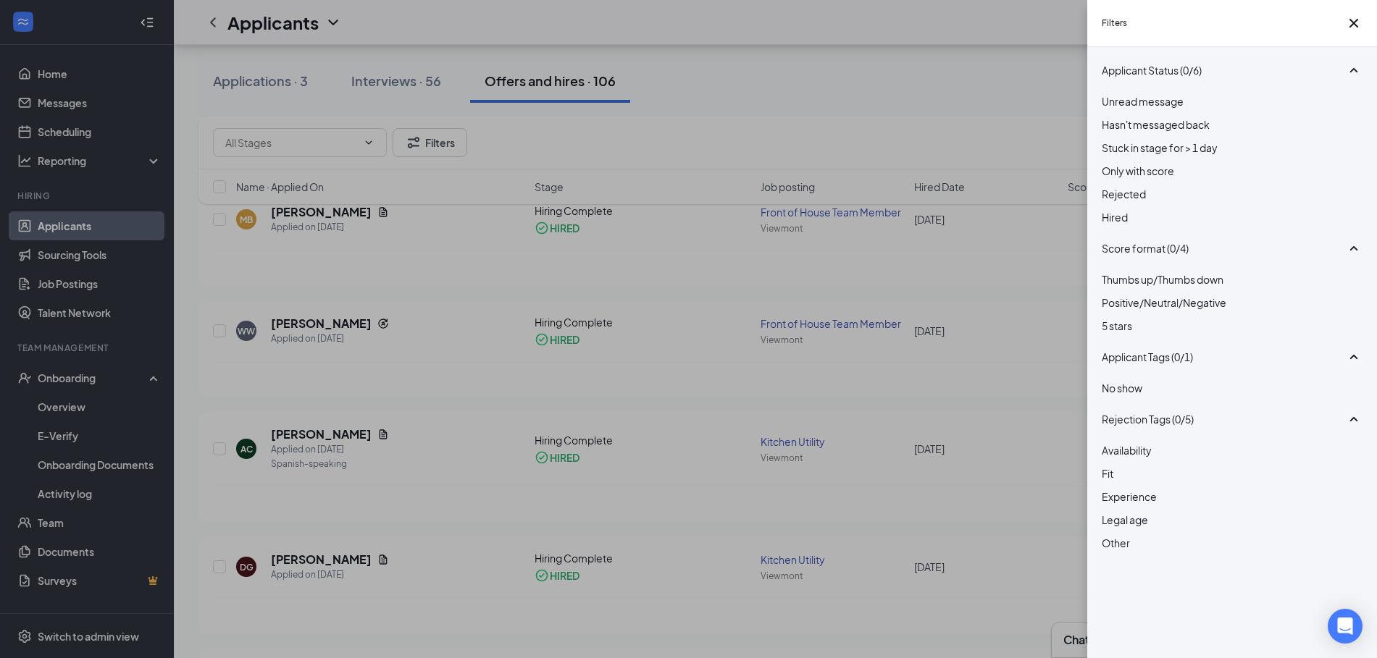
click at [1112, 186] on div at bounding box center [1232, 186] width 261 height 0
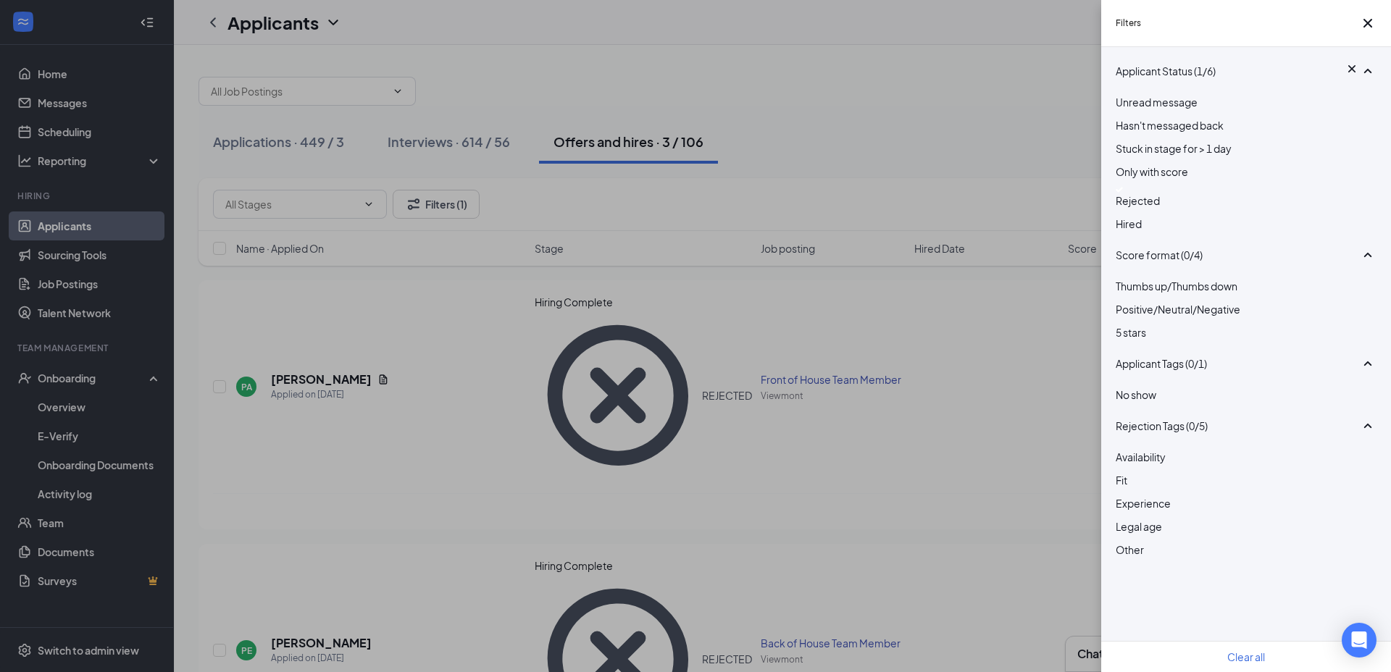
click at [743, 137] on div "Filters Applicant Status (1/6) Unread message Hasn't messaged back Stuck in sta…" at bounding box center [695, 336] width 1391 height 672
click at [1041, 188] on div "Filters Applicant Status (1/6) Unread message Hasn't messaged back Stuck in sta…" at bounding box center [695, 336] width 1391 height 672
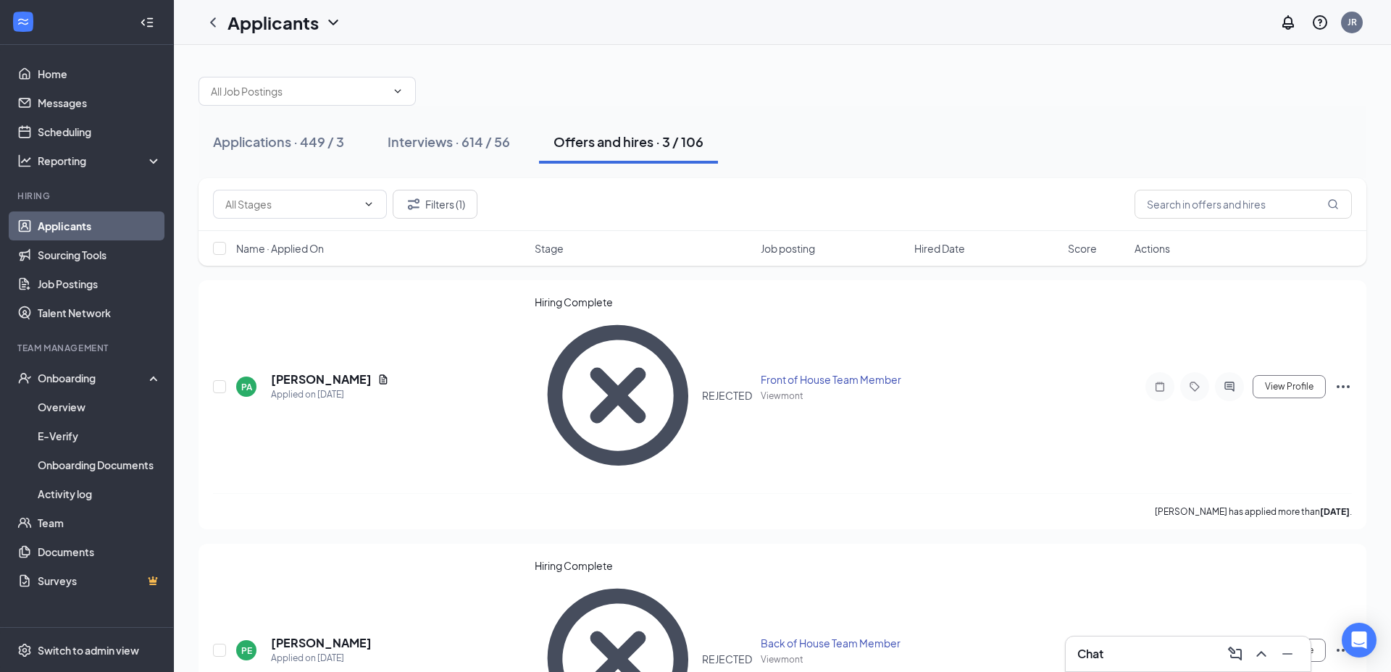
click at [1339, 378] on icon "Ellipses" at bounding box center [1342, 386] width 17 height 17
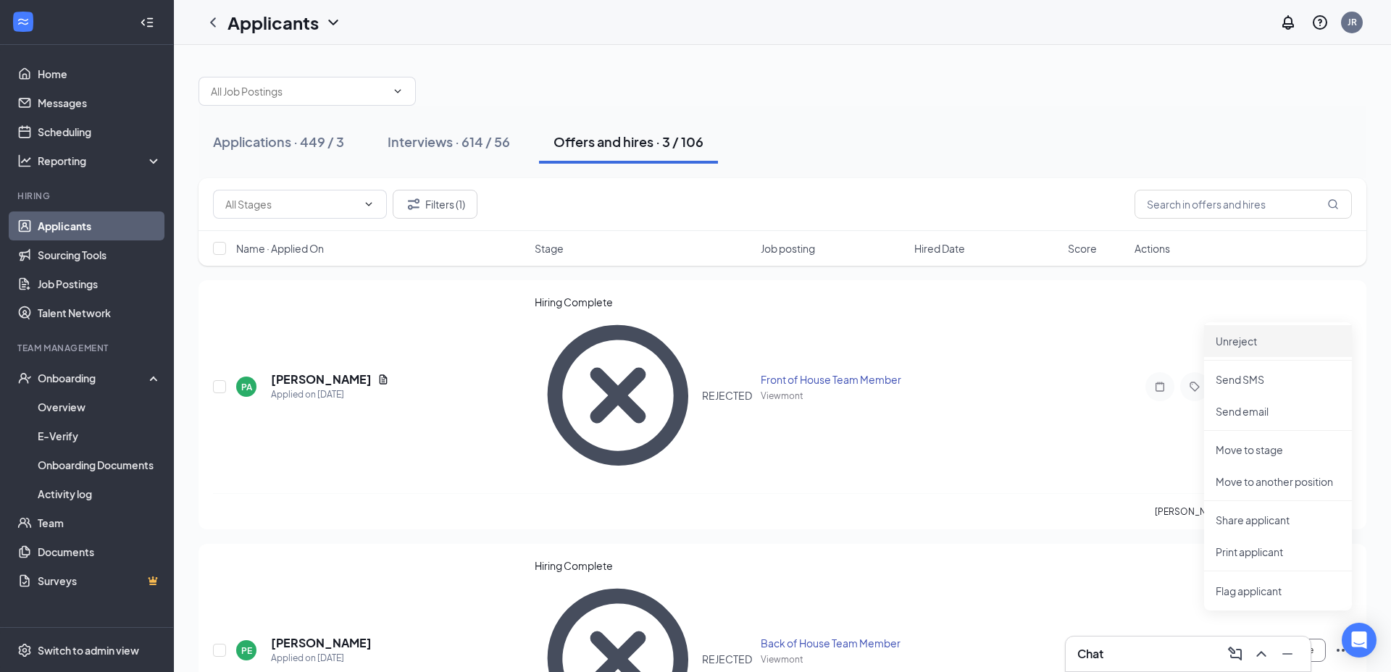
click at [1272, 343] on p "Unreject" at bounding box center [1277, 341] width 125 height 14
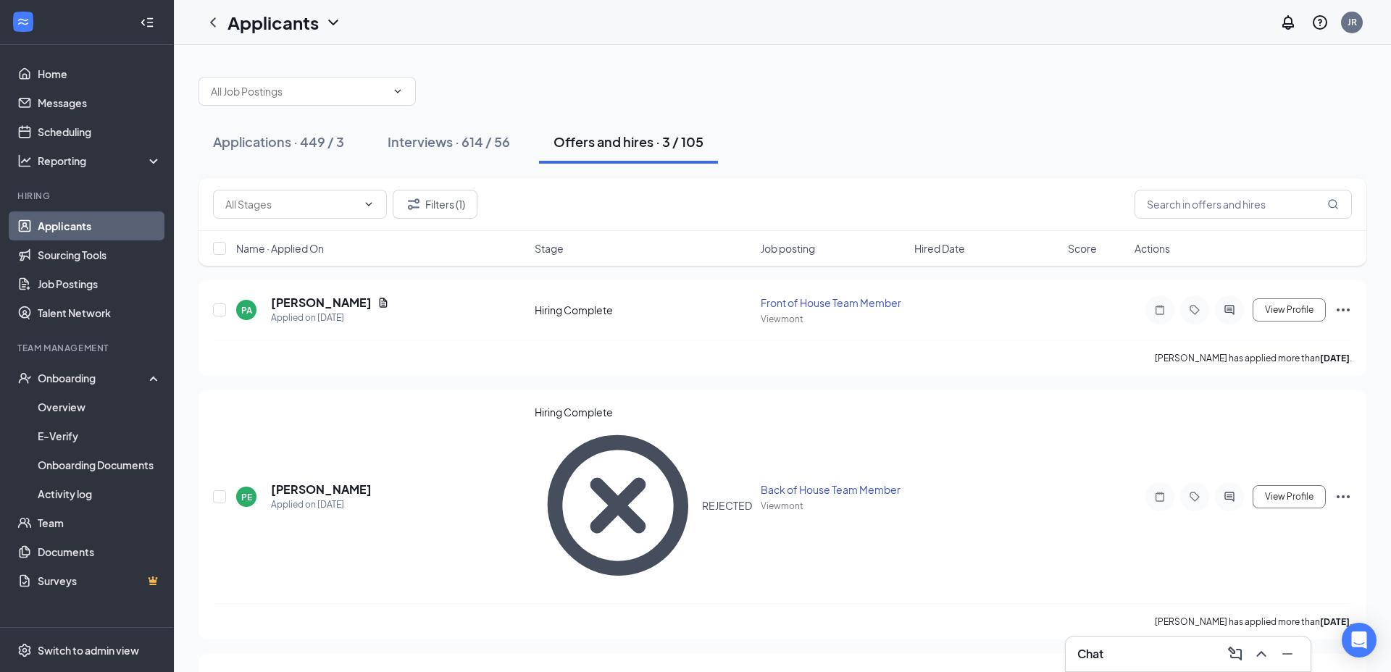
click at [1331, 309] on div "View Profile [PERSON_NAME] as hired Send SMS Send email Move to stage Move to a…" at bounding box center [1242, 309] width 217 height 29
click at [1340, 309] on icon "Ellipses" at bounding box center [1342, 309] width 17 height 17
click at [1013, 138] on div "Applications · 449 / 3 Interviews · 614 / 56 Offers and hires · 3 / 105" at bounding box center [782, 141] width 1168 height 43
click at [476, 135] on div "Interviews · 614 / 56" at bounding box center [448, 142] width 122 height 18
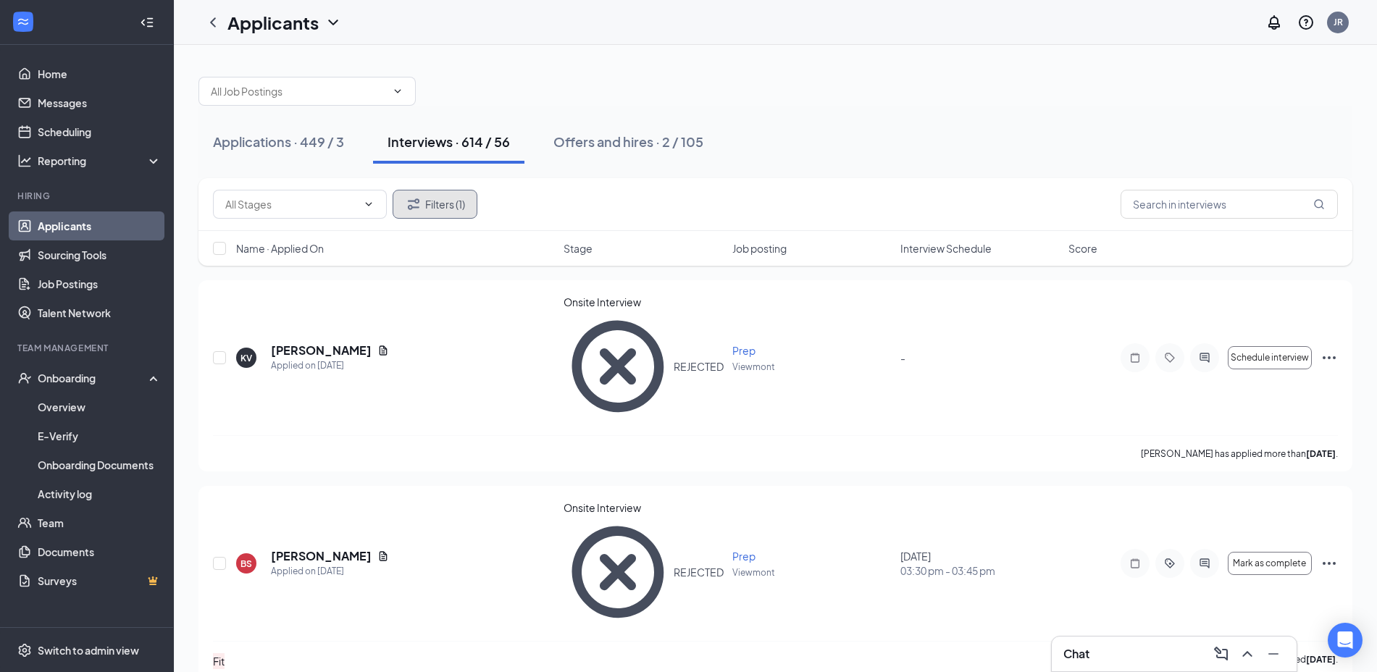
click at [408, 201] on icon "Filter" at bounding box center [414, 203] width 12 height 11
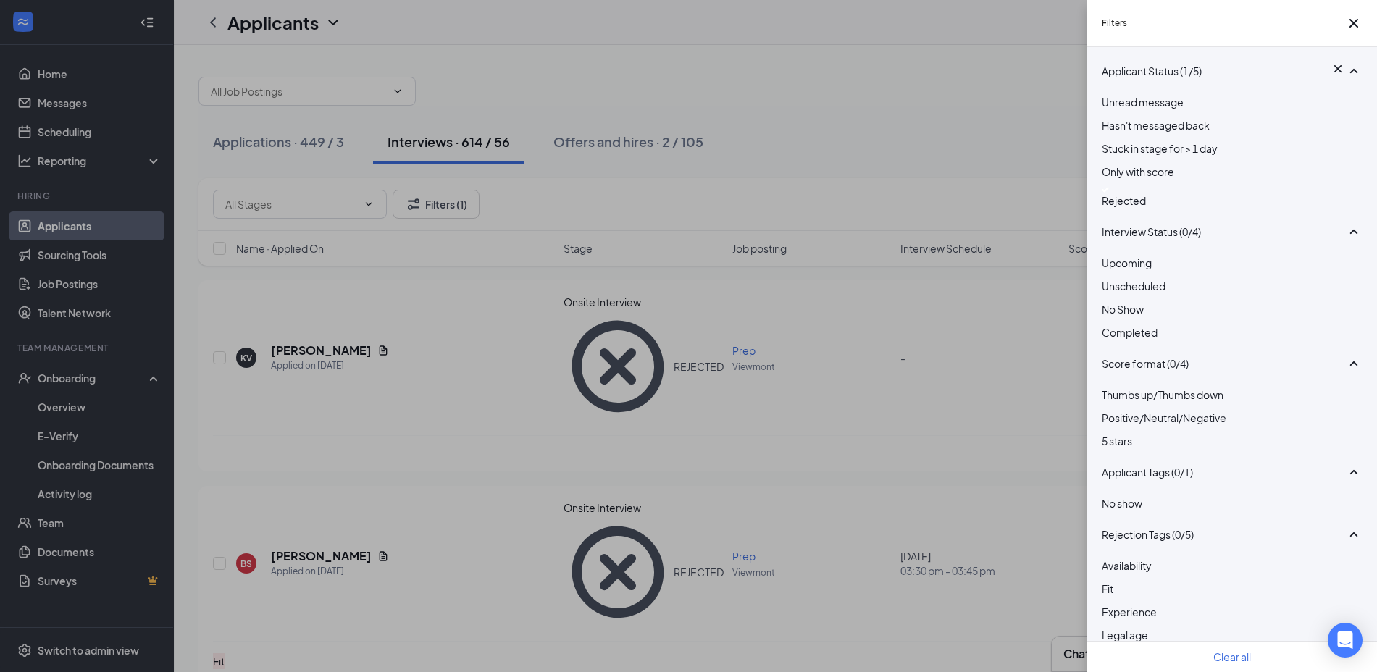
click at [1109, 193] on img at bounding box center [1105, 190] width 7 height 6
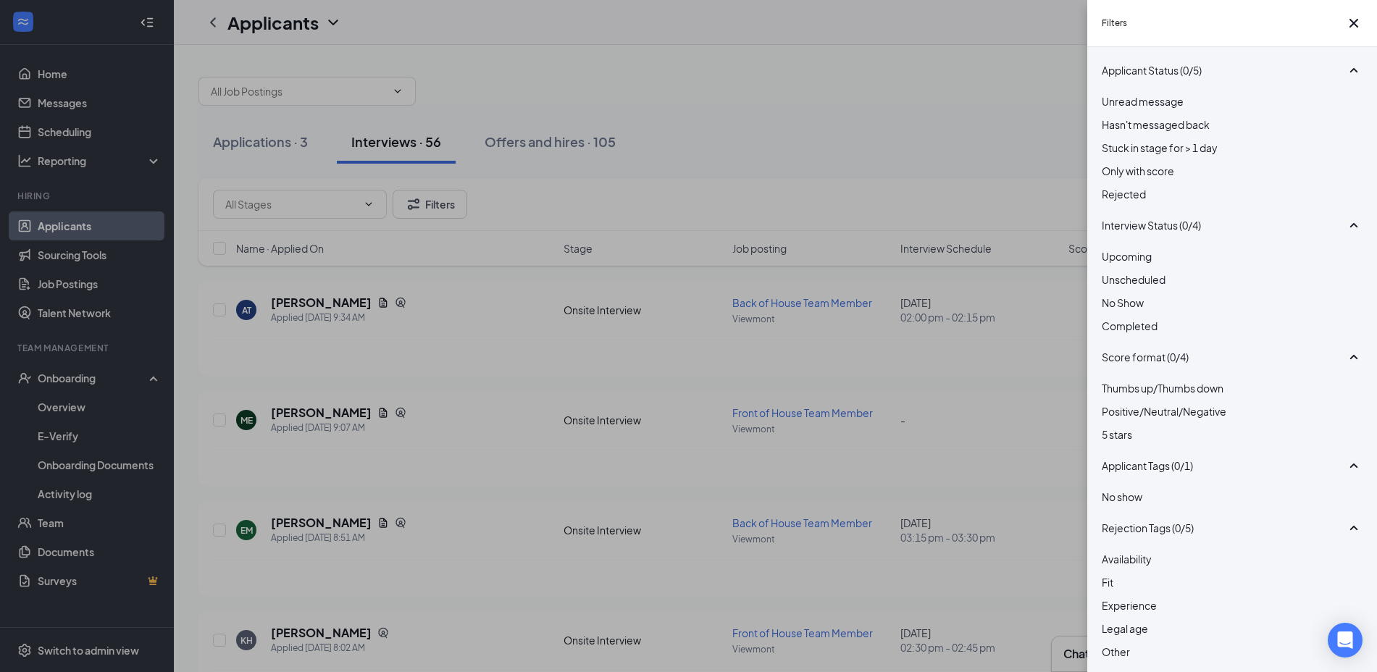
click at [890, 138] on div "Filters Applicant Status (0/5) Unread message Hasn't messaged back Stuck in sta…" at bounding box center [688, 336] width 1377 height 672
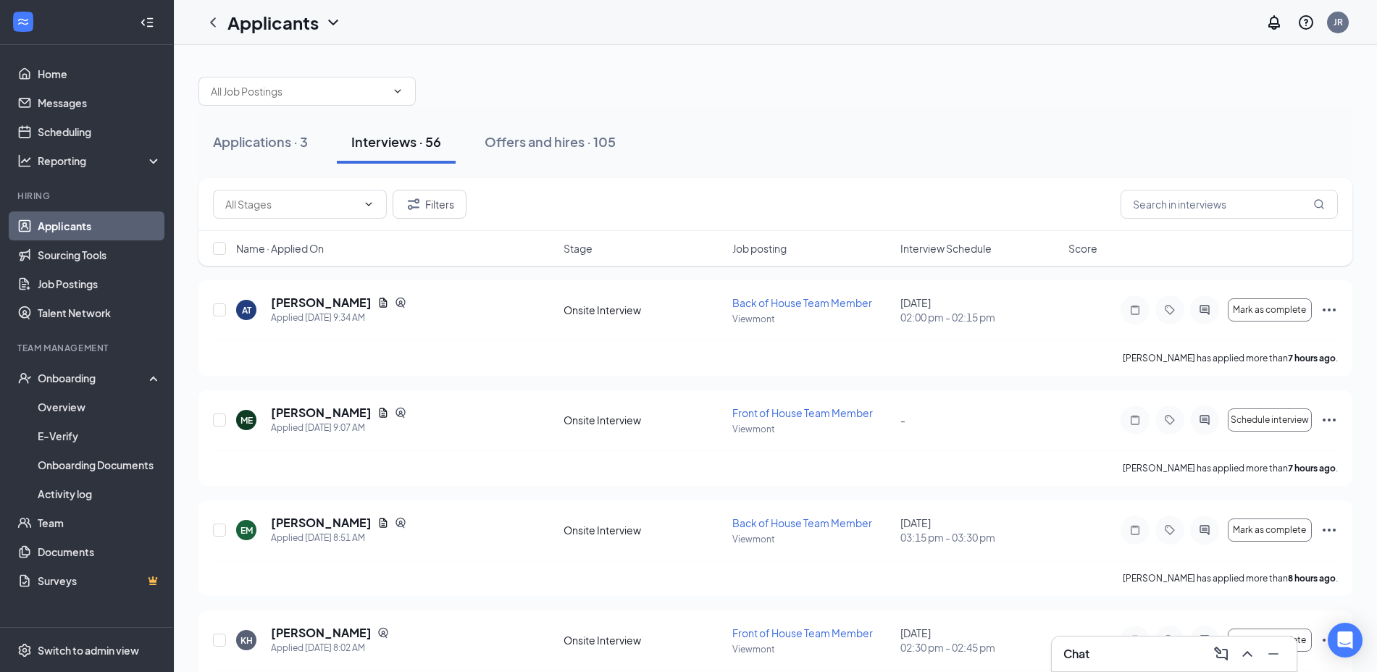
click at [561, 147] on div "Offers and hires · 105" at bounding box center [550, 142] width 131 height 18
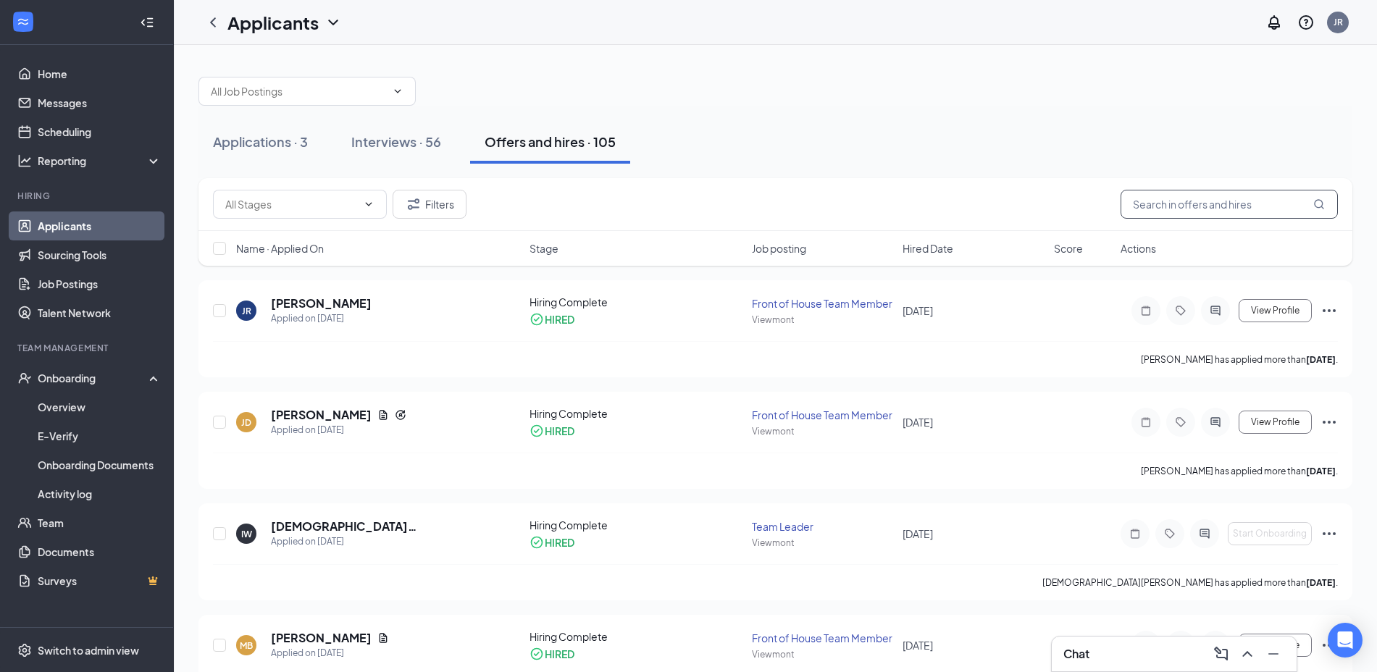
click at [1200, 210] on input "text" at bounding box center [1228, 204] width 217 height 29
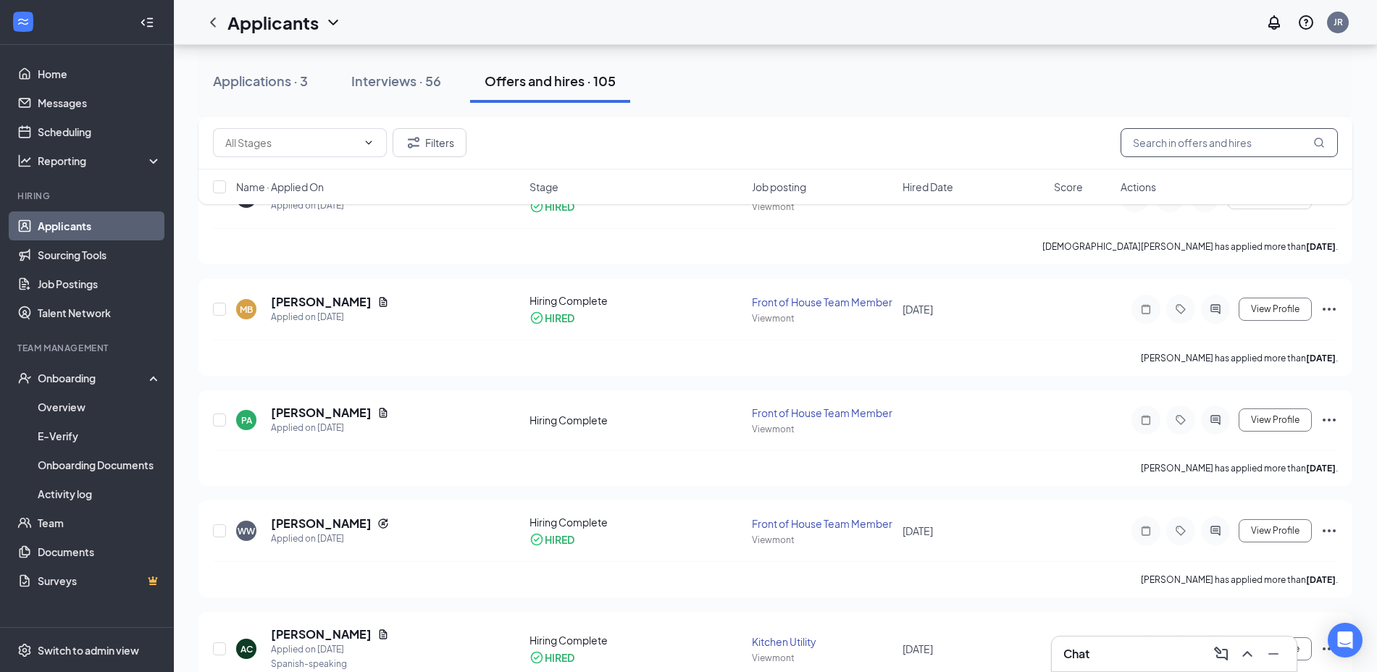
scroll to position [337, 0]
click at [1318, 416] on div "View Profile" at bounding box center [1228, 419] width 217 height 29
click at [1322, 419] on icon "Ellipses" at bounding box center [1328, 419] width 17 height 17
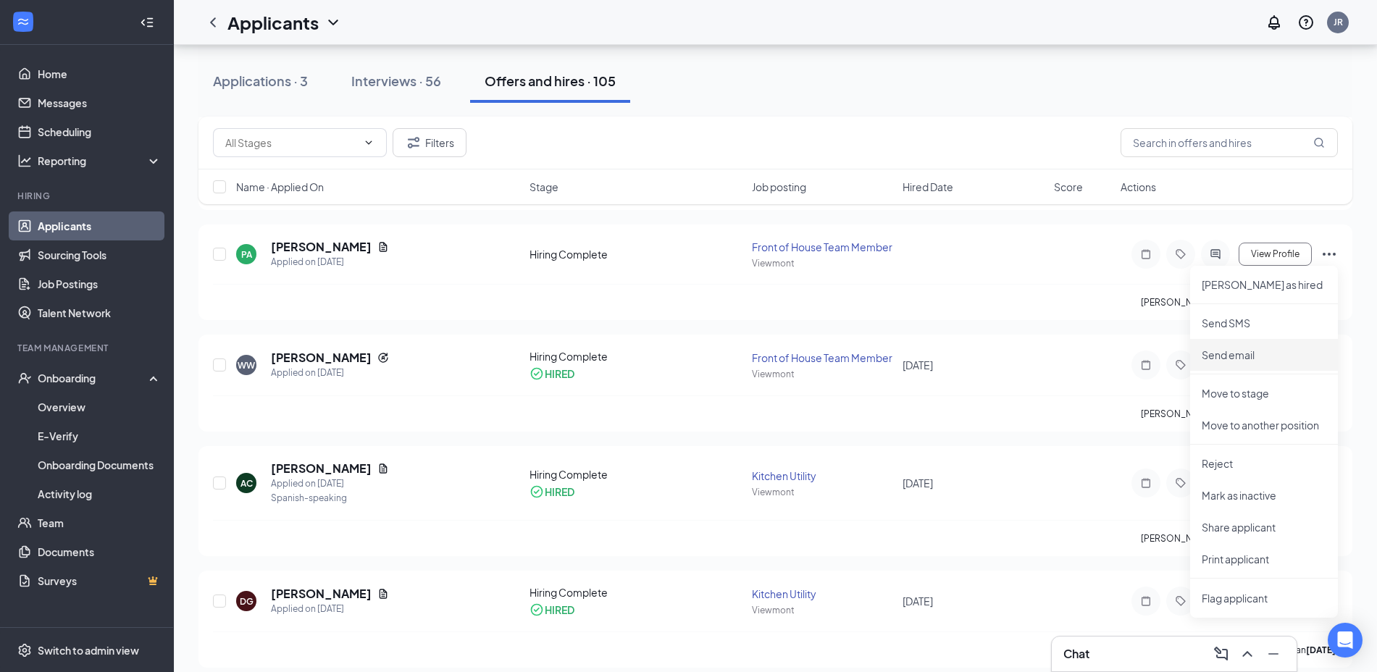
scroll to position [507, 0]
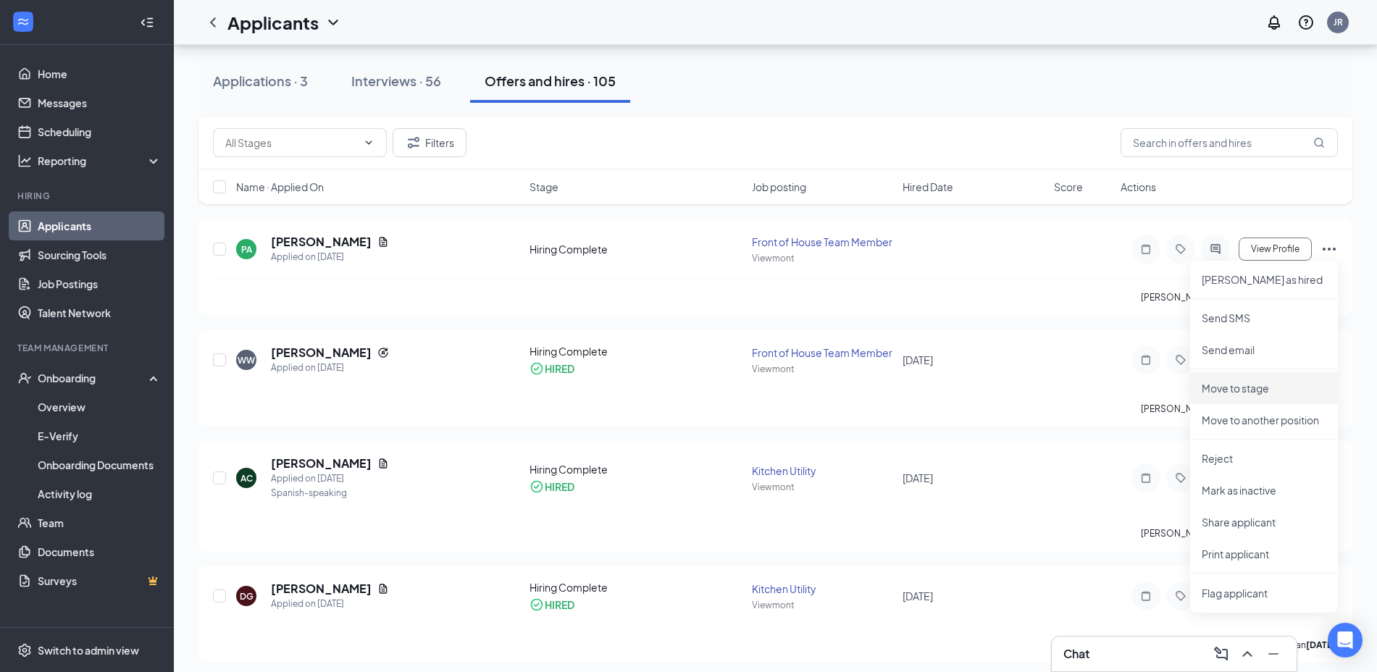
click at [1249, 392] on p "Move to stage" at bounding box center [1264, 388] width 125 height 14
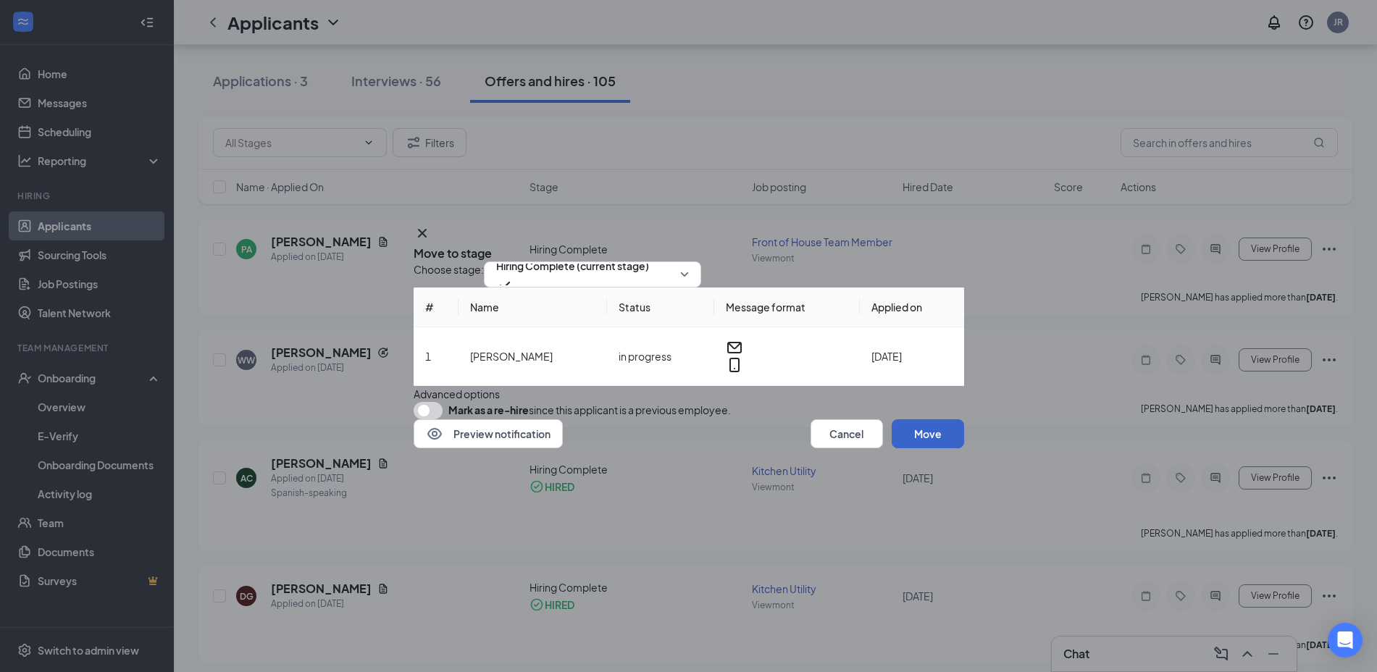
click at [917, 448] on button "Move" at bounding box center [928, 433] width 72 height 29
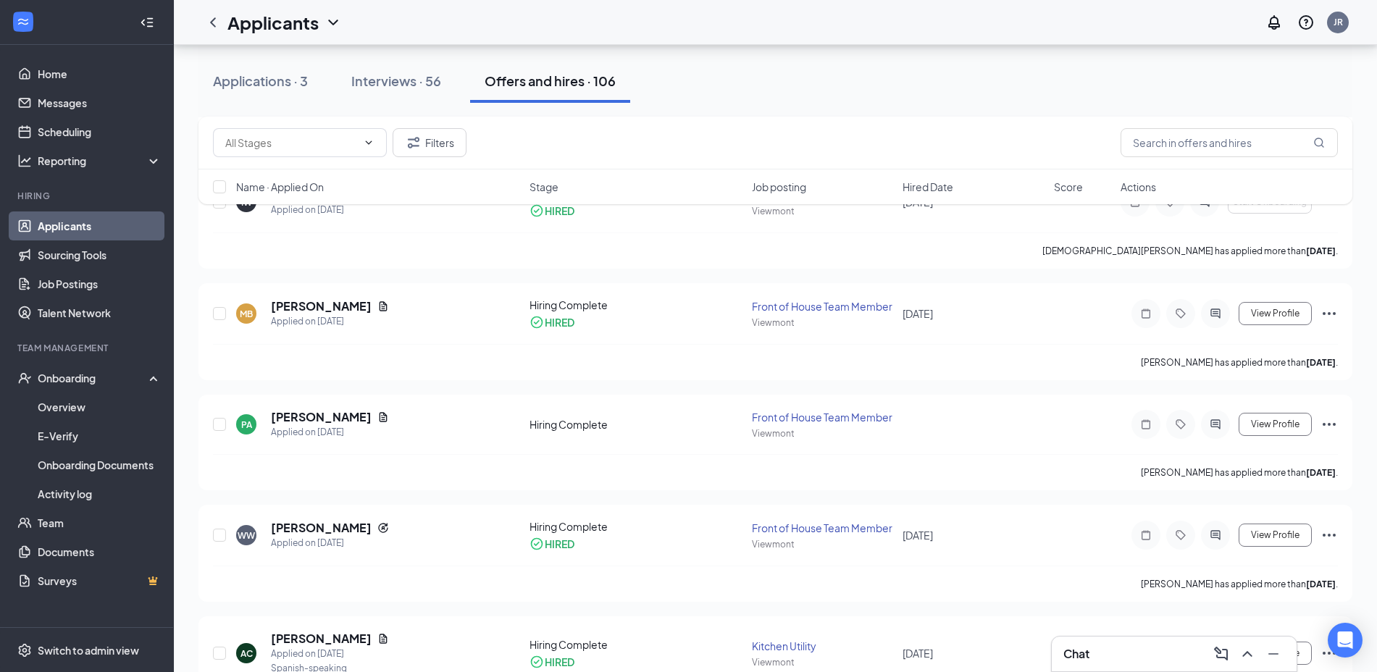
scroll to position [323, 0]
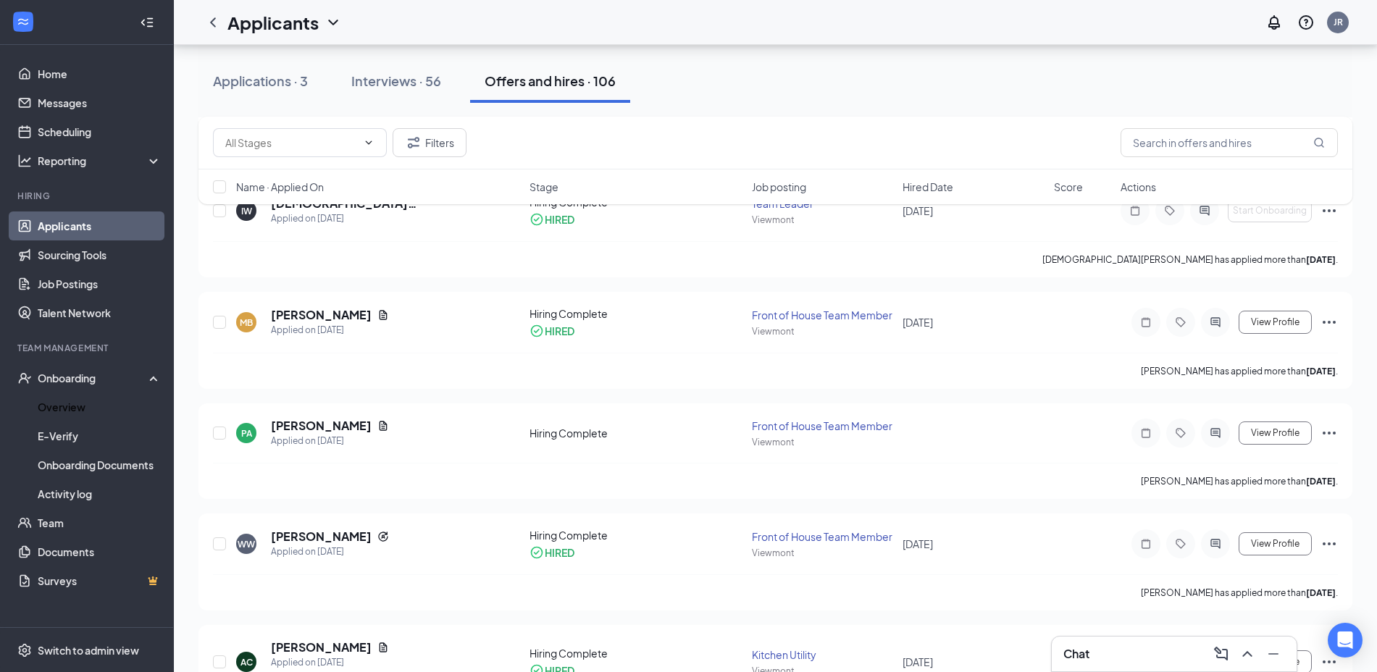
click at [62, 405] on link "Overview" at bounding box center [100, 407] width 124 height 29
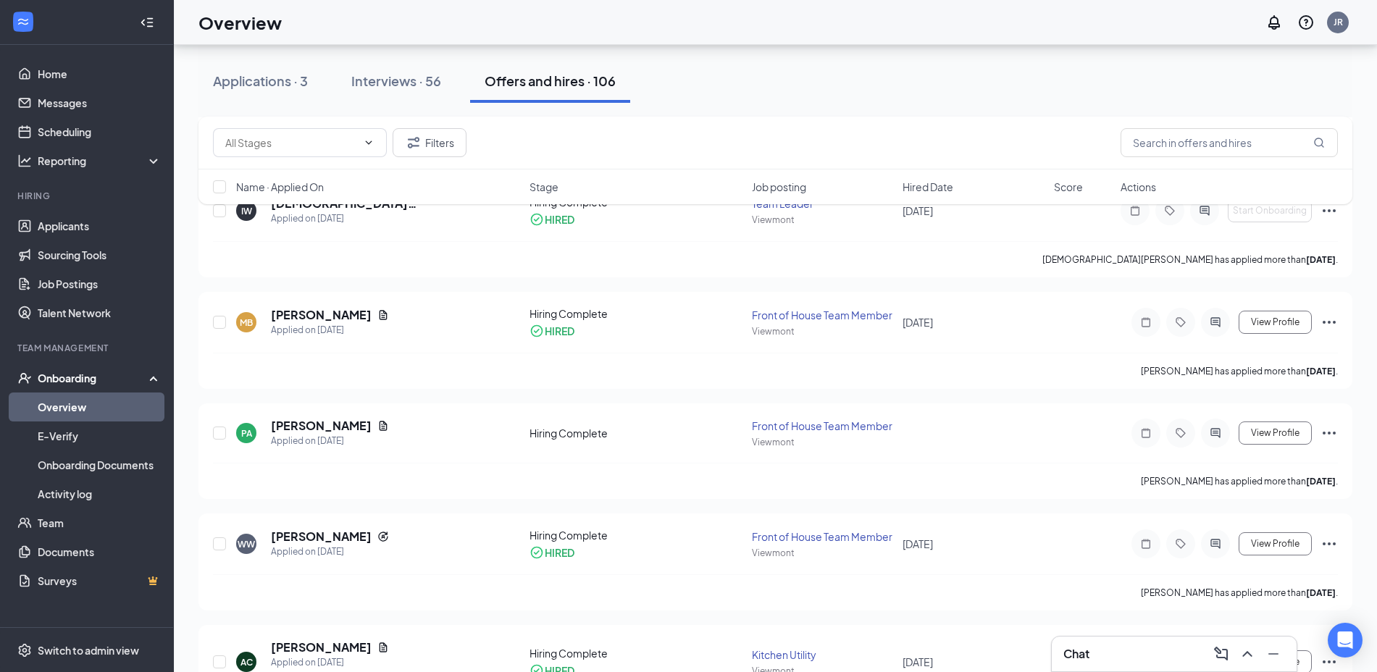
scroll to position [65, 0]
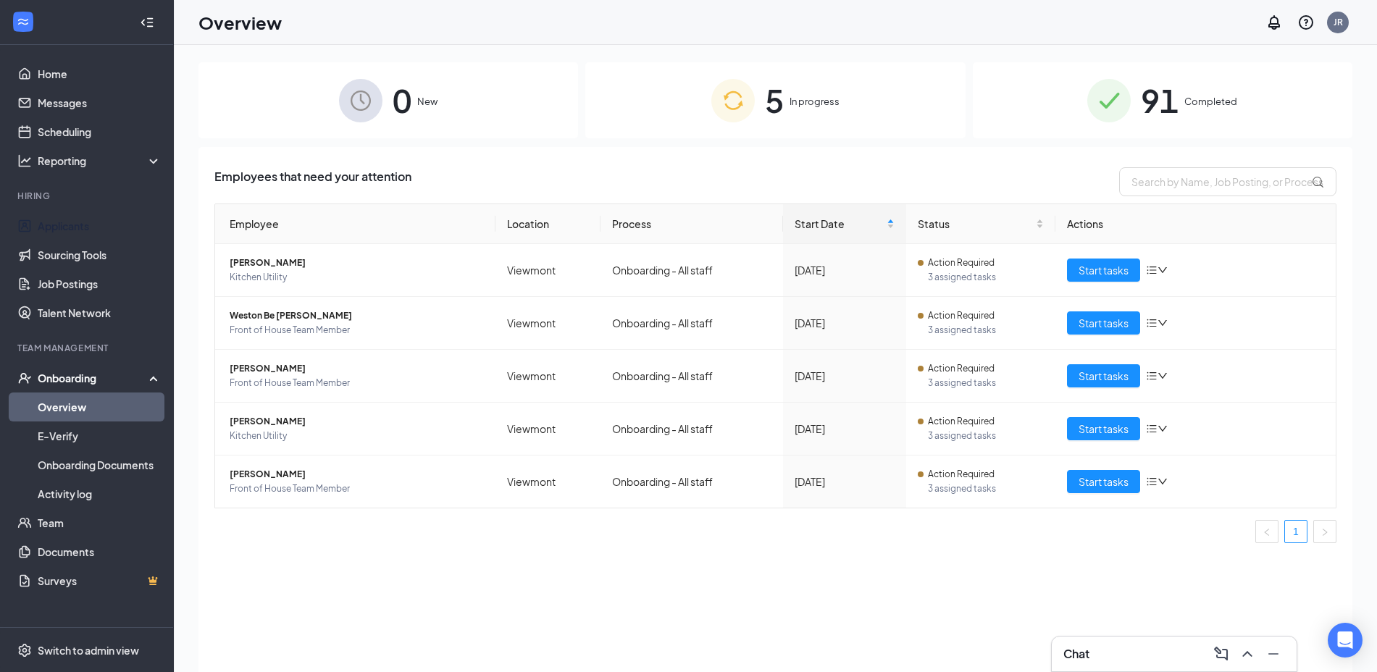
click at [79, 223] on link "Applicants" at bounding box center [100, 225] width 124 height 29
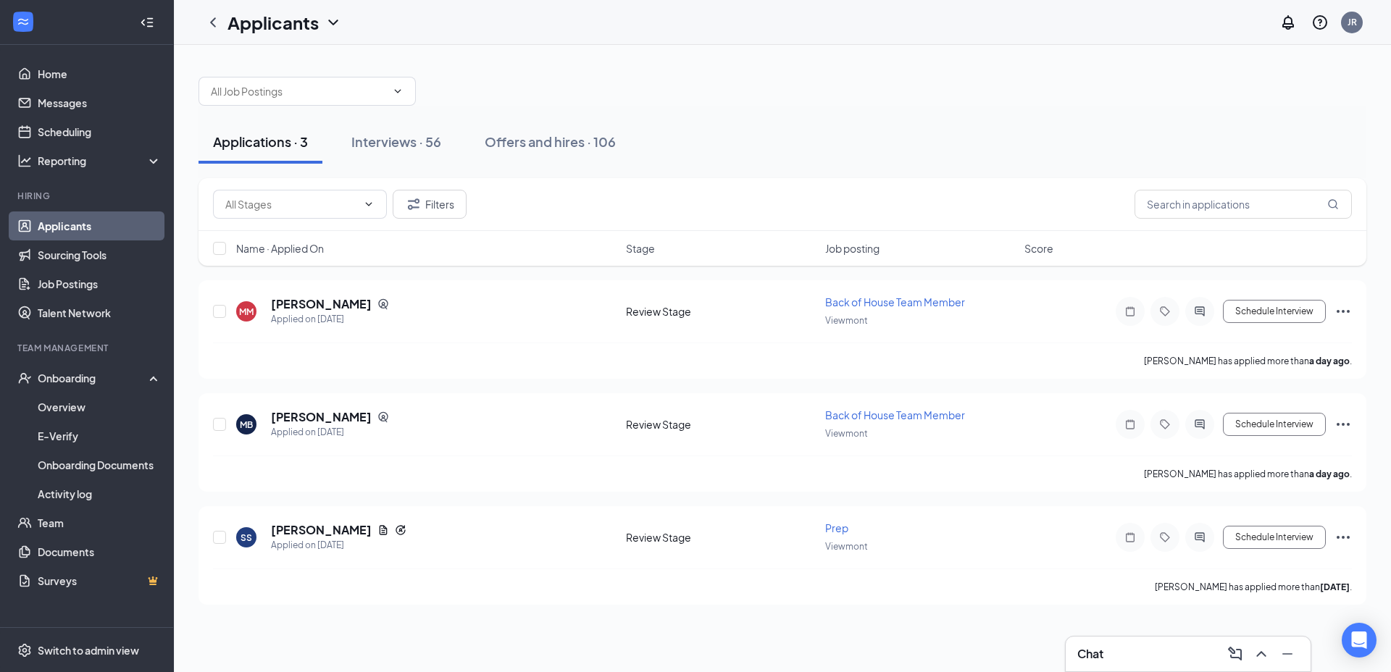
click at [396, 150] on div "Interviews · 56" at bounding box center [396, 142] width 90 height 18
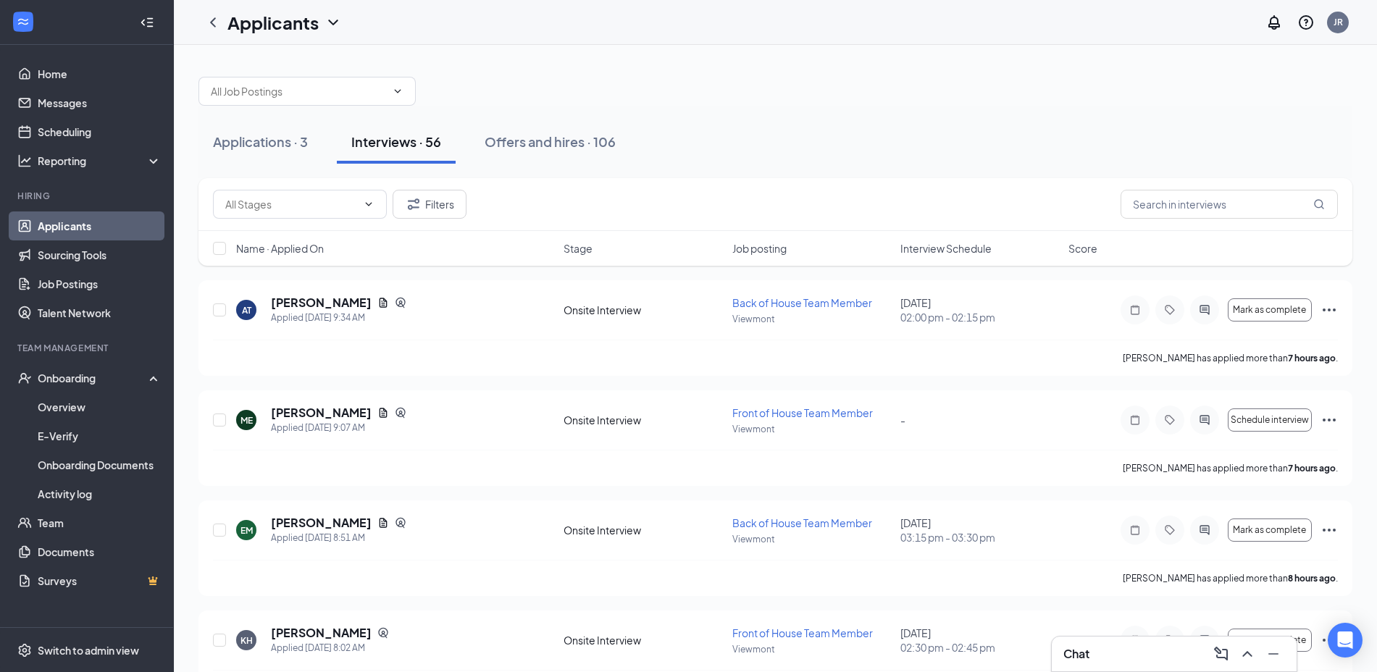
click at [569, 146] on div "Offers and hires · 106" at bounding box center [550, 142] width 131 height 18
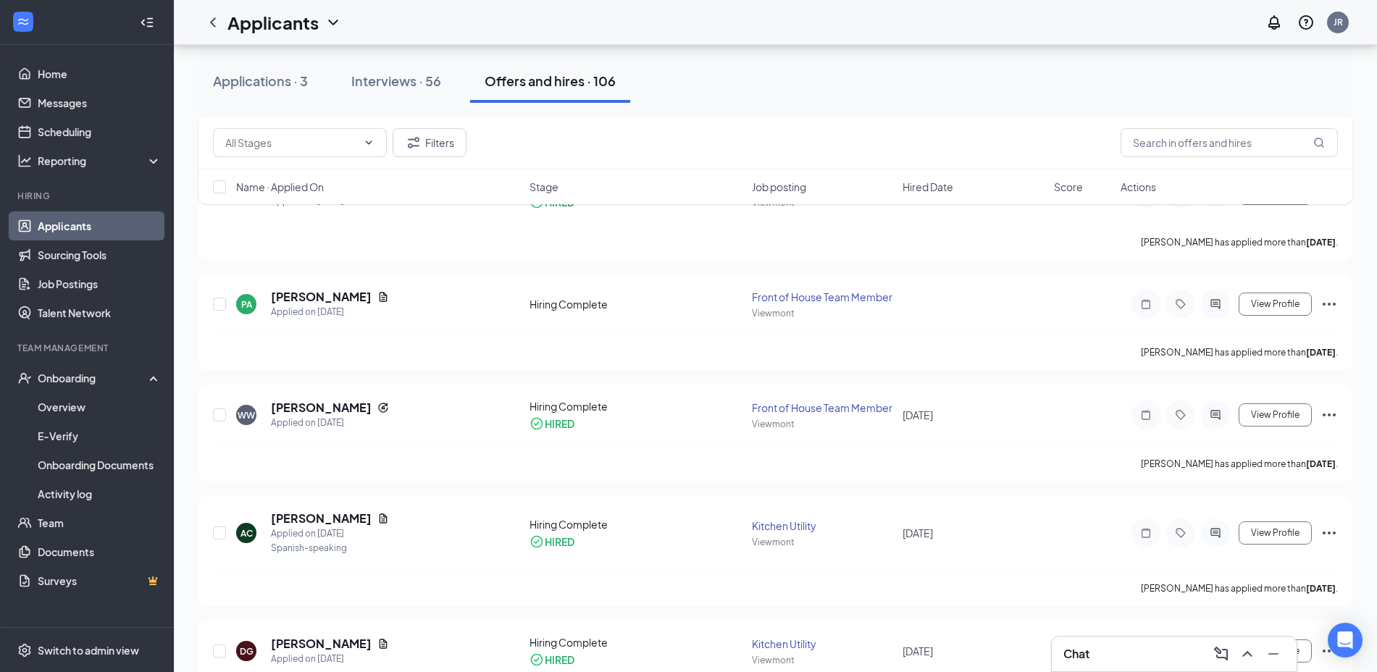
scroll to position [451, 0]
click at [1336, 308] on icon "Ellipses" at bounding box center [1328, 304] width 17 height 17
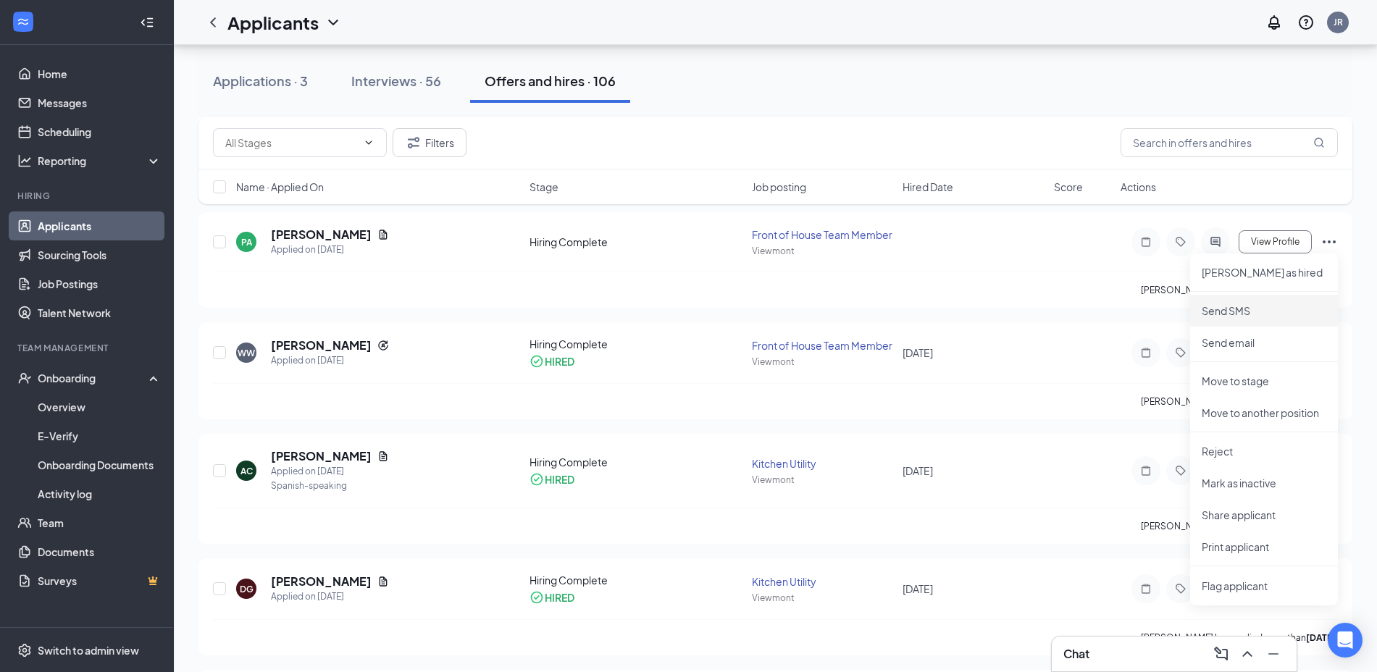
scroll to position [515, 0]
click at [1235, 270] on p "[PERSON_NAME] as hired" at bounding box center [1264, 271] width 125 height 14
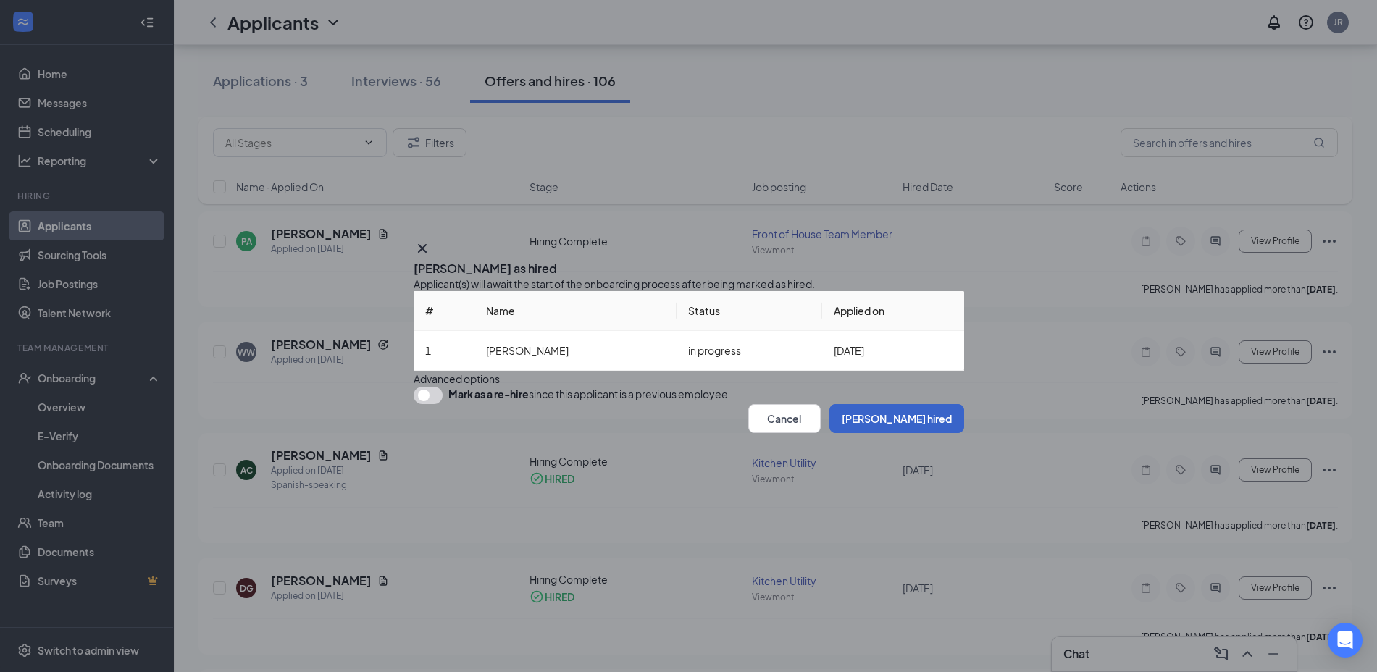
click at [927, 433] on button "[PERSON_NAME] hired" at bounding box center [896, 418] width 135 height 29
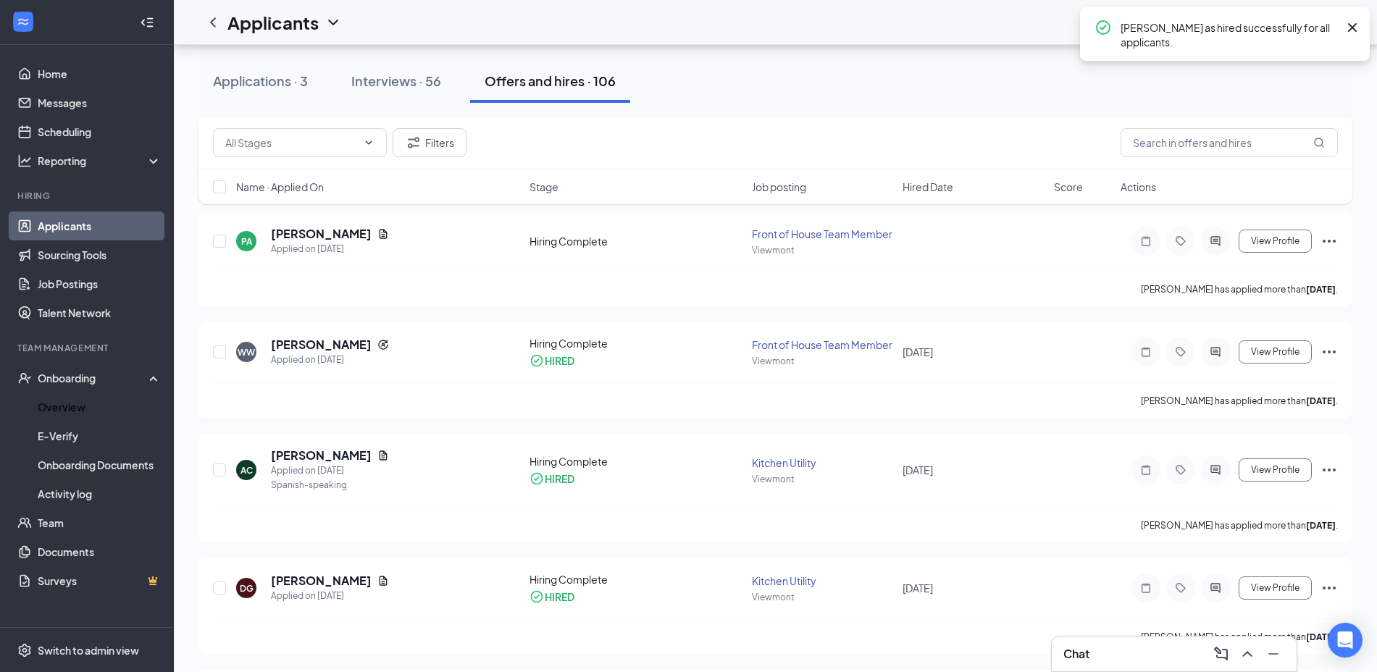
click at [67, 401] on link "Overview" at bounding box center [100, 407] width 124 height 29
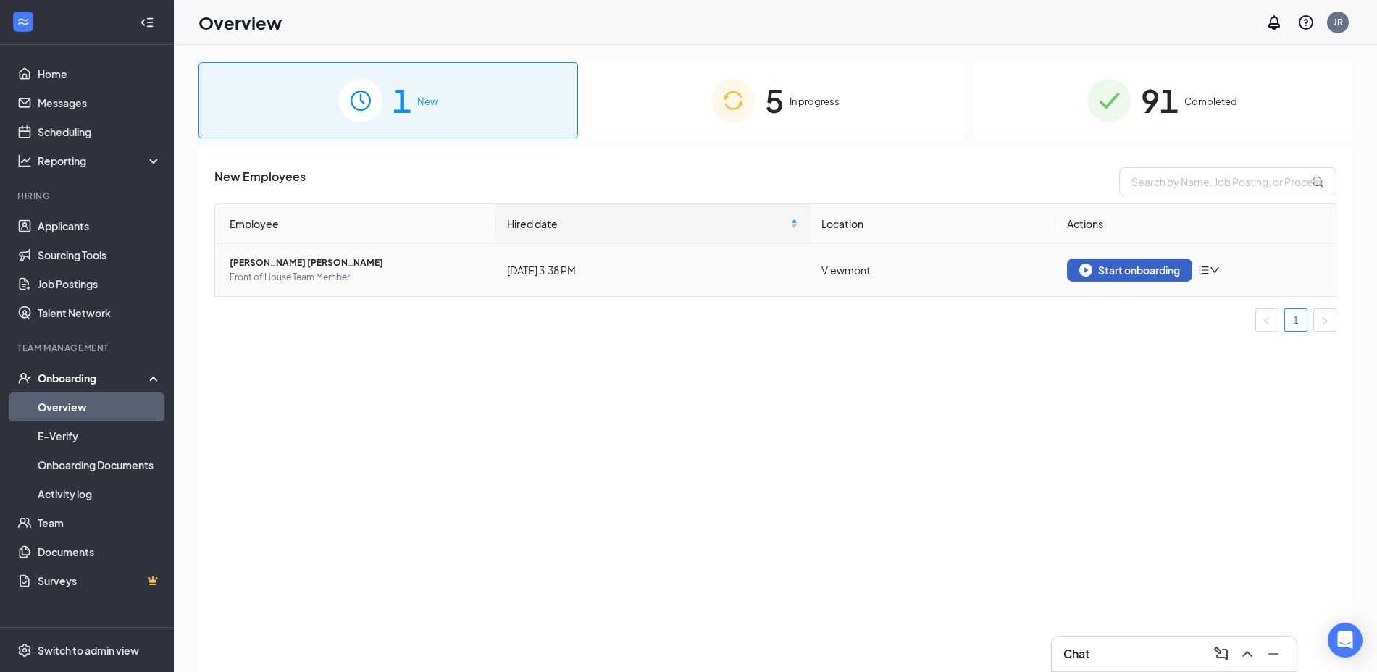
click at [1131, 266] on div "Start onboarding" at bounding box center [1129, 270] width 101 height 13
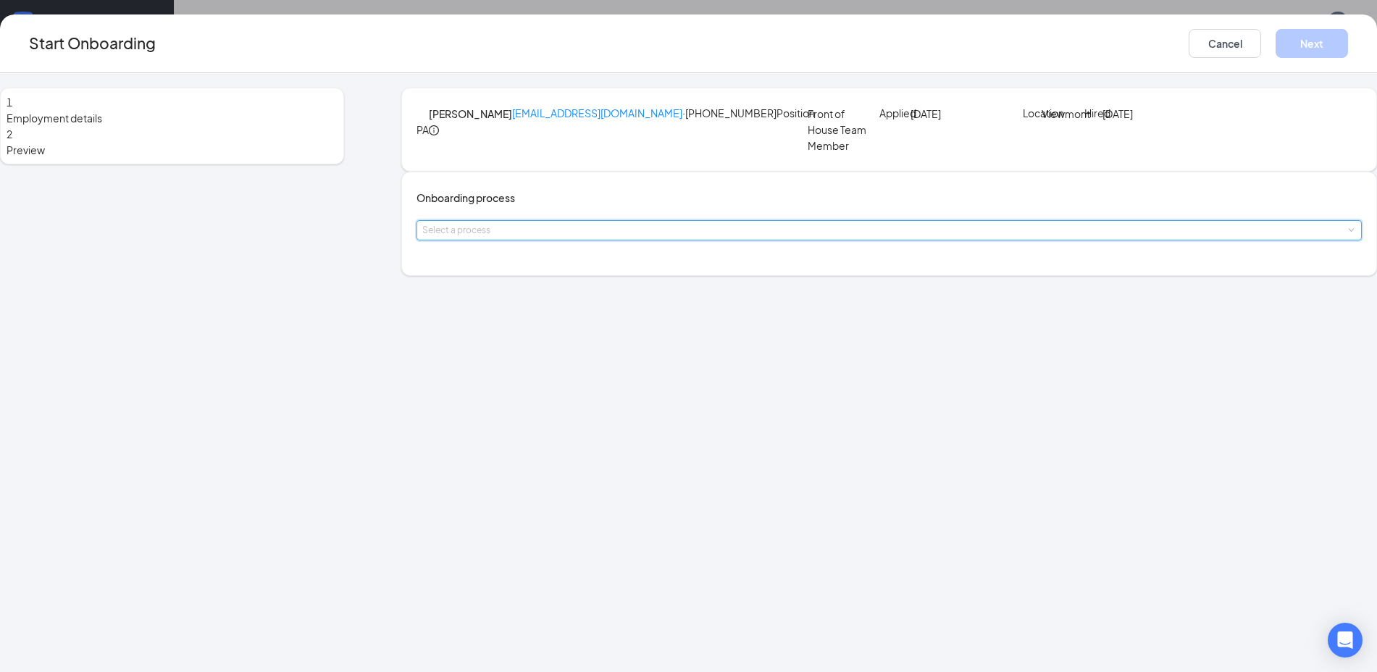
click at [613, 240] on div "Select a process" at bounding box center [889, 230] width 934 height 19
click at [577, 335] on li "Onboarding - All staff" at bounding box center [603, 324] width 238 height 26
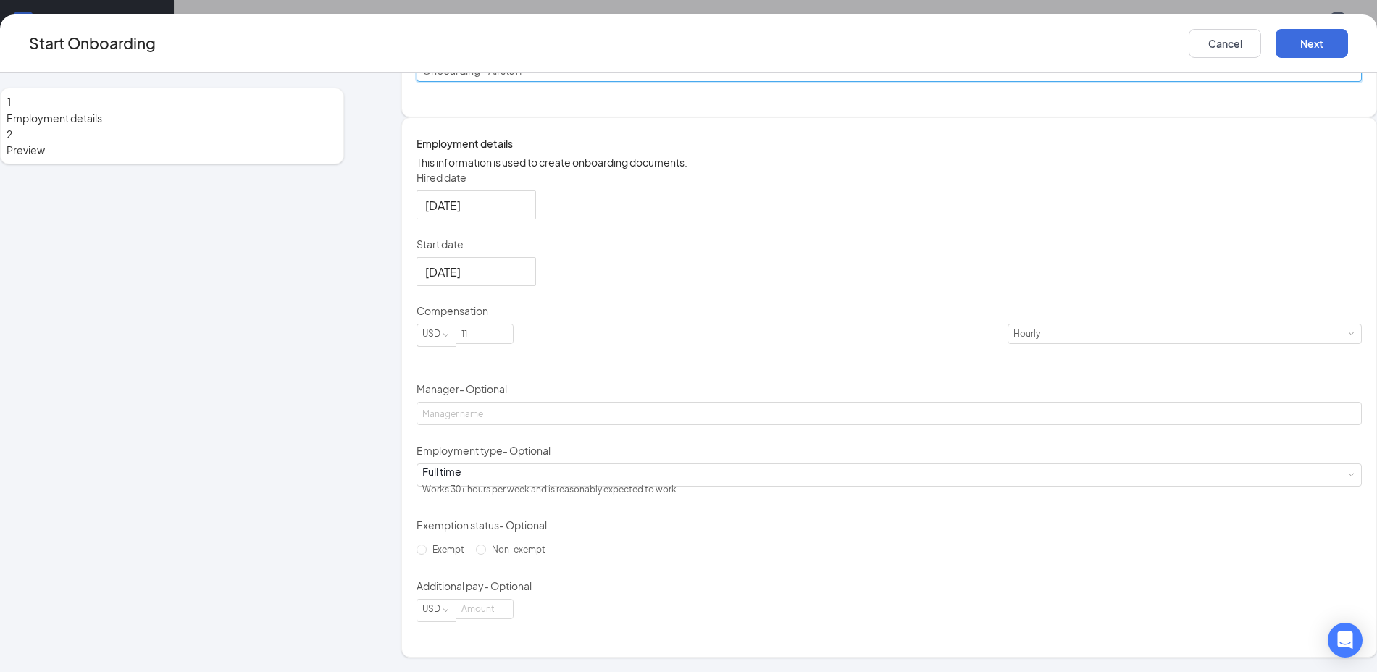
scroll to position [246, 0]
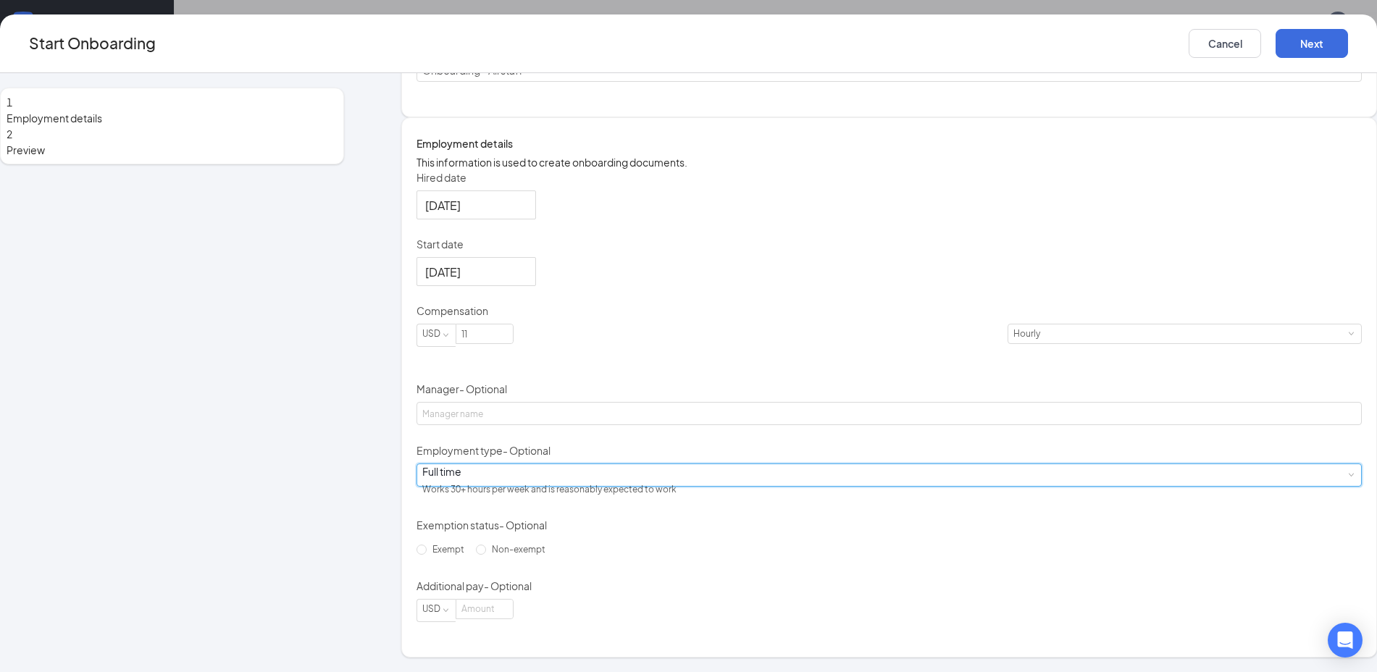
click at [569, 471] on div "Full time Works 30+ hours per week and is reasonably expected to work" at bounding box center [889, 475] width 934 height 22
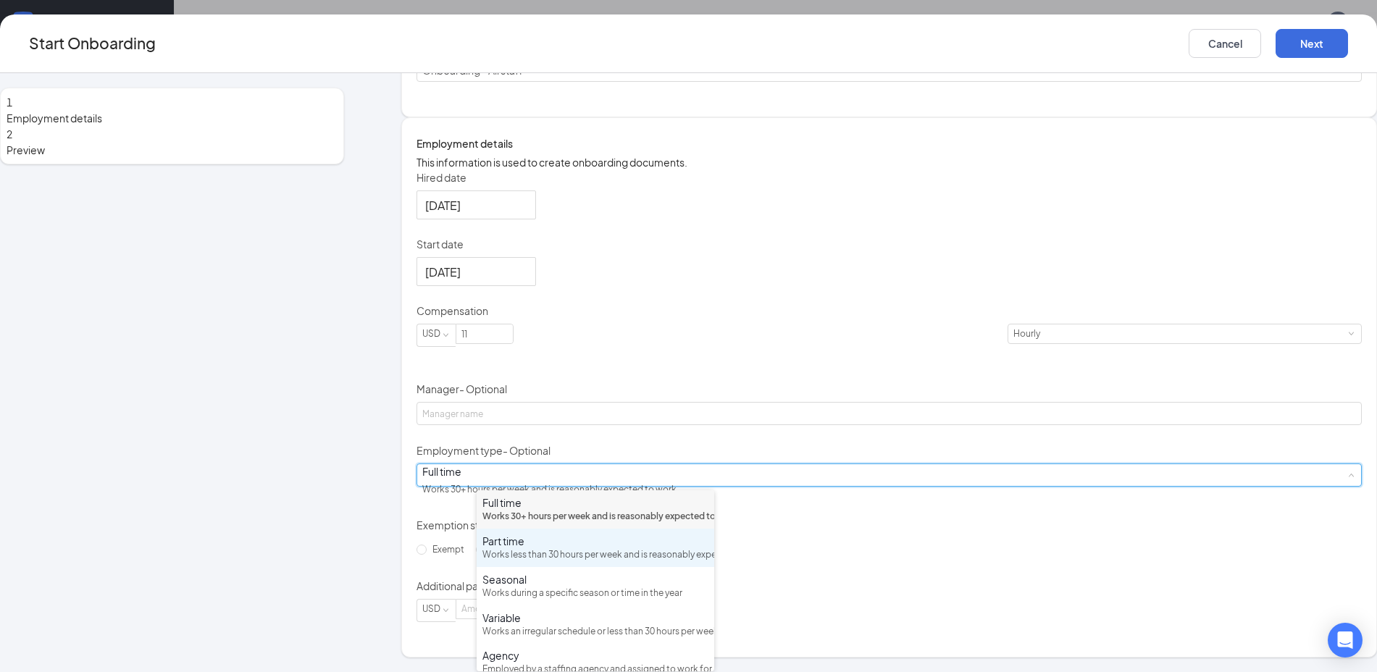
click at [545, 562] on div "Works less than 30 hours per week and is reasonably expected to work" at bounding box center [595, 555] width 226 height 14
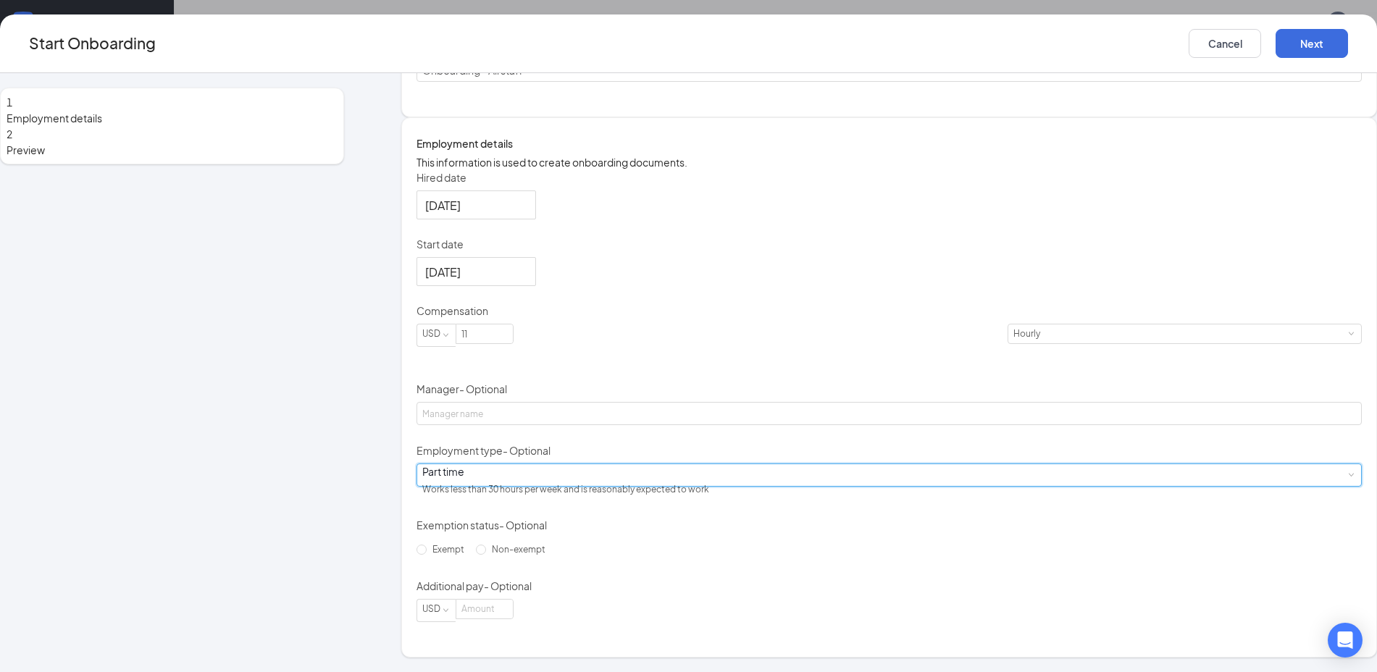
click at [913, 475] on div "Hired date [DATE] Start date [DATE] Compensation USD 11 Hourly Manager - Option…" at bounding box center [888, 396] width 945 height 452
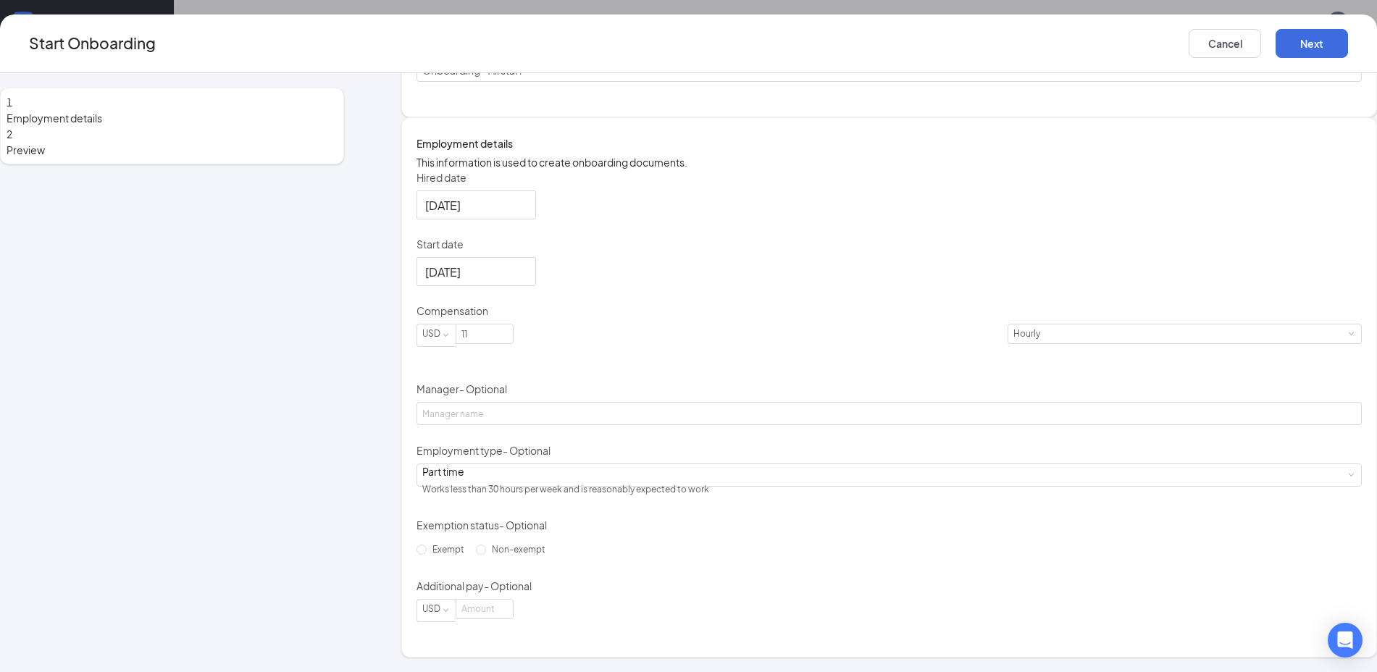
scroll to position [0, 0]
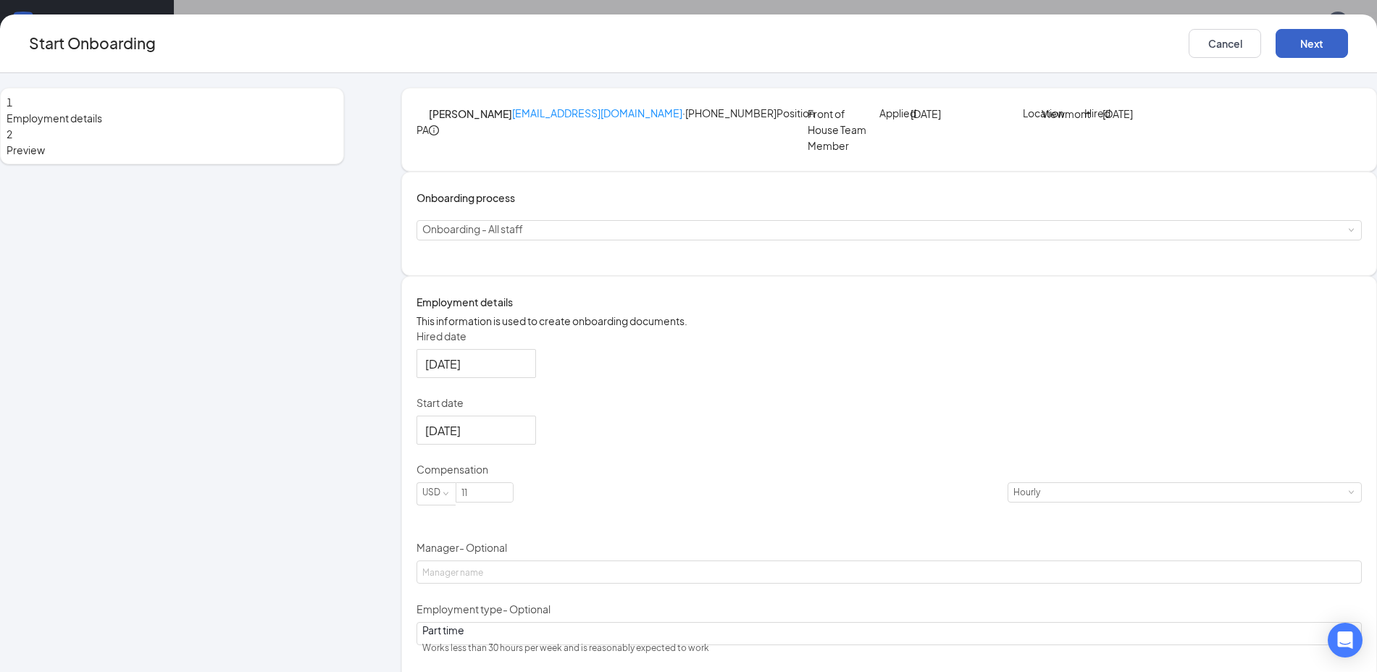
click at [1275, 35] on button "Next" at bounding box center [1311, 43] width 72 height 29
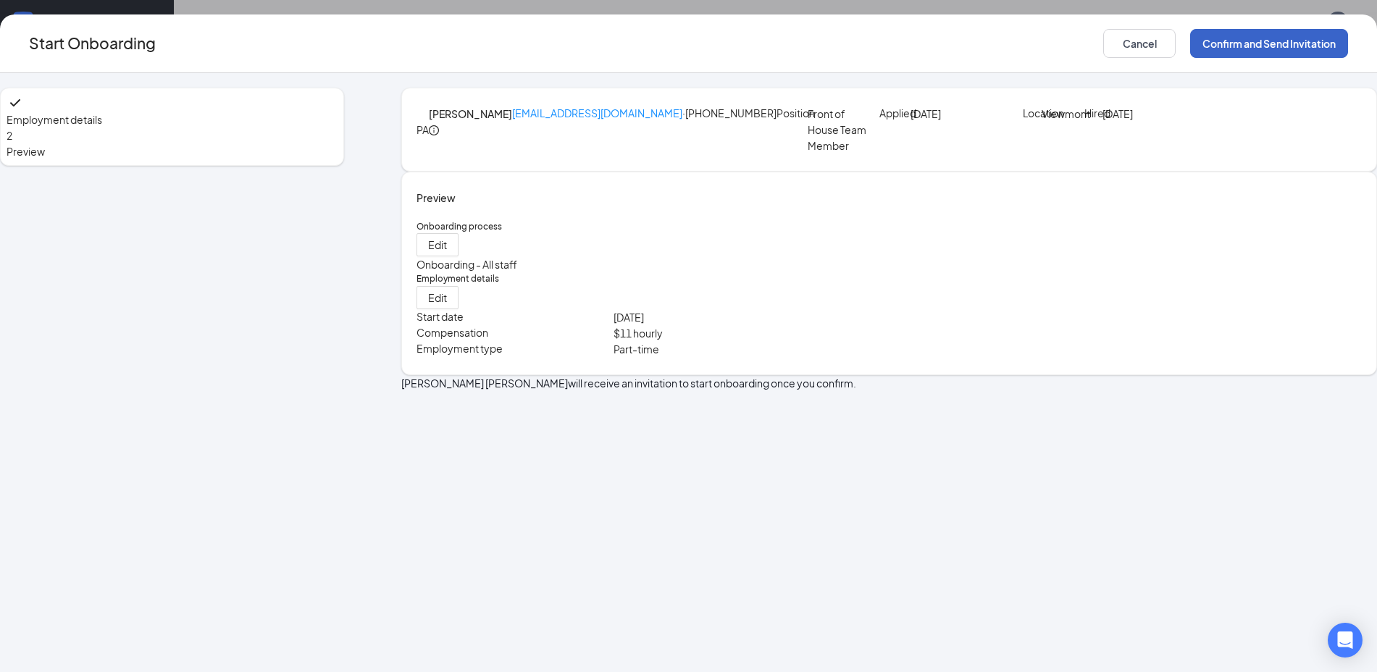
click at [1190, 52] on button "Confirm and Send Invitation" at bounding box center [1269, 43] width 158 height 29
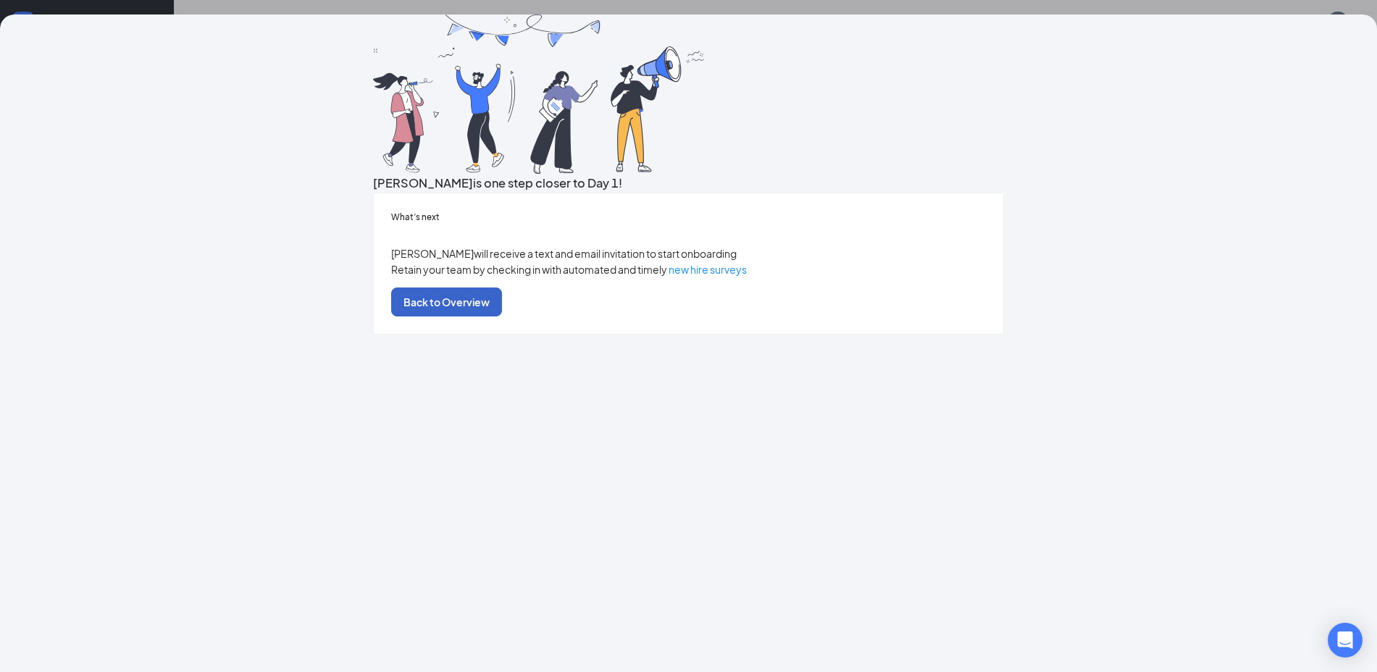
click at [502, 317] on button "Back to Overview" at bounding box center [446, 302] width 111 height 29
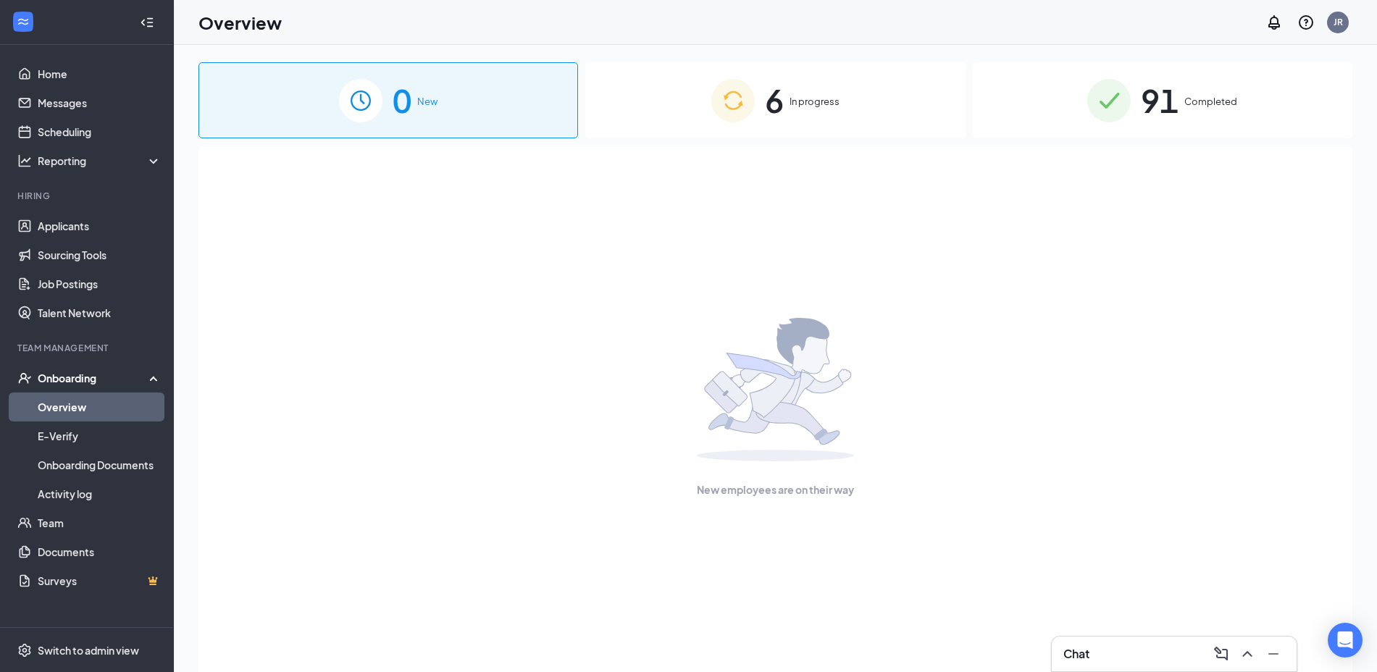
click at [826, 112] on div "6 In progress" at bounding box center [775, 100] width 380 height 76
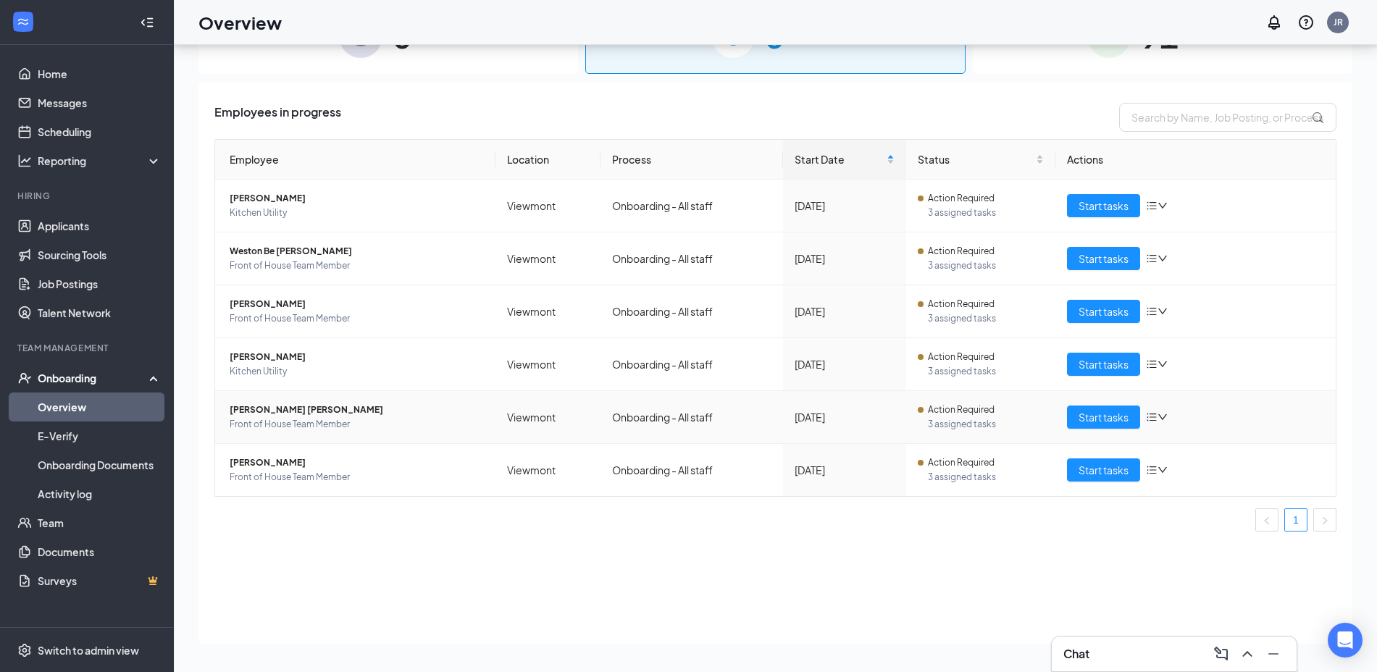
scroll to position [64, 0]
click at [1076, 654] on h3 "Chat" at bounding box center [1076, 654] width 26 height 16
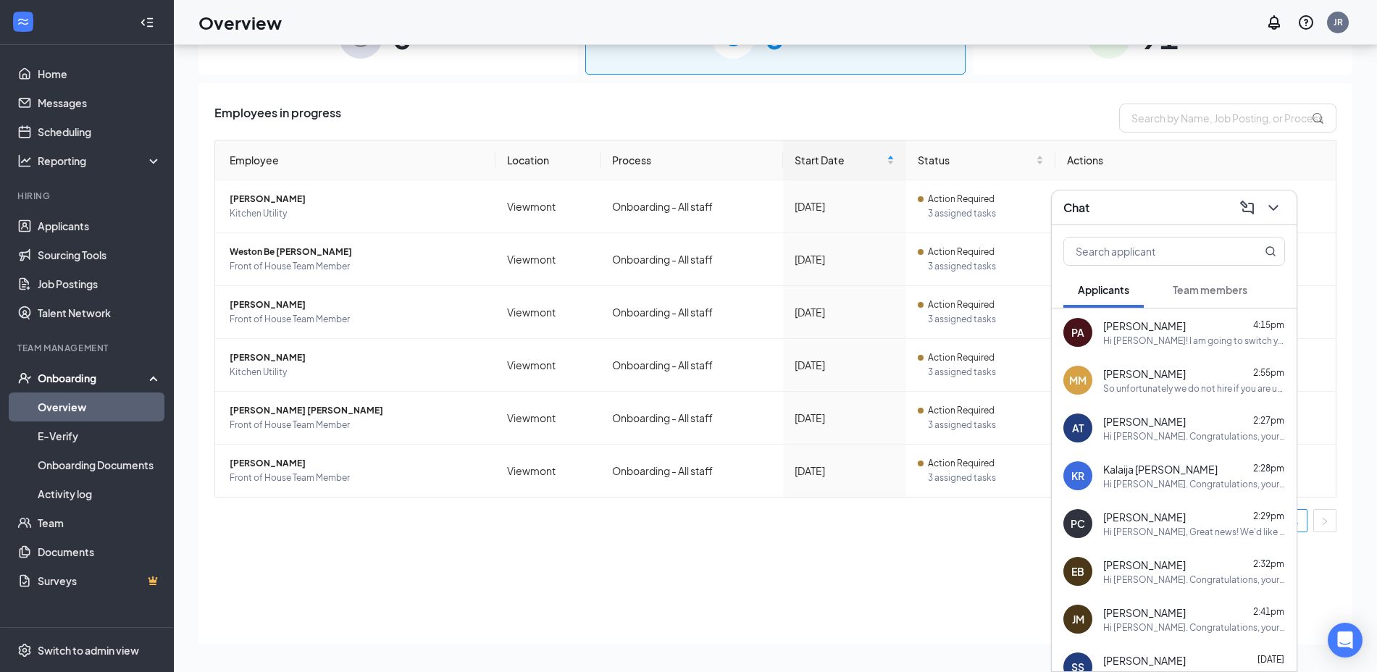
click at [1196, 290] on span "Team members" at bounding box center [1210, 289] width 75 height 13
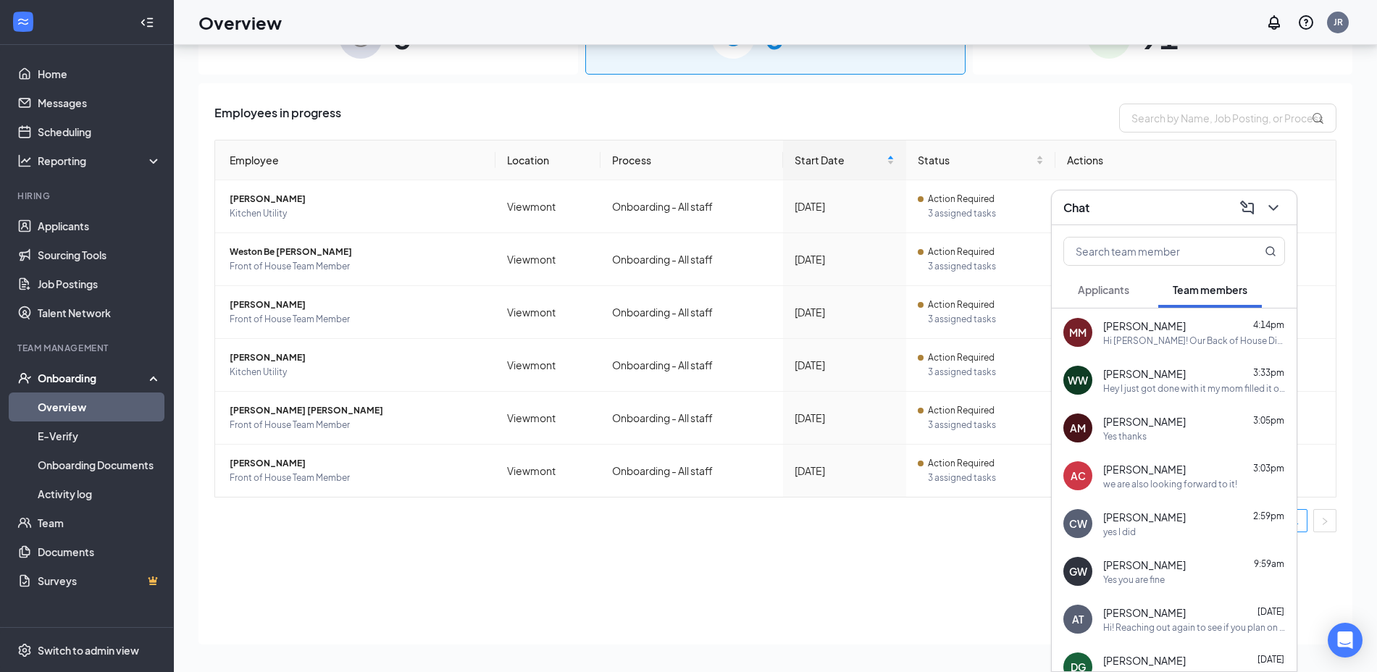
click at [1162, 332] on div "[PERSON_NAME] 4:14pm Hi [PERSON_NAME]! Our Back of House Director would like fo…" at bounding box center [1194, 333] width 182 height 28
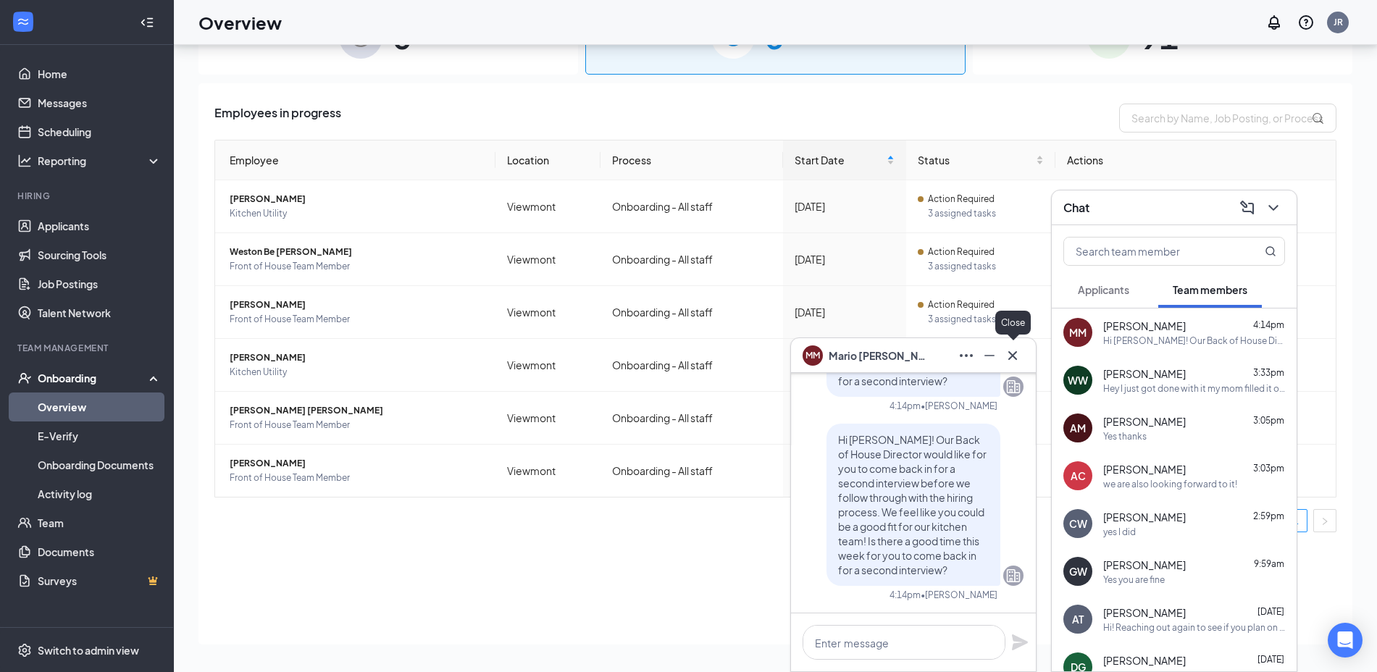
click at [1021, 356] on button at bounding box center [1012, 355] width 23 height 23
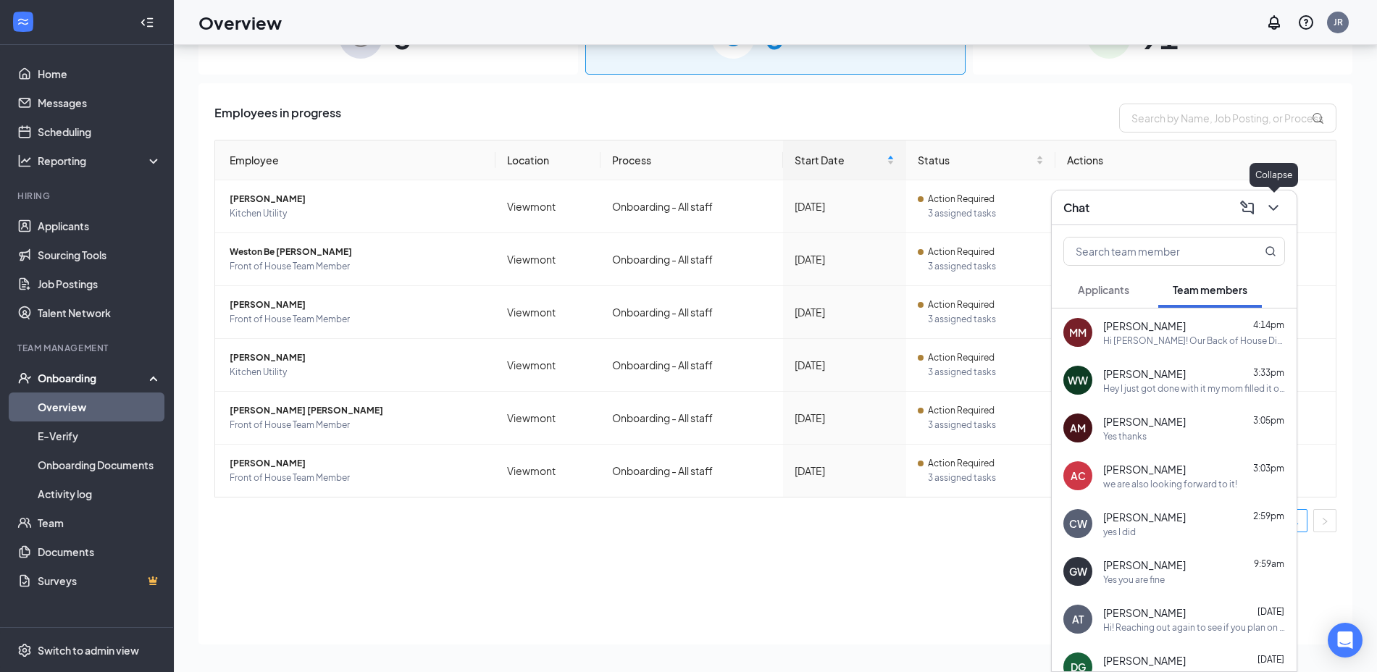
click at [1277, 211] on icon "ChevronDown" at bounding box center [1273, 207] width 17 height 17
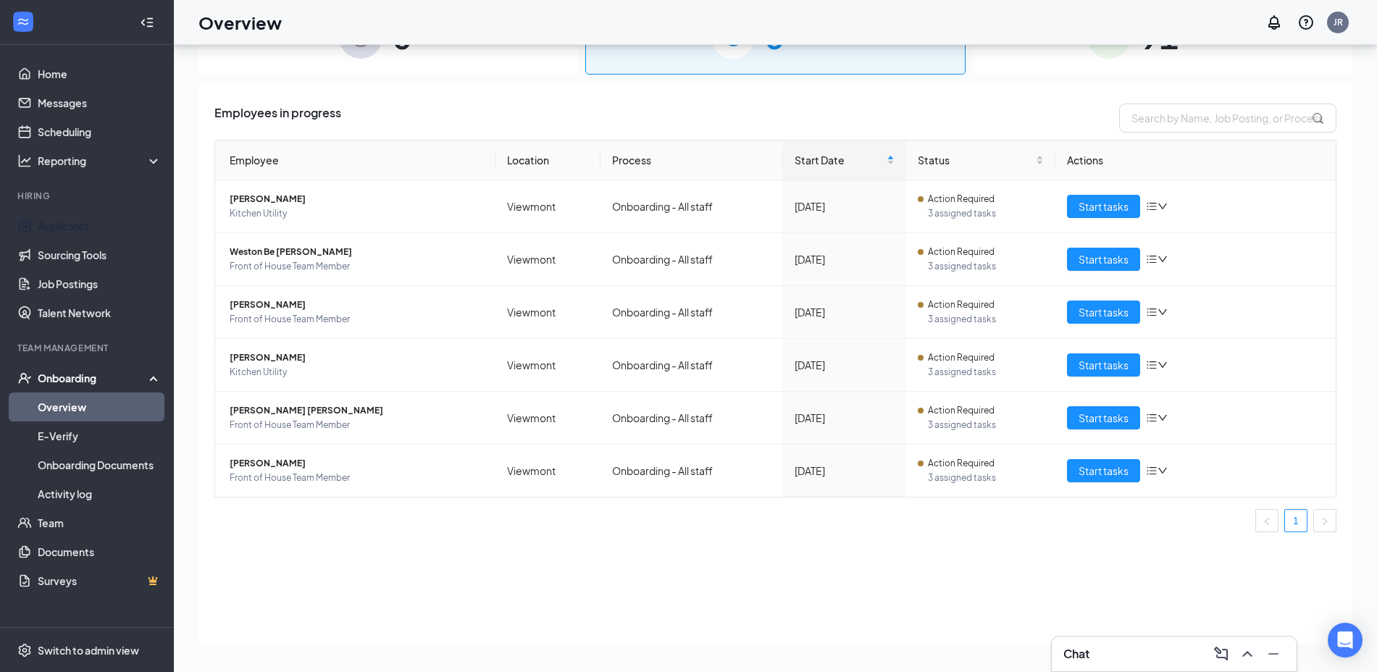
click at [38, 228] on link "Applicants" at bounding box center [100, 225] width 124 height 29
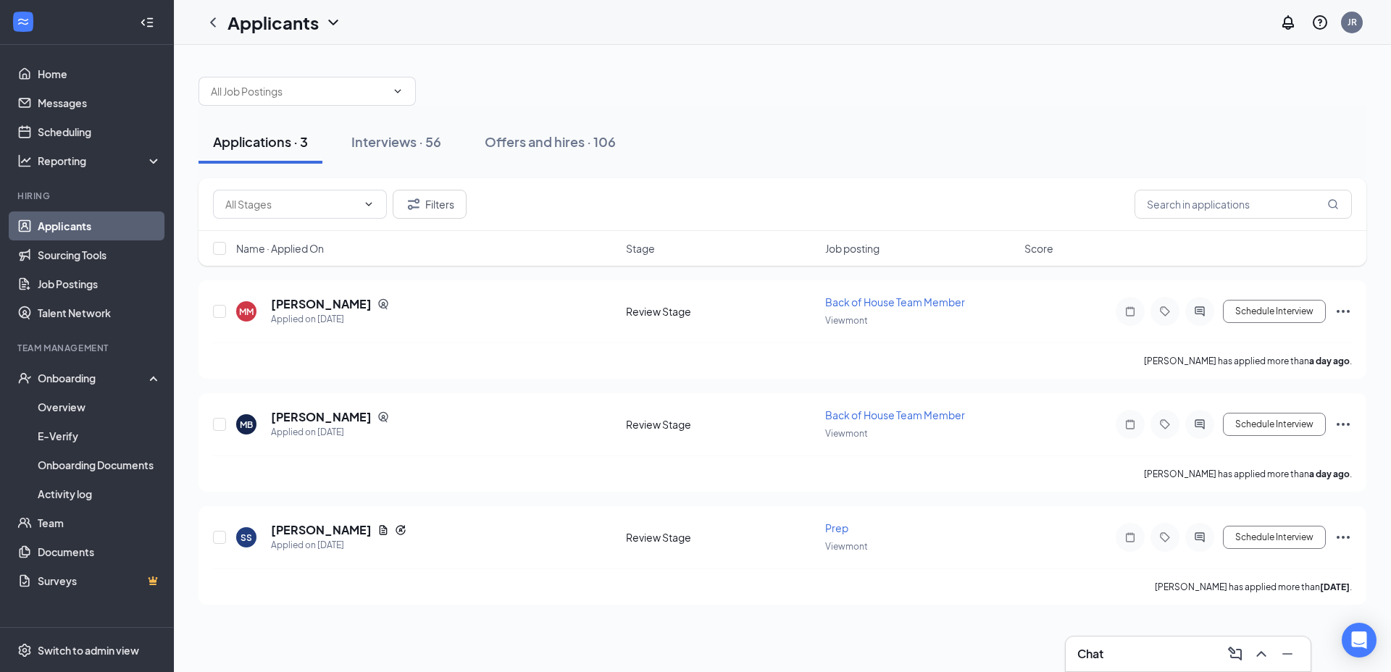
click at [386, 150] on div "Interviews · 56" at bounding box center [396, 142] width 90 height 18
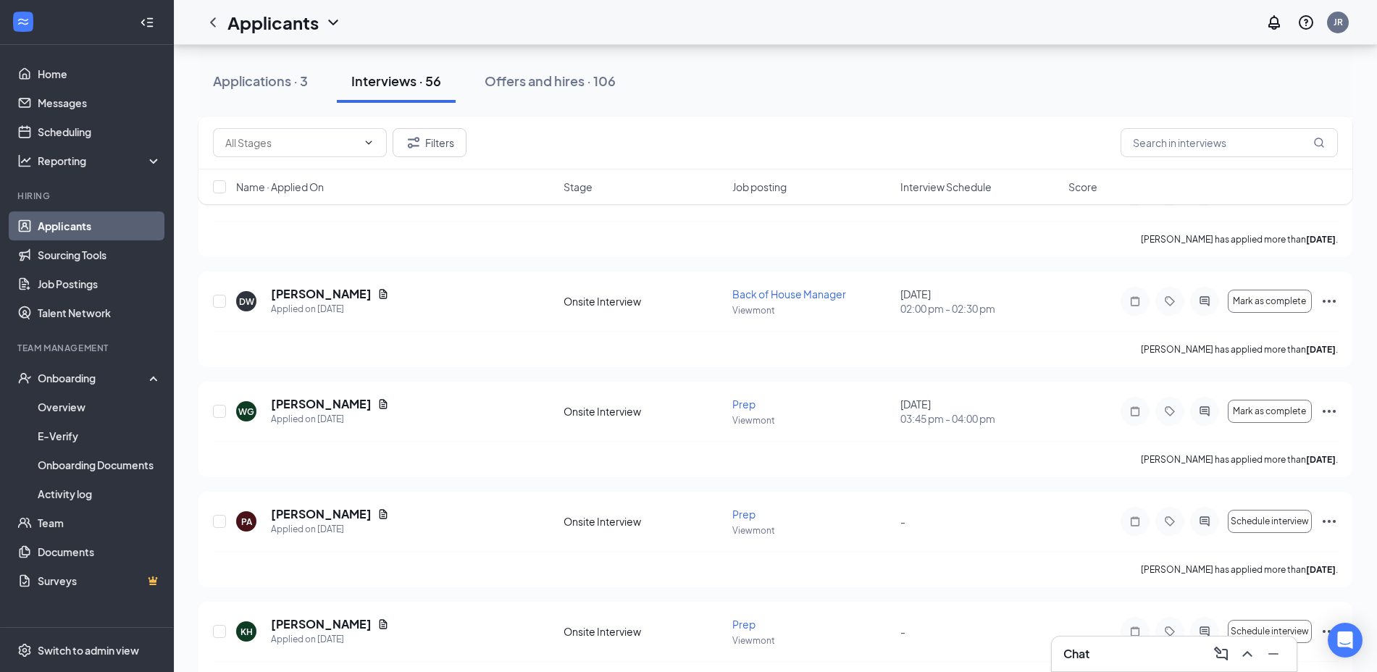
scroll to position [5399, 0]
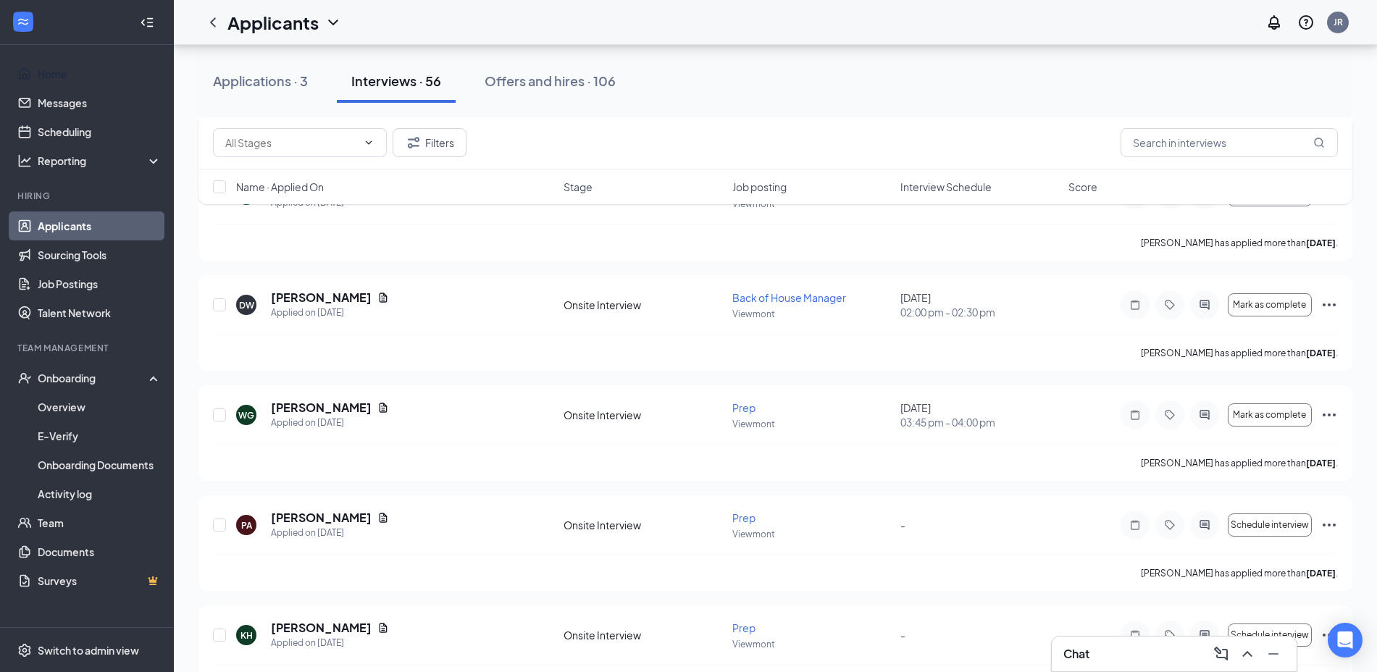
click at [93, 75] on link "Home" at bounding box center [100, 73] width 124 height 29
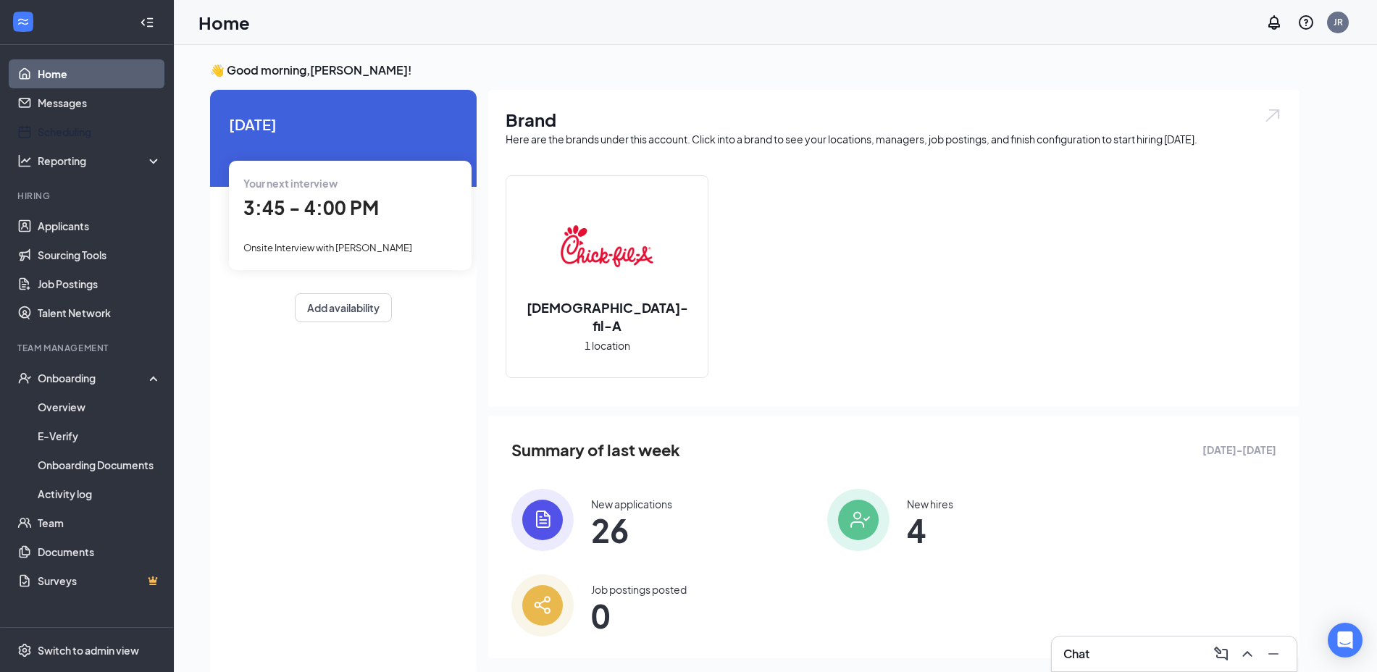
click at [79, 127] on link "Scheduling" at bounding box center [100, 131] width 124 height 29
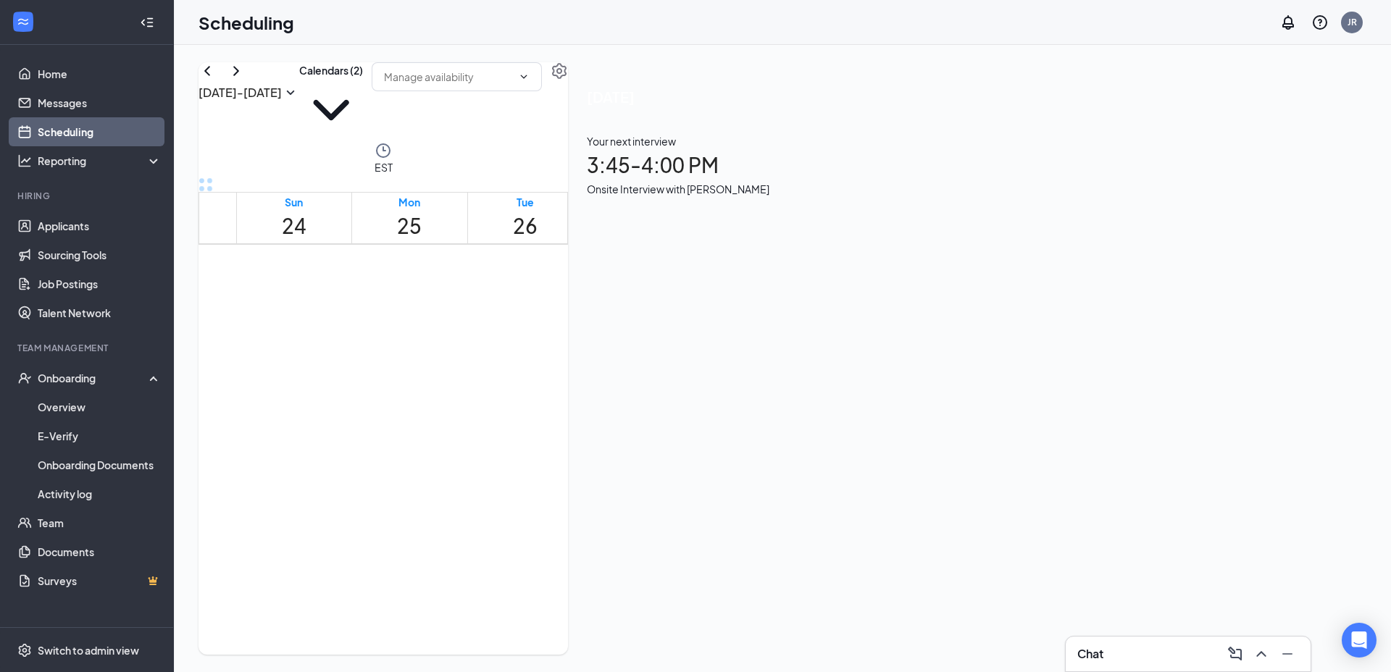
scroll to position [712, 0]
click at [245, 80] on icon "ChevronRight" at bounding box center [235, 70] width 17 height 17
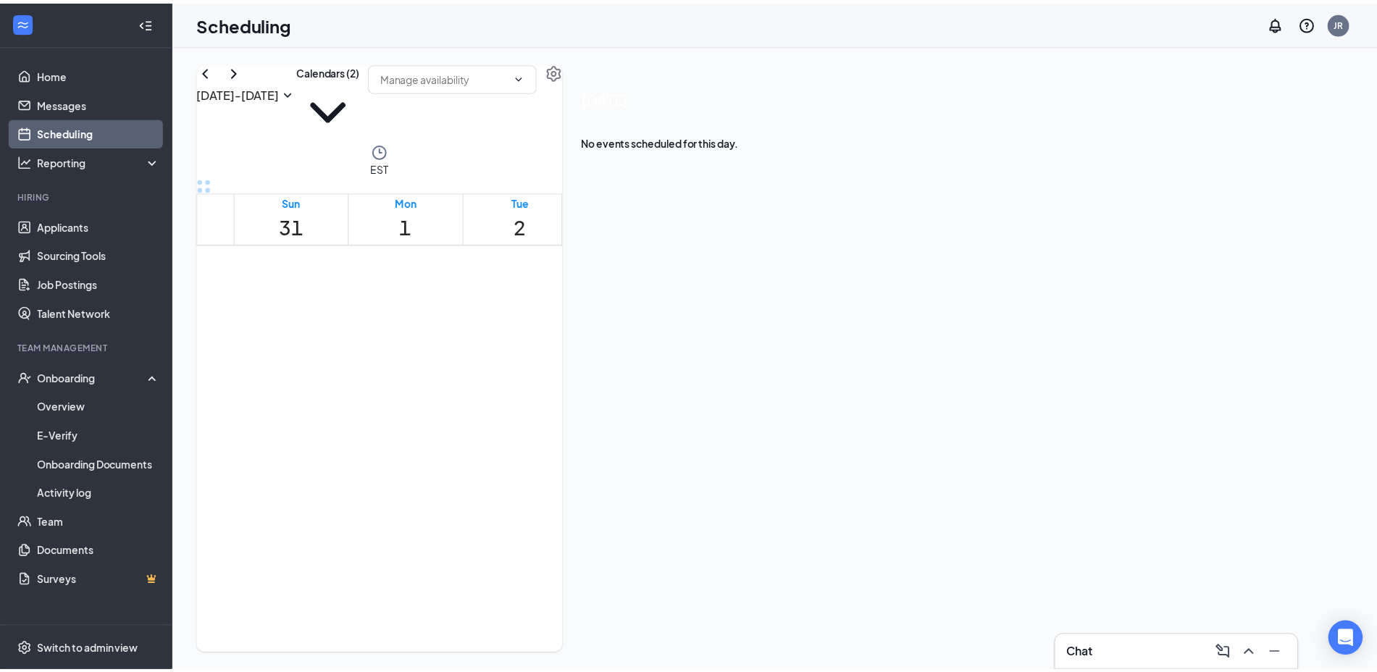
scroll to position [1147, 0]
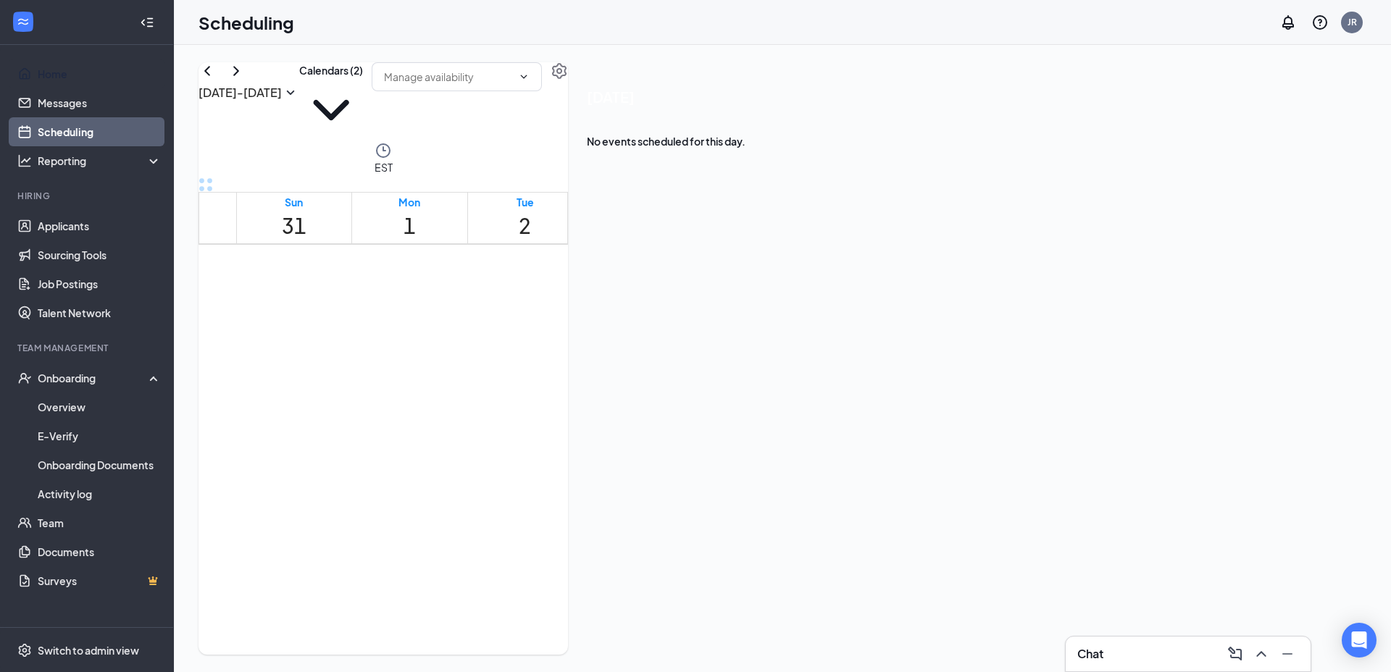
click at [77, 68] on link "Home" at bounding box center [100, 73] width 124 height 29
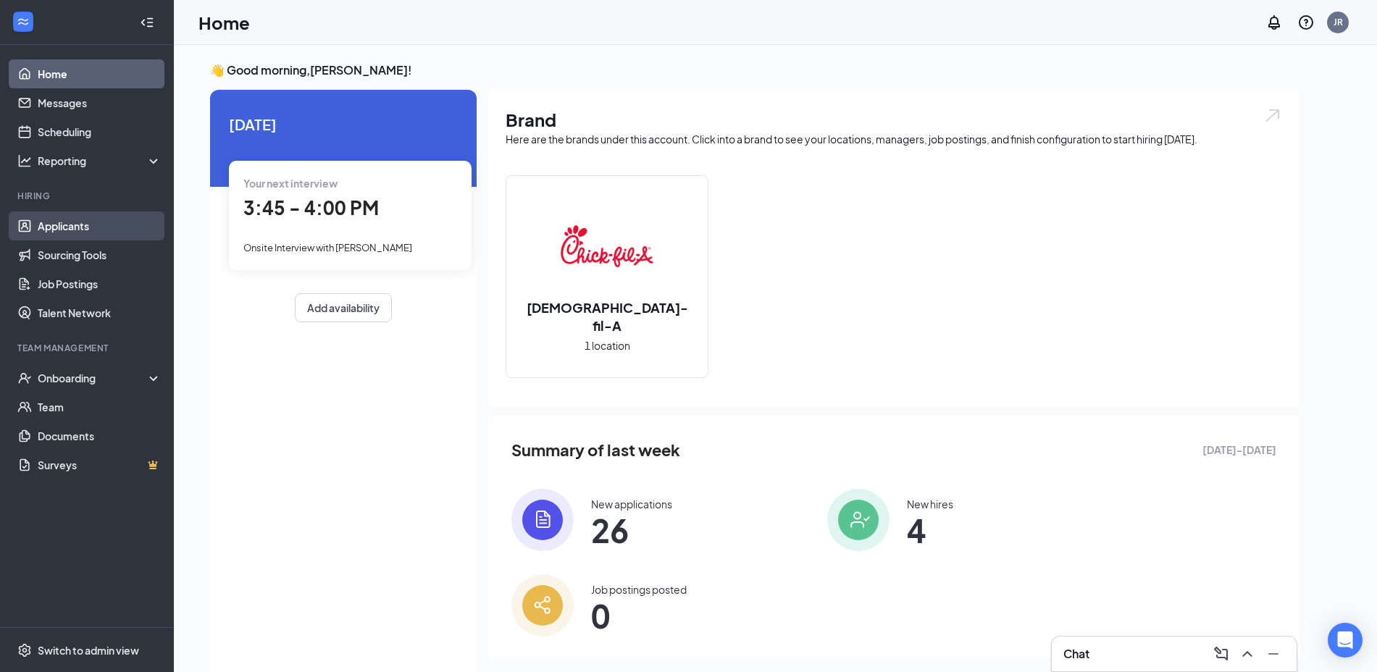
click at [67, 217] on link "Applicants" at bounding box center [100, 225] width 124 height 29
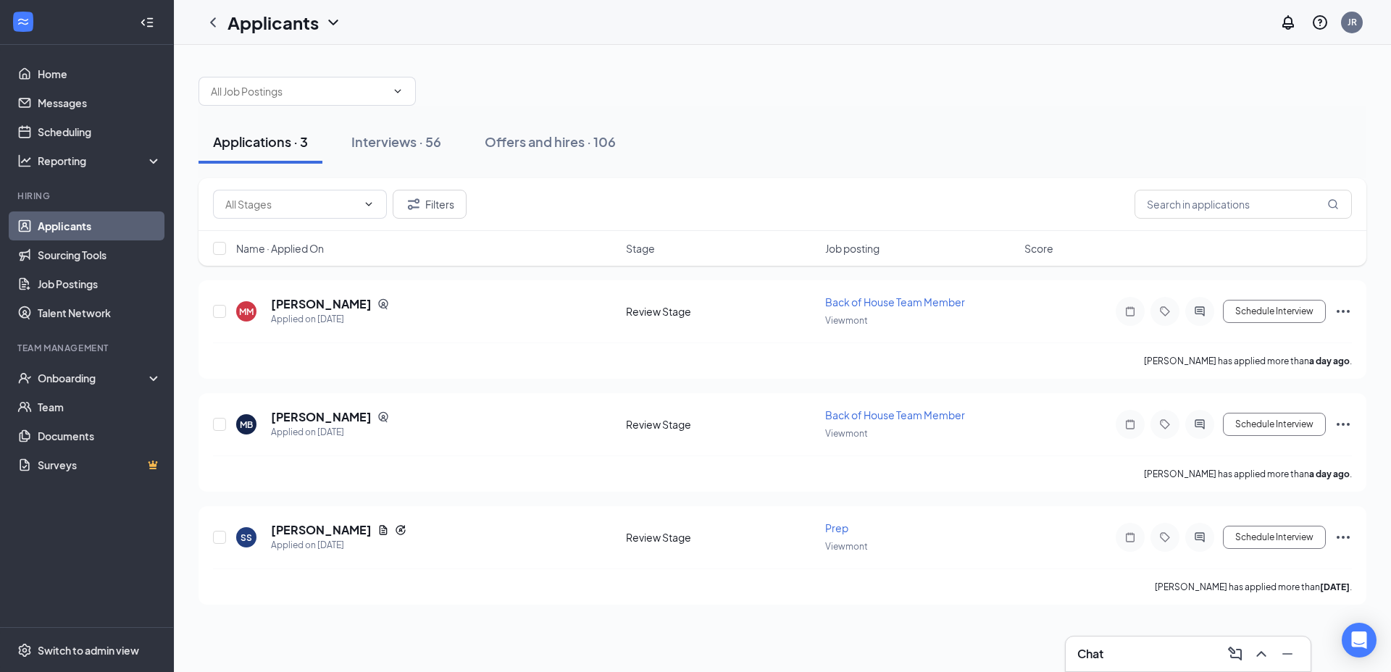
click at [1139, 661] on div "Chat" at bounding box center [1188, 653] width 222 height 23
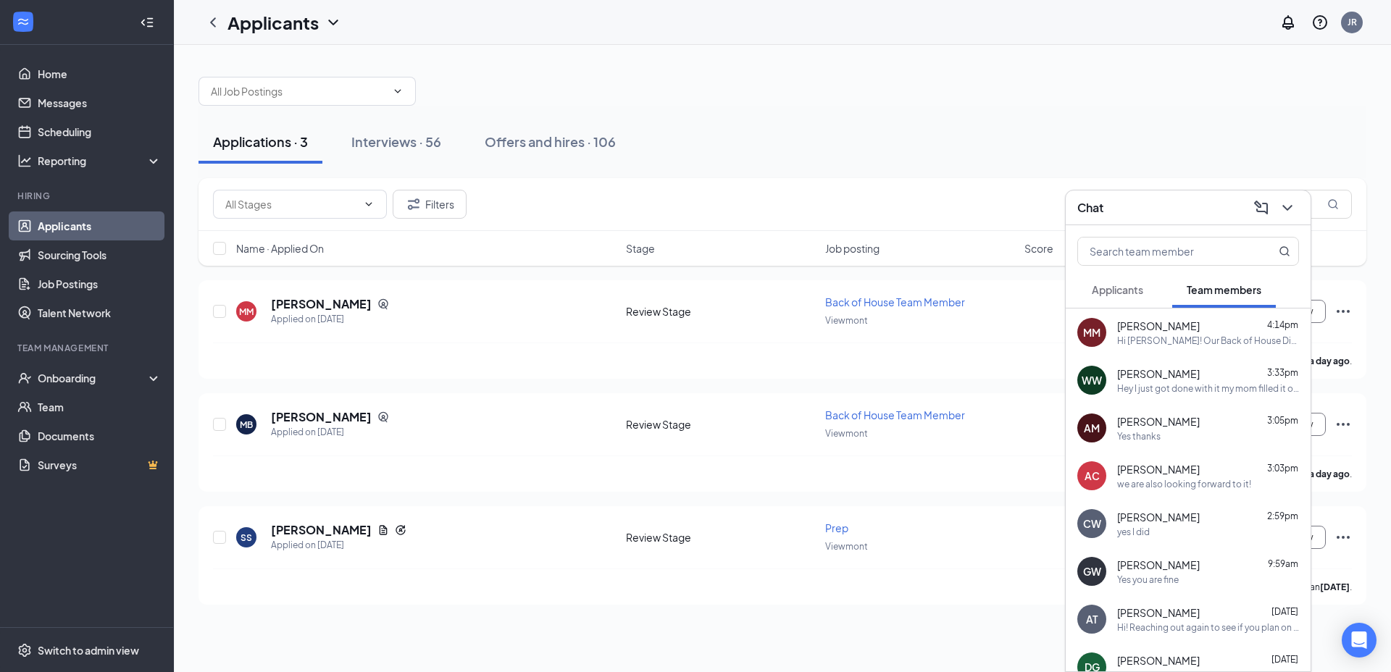
click at [1186, 340] on div "Hi [PERSON_NAME]! Our Back of House Director would like for you to come back in…" at bounding box center [1208, 341] width 182 height 12
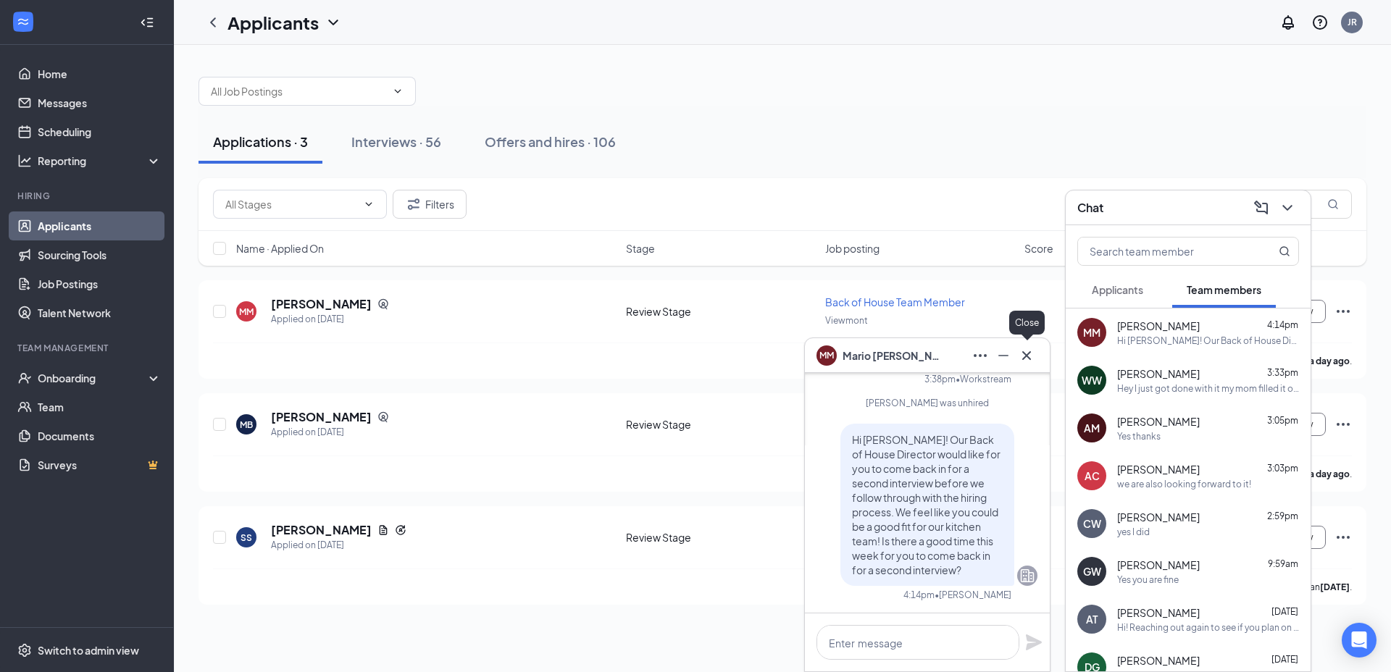
click at [1037, 353] on button at bounding box center [1026, 355] width 23 height 23
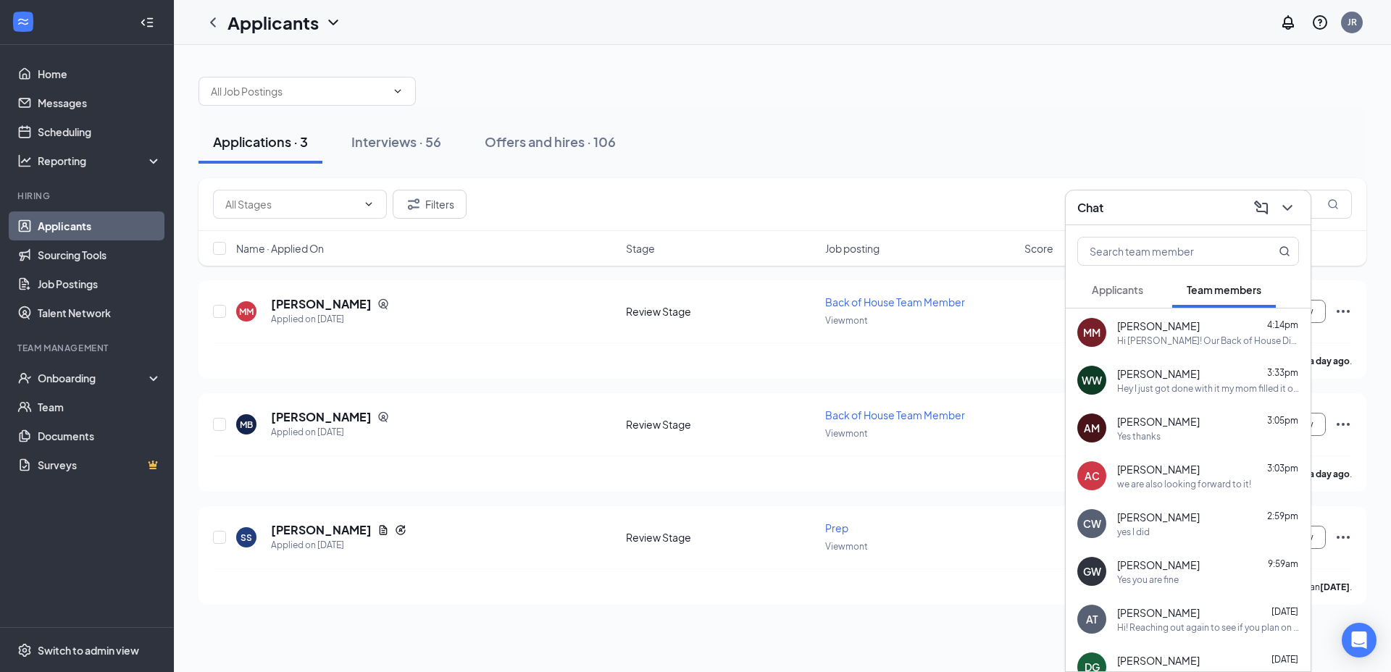
click at [1136, 290] on span "Applicants" at bounding box center [1116, 289] width 51 height 13
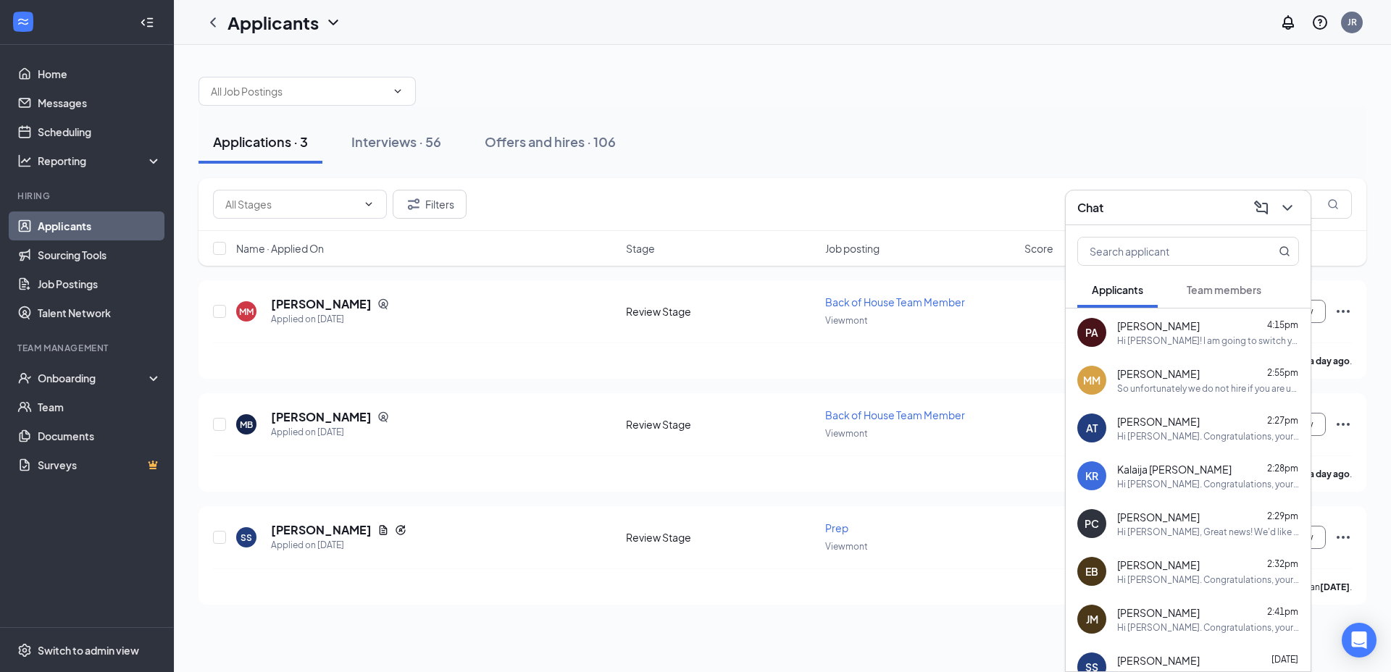
click at [1189, 338] on div "Hi [PERSON_NAME]! I am going to switch you over to a front of house team member…" at bounding box center [1208, 341] width 182 height 12
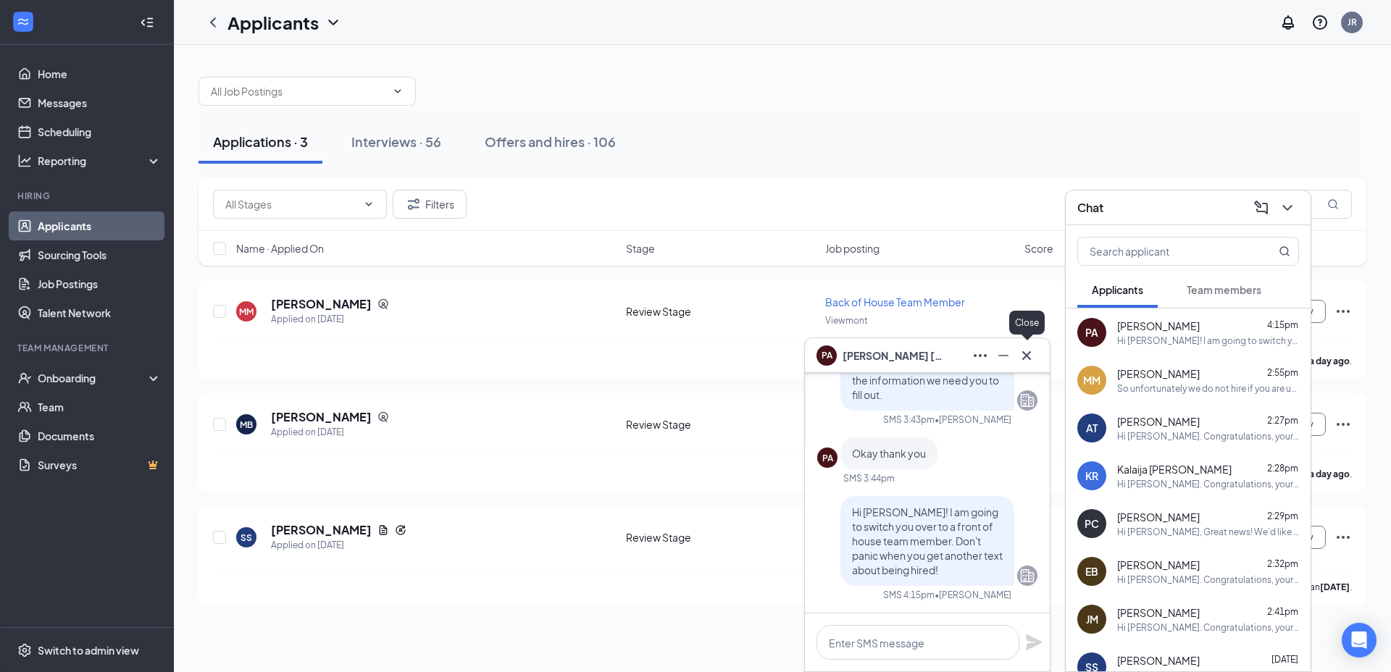
click at [1033, 353] on icon "Cross" at bounding box center [1026, 355] width 17 height 17
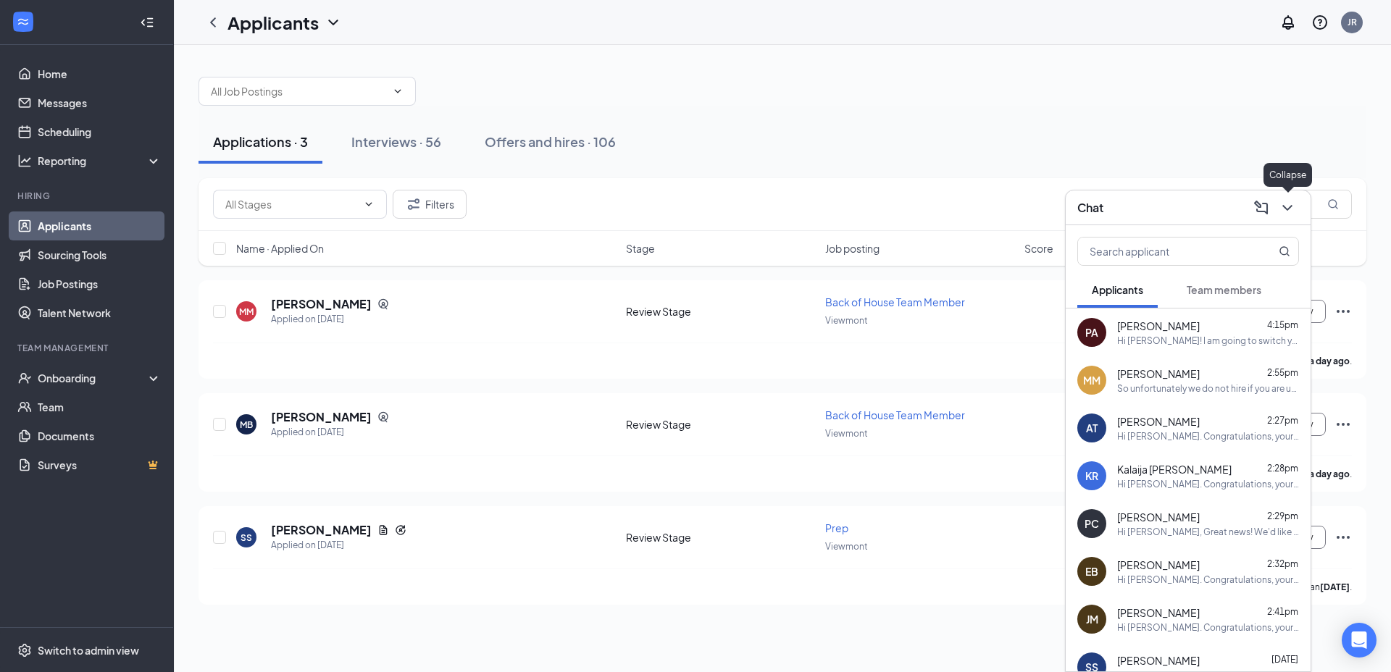
click at [1286, 202] on icon "ChevronDown" at bounding box center [1286, 207] width 17 height 17
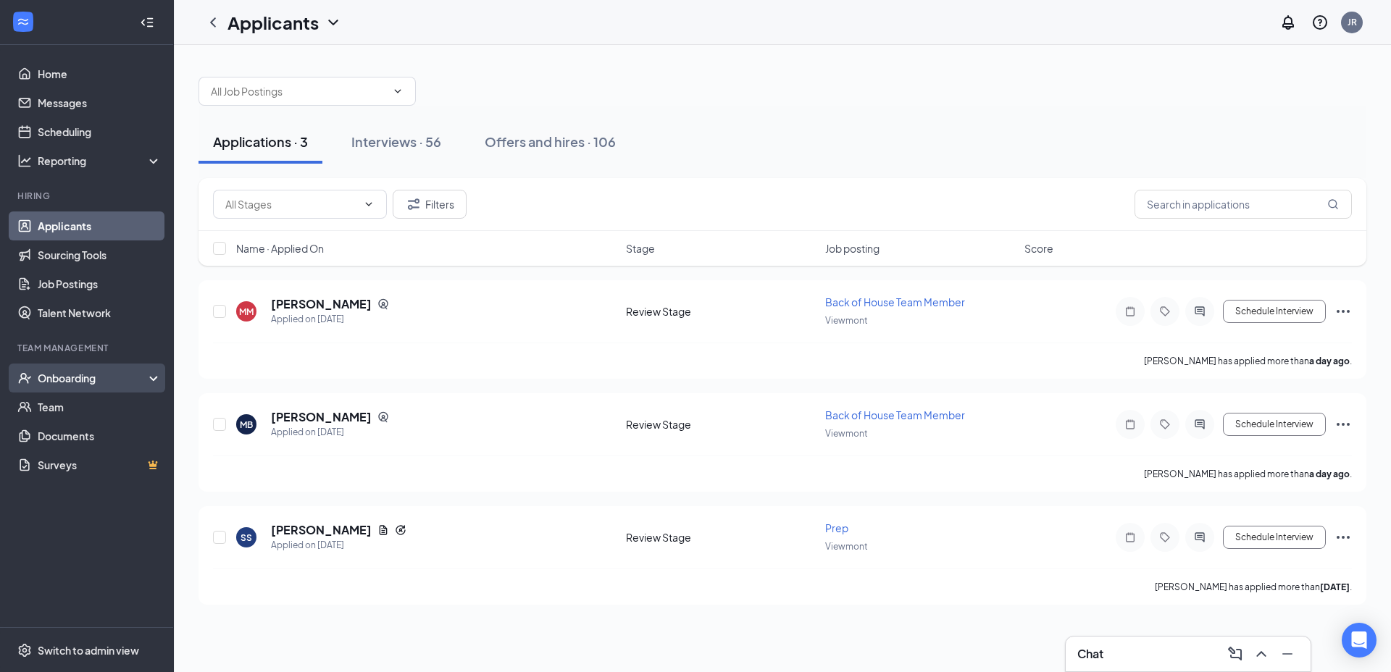
click at [74, 380] on div "Onboarding" at bounding box center [94, 378] width 112 height 14
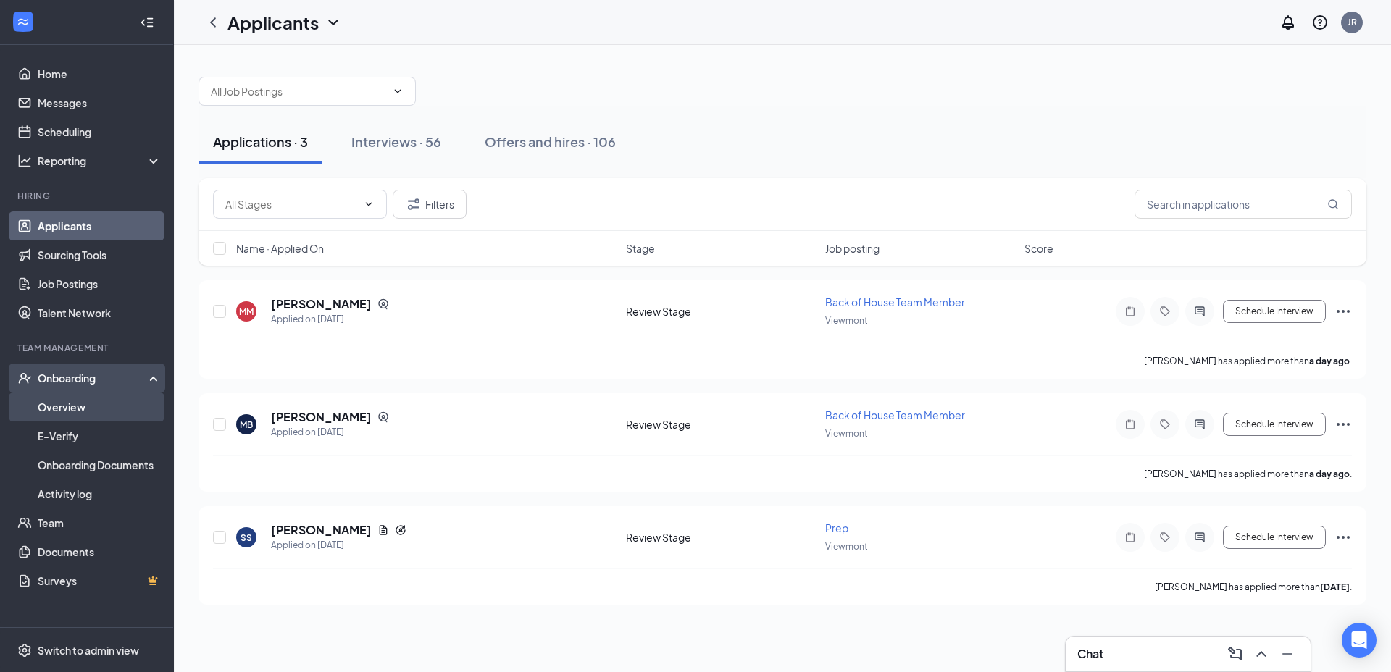
click at [69, 398] on link "Overview" at bounding box center [100, 407] width 124 height 29
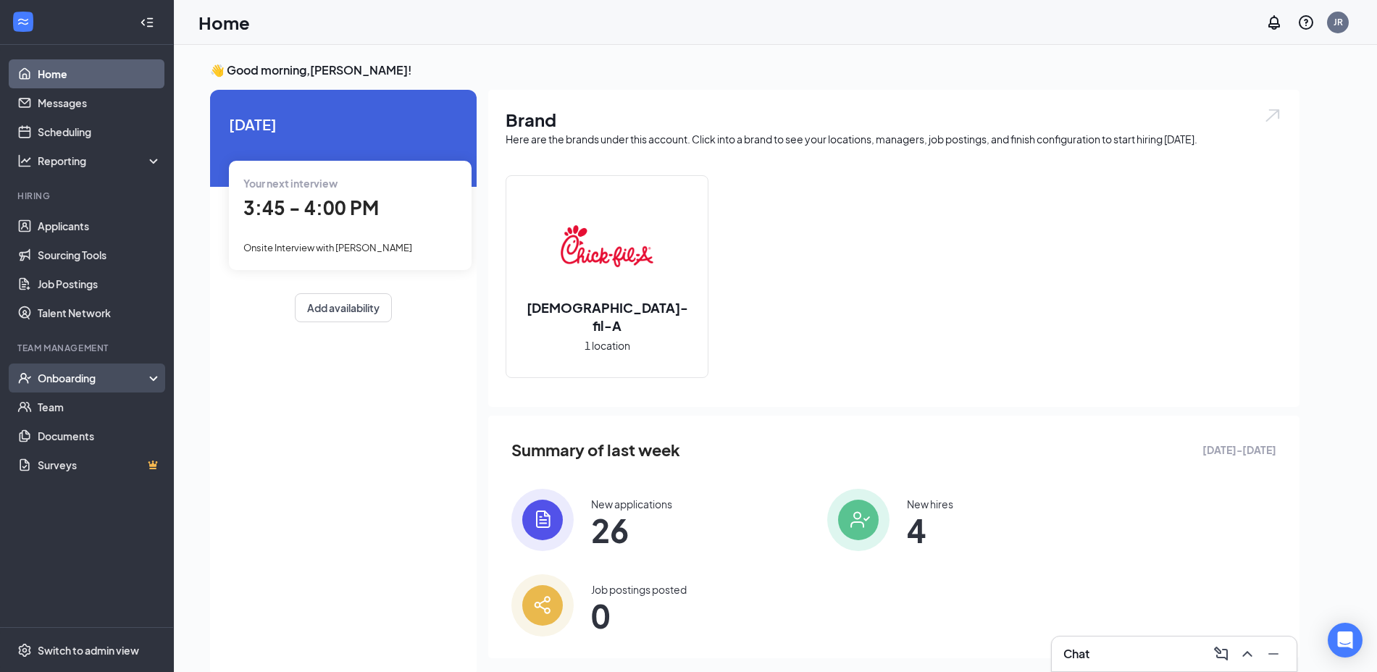
click at [51, 375] on div "Onboarding" at bounding box center [94, 378] width 112 height 14
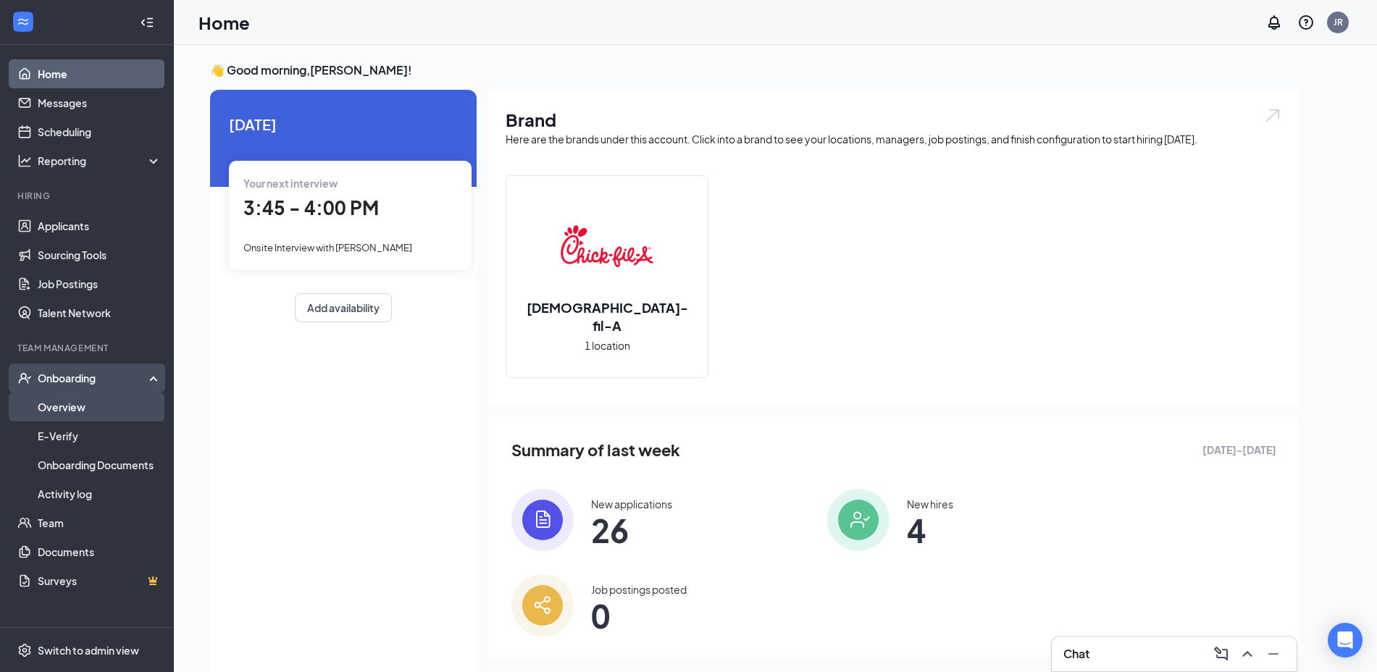
click at [63, 414] on link "Overview" at bounding box center [100, 407] width 124 height 29
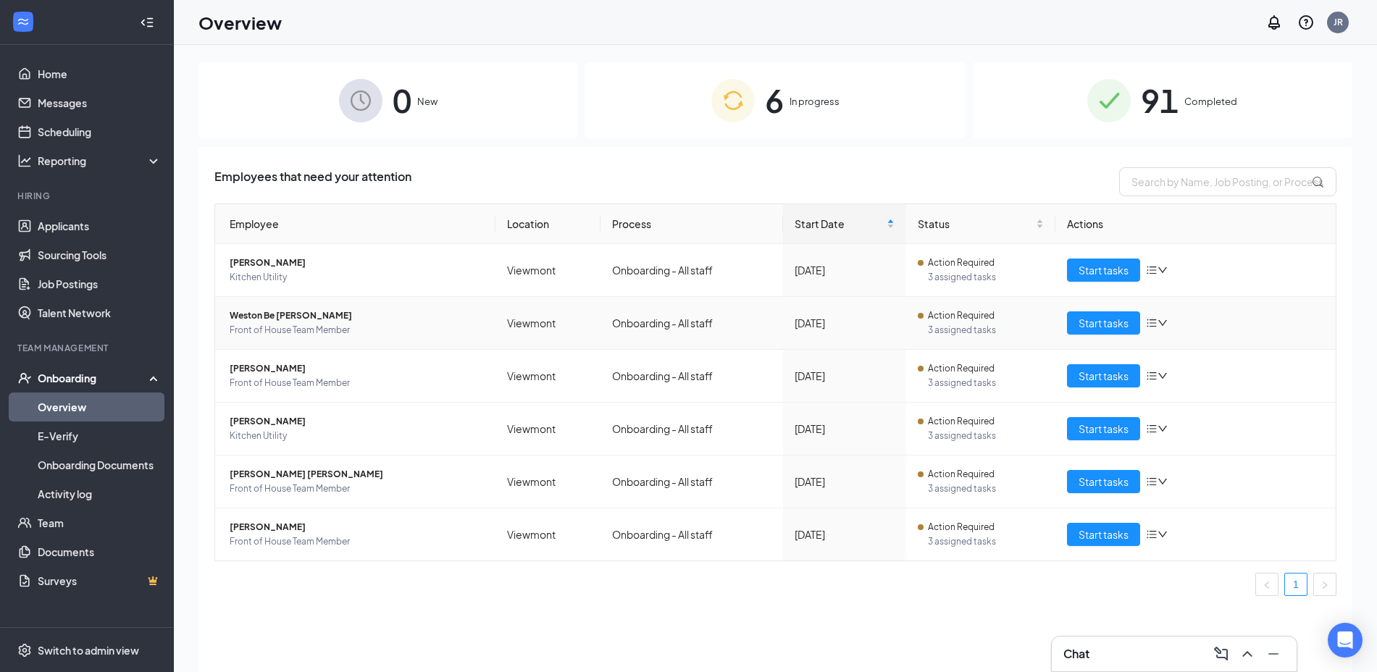
click at [288, 323] on span "Front of House Team Member" at bounding box center [357, 330] width 254 height 14
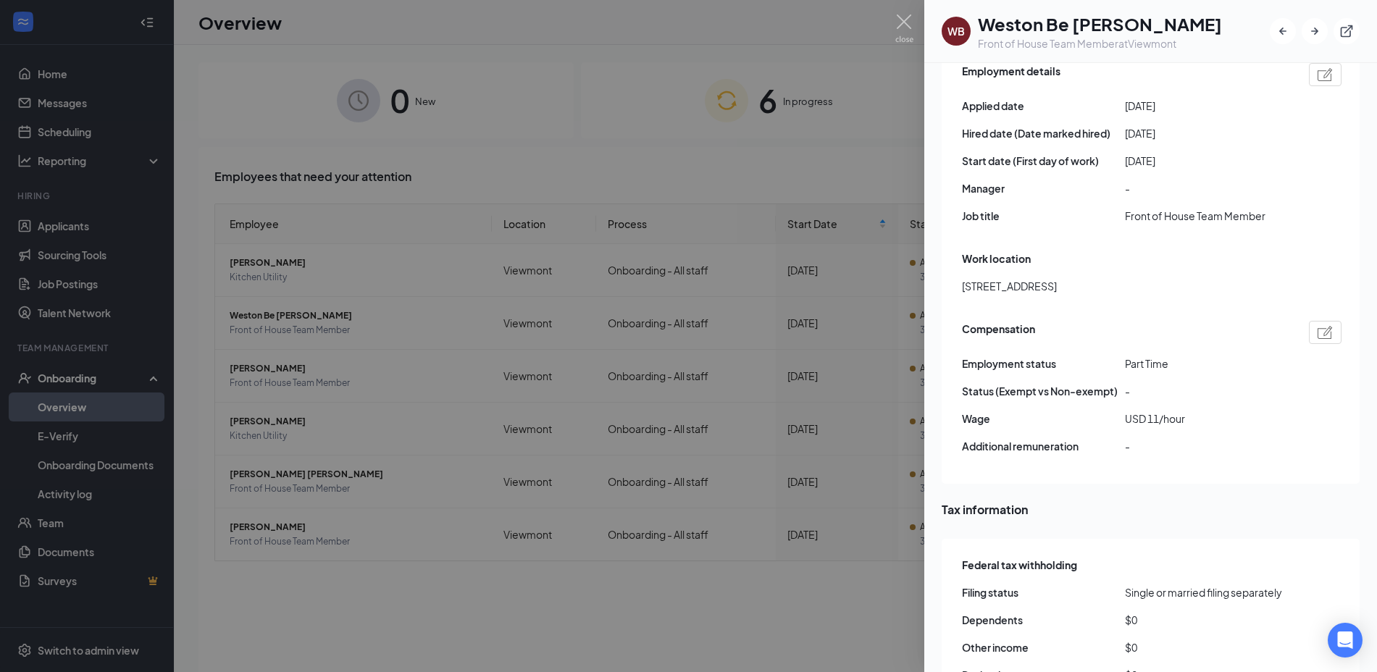
scroll to position [792, 0]
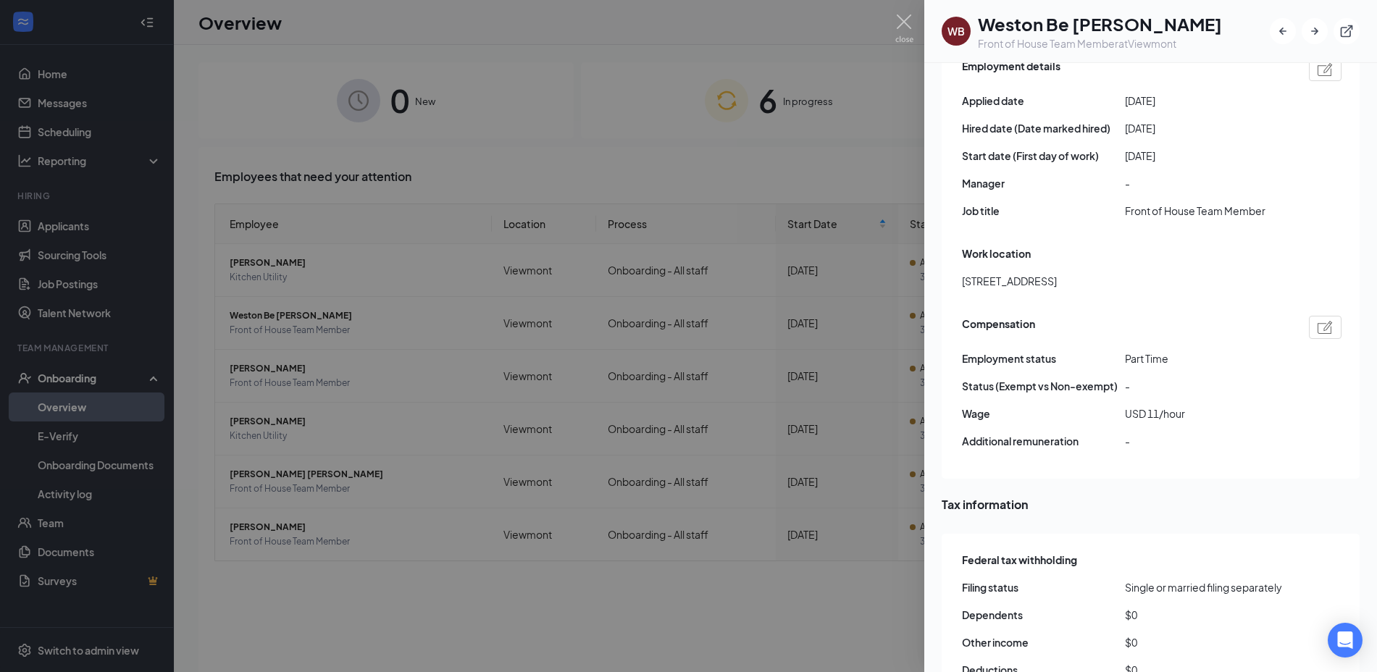
click at [412, 471] on div at bounding box center [688, 336] width 1377 height 672
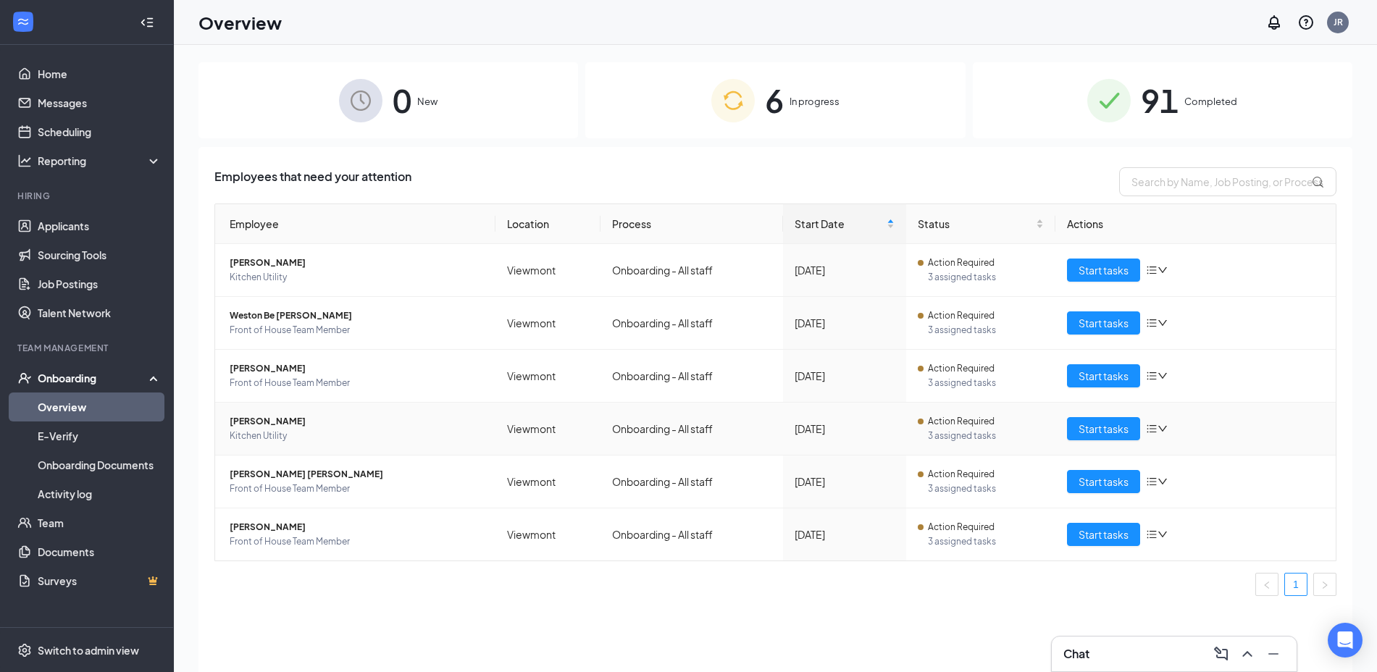
click at [288, 429] on span "Kitchen Utility" at bounding box center [357, 436] width 254 height 14
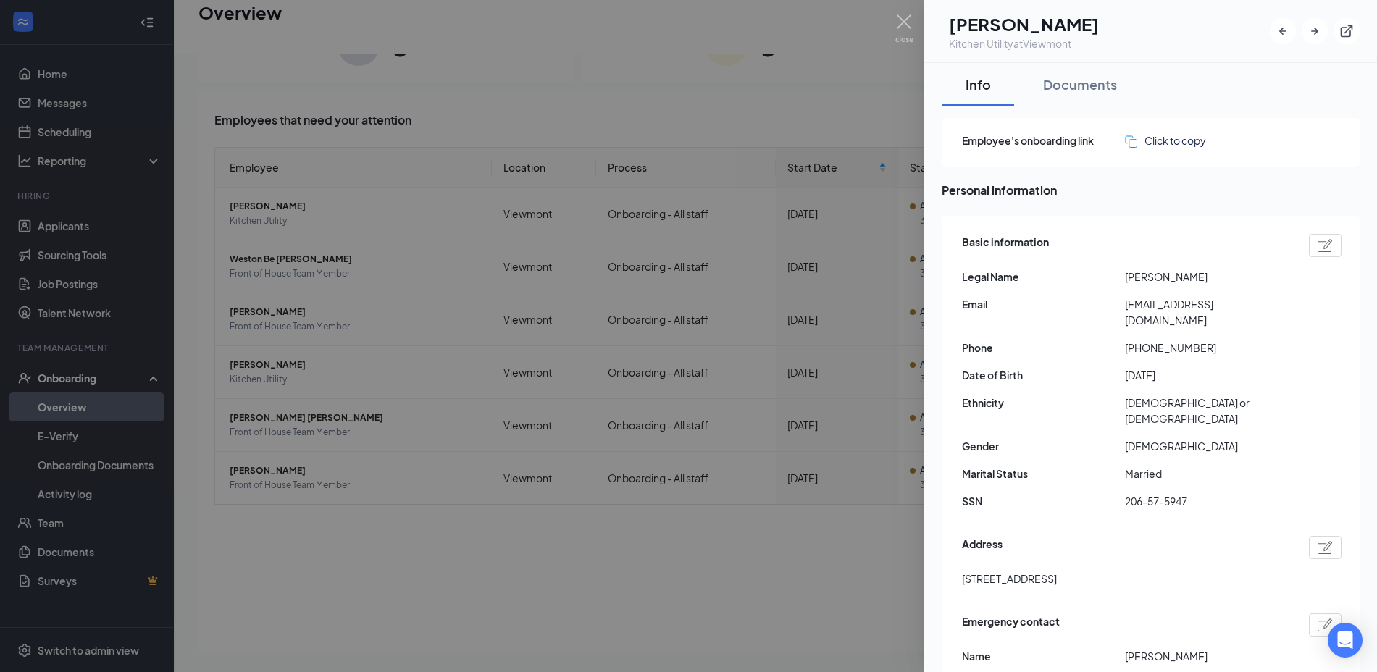
click at [440, 577] on div at bounding box center [688, 336] width 1377 height 672
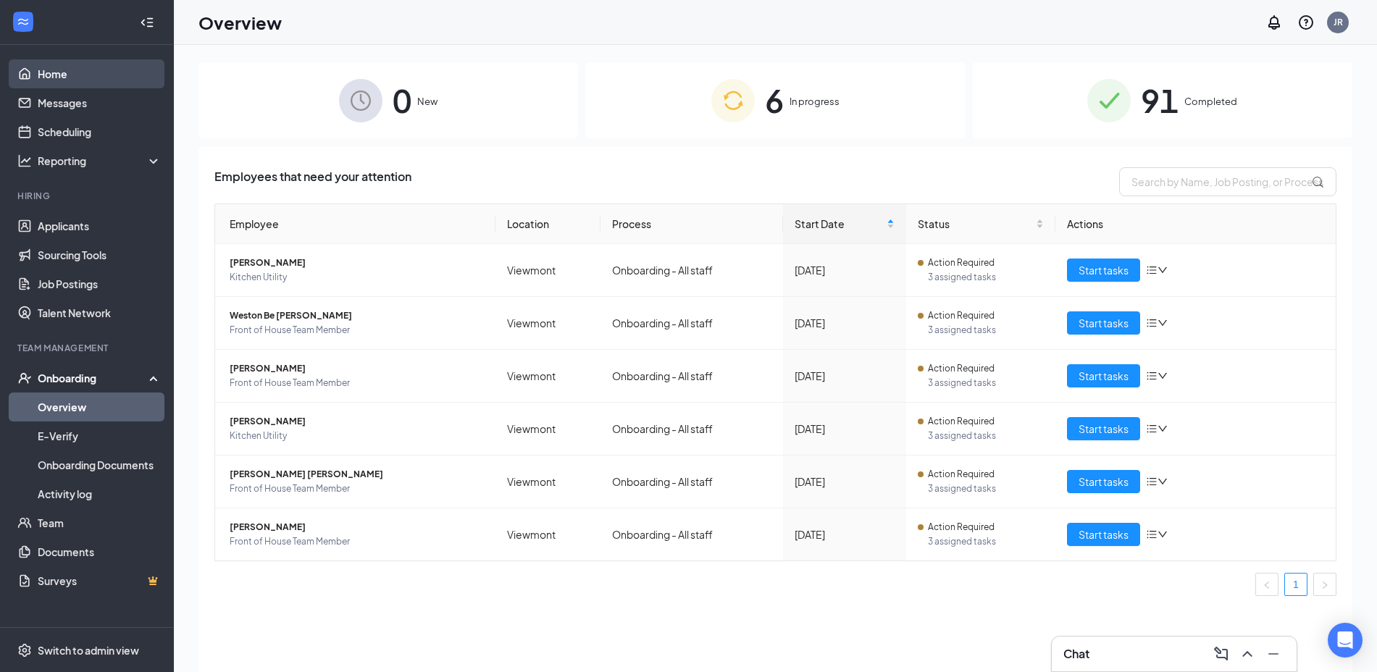
click at [65, 78] on link "Home" at bounding box center [100, 73] width 124 height 29
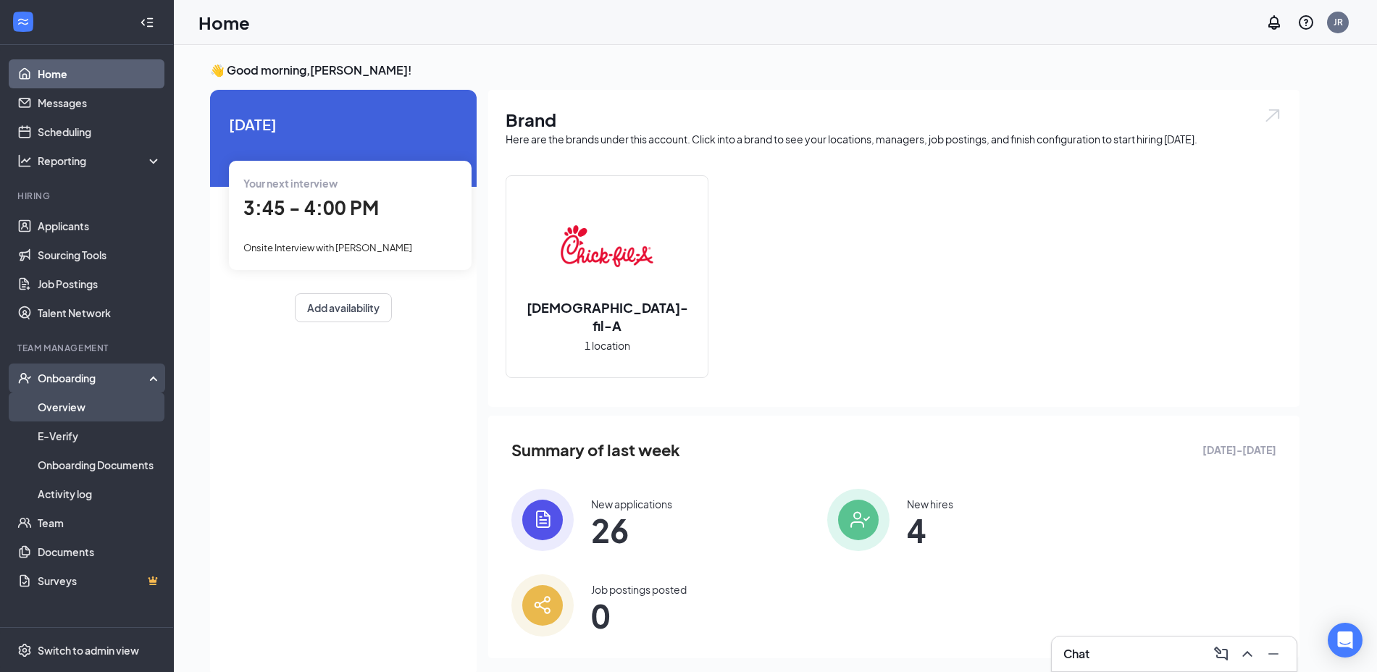
click at [77, 405] on link "Overview" at bounding box center [100, 407] width 124 height 29
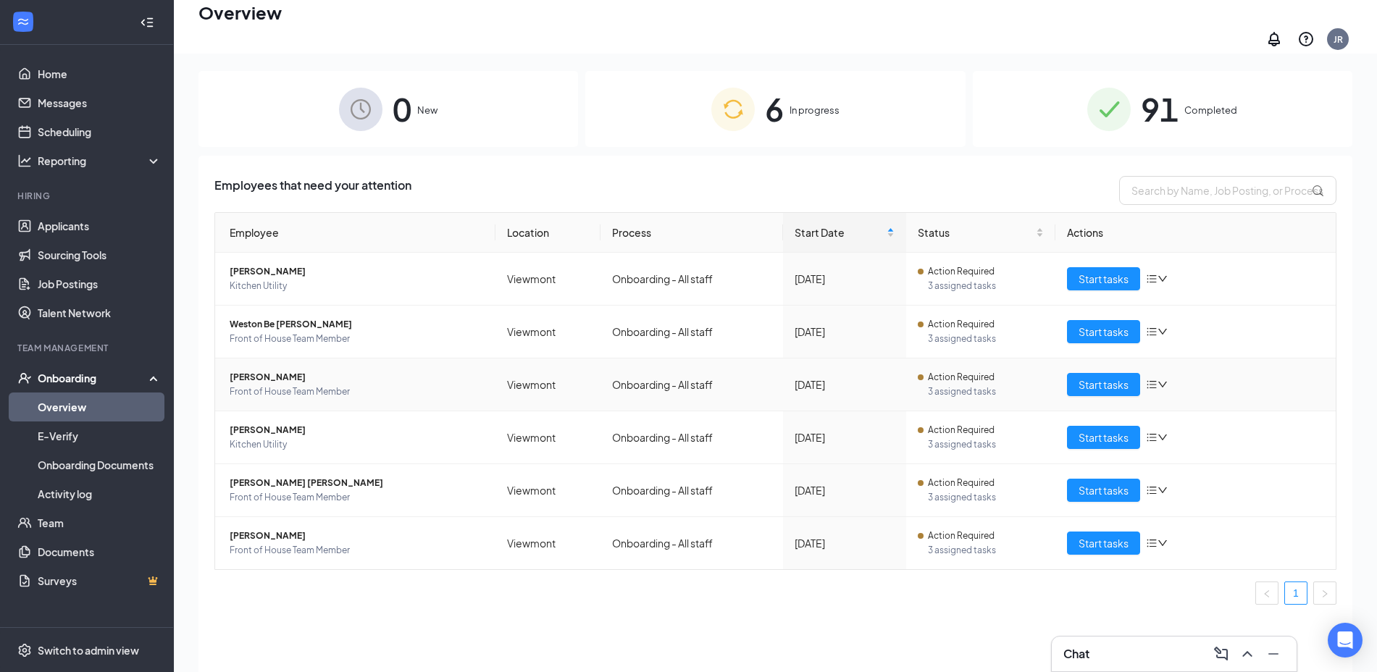
scroll to position [65, 0]
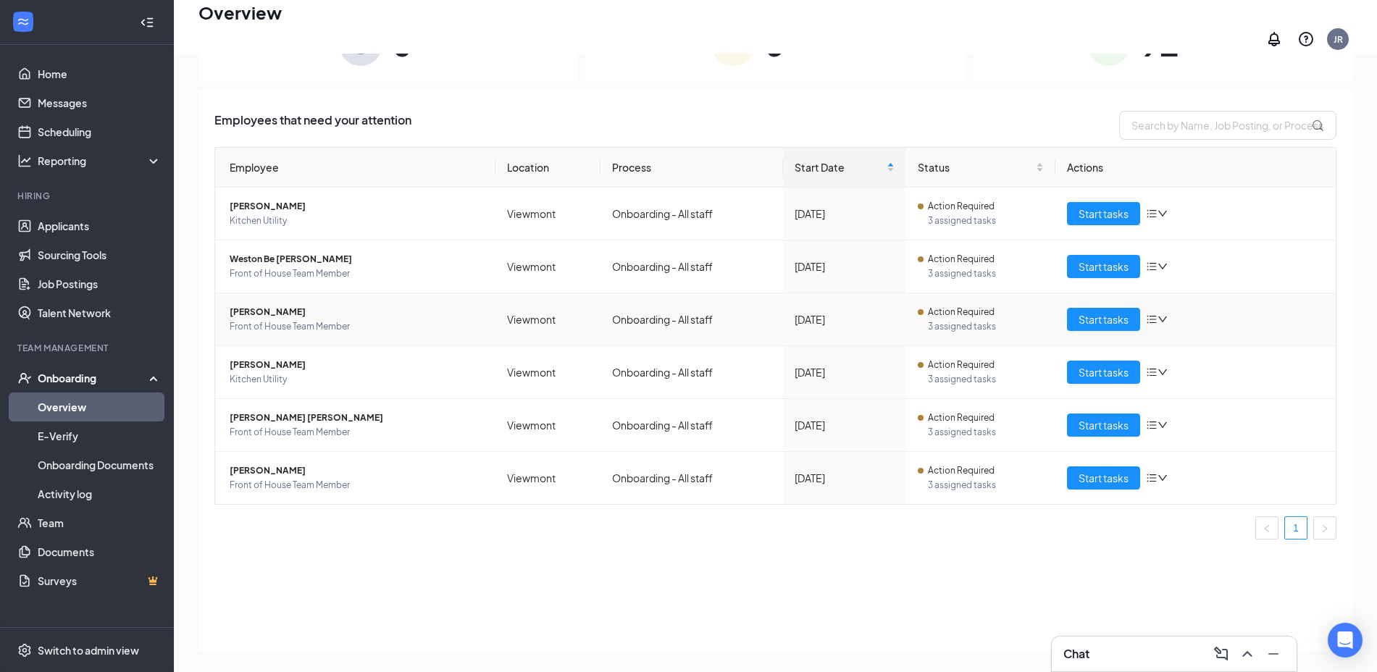
click at [272, 309] on span "[PERSON_NAME]" at bounding box center [357, 312] width 254 height 14
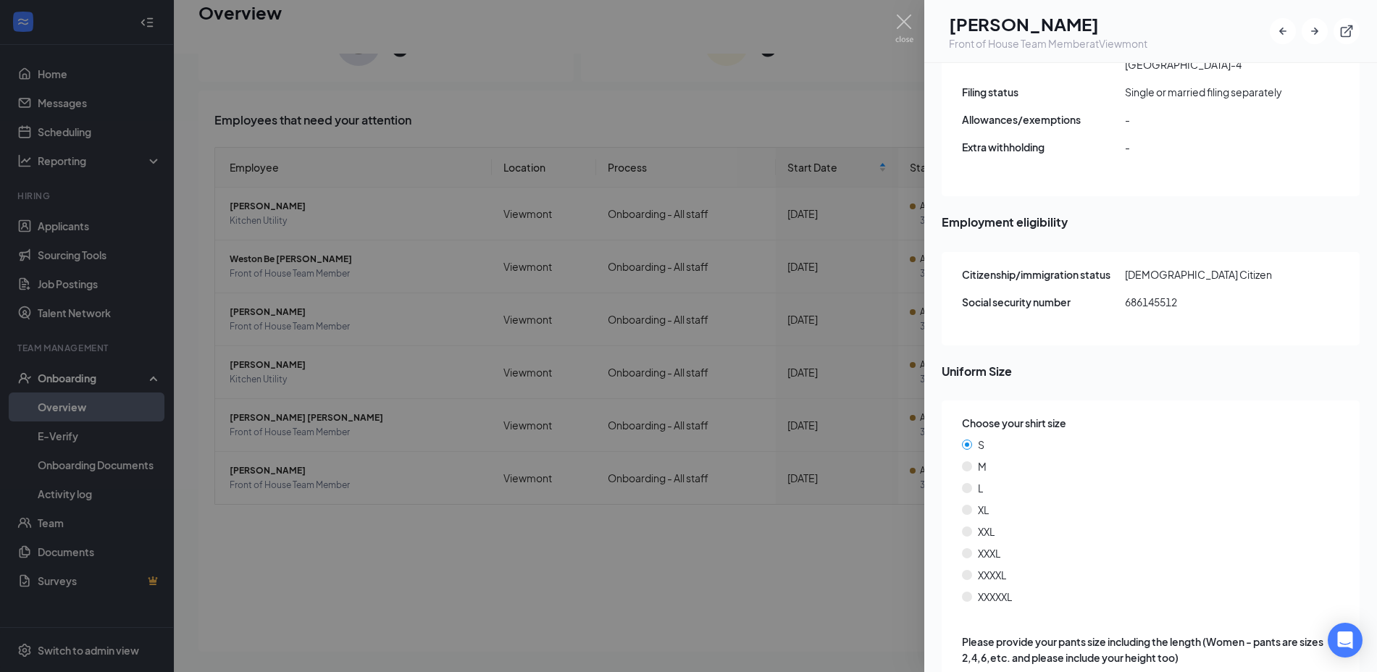
scroll to position [1614, 0]
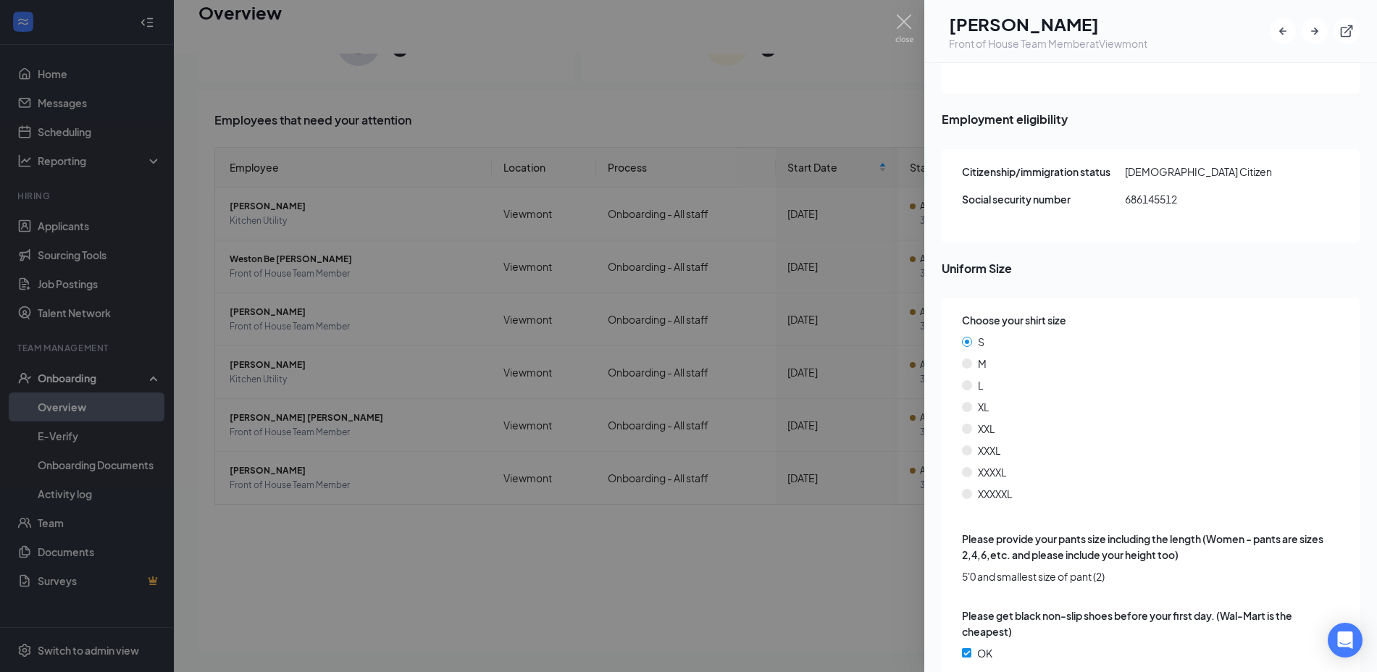
click at [465, 579] on div at bounding box center [688, 336] width 1377 height 672
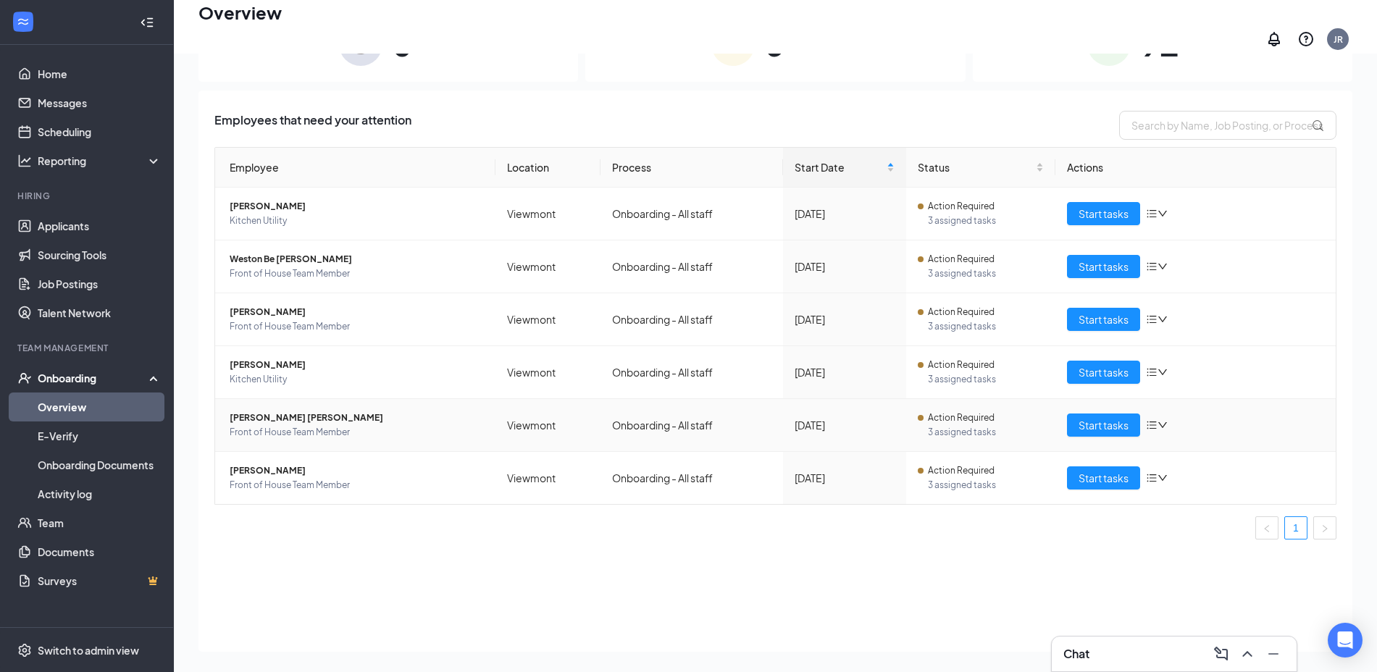
click at [304, 414] on span "[PERSON_NAME] [PERSON_NAME]" at bounding box center [357, 418] width 254 height 14
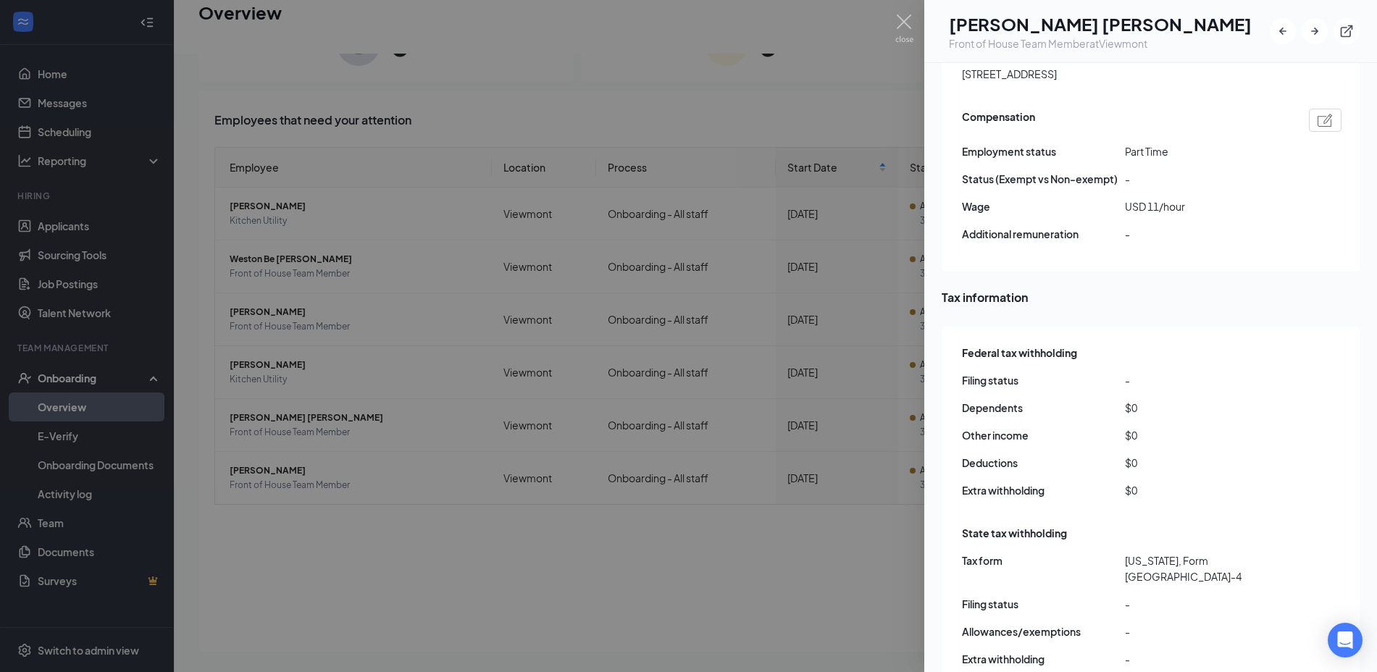
scroll to position [1223, 0]
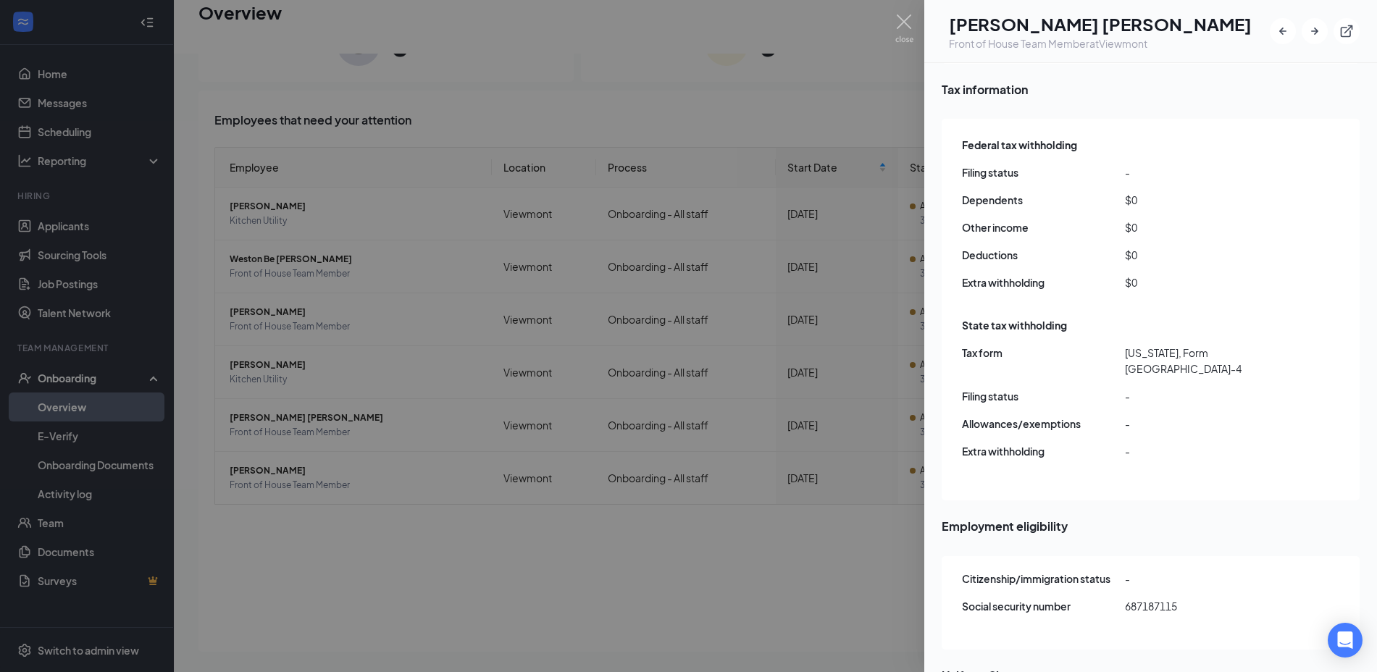
click at [520, 559] on div at bounding box center [688, 336] width 1377 height 672
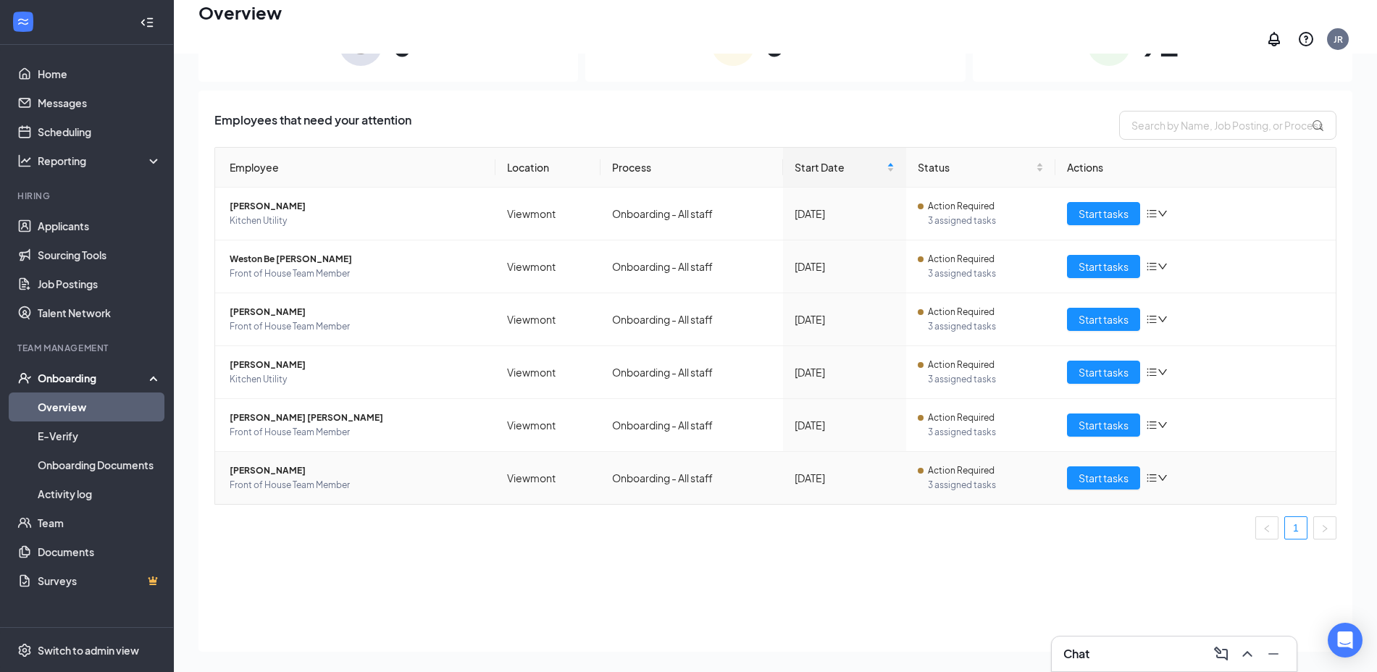
click at [338, 466] on span "[PERSON_NAME]" at bounding box center [357, 471] width 254 height 14
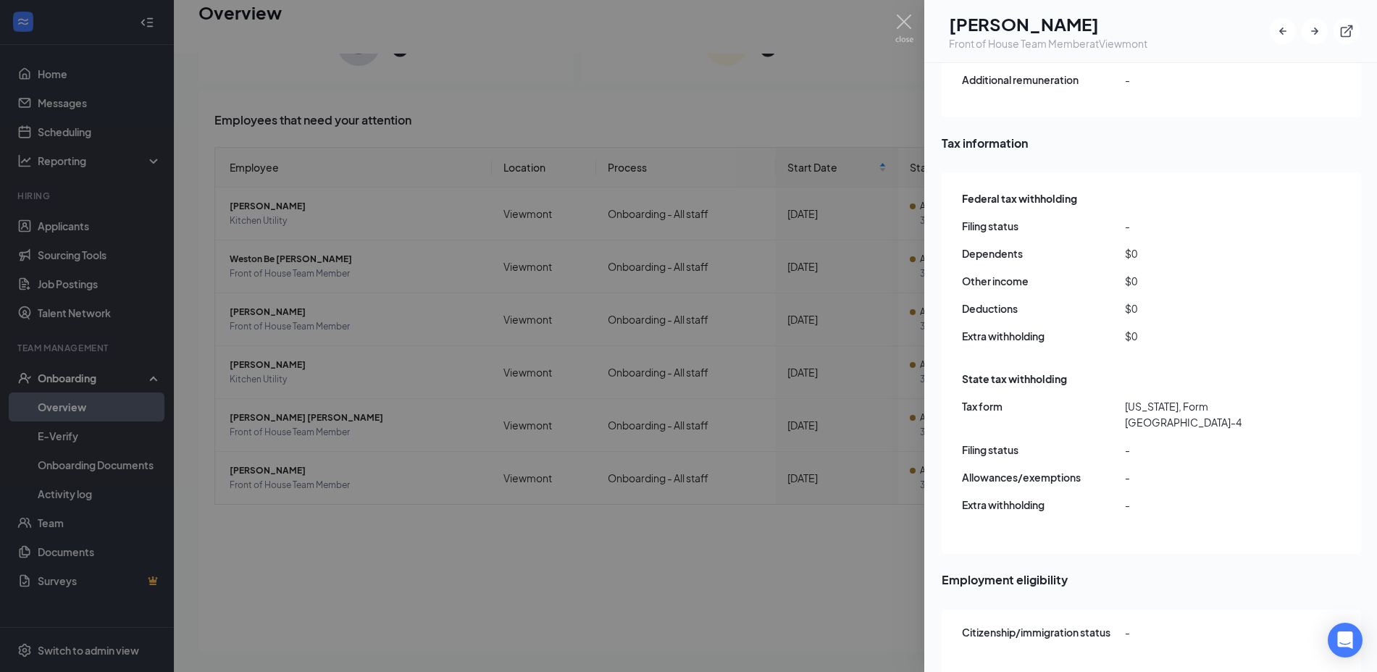
scroll to position [1195, 0]
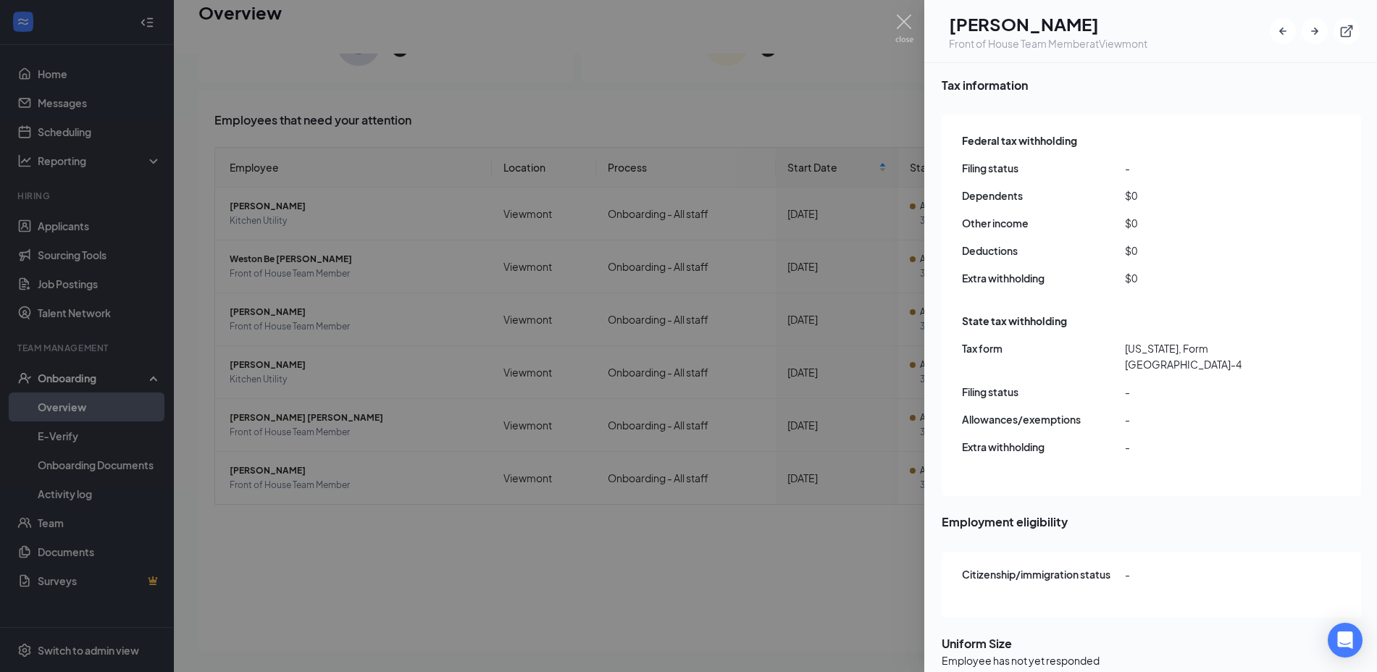
click at [551, 522] on div at bounding box center [688, 336] width 1377 height 672
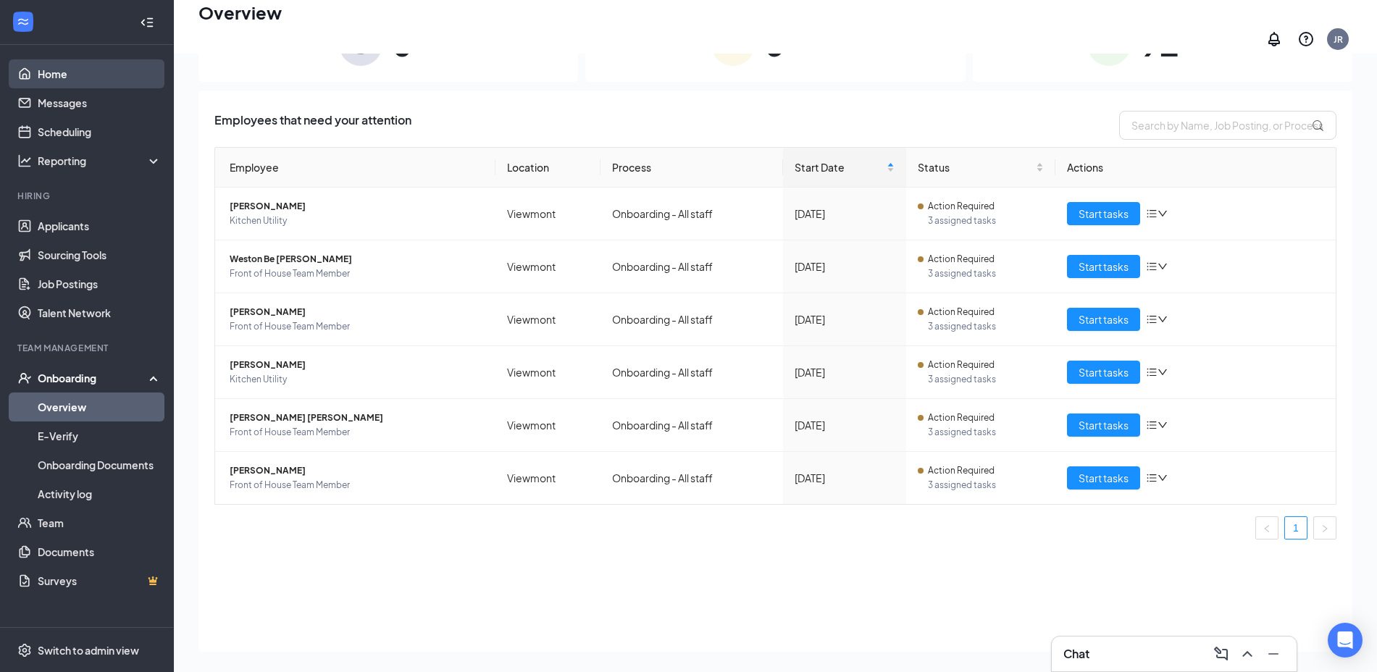
click at [42, 73] on link "Home" at bounding box center [100, 73] width 124 height 29
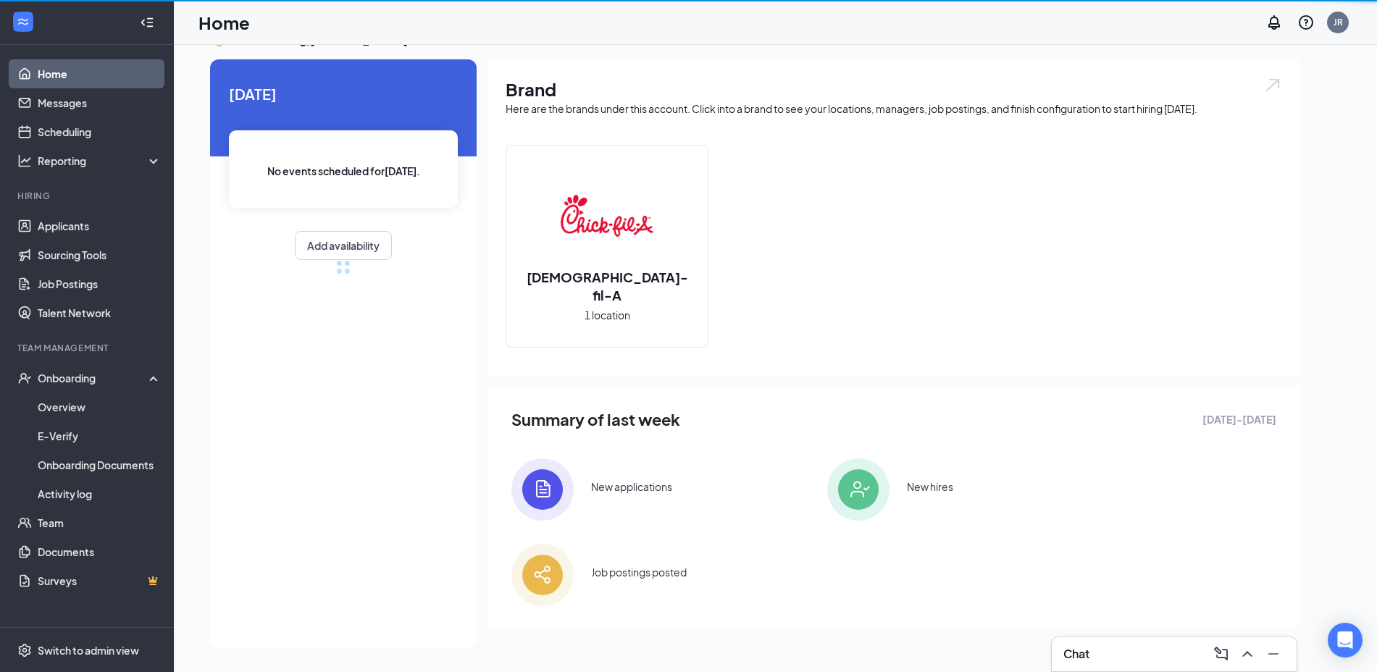
scroll to position [30, 0]
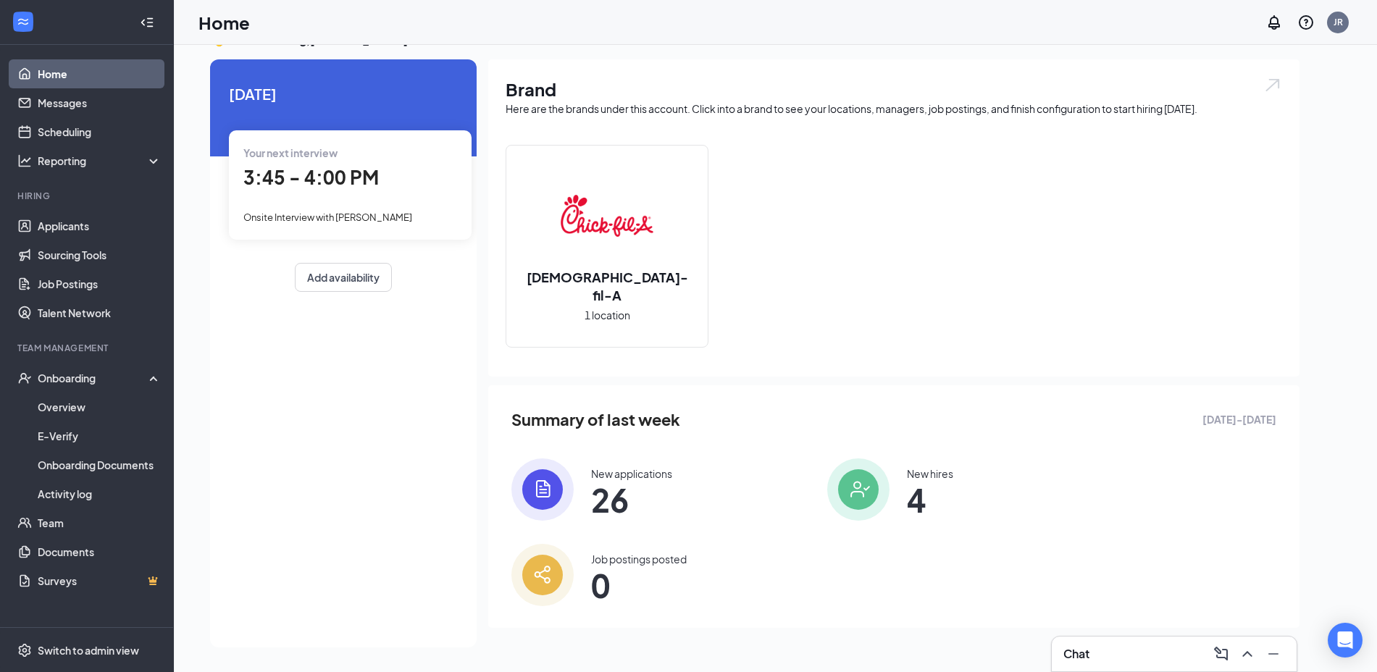
click at [263, 217] on span "Onsite Interview with [PERSON_NAME]" at bounding box center [327, 217] width 169 height 12
